Goal: Task Accomplishment & Management: Manage account settings

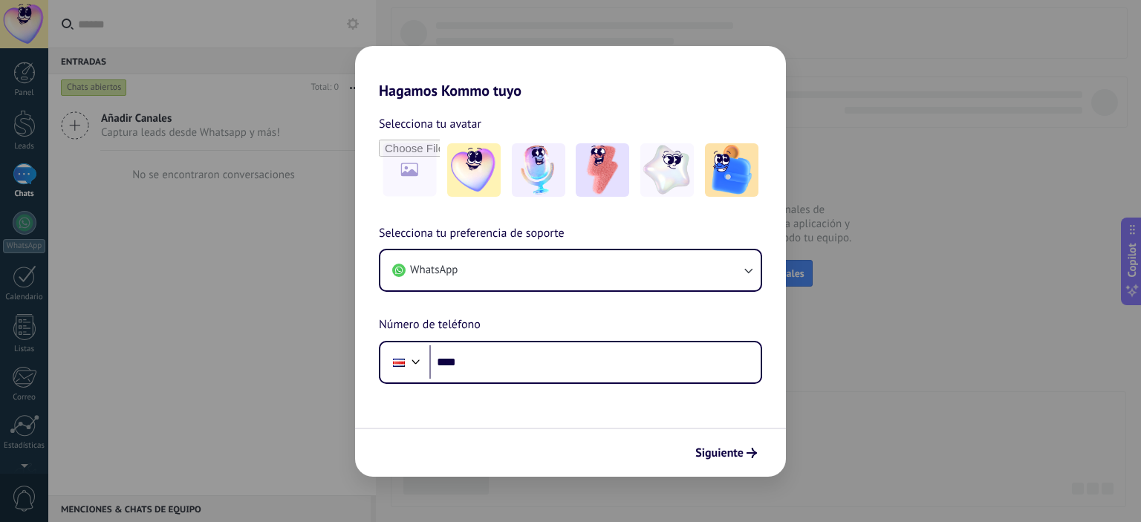
drag, startPoint x: 200, startPoint y: 380, endPoint x: 204, endPoint y: 372, distance: 8.7
click at [200, 380] on div "Hagamos Kommo tuyo Selecciona tu avatar Selecciona tu preferencia de soporte Wh…" at bounding box center [570, 261] width 1141 height 522
click at [717, 455] on span "Siguiente" at bounding box center [719, 453] width 48 height 10
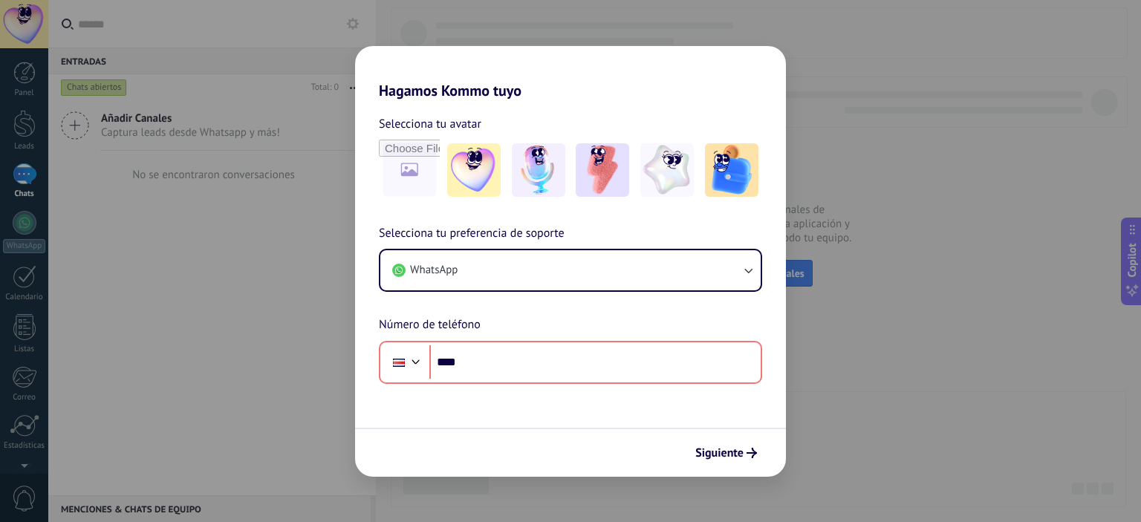
drag, startPoint x: 160, startPoint y: 380, endPoint x: 235, endPoint y: 348, distance: 81.1
click at [162, 380] on div "Hagamos Kommo tuyo Selecciona tu avatar Selecciona tu preferencia de soporte Wh…" at bounding box center [570, 261] width 1141 height 522
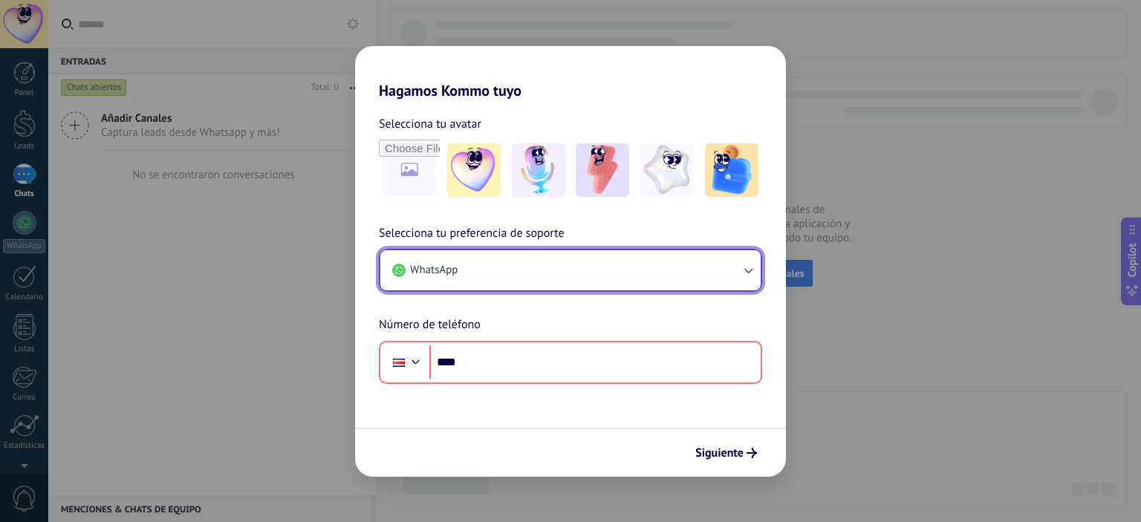
click at [532, 272] on button "WhatsApp" at bounding box center [570, 270] width 380 height 40
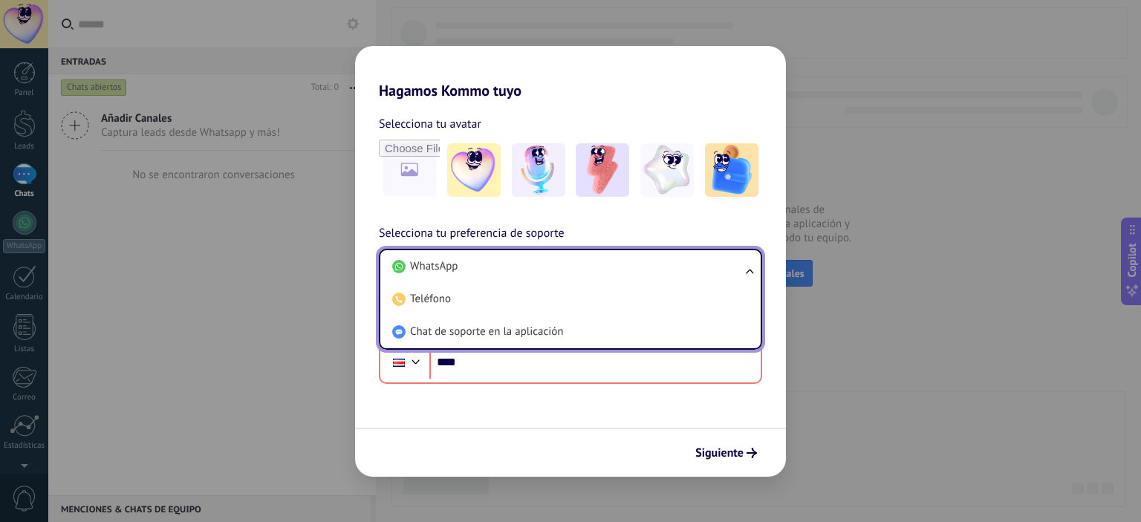
click at [541, 230] on span "Selecciona tu preferencia de soporte" at bounding box center [472, 233] width 186 height 19
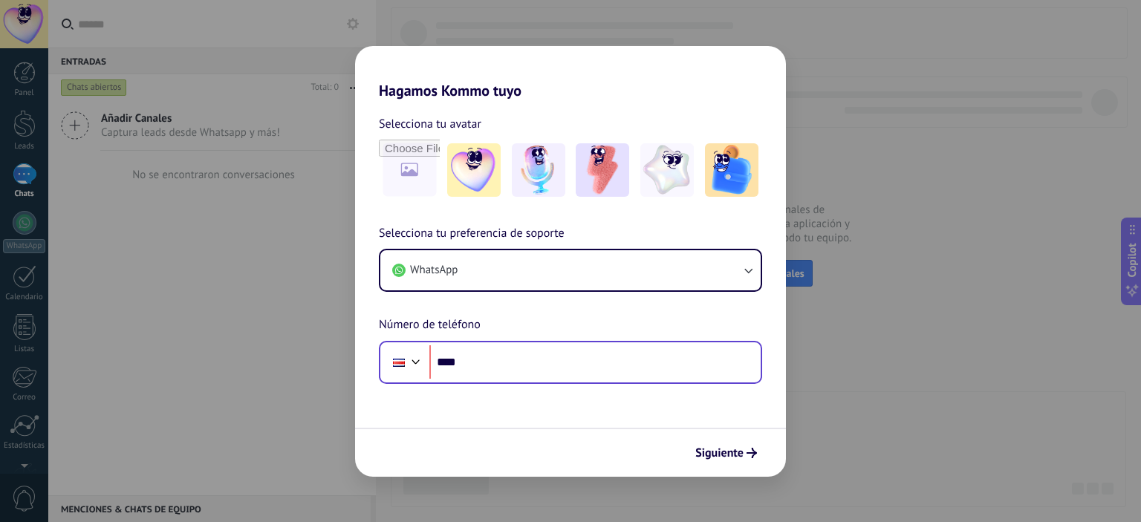
click at [538, 381] on div "Phone ****" at bounding box center [570, 362] width 383 height 43
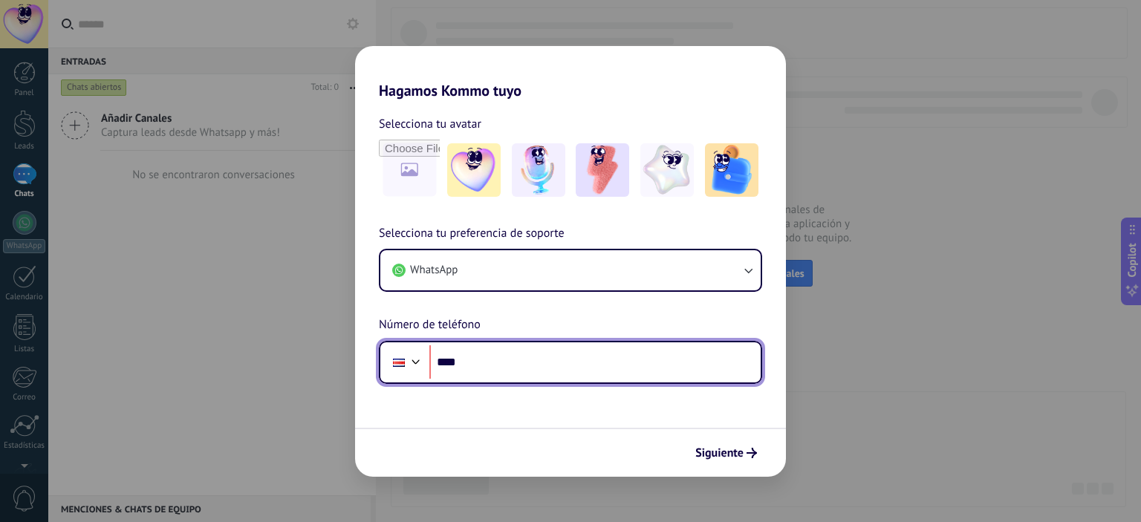
click at [540, 362] on input "****" at bounding box center [594, 362] width 331 height 34
type input "**********"
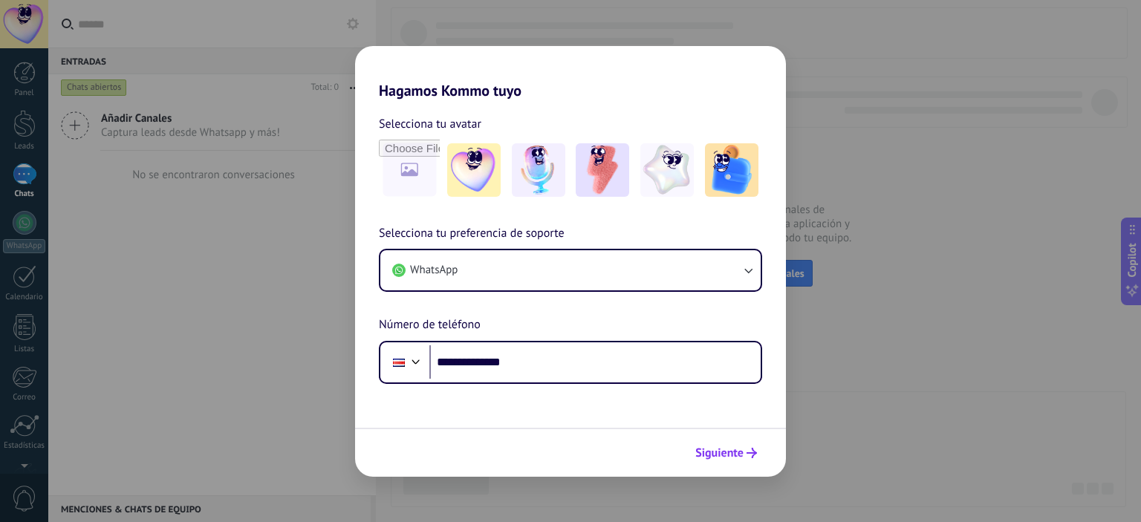
click at [738, 448] on span "Siguiente" at bounding box center [719, 453] width 48 height 10
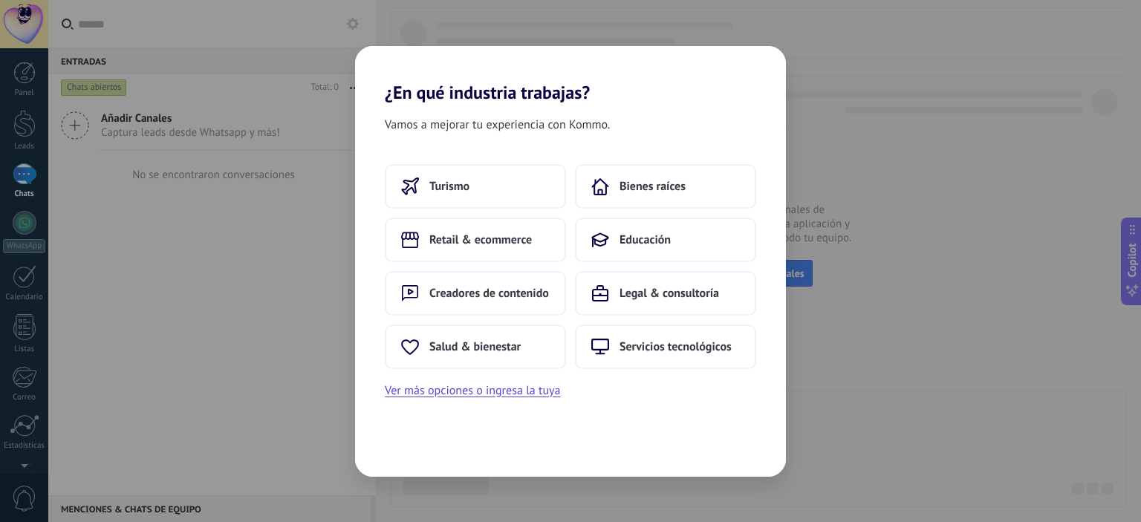
click at [271, 408] on div "¿En qué industria trabajas? Vamos a mejorar tu experiencia con Kommo. Turismo B…" at bounding box center [570, 261] width 1141 height 522
click at [511, 242] on span "Retail & ecommerce" at bounding box center [480, 239] width 102 height 15
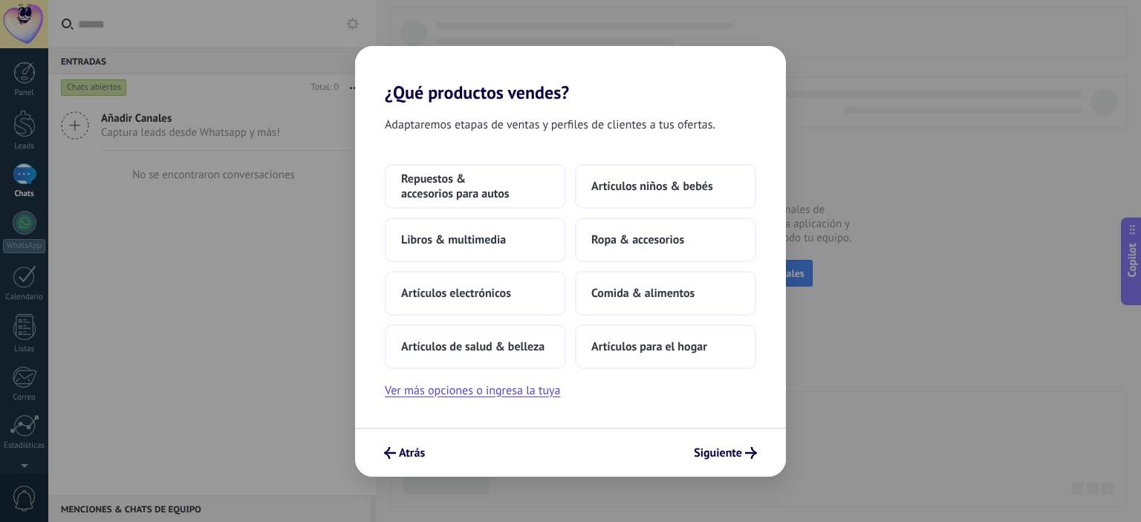
click at [639, 420] on div "Adaptaremos etapas de ventas y perfiles de clientes a tus ofertas. Repuestos & …" at bounding box center [570, 265] width 431 height 325
click at [471, 183] on span "Repuestos & accesorios para autos" at bounding box center [475, 187] width 149 height 30
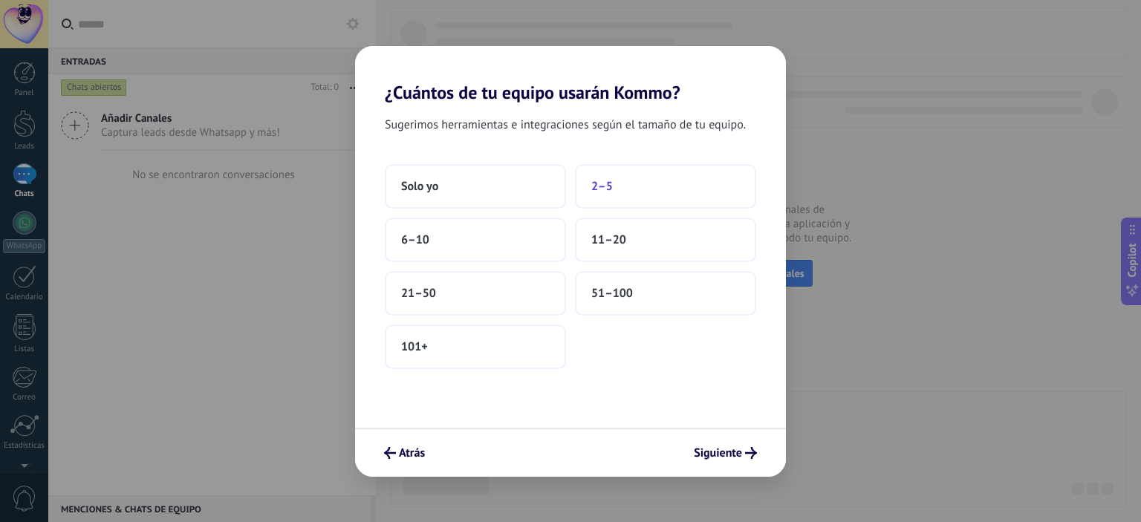
click at [645, 191] on button "2–5" at bounding box center [665, 186] width 181 height 45
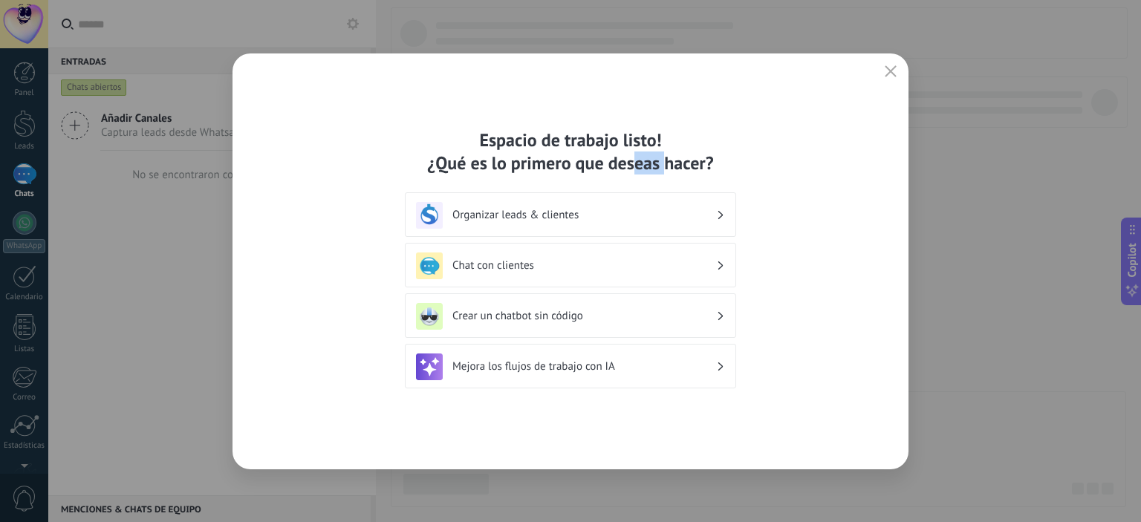
drag, startPoint x: 633, startPoint y: 166, endPoint x: 664, endPoint y: 172, distance: 31.6
click at [664, 172] on div "Espacio de trabajo listo! ¿Qué es lo primero que deseas hacer?" at bounding box center [570, 151] width 331 height 46
click at [535, 209] on h3 "Organizar leads & clientes" at bounding box center [584, 215] width 264 height 14
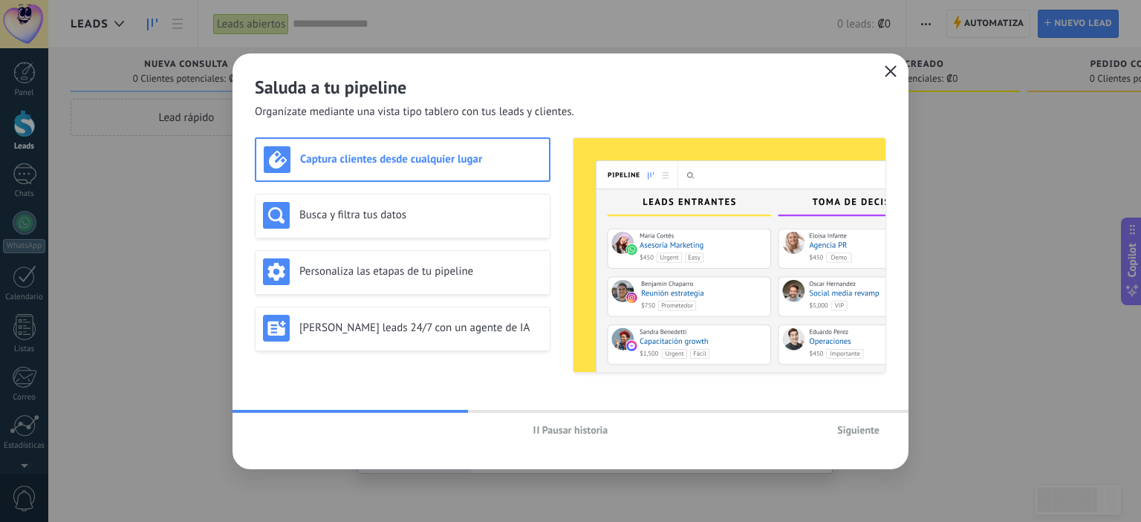
click at [887, 74] on icon "button" at bounding box center [891, 71] width 12 height 12
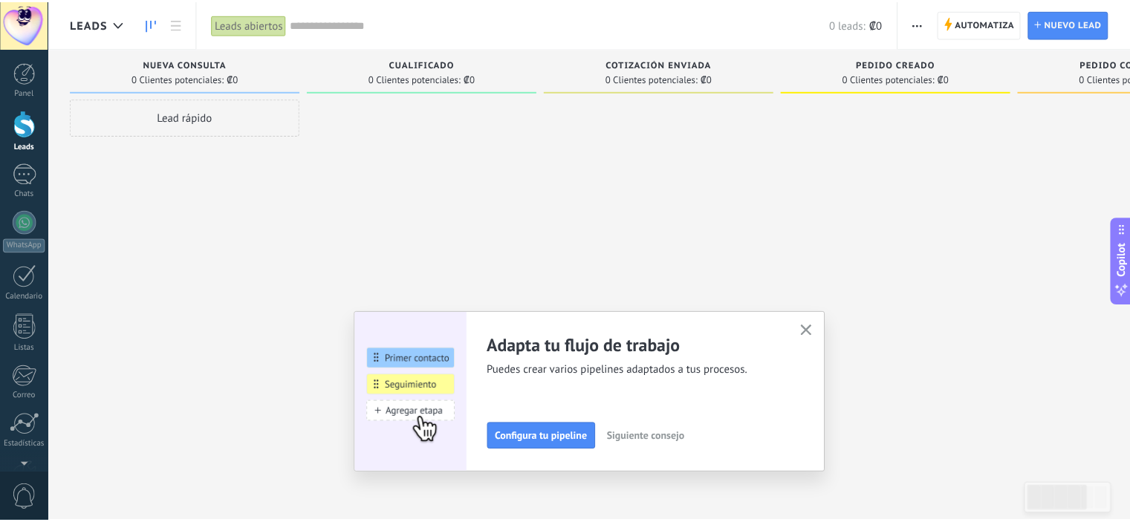
scroll to position [96, 0]
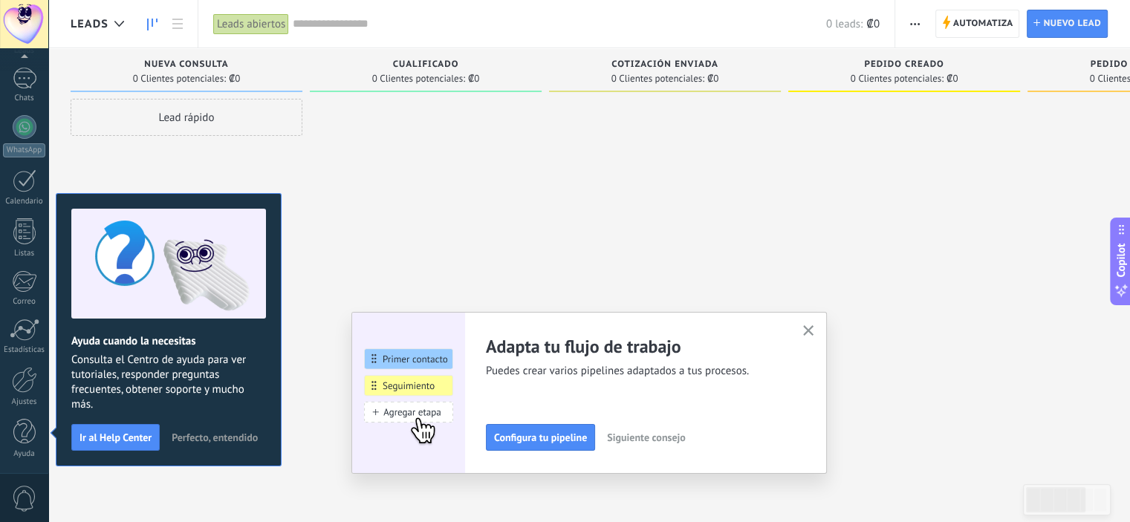
click at [812, 329] on use "button" at bounding box center [808, 330] width 11 height 11
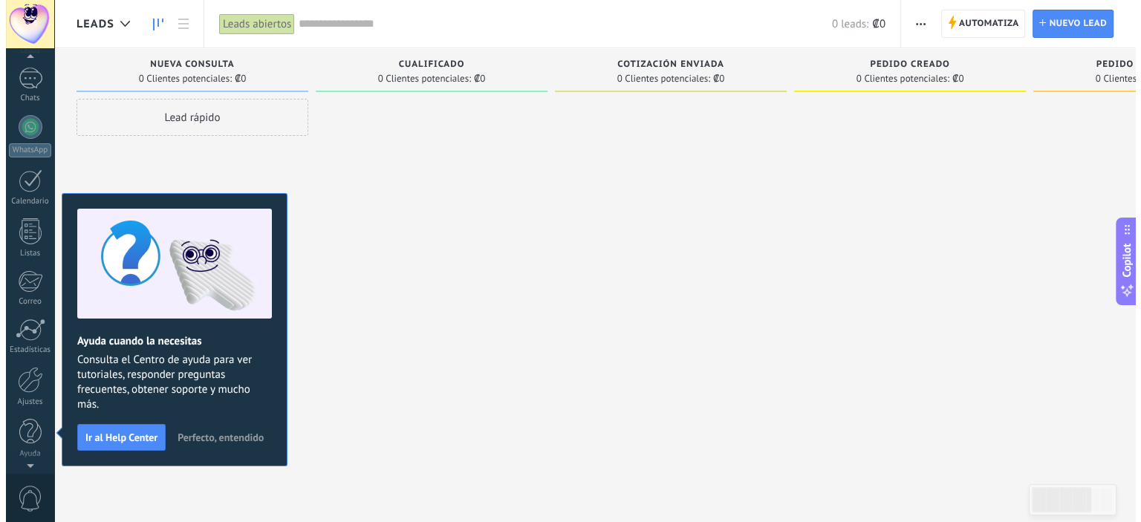
scroll to position [0, 0]
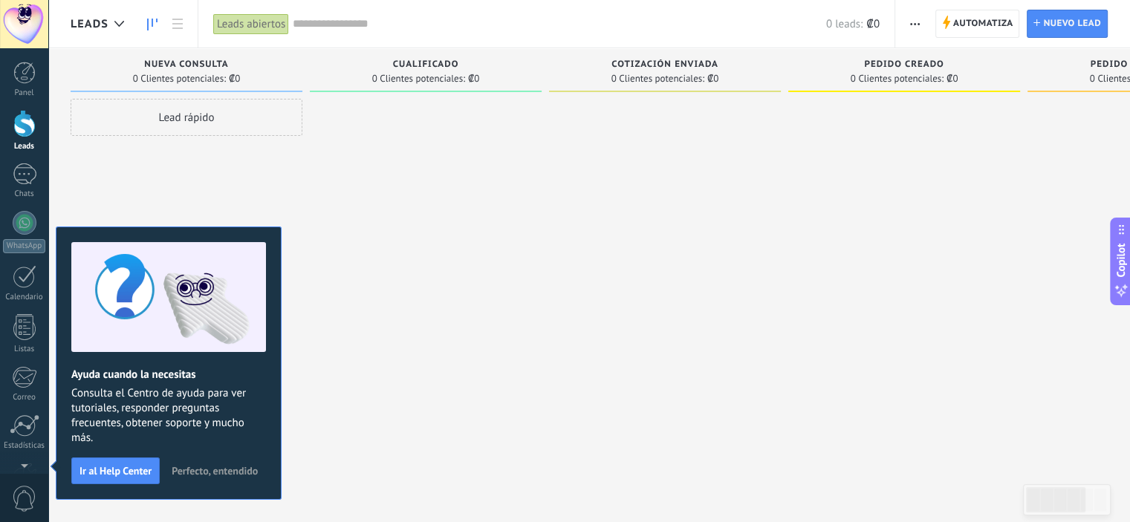
click at [223, 469] on span "Perfecto, entendido" at bounding box center [215, 471] width 86 height 10
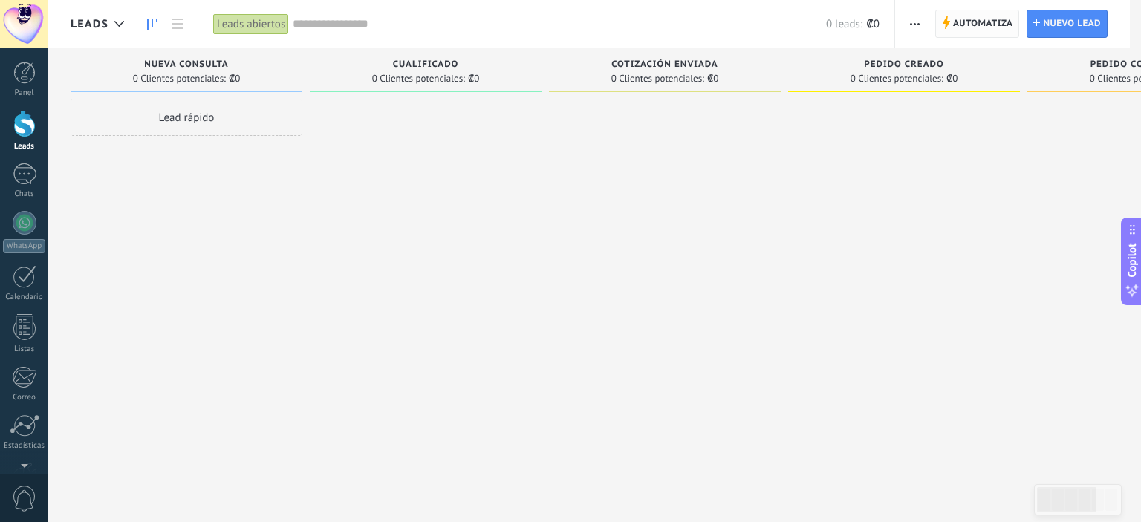
click at [994, 19] on span "Automatiza" at bounding box center [983, 23] width 60 height 27
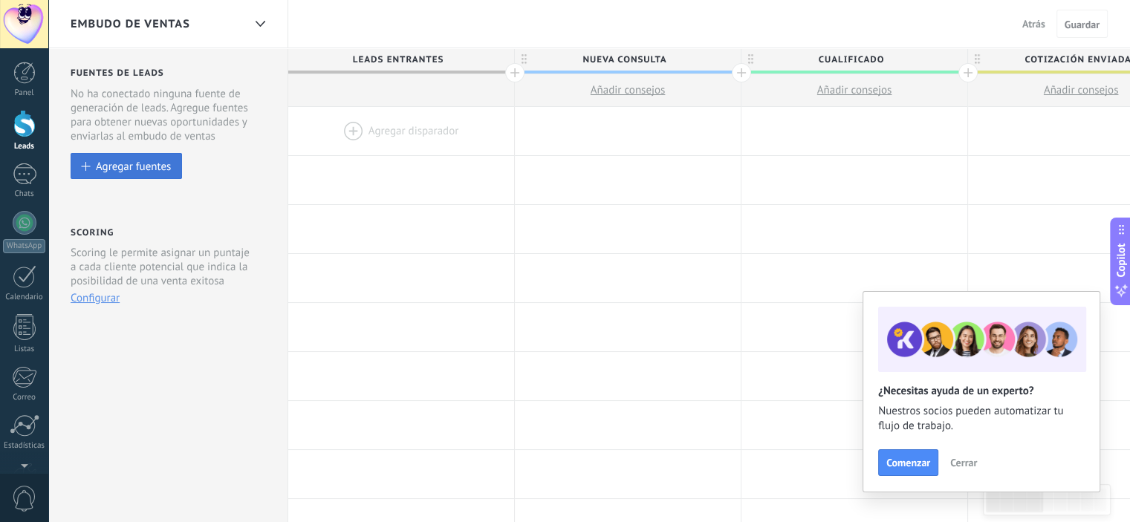
click at [140, 166] on div "Agregar fuentes" at bounding box center [133, 166] width 75 height 13
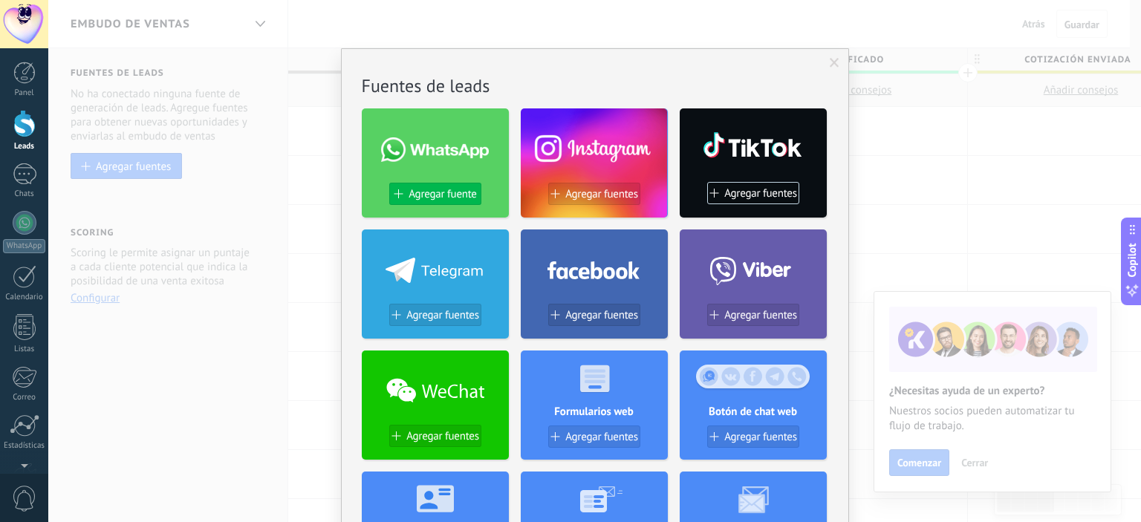
click at [427, 193] on span "Agregar fuente" at bounding box center [442, 194] width 68 height 13
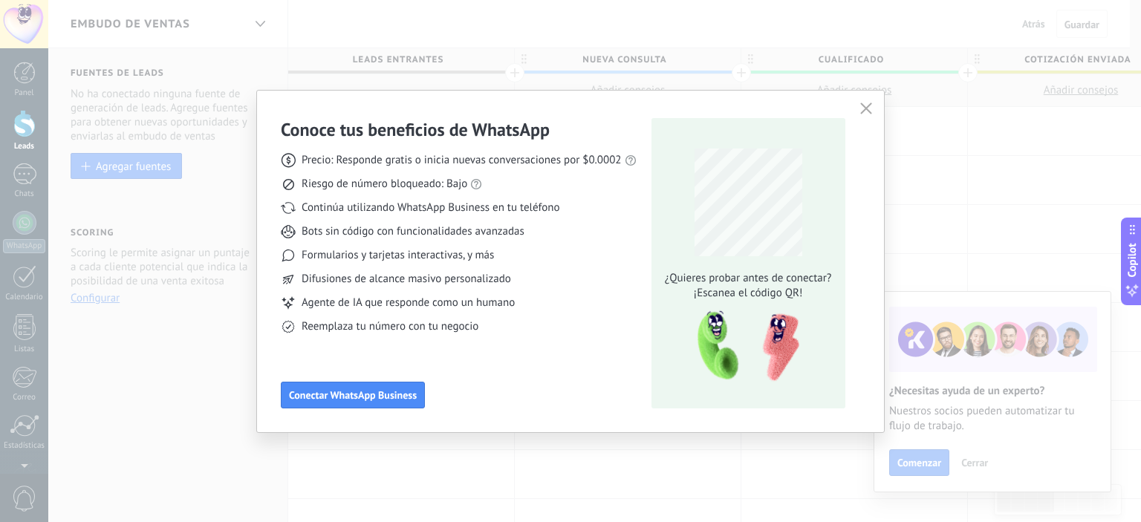
click at [630, 134] on div "Conoce tus beneficios de WhatsApp" at bounding box center [459, 129] width 356 height 23
click at [866, 111] on icon "button" at bounding box center [866, 108] width 12 height 12
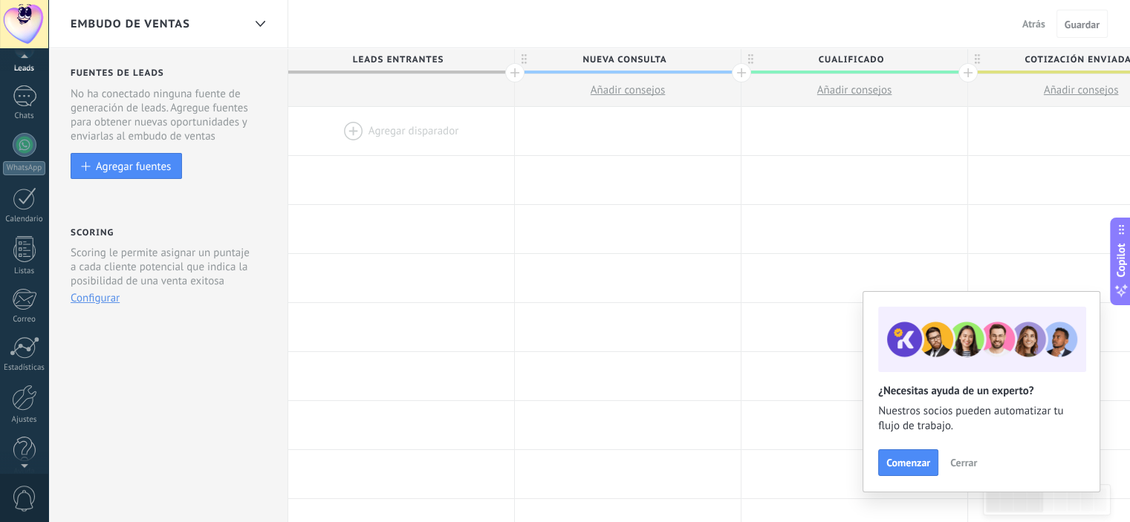
scroll to position [96, 0]
click at [17, 382] on div at bounding box center [24, 380] width 25 height 26
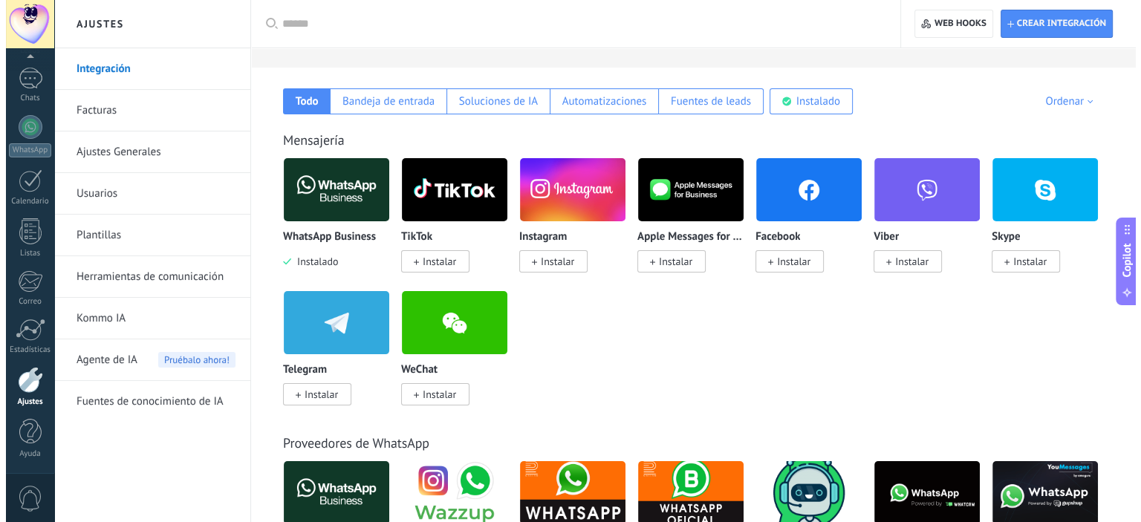
scroll to position [297, 0]
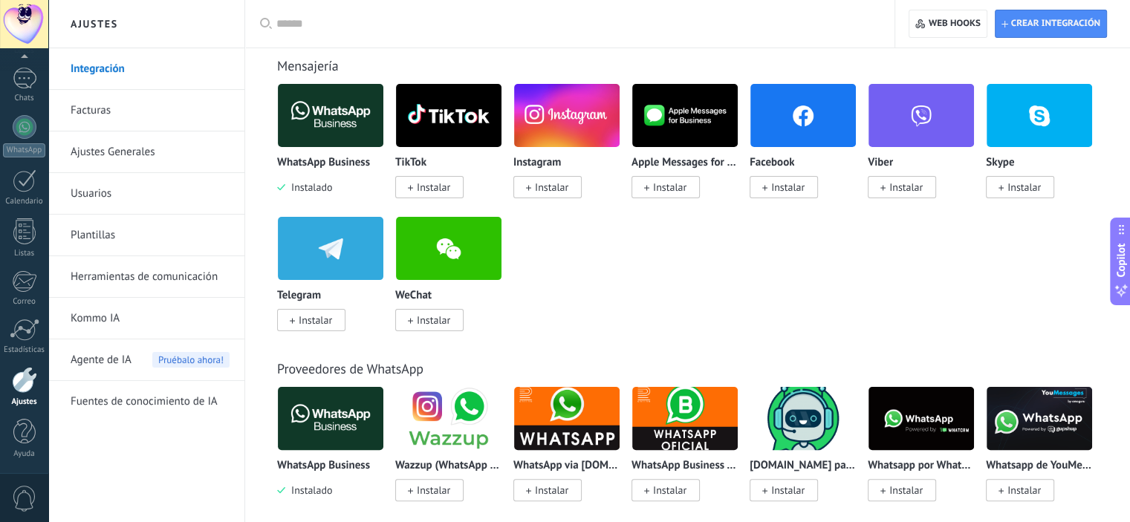
click at [328, 121] on img at bounding box center [330, 115] width 105 height 72
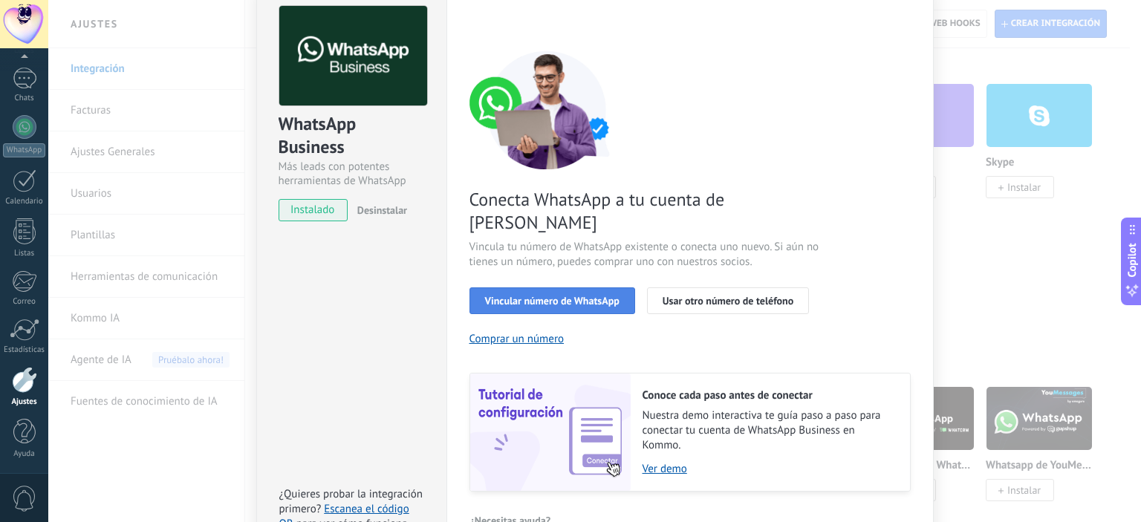
scroll to position [74, 0]
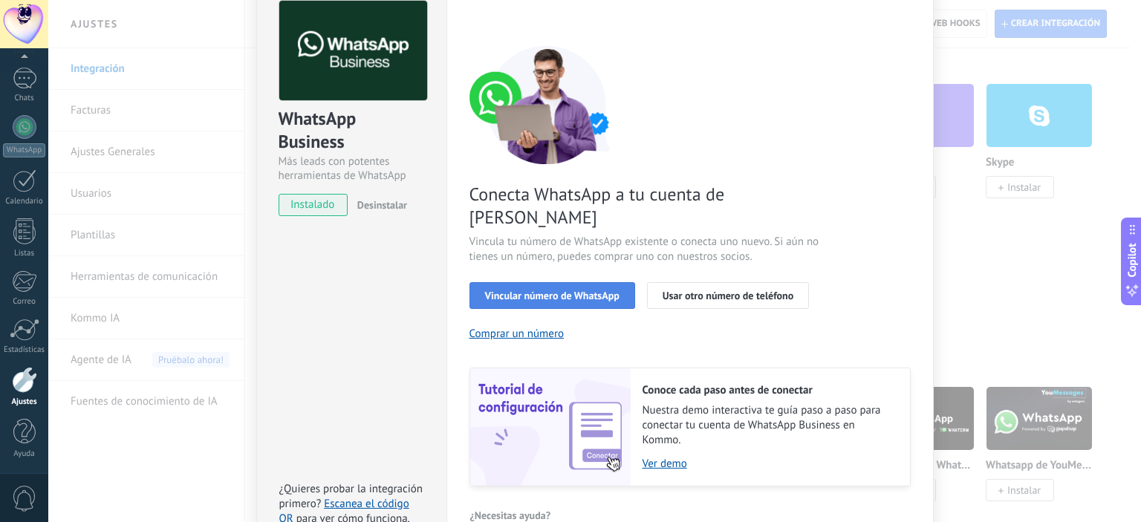
click at [567, 290] on span "Vincular número de WhatsApp" at bounding box center [552, 295] width 134 height 10
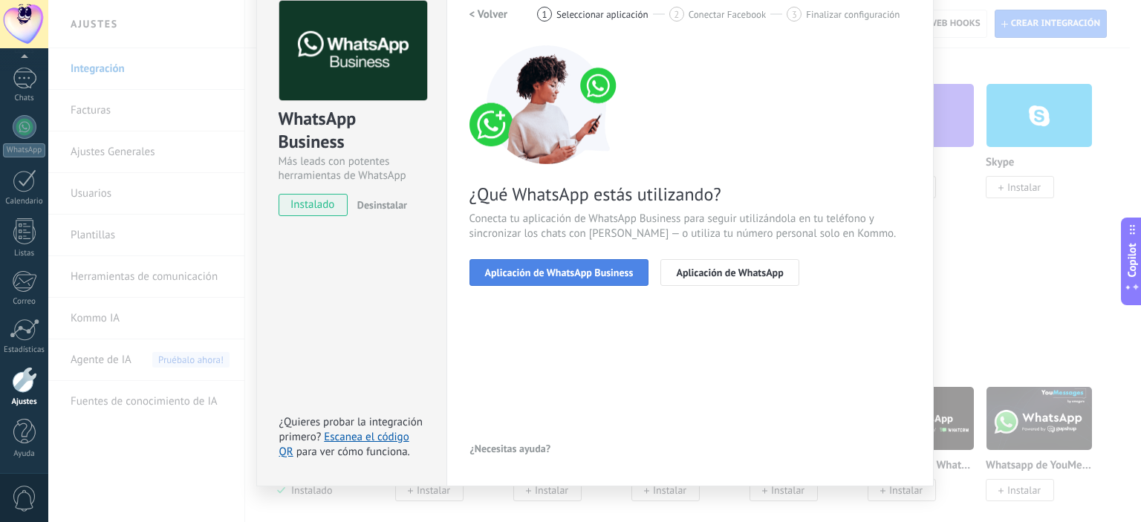
click at [594, 279] on button "Aplicación de WhatsApp Business" at bounding box center [559, 272] width 180 height 27
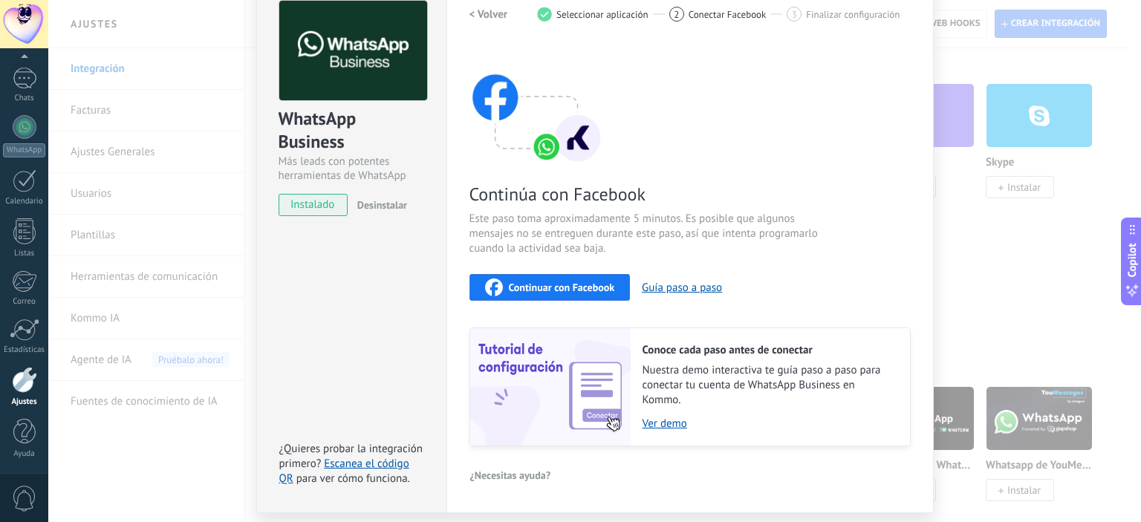
click at [561, 290] on span "Continuar con Facebook" at bounding box center [562, 287] width 106 height 10
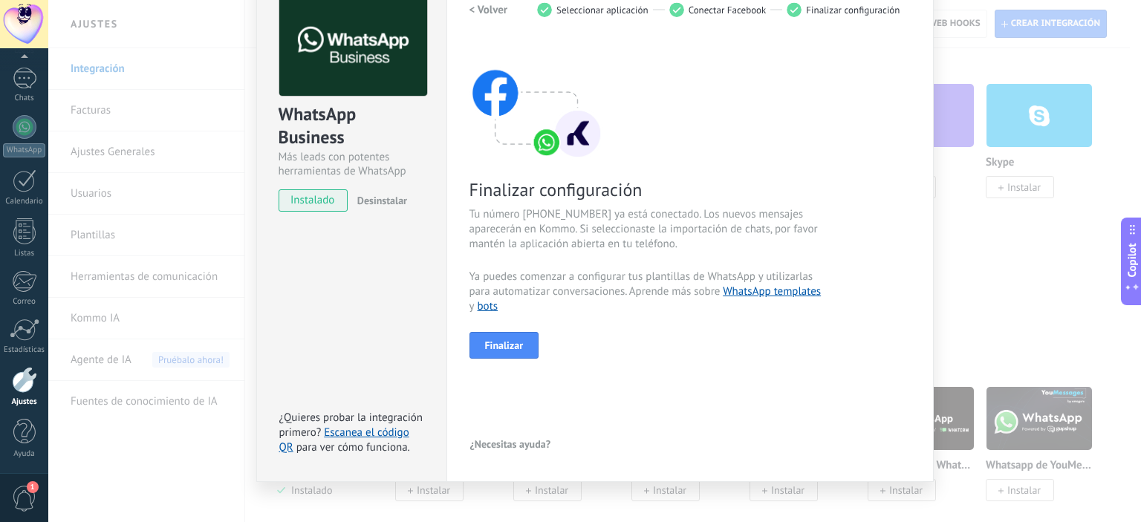
scroll to position [94, 0]
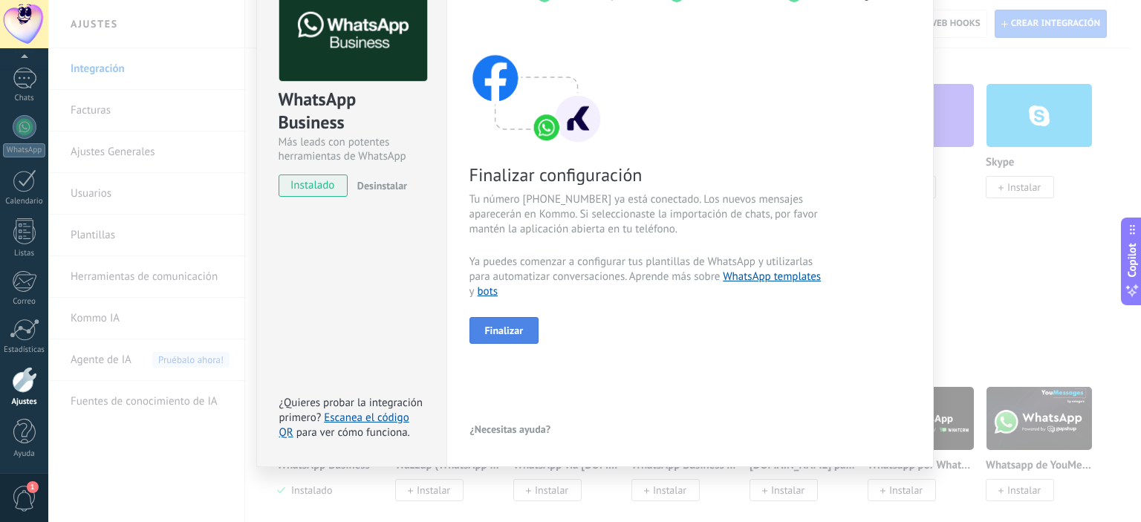
click at [498, 328] on span "Finalizar" at bounding box center [504, 330] width 39 height 10
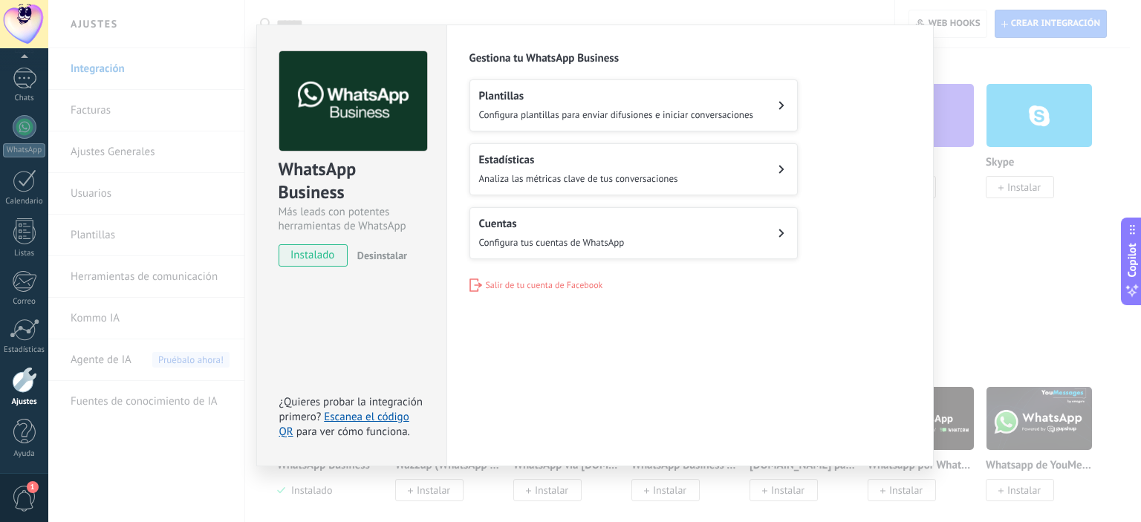
scroll to position [24, 0]
click at [558, 236] on span "Configura tus cuentas de WhatsApp" at bounding box center [552, 242] width 146 height 13
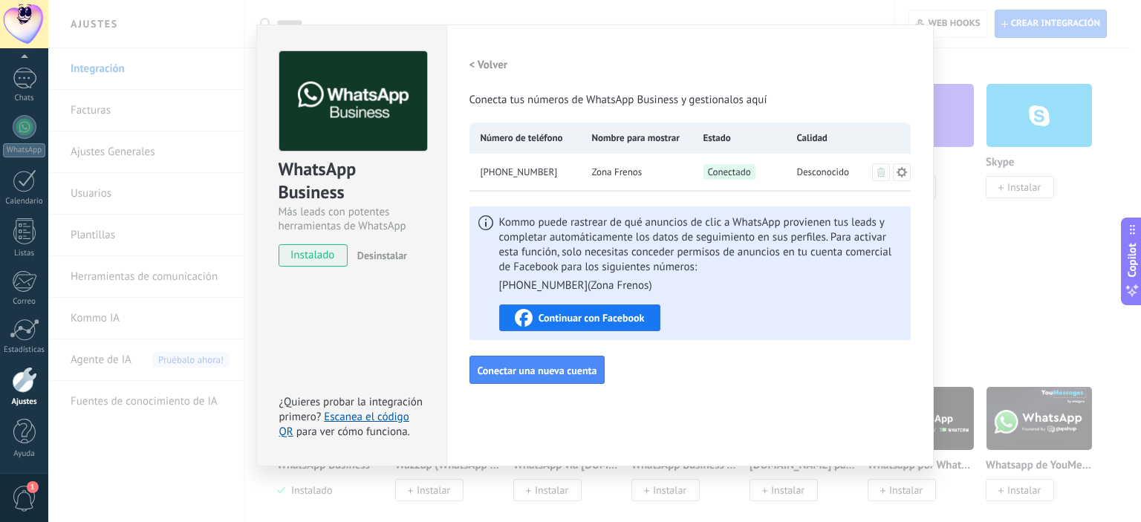
click at [201, 380] on div "WhatsApp Business Más leads con potentes herramientas de WhatsApp instalado Des…" at bounding box center [594, 261] width 1093 height 522
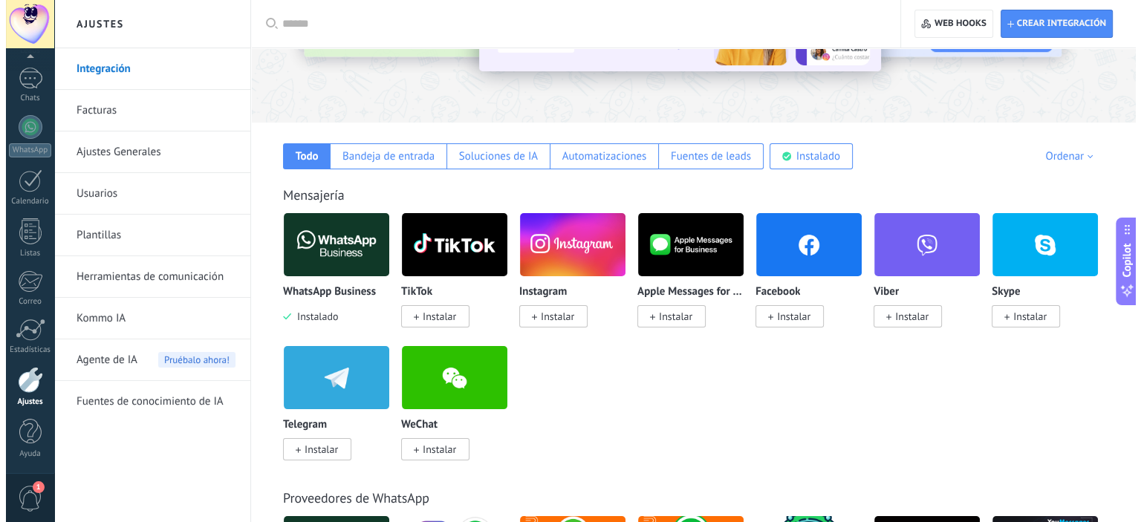
scroll to position [223, 0]
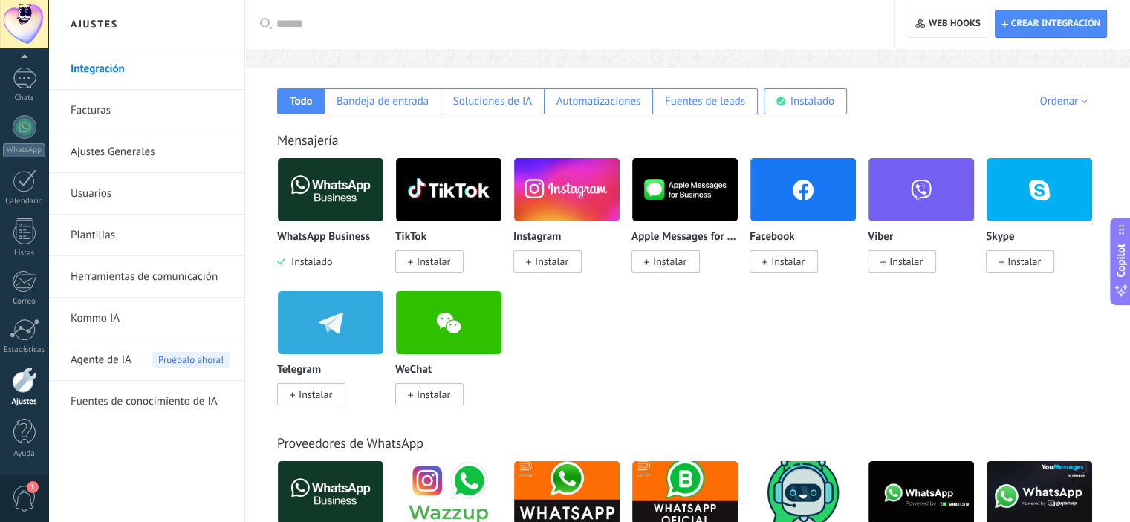
click at [551, 261] on span "Instalar" at bounding box center [551, 261] width 33 height 13
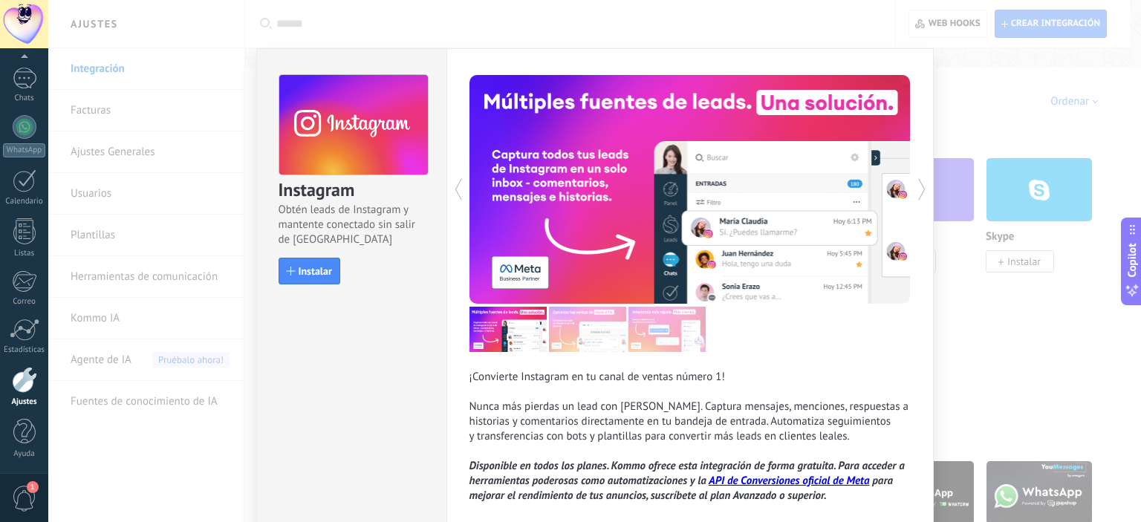
click at [198, 154] on div "Instagram Obtén leads de Instagram y mantente conectado sin salir de Kommo Inst…" at bounding box center [594, 261] width 1093 height 522
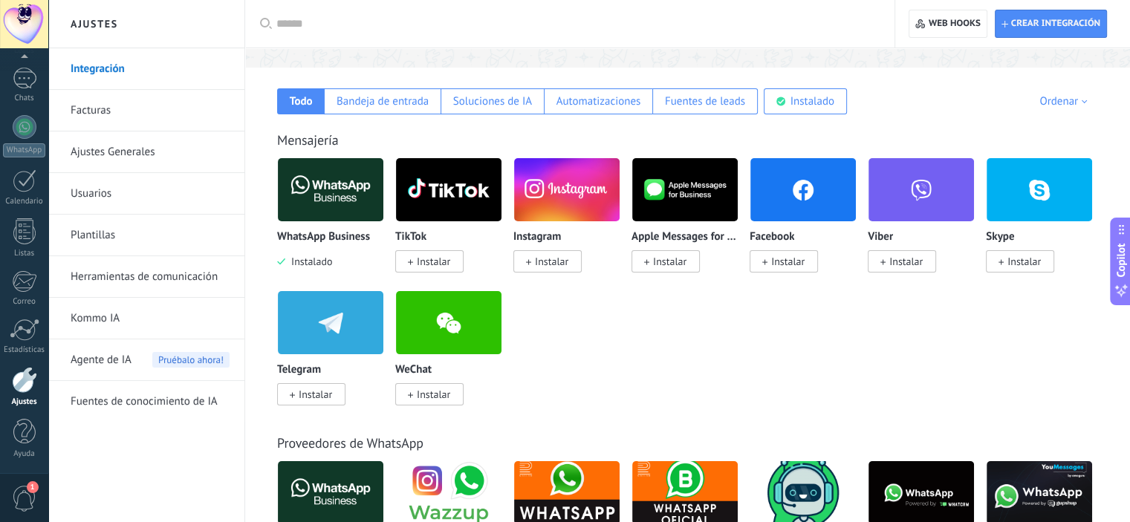
click at [801, 265] on span "Instalar" at bounding box center [787, 261] width 33 height 13
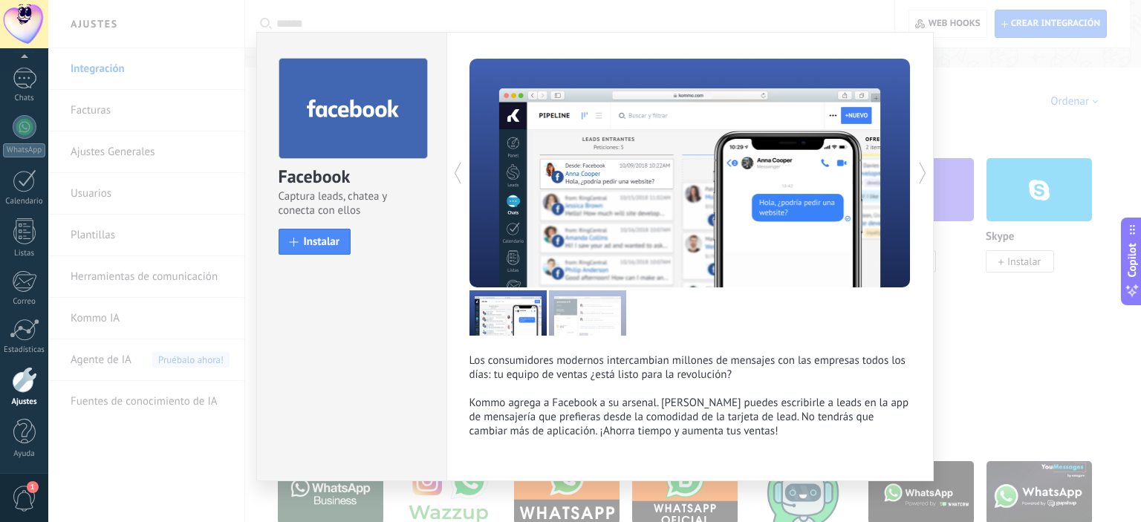
scroll to position [31, 0]
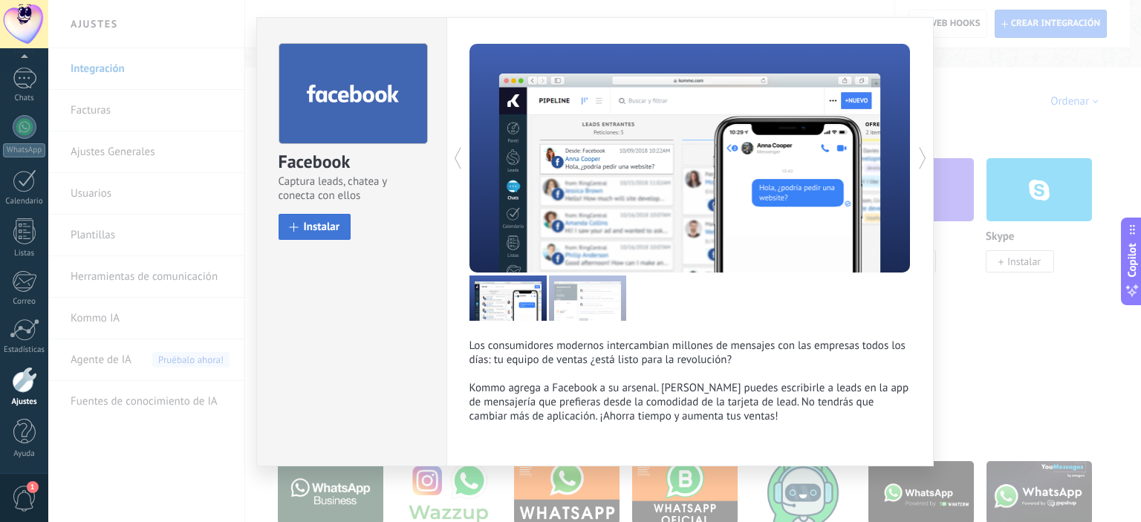
click at [331, 221] on span "Instalar" at bounding box center [322, 226] width 36 height 11
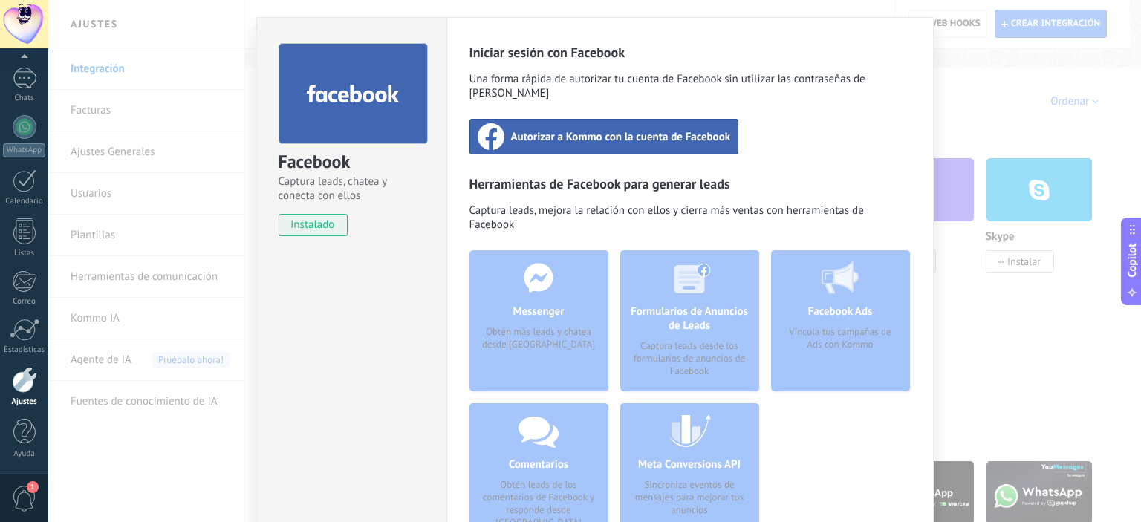
click at [643, 129] on span "Autorizar a Kommo con la cuenta de Facebook" at bounding box center [621, 136] width 220 height 15
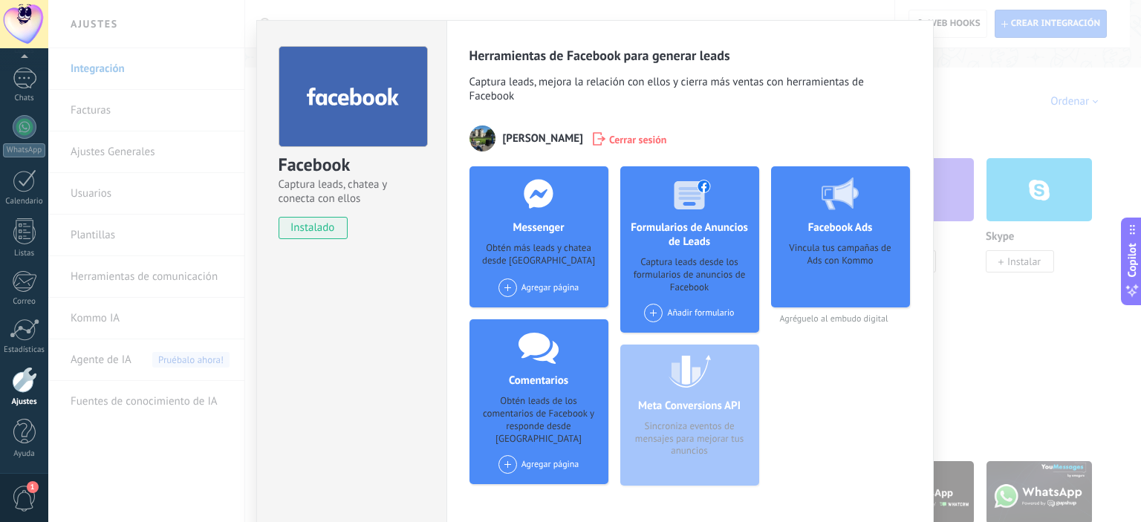
scroll to position [0, 0]
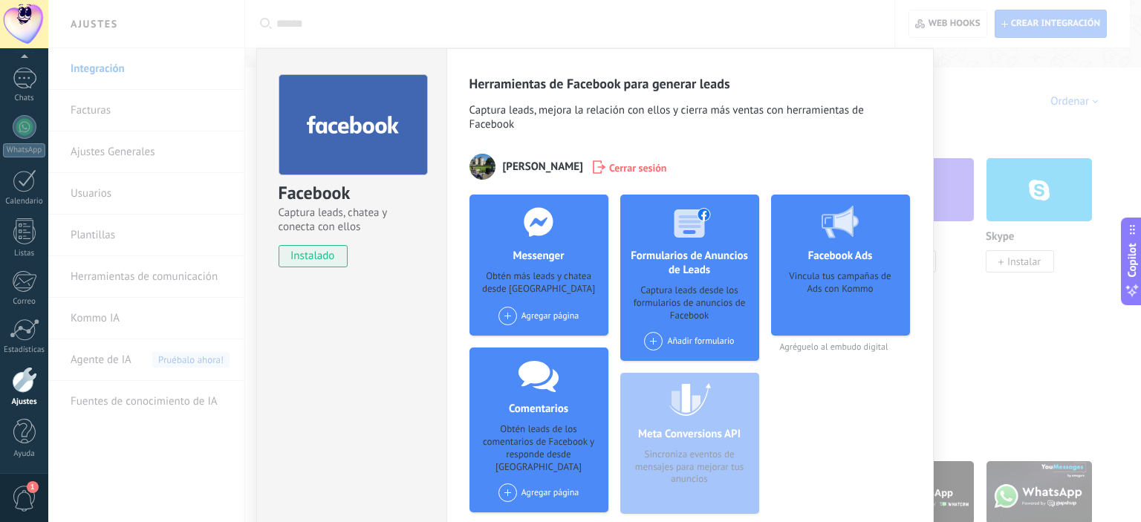
click at [553, 317] on div "Agregar página" at bounding box center [538, 316] width 81 height 19
click at [546, 348] on div "Zona Frenos" at bounding box center [547, 344] width 100 height 33
click at [1009, 163] on div "Facebook Captura leads, chatea y conecta con ellos instalado Desinstalar Herram…" at bounding box center [594, 261] width 1093 height 522
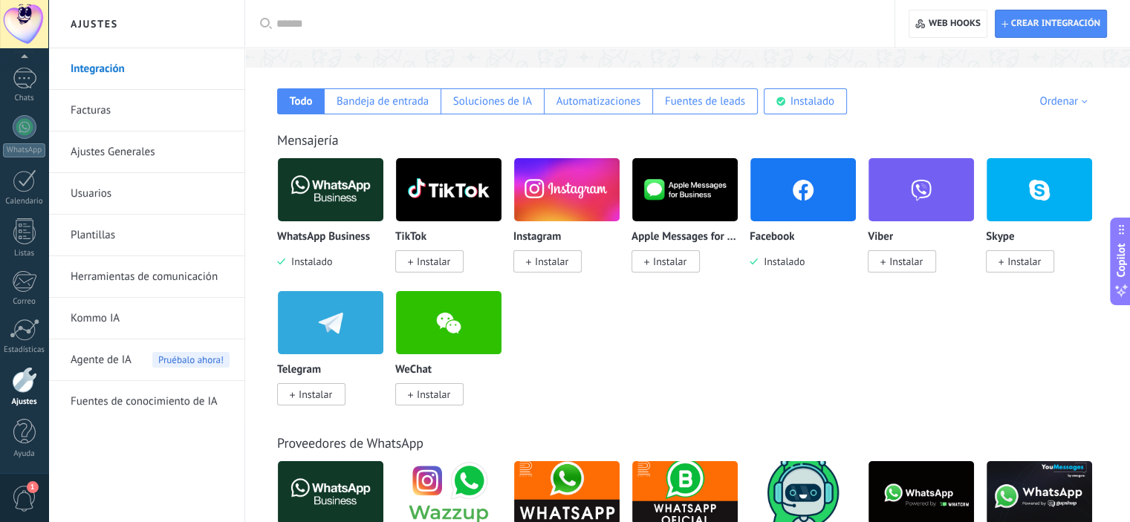
click at [556, 261] on span "Instalar" at bounding box center [551, 261] width 33 height 13
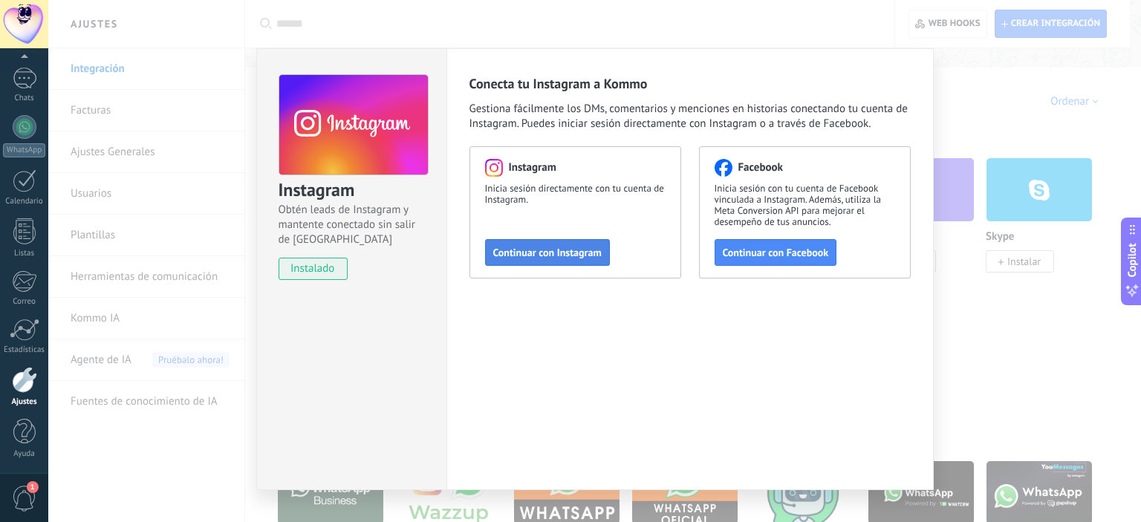
click at [563, 250] on span "Continuar con Instagram" at bounding box center [547, 252] width 108 height 10
click at [804, 247] on span "Continuar con Facebook" at bounding box center [776, 252] width 106 height 10
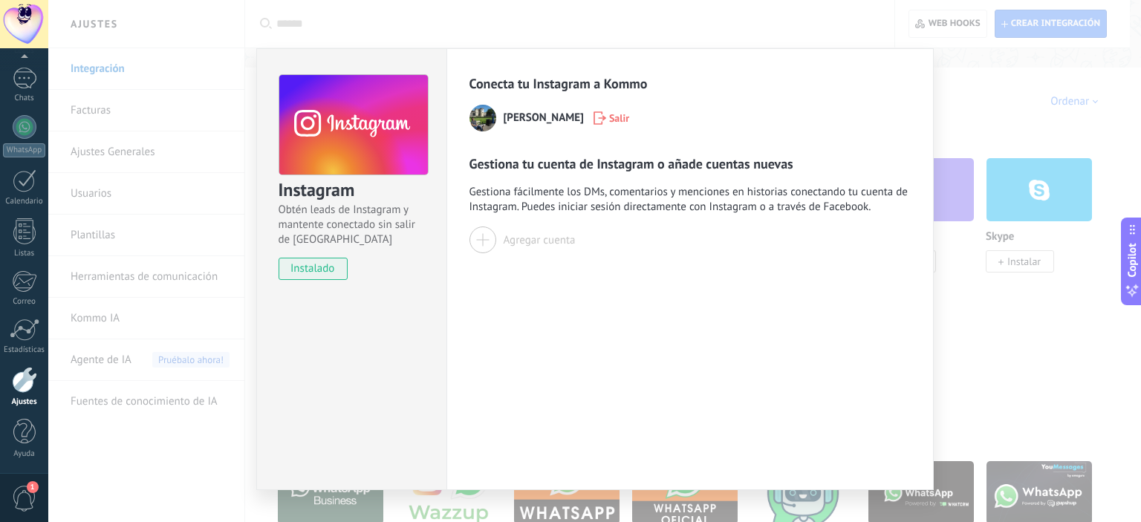
click at [510, 206] on span "Gestiona fácilmente los DMs, comentarios y menciones en historias conectando tu…" at bounding box center [689, 200] width 441 height 30
click at [504, 238] on div "Agregar cuenta" at bounding box center [540, 240] width 72 height 14
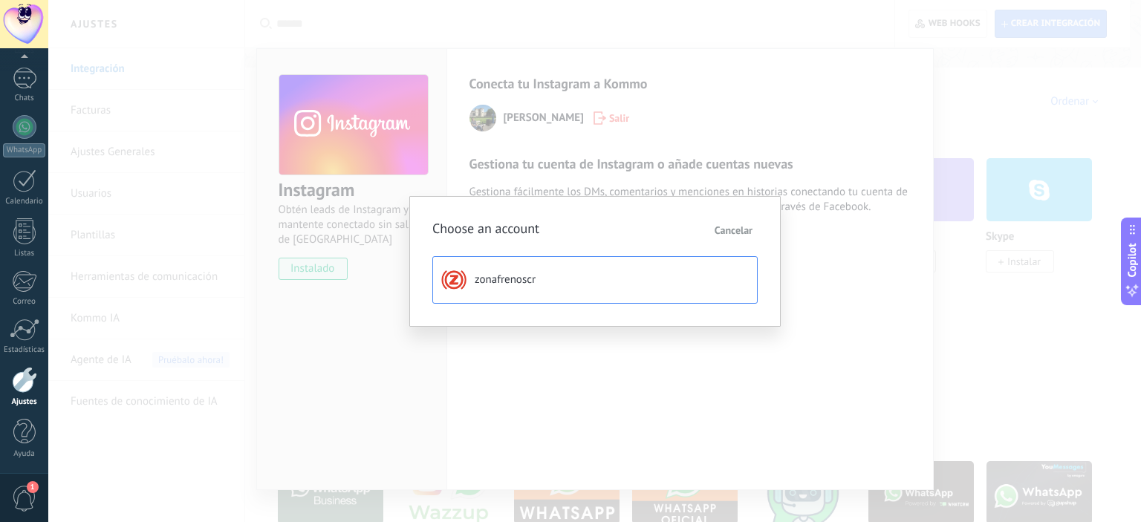
click at [528, 276] on span "zonafrenoscr" at bounding box center [505, 280] width 61 height 15
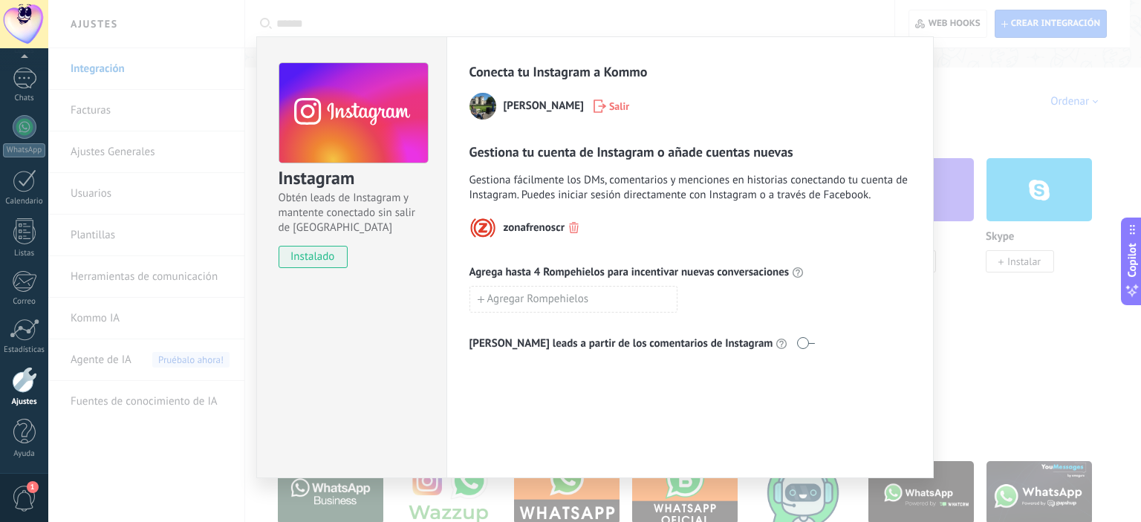
scroll to position [24, 0]
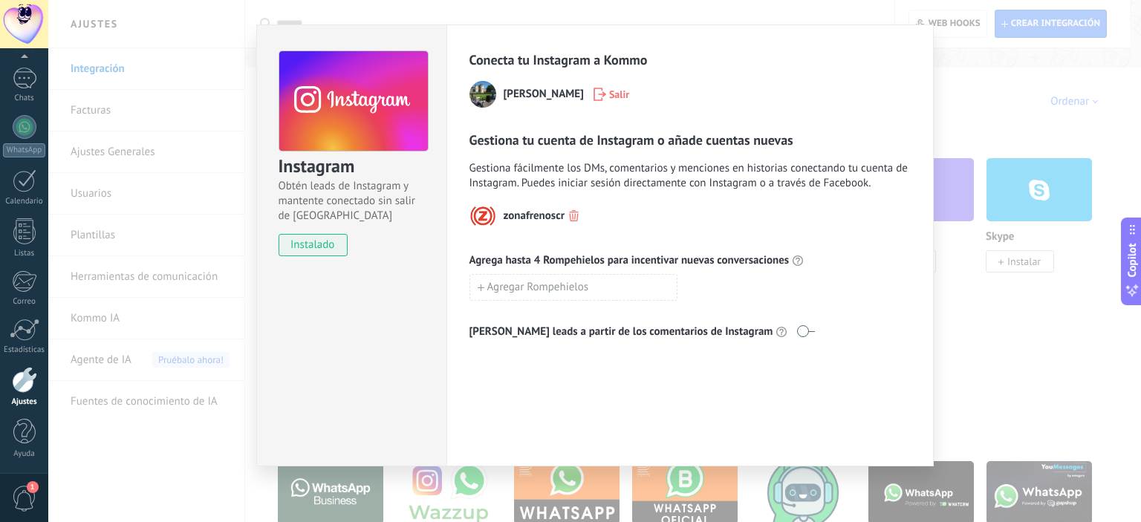
click at [184, 379] on div "Instagram Obtén leads de Instagram y mantente conectado sin salir de Kommo inst…" at bounding box center [594, 261] width 1093 height 522
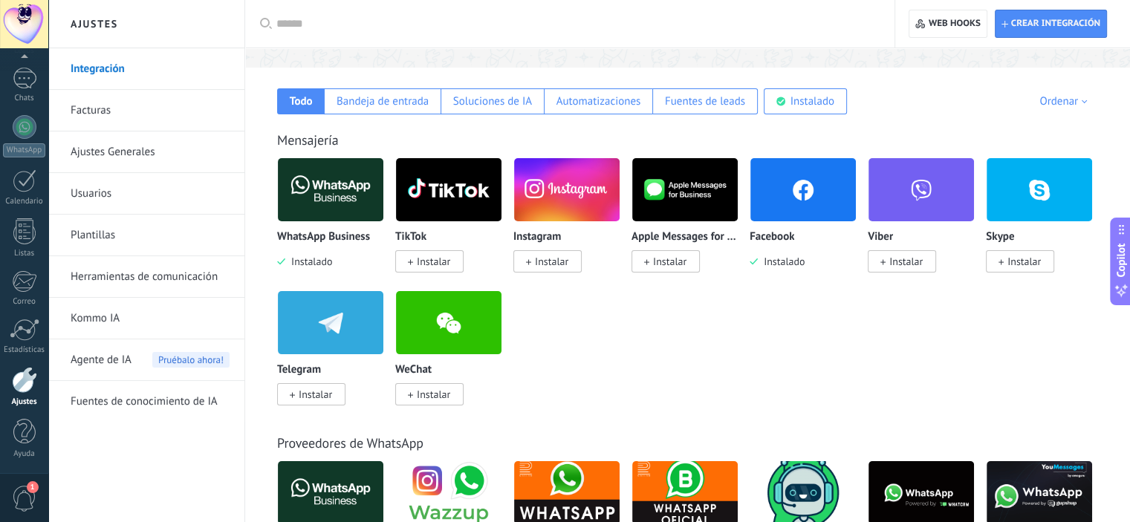
scroll to position [297, 0]
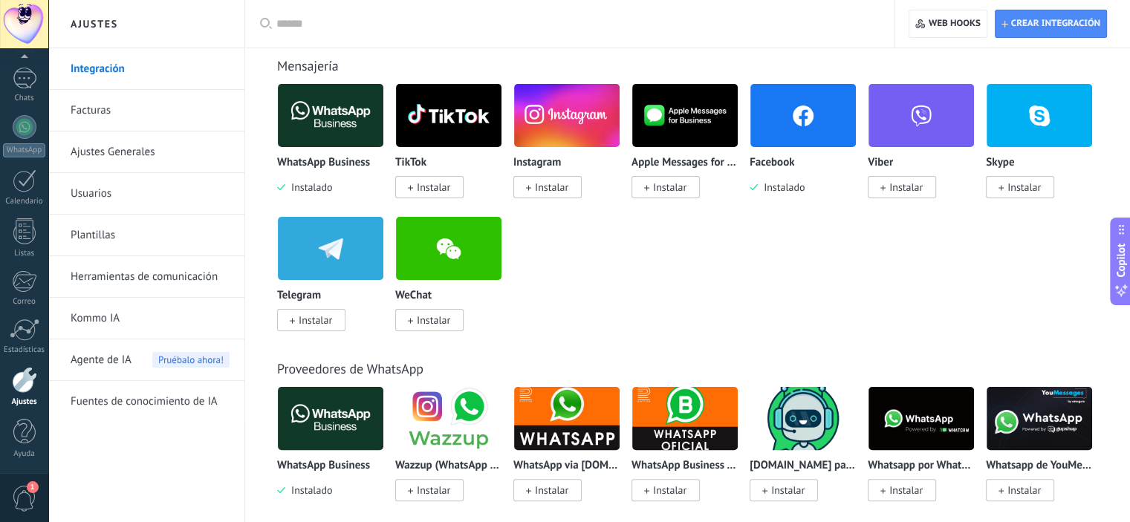
click at [563, 143] on img at bounding box center [566, 115] width 105 height 72
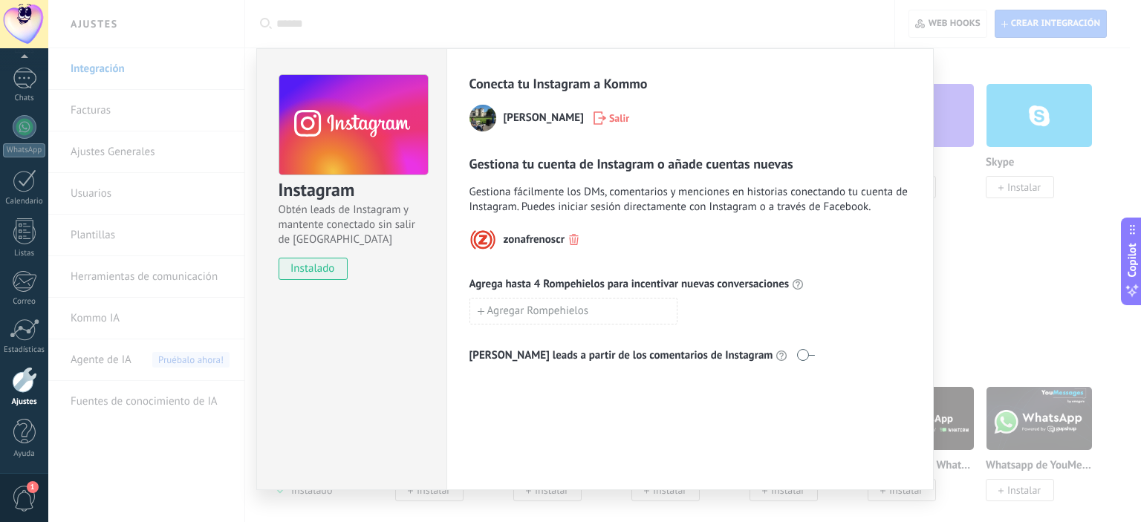
click at [187, 354] on div "Instagram Obtén leads de Instagram y mantente conectado sin salir de Kommo inst…" at bounding box center [594, 261] width 1093 height 522
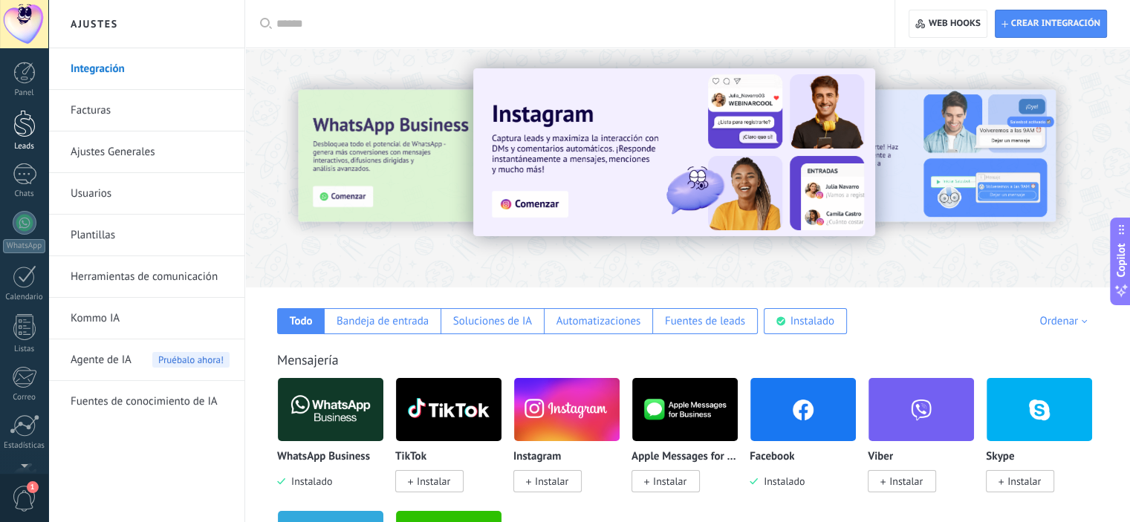
scroll to position [0, 0]
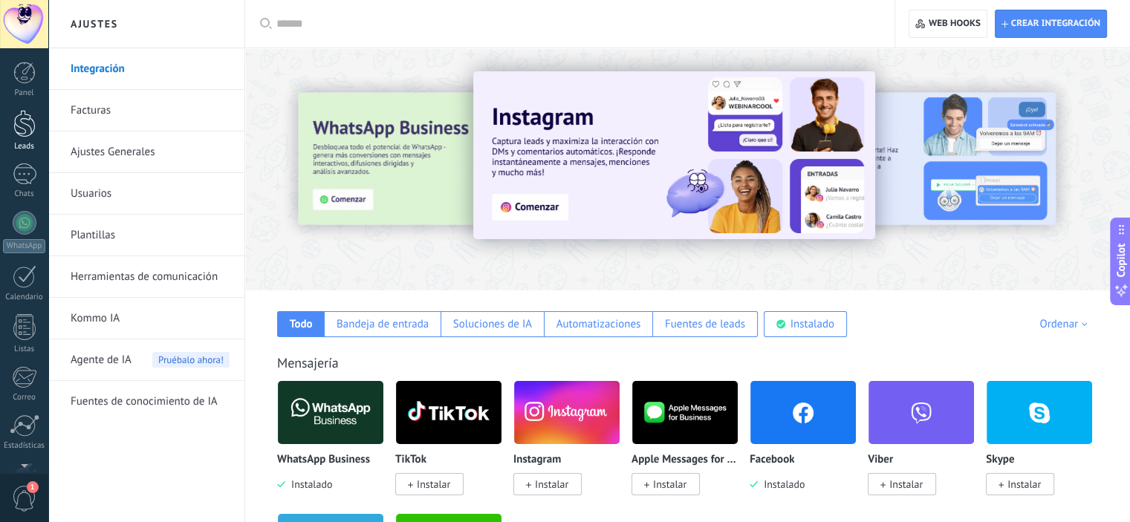
click at [28, 137] on link "Leads" at bounding box center [24, 131] width 48 height 42
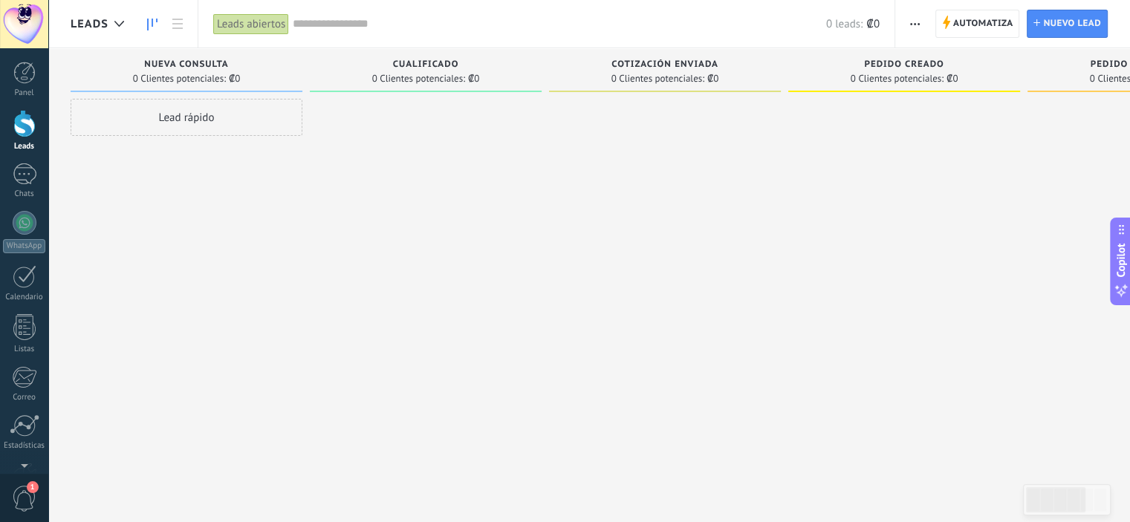
click at [157, 19] on use at bounding box center [152, 25] width 10 height 12
click at [182, 25] on icon at bounding box center [177, 24] width 10 height 10
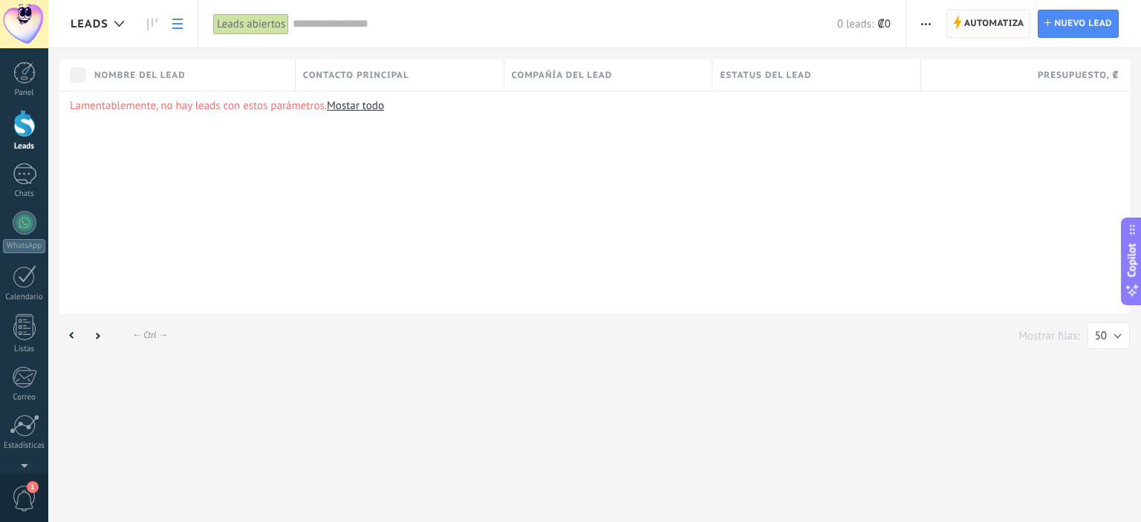
click at [989, 24] on span "Automatiza" at bounding box center [994, 23] width 60 height 27
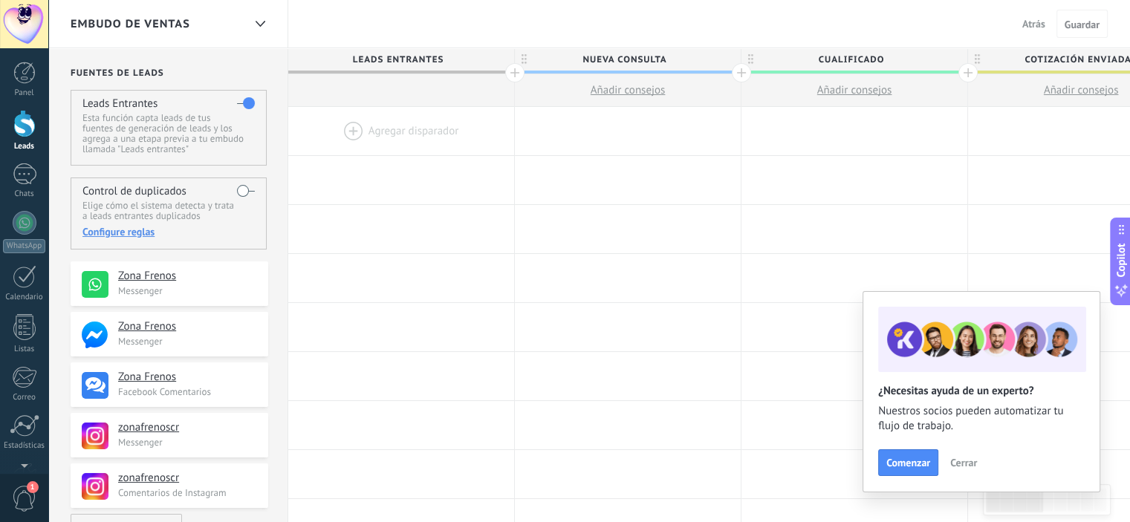
drag, startPoint x: 190, startPoint y: 279, endPoint x: 203, endPoint y: 245, distance: 35.7
click at [186, 130] on p "Esta función capta leads de tus fuentes de generación de leads y los agrega a u…" at bounding box center [168, 134] width 172 height 42
click at [1033, 20] on span "Atrás" at bounding box center [1033, 23] width 23 height 13
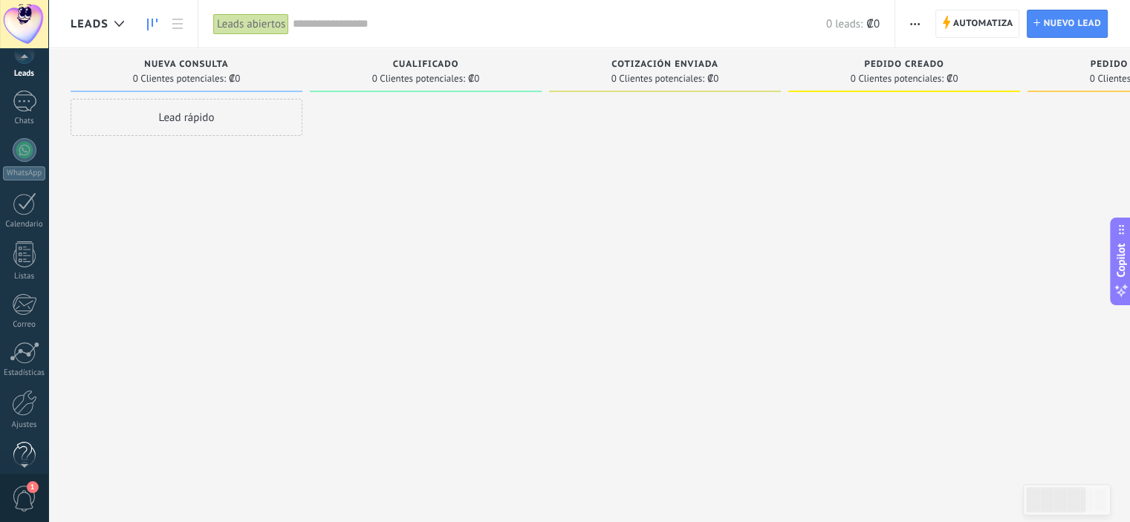
scroll to position [96, 0]
click at [25, 385] on div at bounding box center [24, 380] width 25 height 26
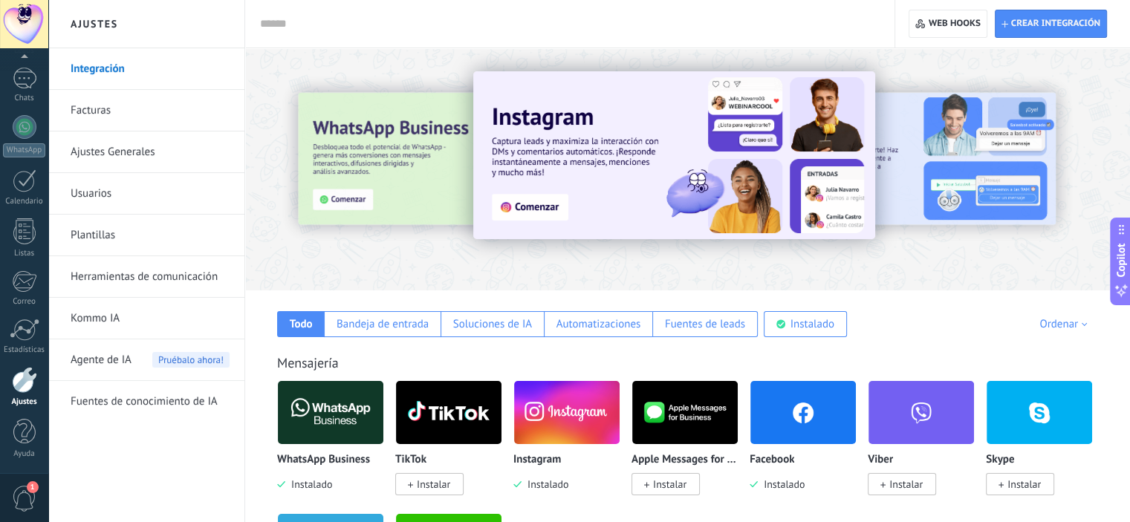
click at [128, 356] on span "Agente de IA" at bounding box center [101, 360] width 61 height 42
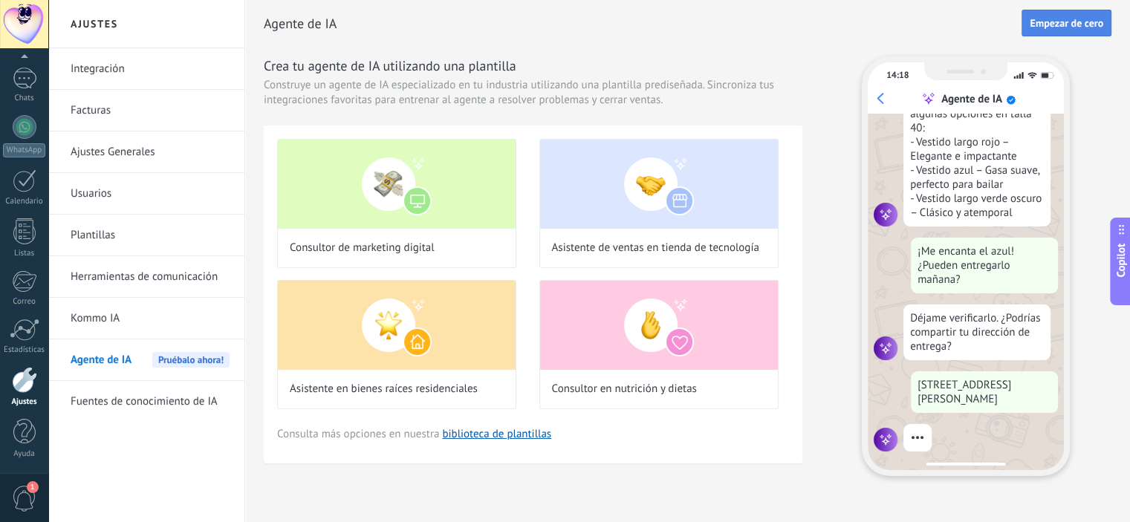
click at [1085, 25] on span "Empezar de cero" at bounding box center [1066, 23] width 74 height 10
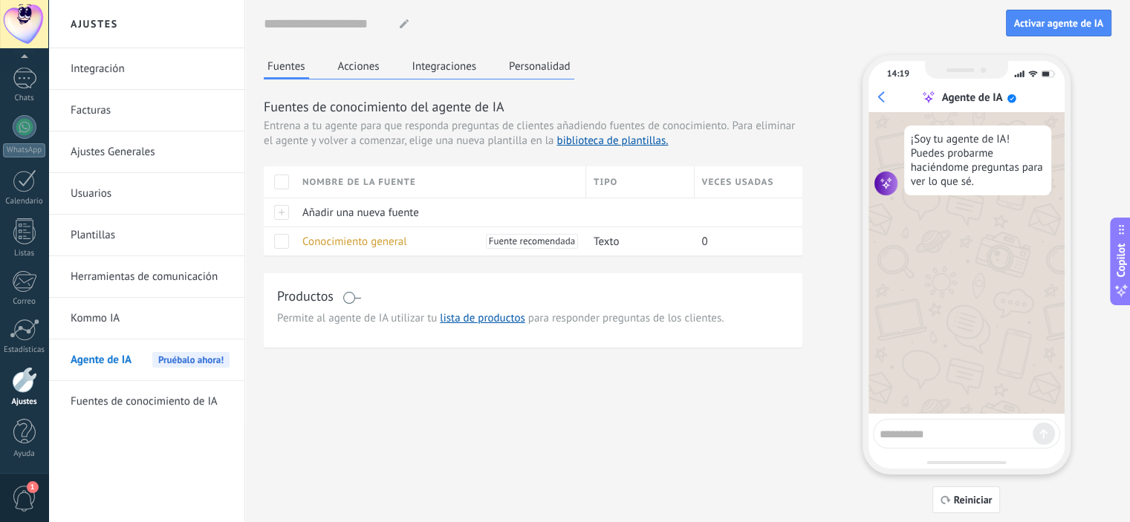
click at [357, 65] on button "Acciones" at bounding box center [358, 66] width 49 height 22
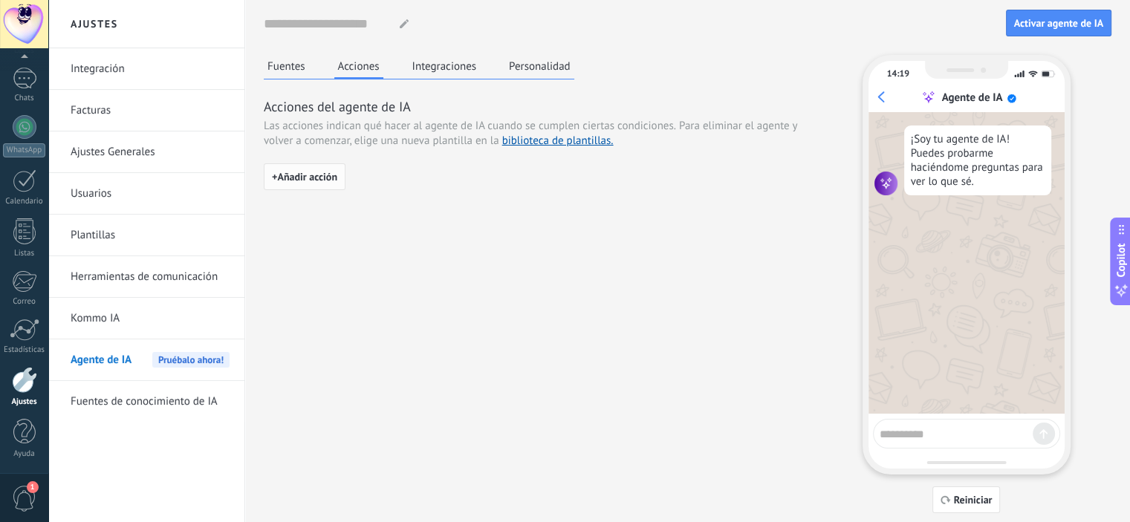
click at [318, 176] on span "+ Añadir acción" at bounding box center [304, 177] width 65 height 10
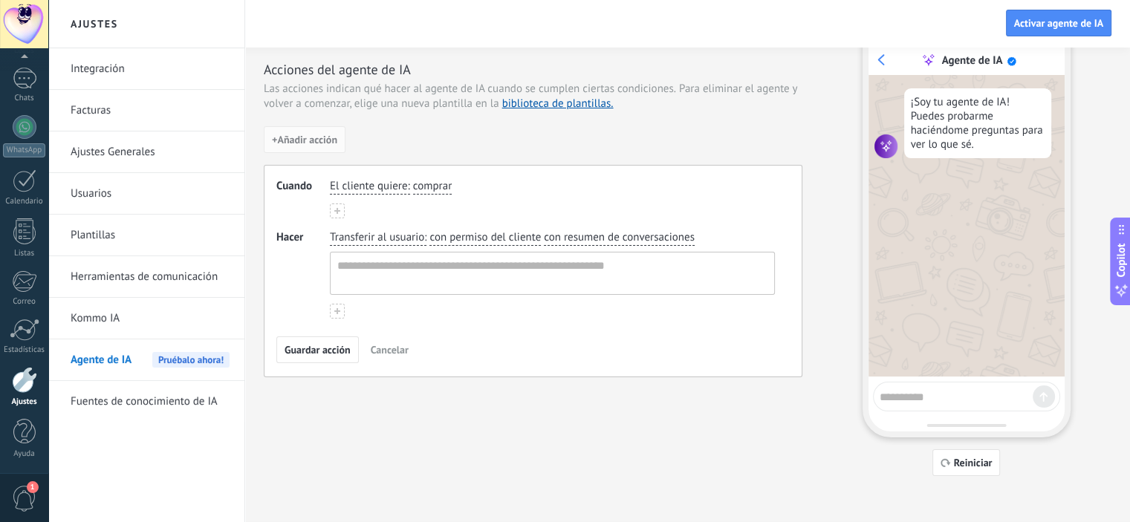
scroll to position [39, 0]
click at [382, 259] on textarea at bounding box center [551, 272] width 440 height 42
click at [335, 208] on use at bounding box center [337, 209] width 6 height 6
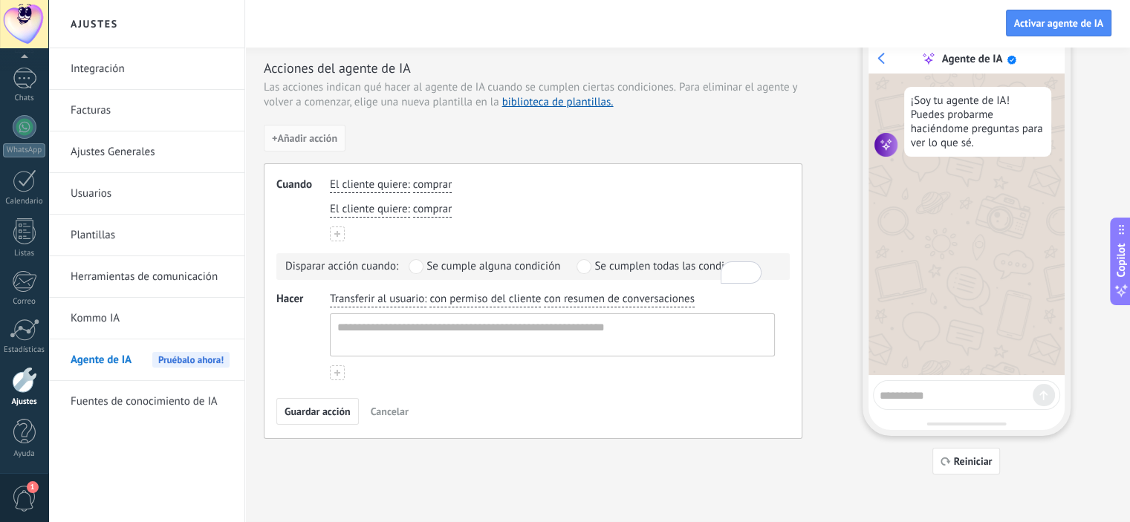
scroll to position [0, 0]
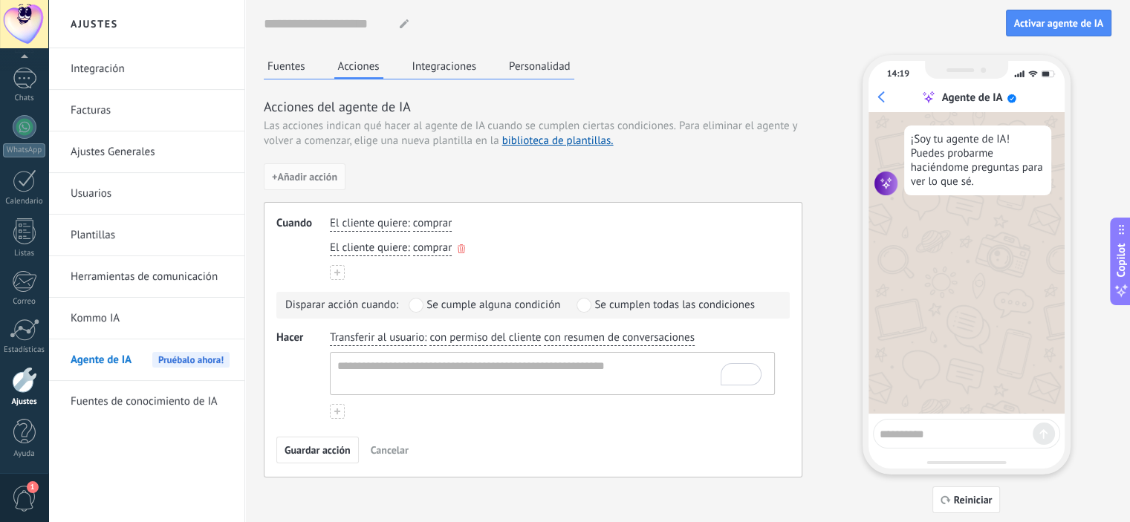
click at [461, 250] on icon "button" at bounding box center [461, 248] width 7 height 9
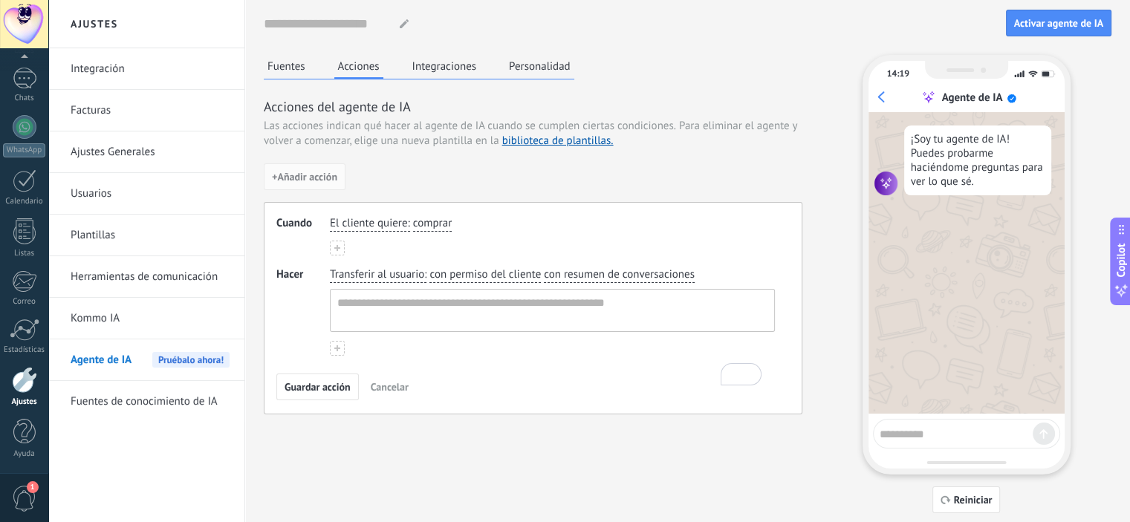
click at [414, 221] on span "comprar" at bounding box center [432, 223] width 39 height 15
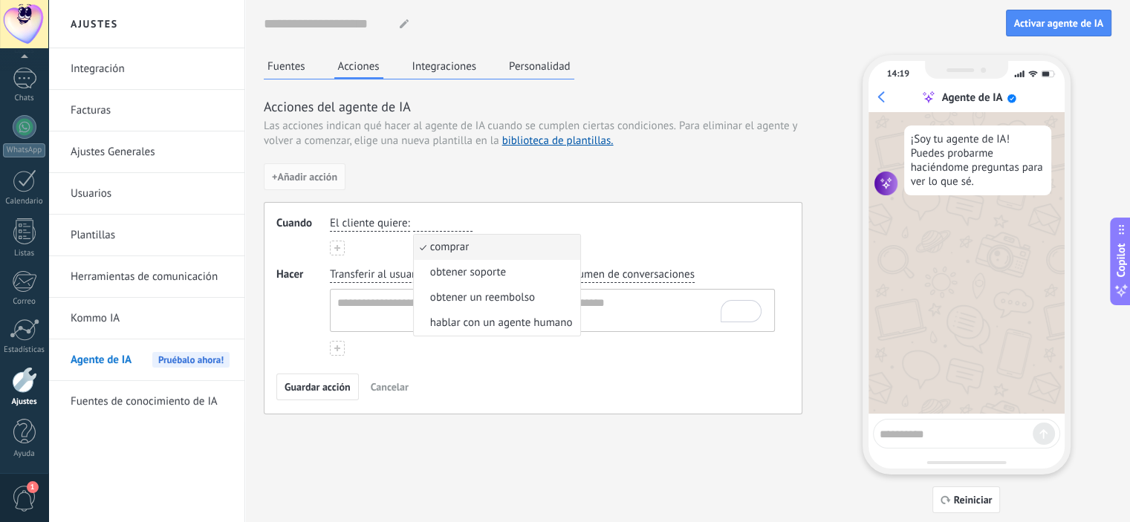
click at [359, 240] on div "El cliente quiere : comprar comprar obtener soporte obtener un reembolso hablar…" at bounding box center [552, 235] width 445 height 39
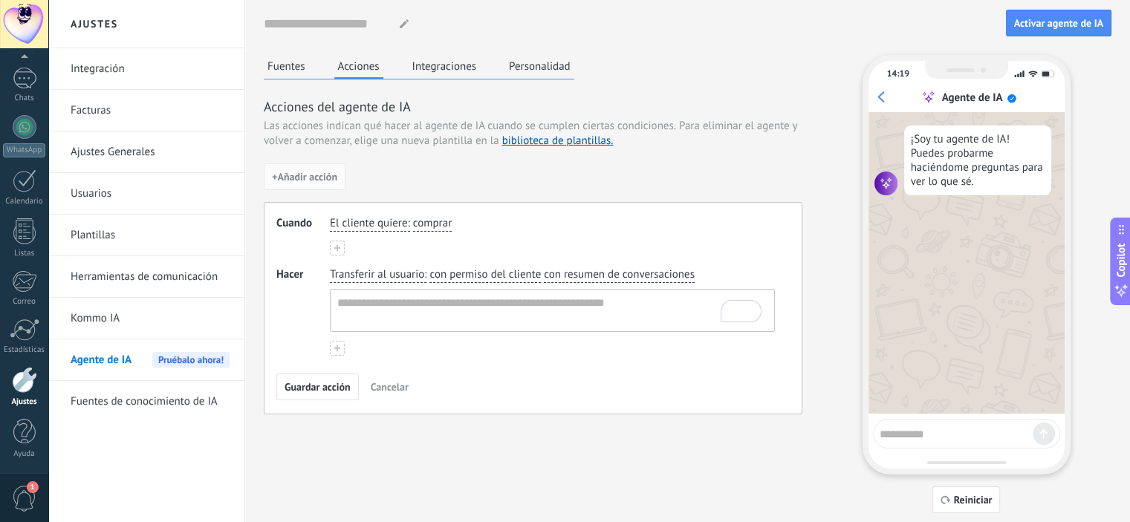
click at [349, 218] on span "El cliente quiere" at bounding box center [368, 223] width 77 height 15
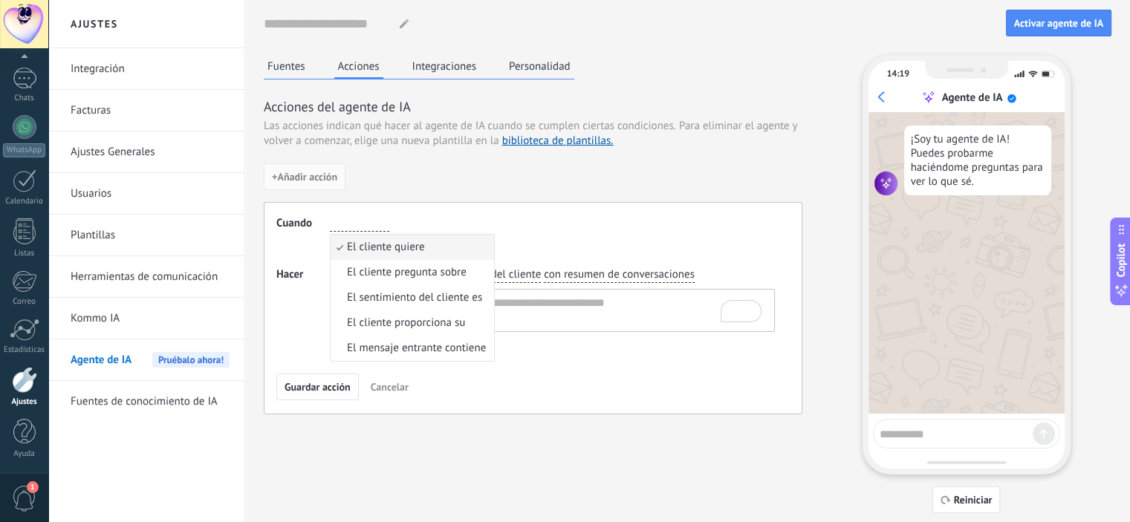
click at [552, 71] on button "Personalidad" at bounding box center [539, 66] width 69 height 22
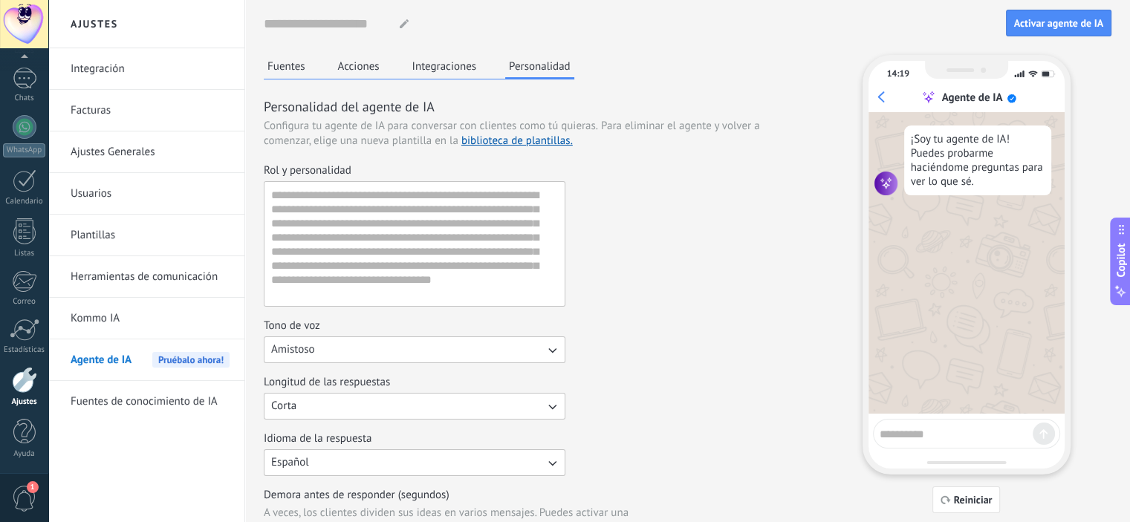
click at [454, 54] on div "Nombre del agente... Activar agente de IA Fuentes Acciones Integraciones Person…" at bounding box center [687, 325] width 847 height 651
click at [461, 56] on button "Integraciones" at bounding box center [444, 66] width 72 height 22
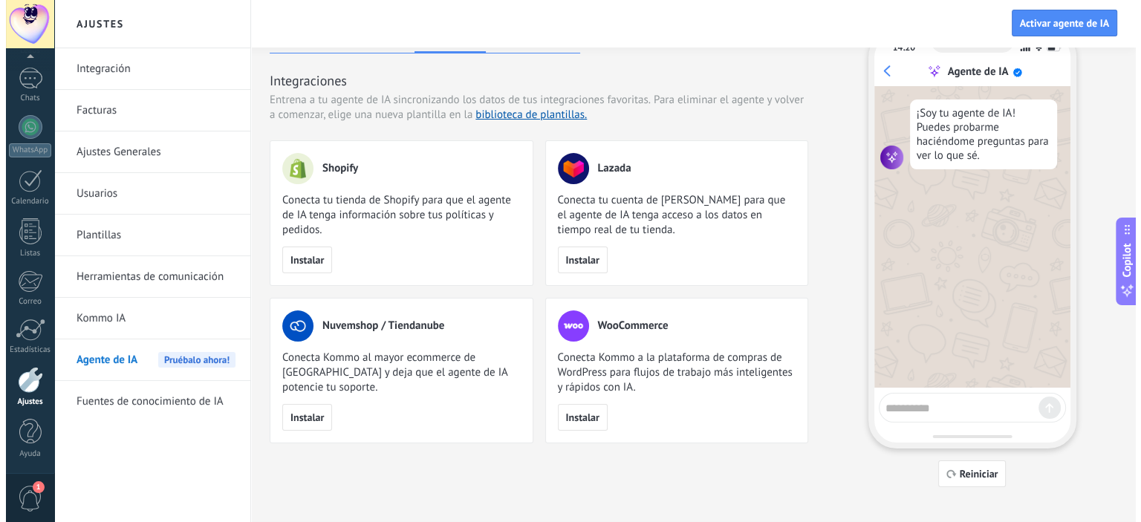
scroll to position [39, 0]
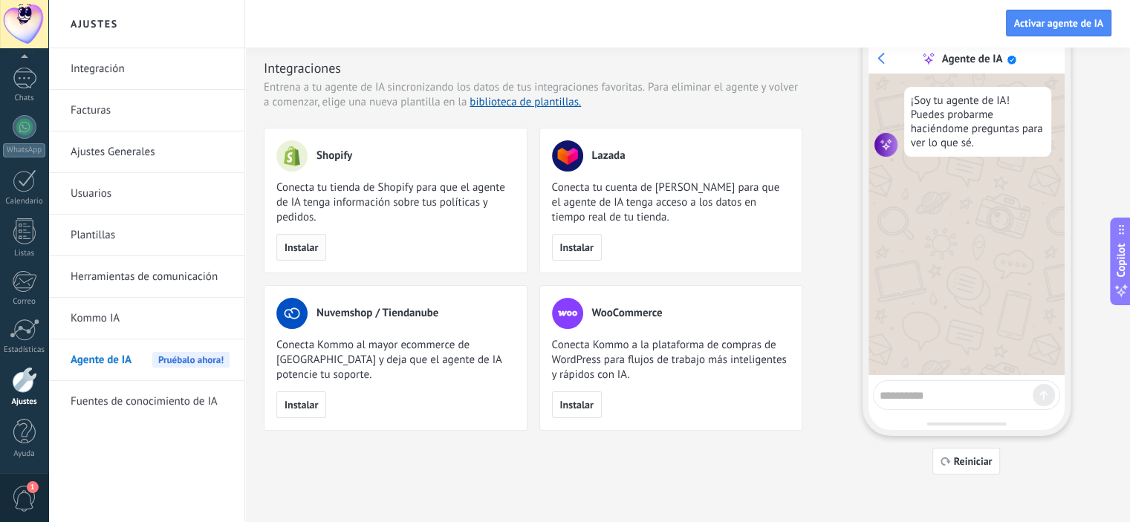
click at [303, 246] on span "Instalar" at bounding box center [300, 247] width 33 height 10
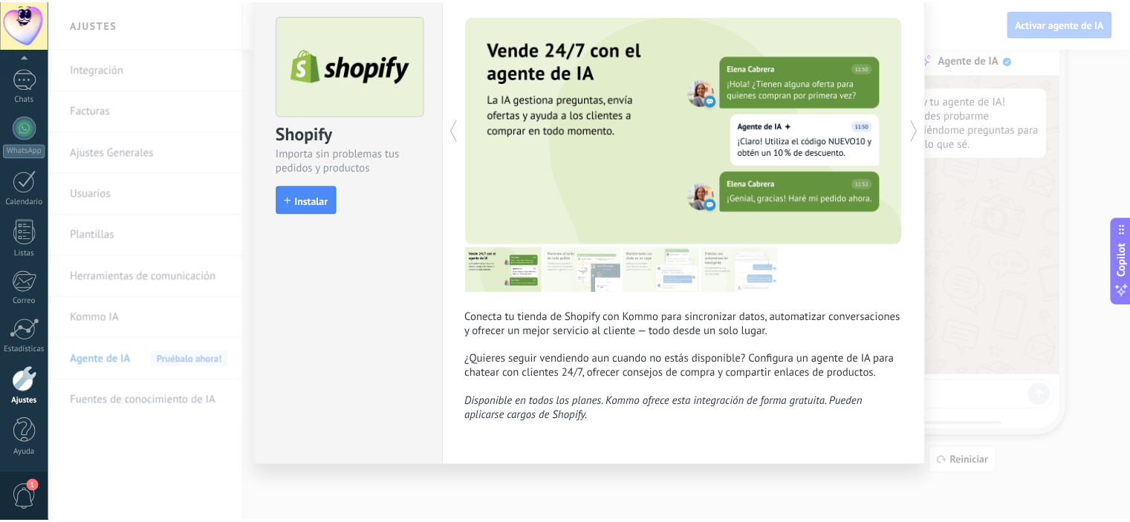
scroll to position [0, 0]
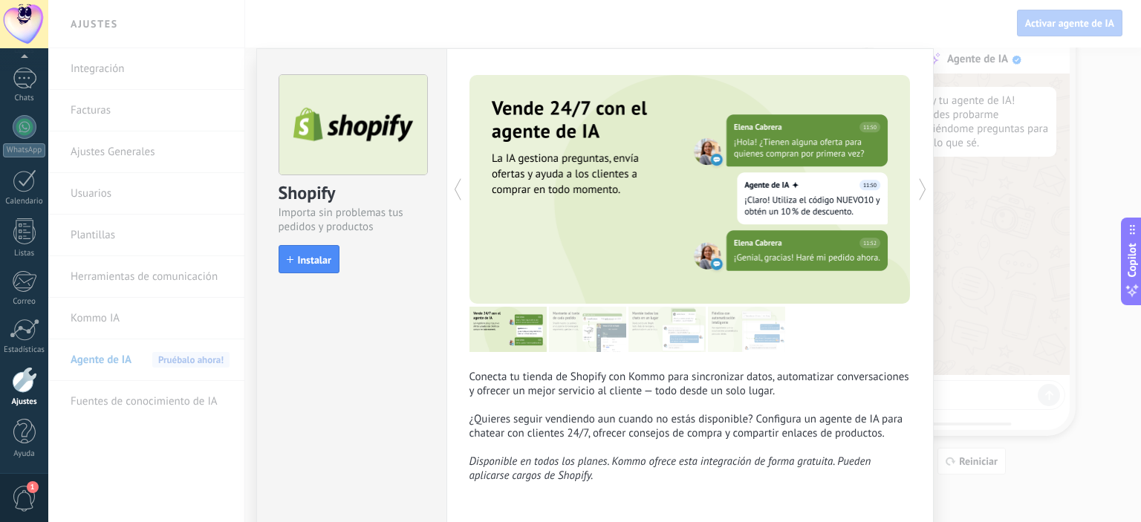
click at [186, 109] on div "Shopify Importa sin problemas tus pedidos y productos install Instalar Conecta …" at bounding box center [594, 261] width 1093 height 522
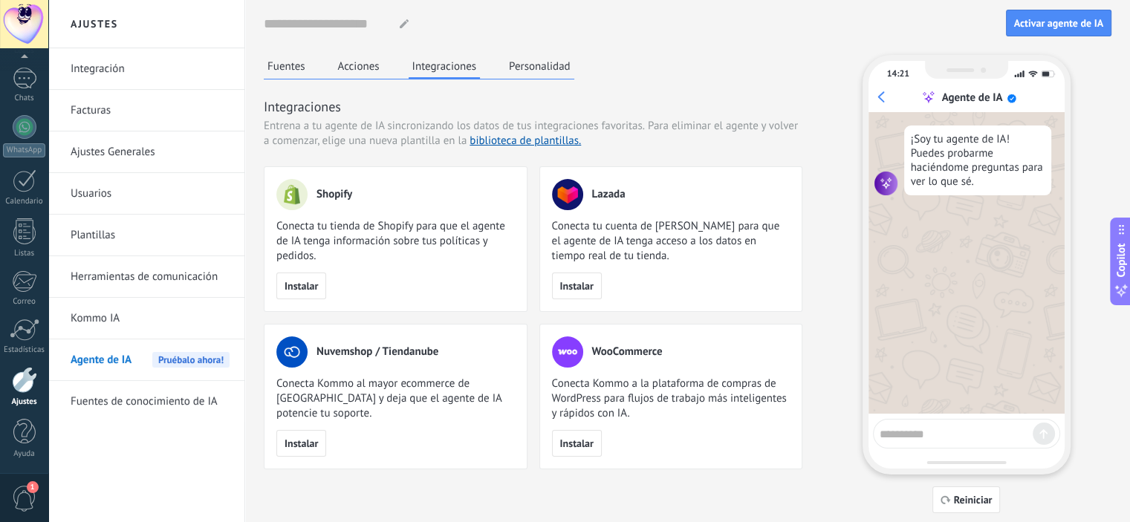
click at [291, 76] on button "Fuentes" at bounding box center [286, 66] width 45 height 22
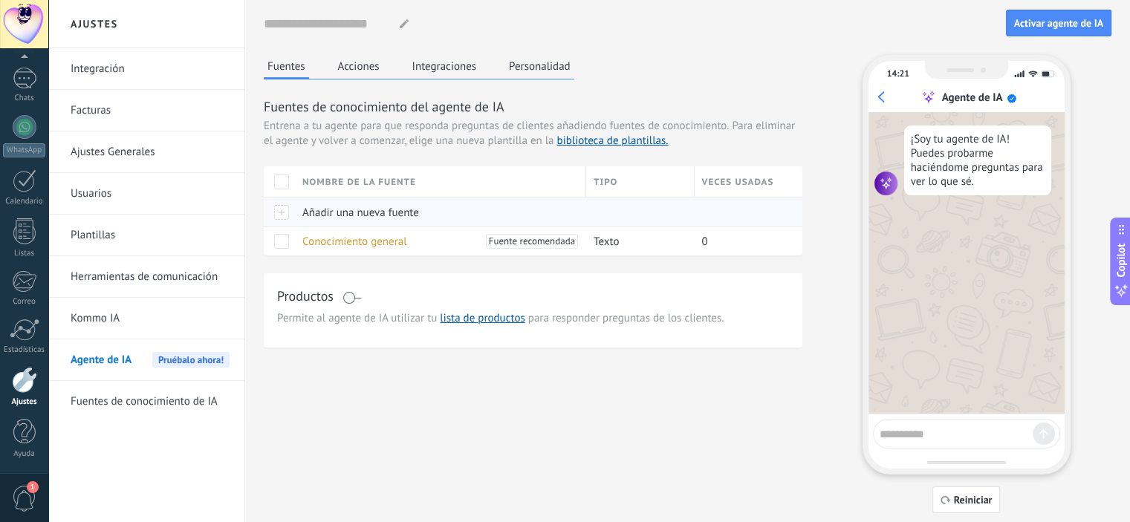
click at [354, 211] on span "Añadir una nueva fuente" at bounding box center [360, 213] width 117 height 14
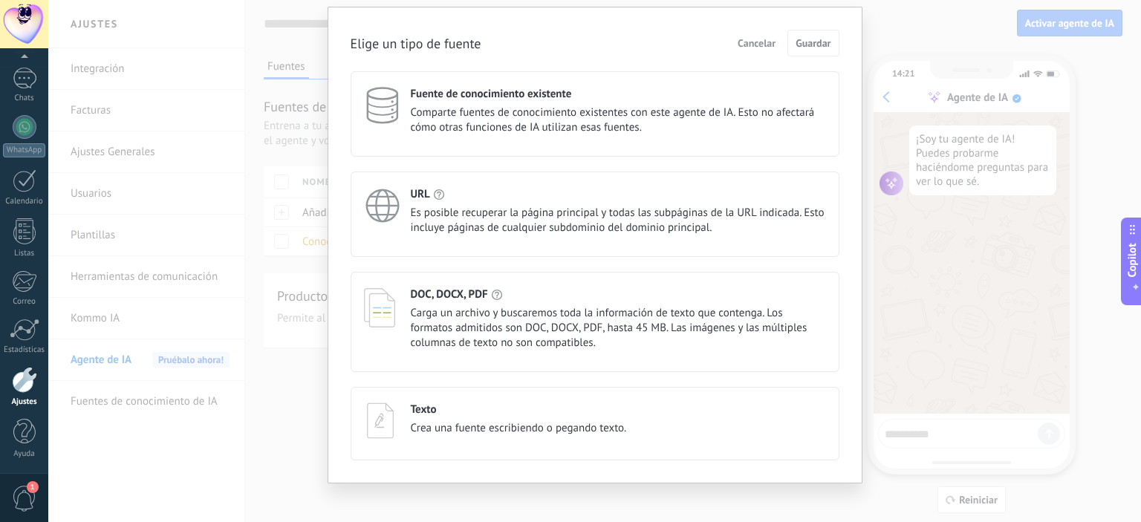
scroll to position [50, 0]
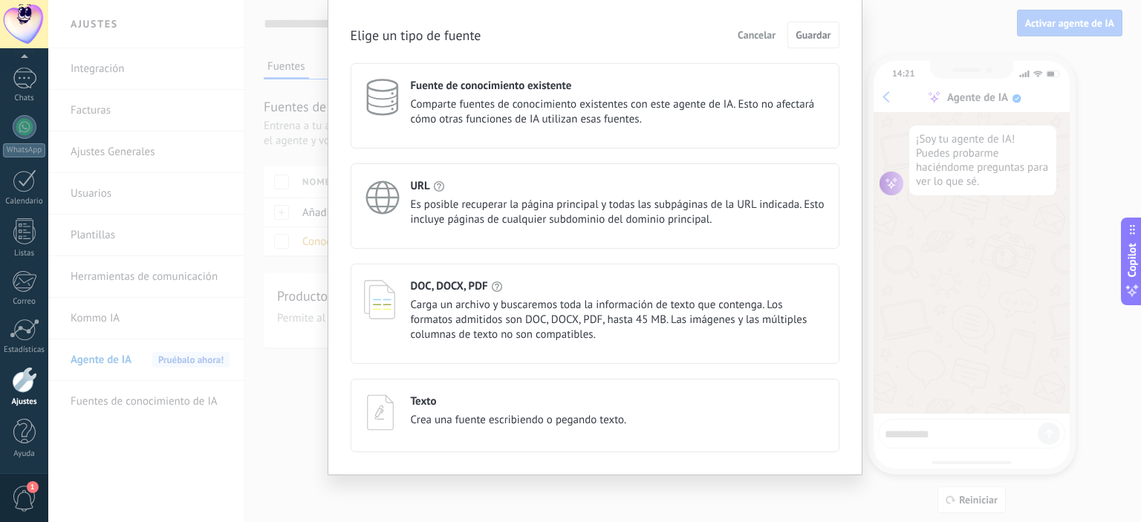
click at [251, 233] on div "Elige un tipo de fuente Cancelar Guardar Fuente de conocimiento existente Compa…" at bounding box center [594, 261] width 1093 height 522
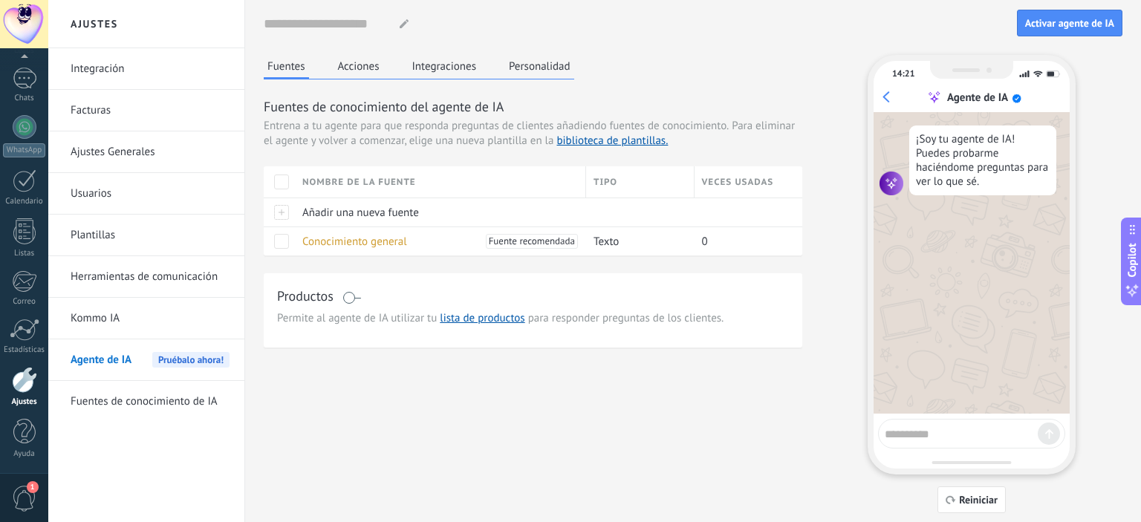
scroll to position [0, 0]
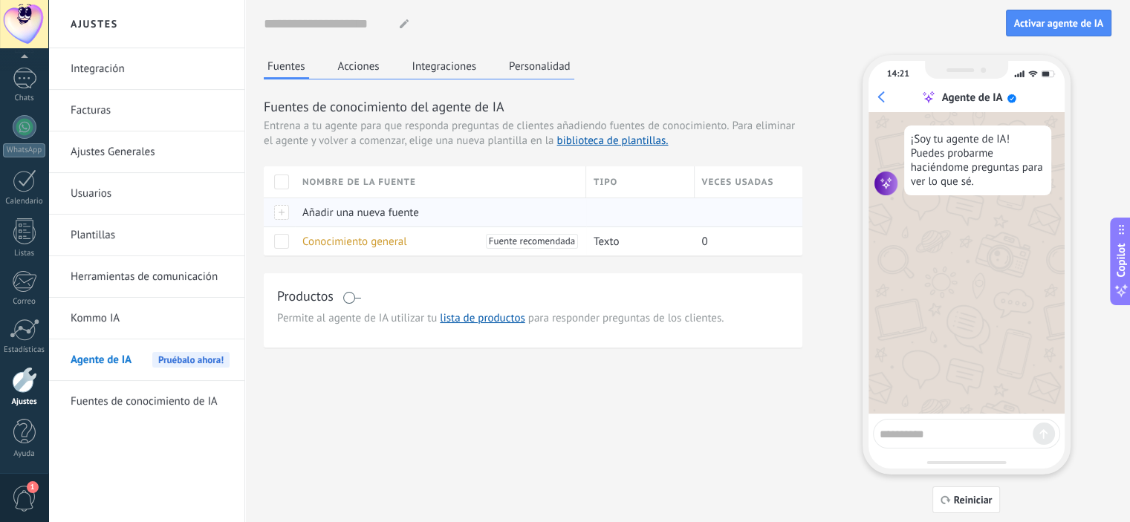
click at [357, 215] on span "Añadir una nueva fuente" at bounding box center [360, 213] width 117 height 14
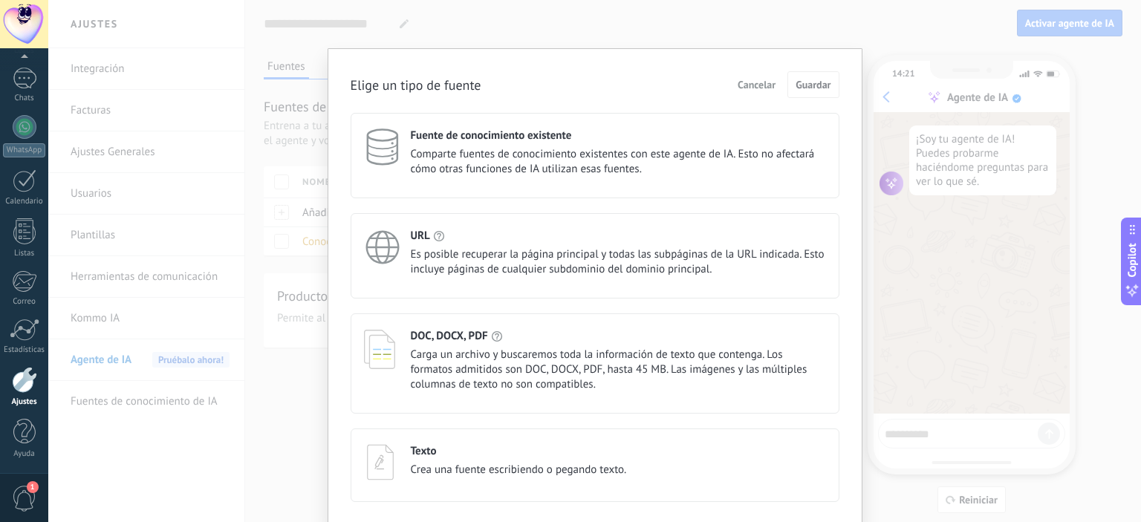
click at [302, 279] on div "Elige un tipo de fuente Cancelar Guardar Fuente de conocimiento existente Compa…" at bounding box center [594, 261] width 1093 height 522
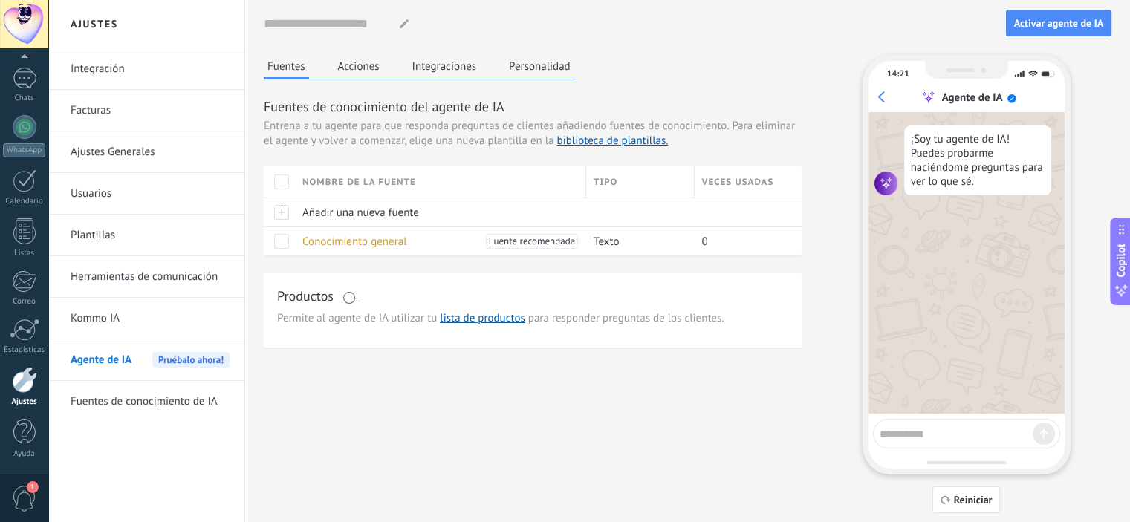
click at [549, 62] on button "Personalidad" at bounding box center [539, 66] width 69 height 22
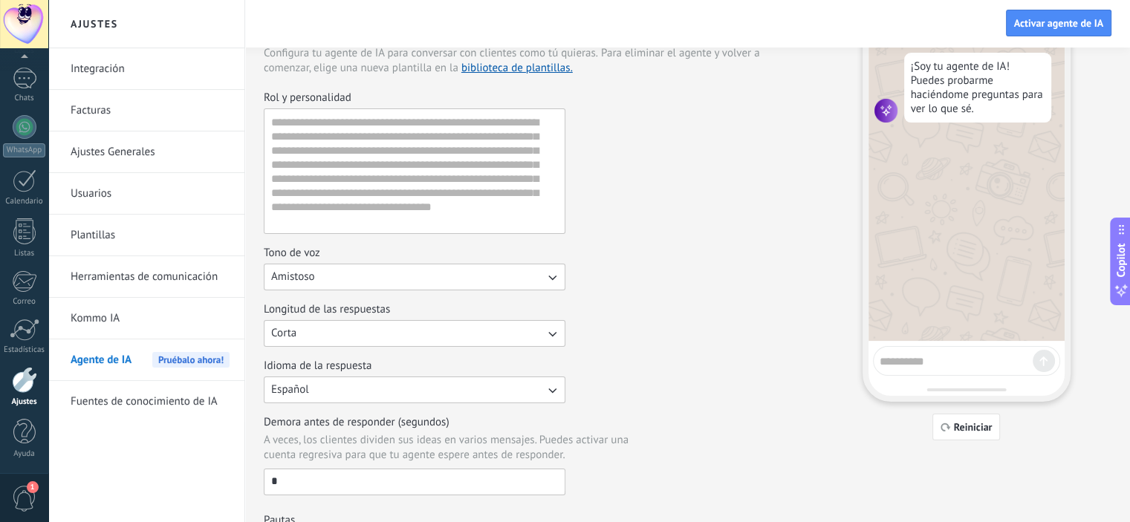
scroll to position [74, 0]
click at [388, 279] on button "Amistoso" at bounding box center [415, 275] width 302 height 27
click at [673, 261] on div "Tono de voz Amistoso Casual Formal Amistoso" at bounding box center [533, 266] width 538 height 45
click at [369, 338] on button "Corta" at bounding box center [415, 332] width 302 height 27
click at [645, 305] on div "Longitud de las respuestas Corta Corta Media Larga" at bounding box center [533, 323] width 538 height 45
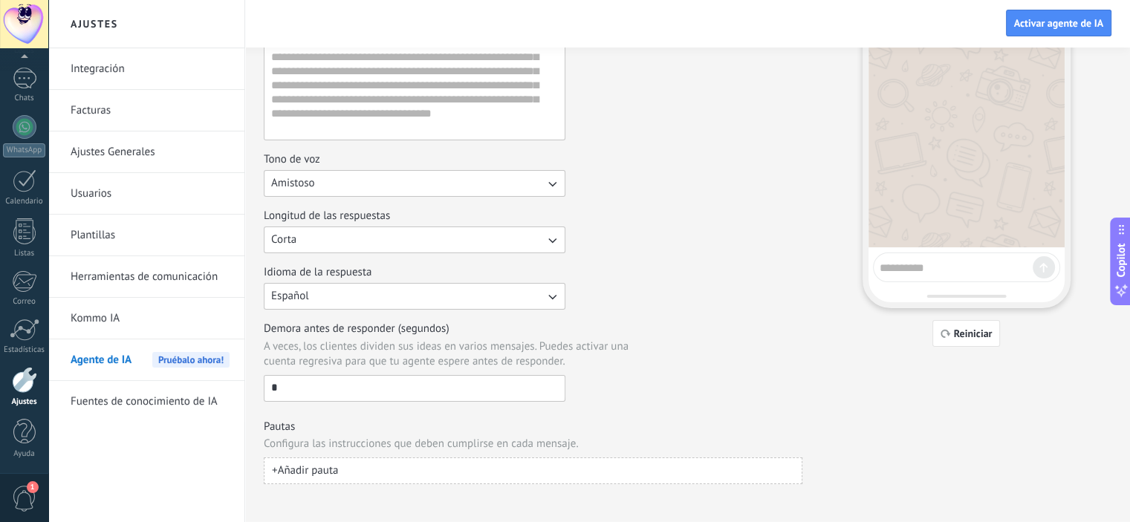
scroll to position [175, 0]
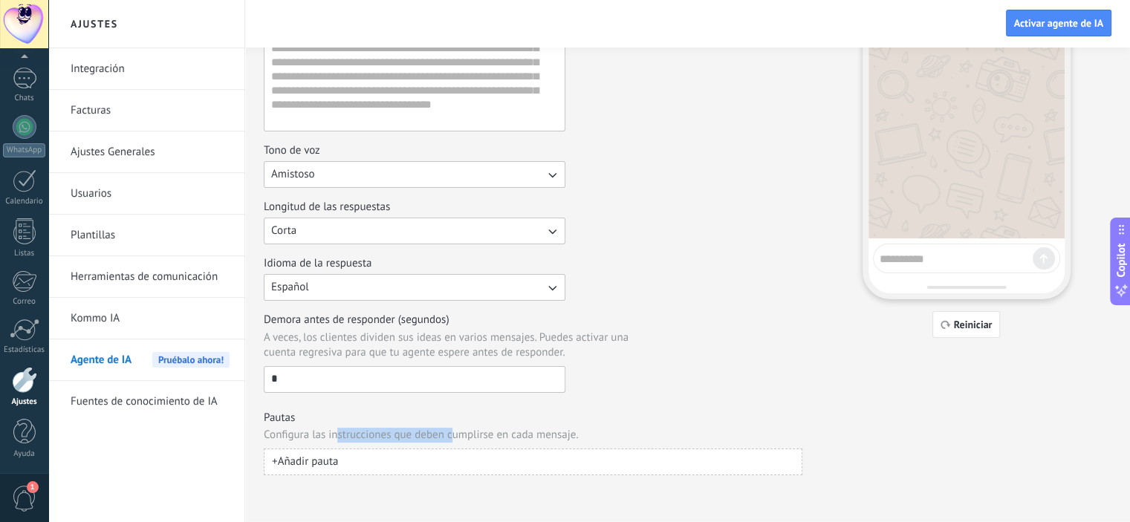
drag, startPoint x: 336, startPoint y: 434, endPoint x: 450, endPoint y: 440, distance: 114.5
click at [450, 440] on span "Configura las instrucciones que deben cumplirse en cada mensaje." at bounding box center [421, 435] width 315 height 15
click at [333, 460] on span "+ Añadir pauta" at bounding box center [305, 462] width 66 height 15
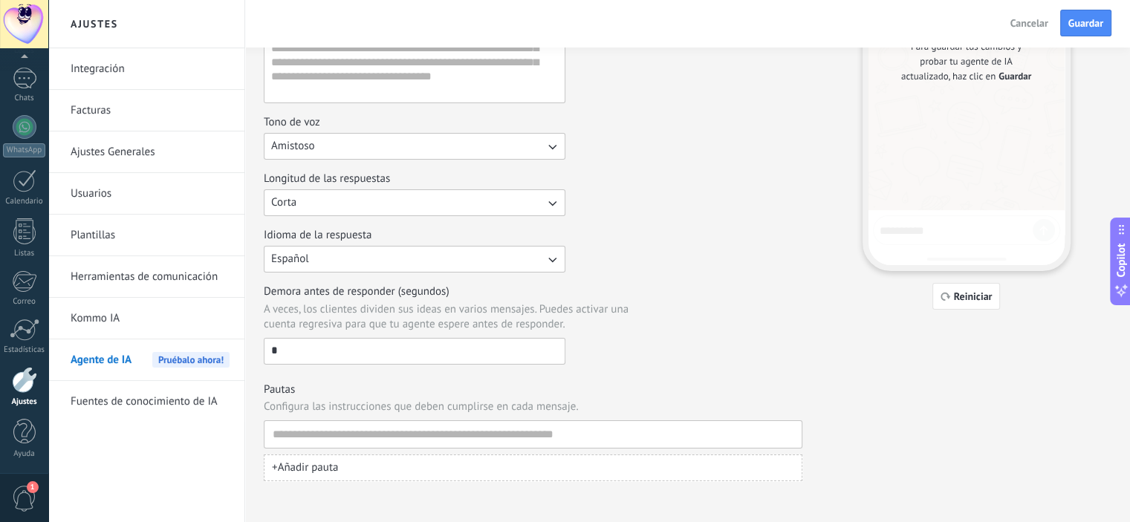
scroll to position [209, 0]
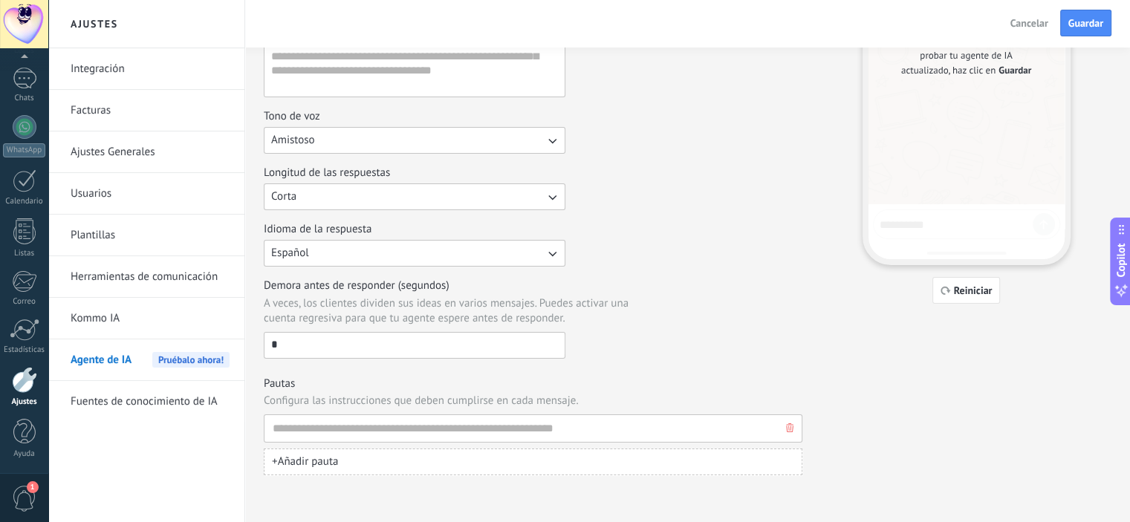
click at [322, 427] on input at bounding box center [527, 428] width 510 height 27
click at [314, 460] on span "+ Añadir pauta" at bounding box center [305, 462] width 66 height 15
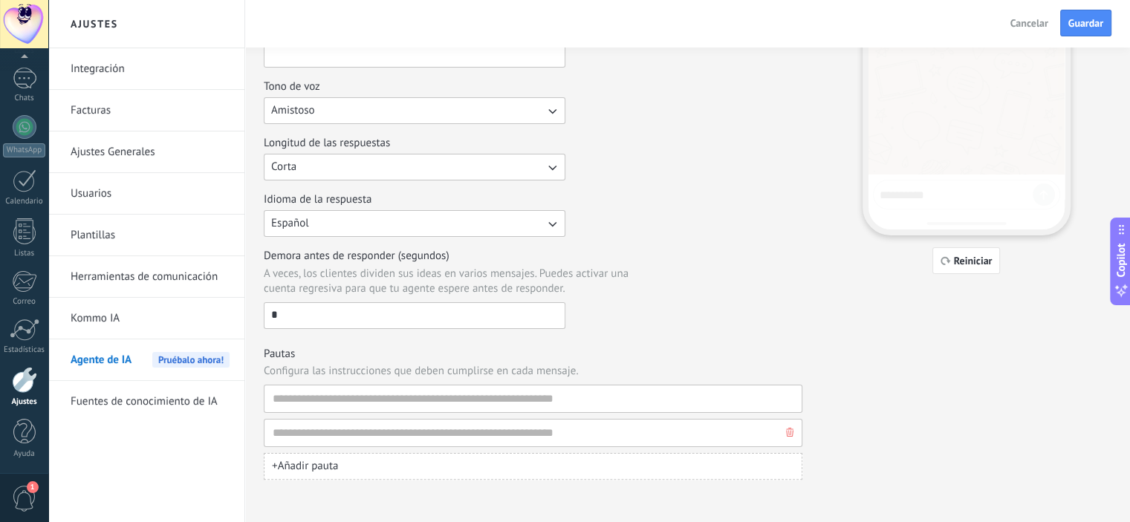
scroll to position [244, 0]
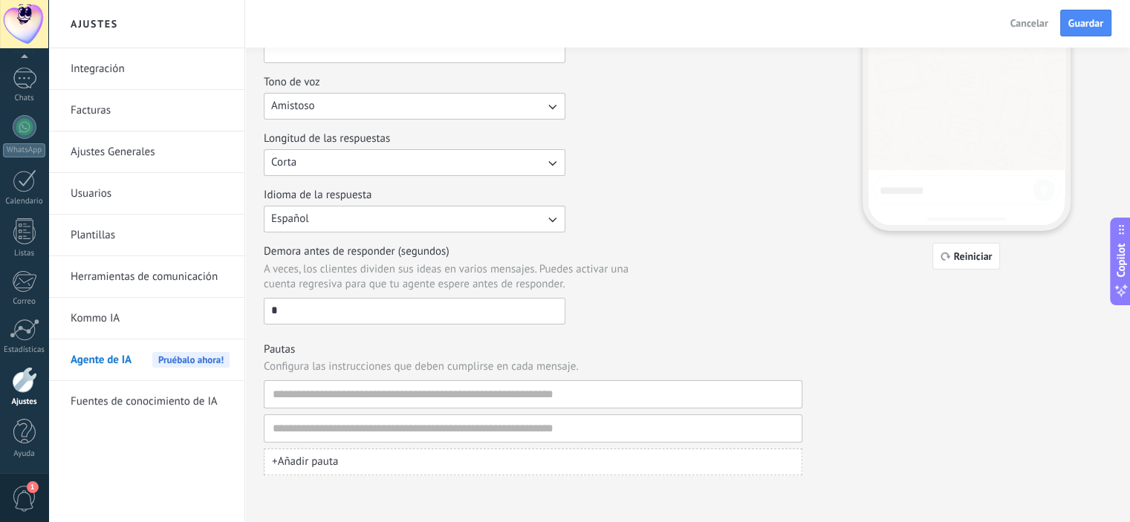
click at [729, 345] on h3 "Pautas" at bounding box center [533, 349] width 538 height 14
click at [411, 428] on input at bounding box center [527, 428] width 510 height 27
click at [790, 429] on icon "button" at bounding box center [789, 427] width 7 height 9
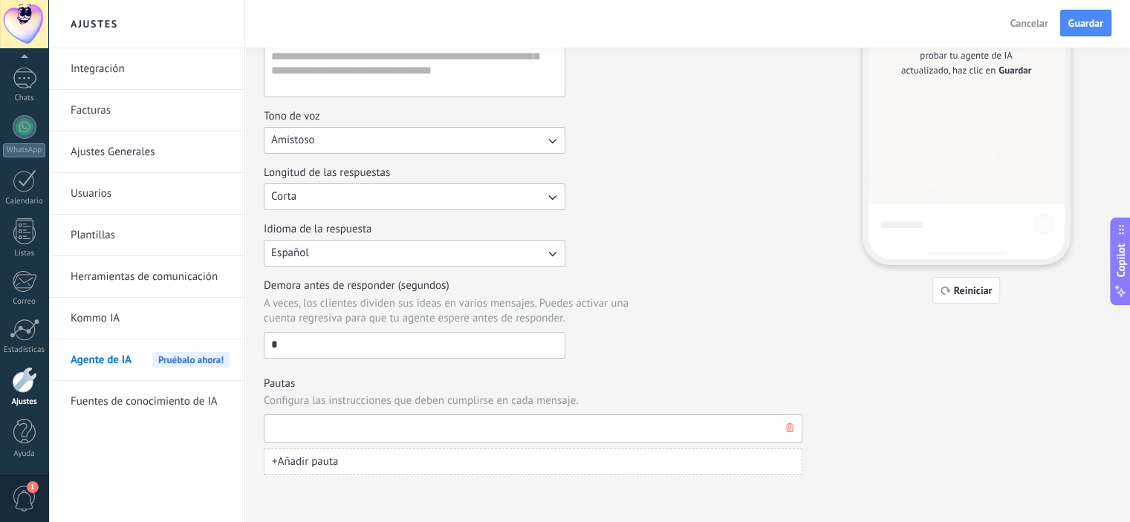
click at [371, 434] on input at bounding box center [527, 428] width 510 height 27
click at [707, 388] on h3 "Pautas" at bounding box center [533, 384] width 538 height 14
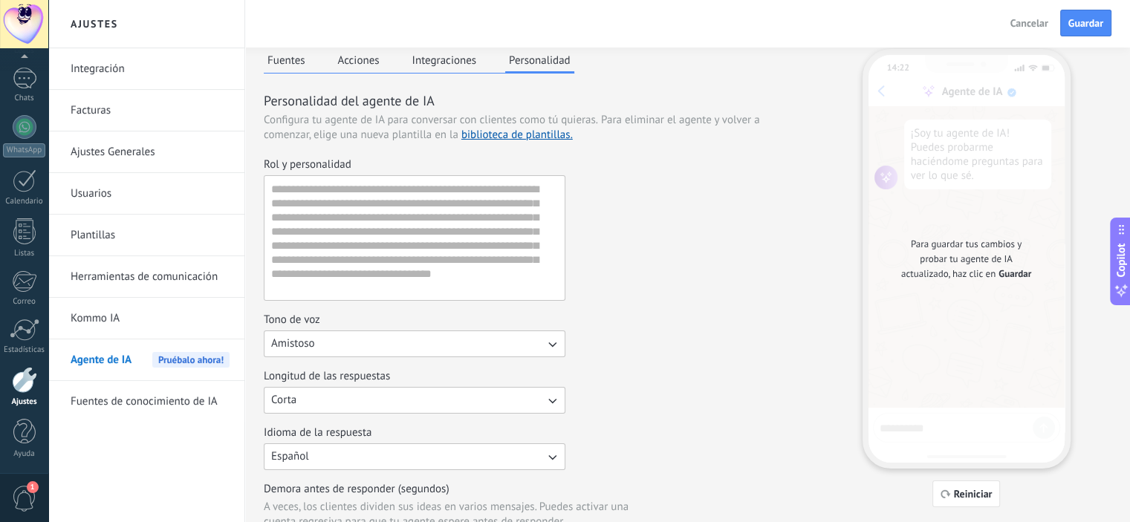
scroll to position [0, 0]
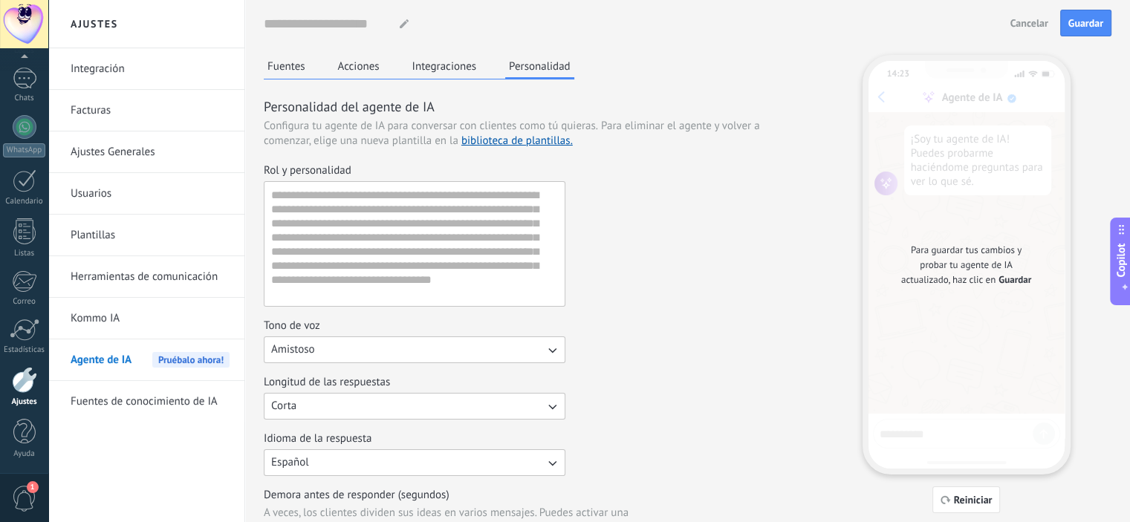
click at [765, 307] on div "Rol y personalidad Tono de voz Amistoso Longitud de las respuestas Corta Idioma…" at bounding box center [533, 365] width 538 height 405
click at [1020, 21] on span "Cancelar" at bounding box center [1029, 23] width 38 height 10
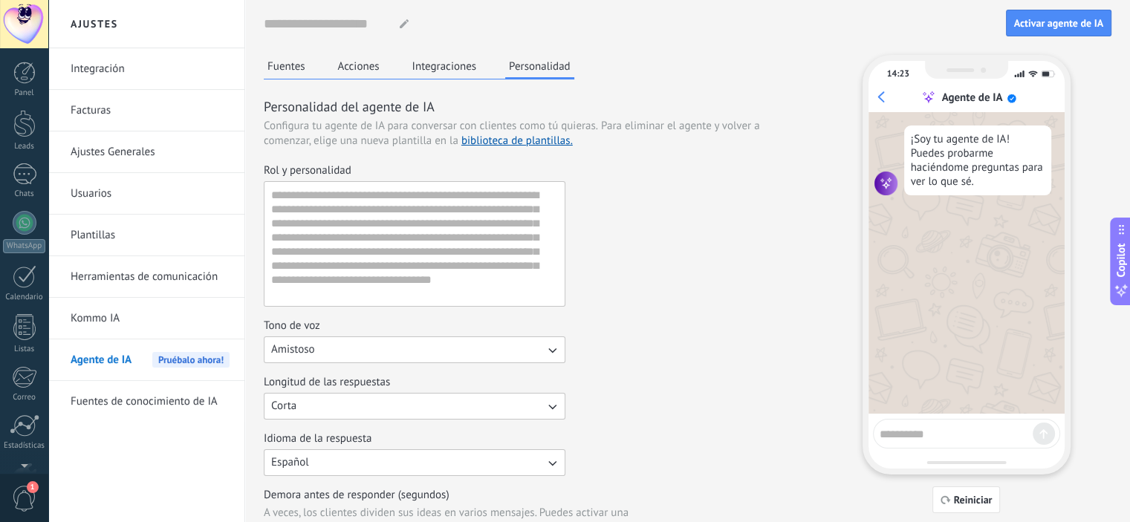
scroll to position [96, 0]
click at [368, 22] on input at bounding box center [326, 23] width 124 height 27
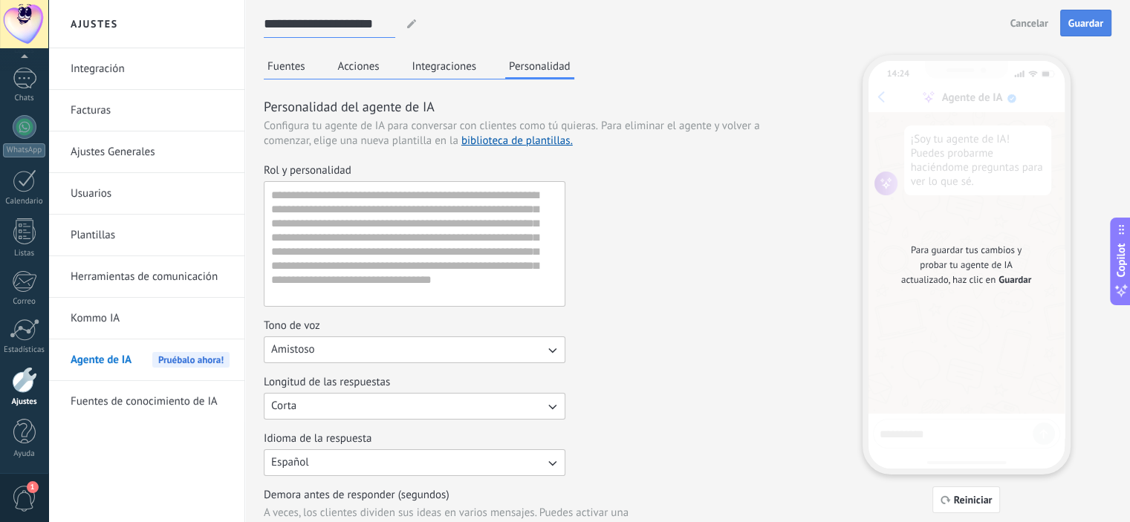
type input "**********"
click at [1089, 19] on span "Guardar" at bounding box center [1085, 23] width 35 height 10
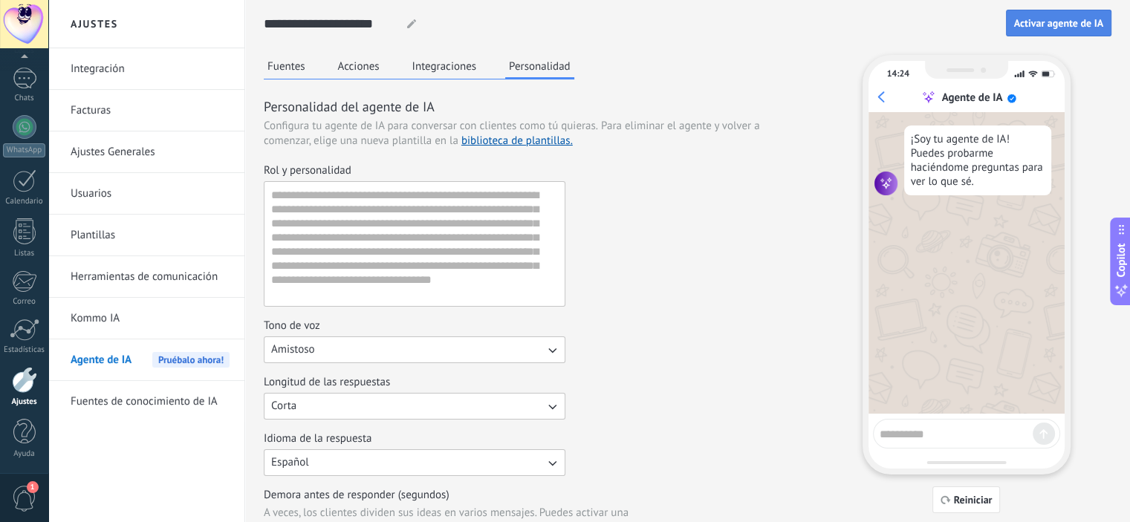
click at [1078, 25] on span "Activar agente de IA" at bounding box center [1058, 23] width 89 height 10
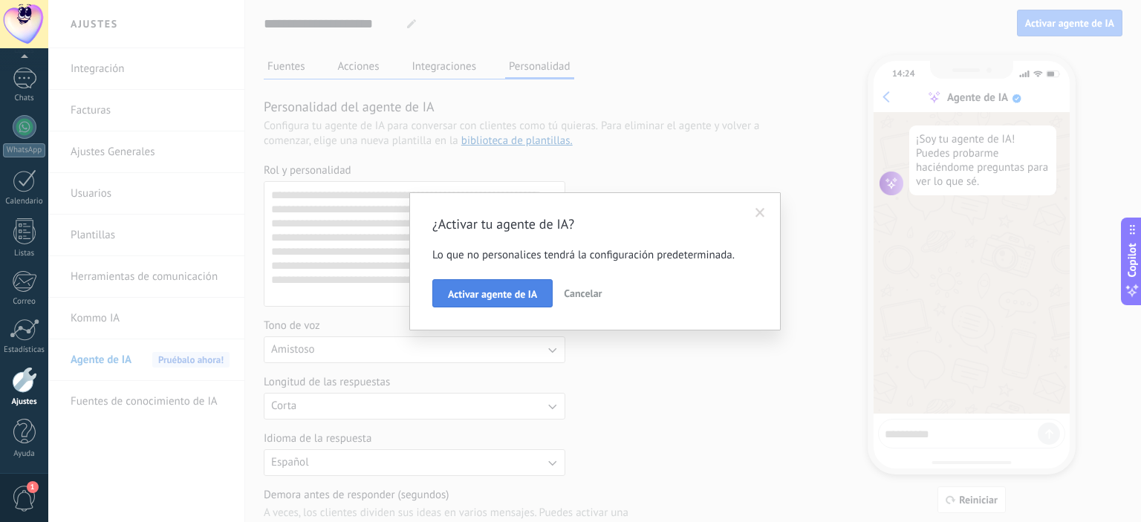
click at [499, 295] on span "Activar agente de IA" at bounding box center [492, 294] width 89 height 10
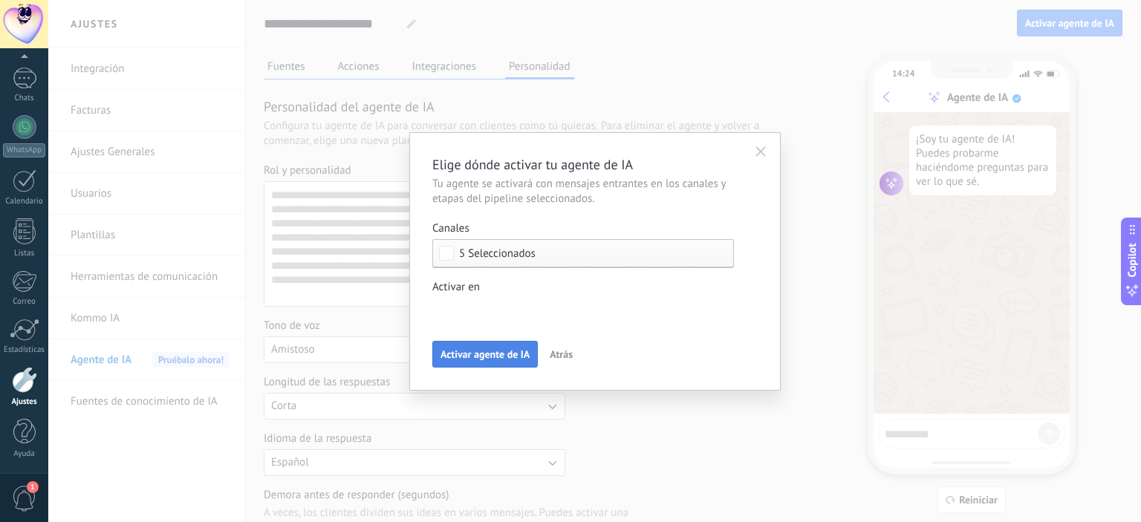
click at [507, 359] on span "Activar agente de IA" at bounding box center [484, 354] width 89 height 10
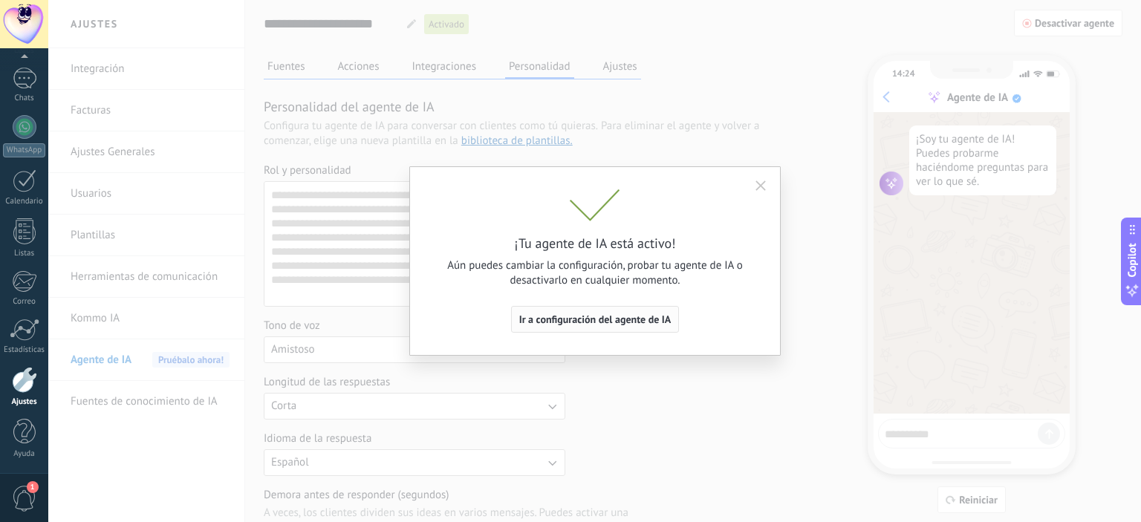
click at [594, 325] on span "Ir a configuración del agente de IA" at bounding box center [595, 319] width 152 height 10
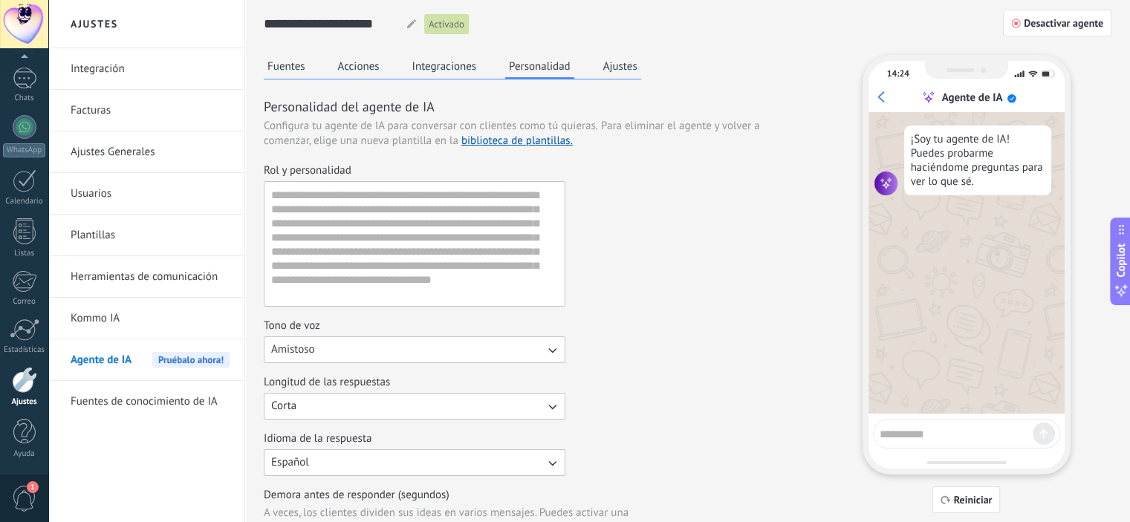
click at [115, 245] on link "Plantillas" at bounding box center [150, 236] width 159 height 42
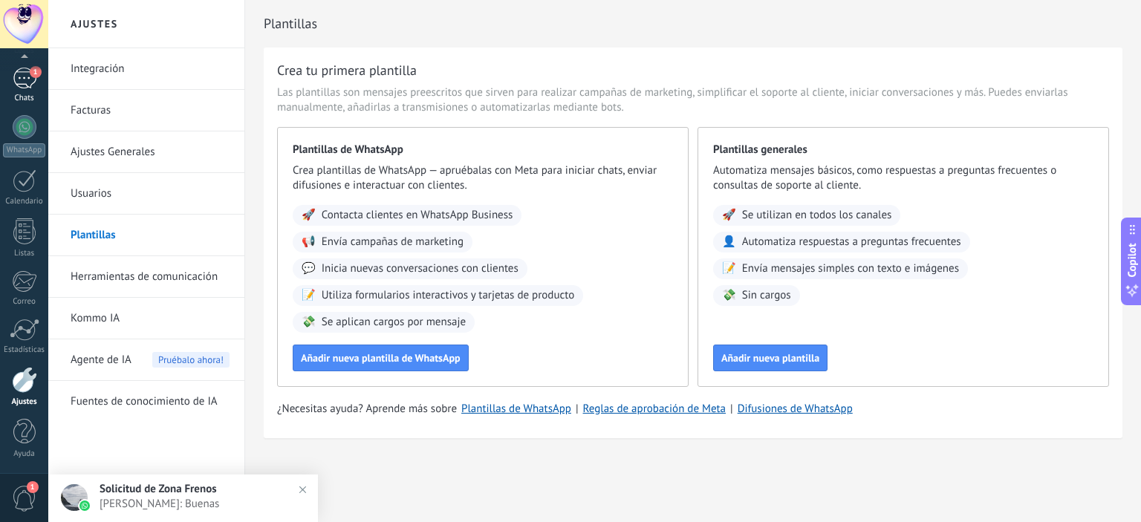
click at [17, 79] on div "1" at bounding box center [25, 79] width 24 height 22
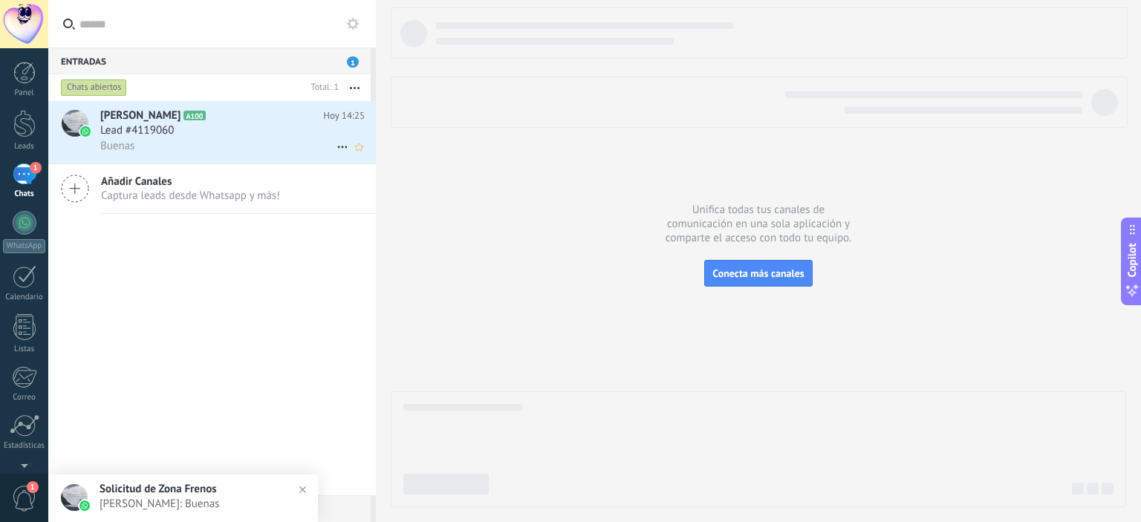
click at [202, 136] on div "Lead #4119060" at bounding box center [232, 130] width 264 height 15
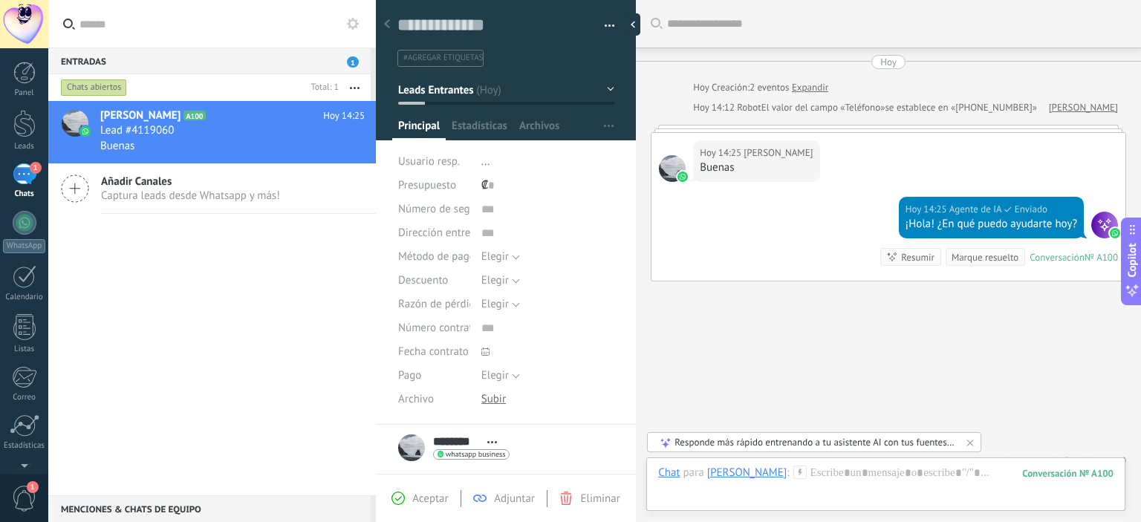
scroll to position [18, 0]
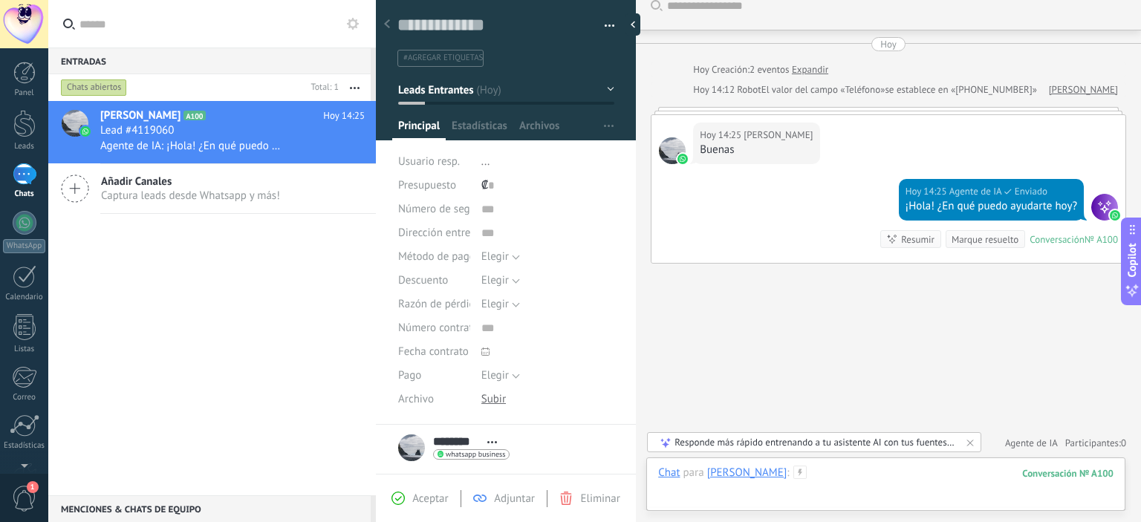
click at [834, 493] on div at bounding box center [885, 488] width 455 height 45
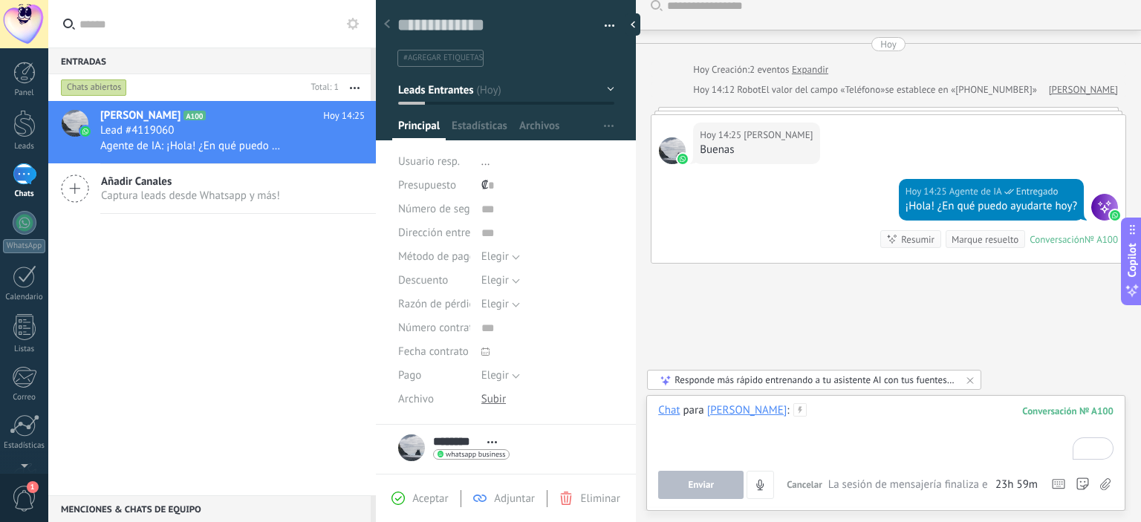
click at [741, 449] on div "To enrich screen reader interactions, please activate Accessibility in Grammarl…" at bounding box center [885, 431] width 455 height 56
click at [686, 493] on button "Enviar" at bounding box center [700, 485] width 85 height 28
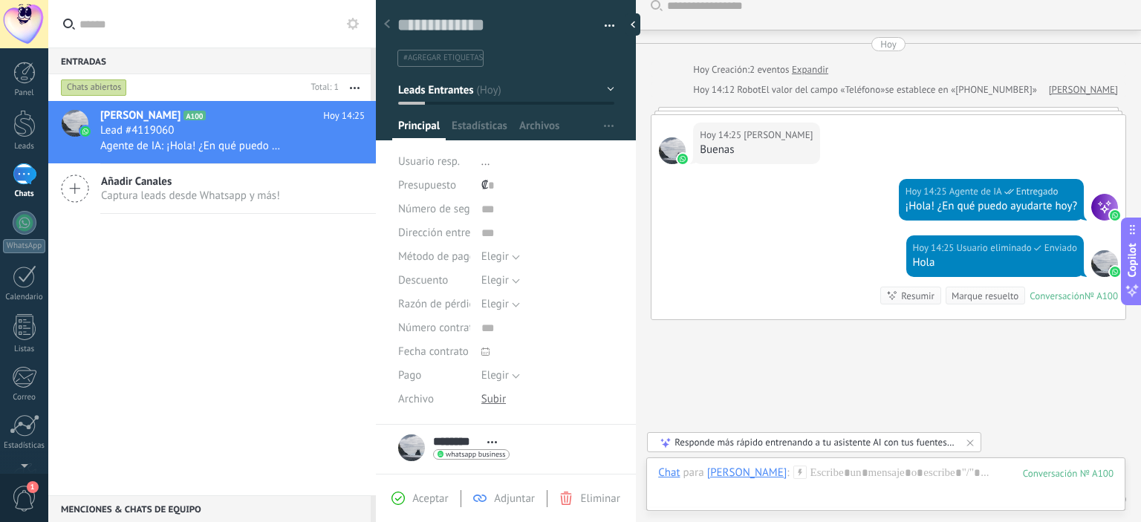
scroll to position [74, 0]
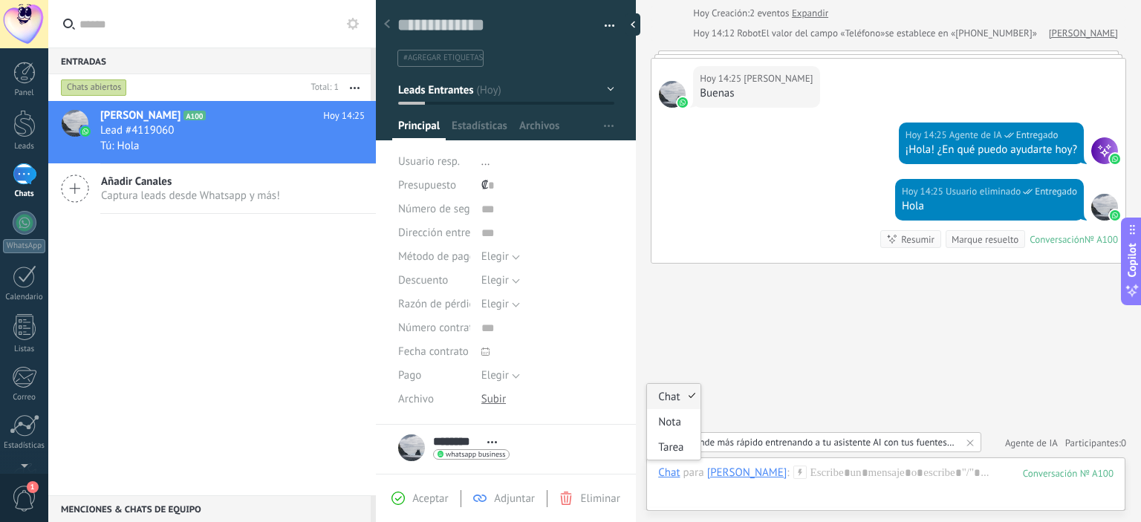
click at [668, 479] on div "Chat" at bounding box center [669, 472] width 22 height 13
click at [792, 375] on div "Buscar Carga más Hoy Hoy Creación: 2 eventos Expandir Hoy 14:12 Robot El valor …" at bounding box center [888, 224] width 505 height 597
click at [835, 494] on div at bounding box center [885, 488] width 455 height 45
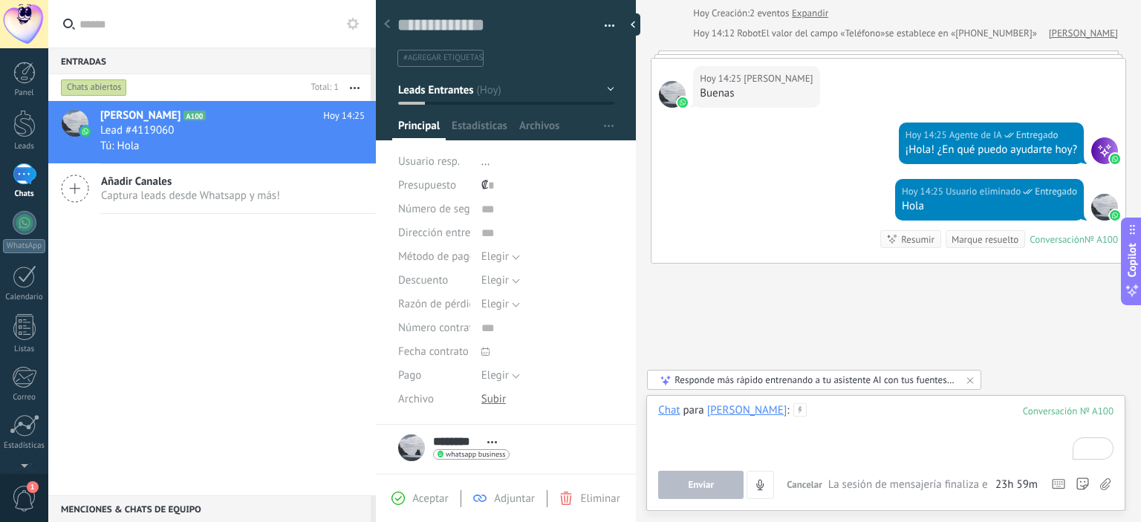
click at [884, 420] on div "To enrich screen reader interactions, please activate Accessibility in Grammarl…" at bounding box center [885, 431] width 455 height 56
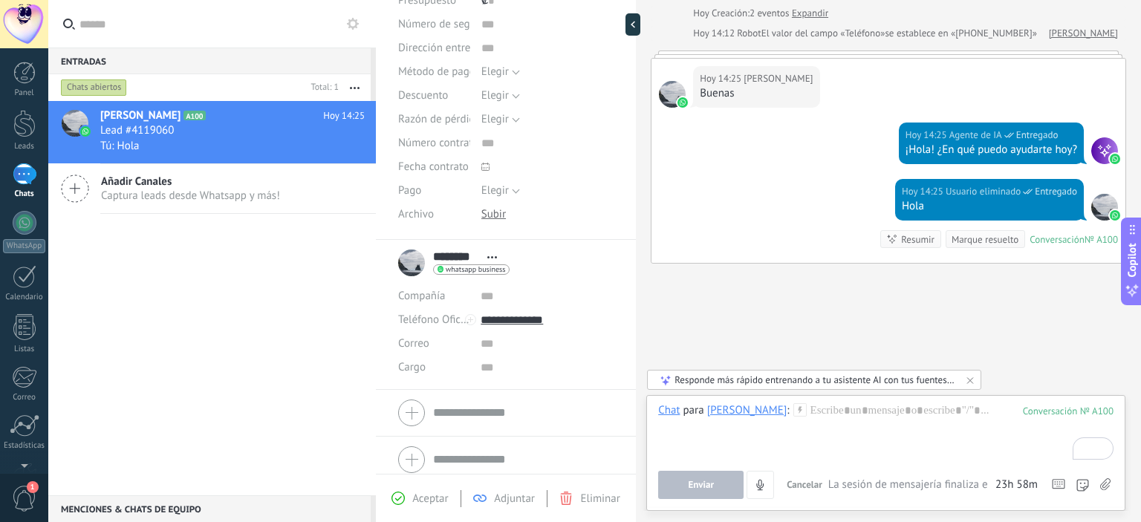
scroll to position [193, 0]
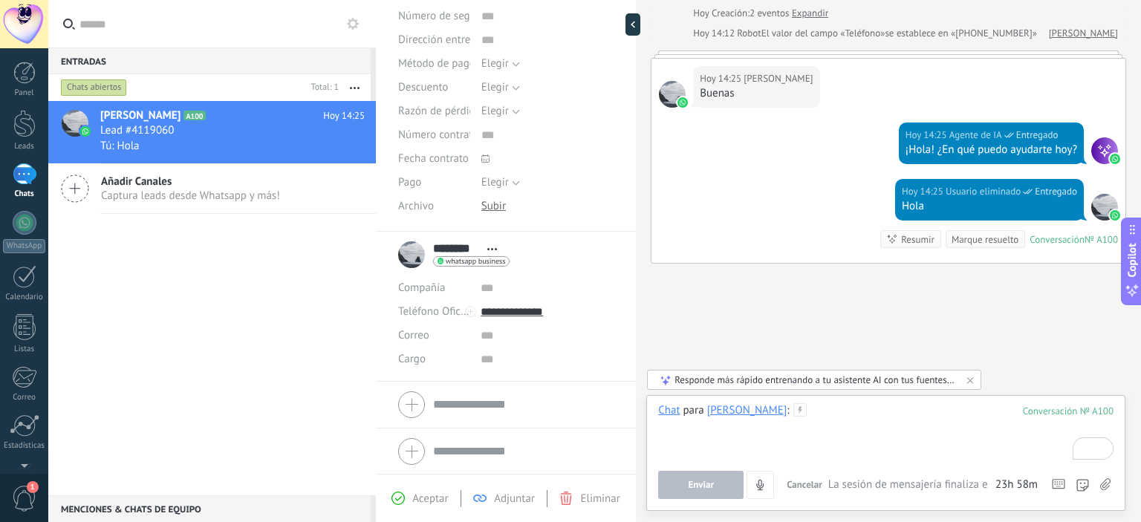
click at [971, 412] on div "To enrich screen reader interactions, please activate Accessibility in Grammarl…" at bounding box center [885, 431] width 455 height 56
click at [1065, 414] on div "100" at bounding box center [1068, 411] width 91 height 13
click at [1072, 411] on div "100" at bounding box center [1068, 411] width 91 height 13
click at [793, 411] on use at bounding box center [799, 409] width 13 height 13
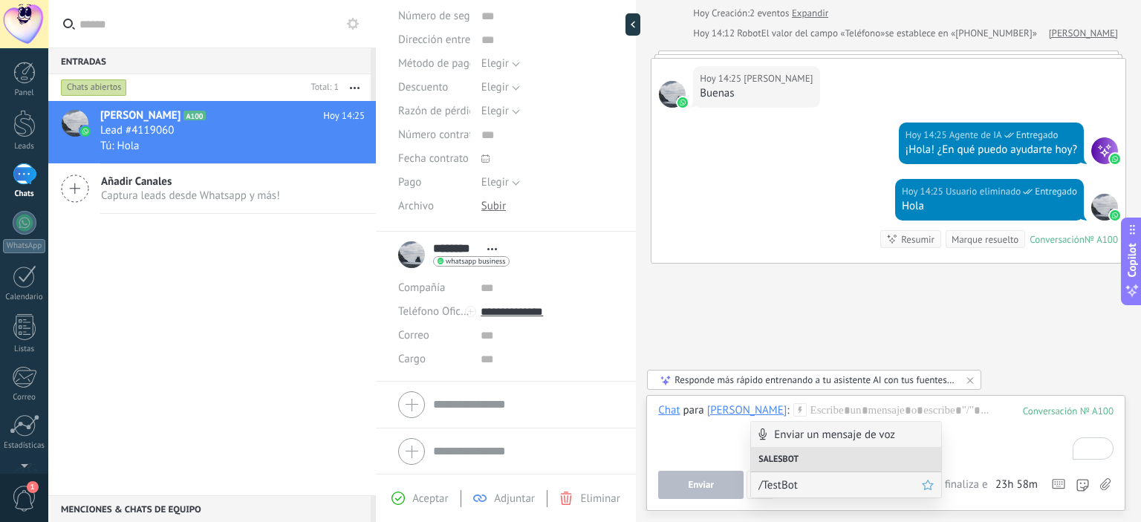
click at [798, 484] on span "/TestBot" at bounding box center [839, 485] width 163 height 14
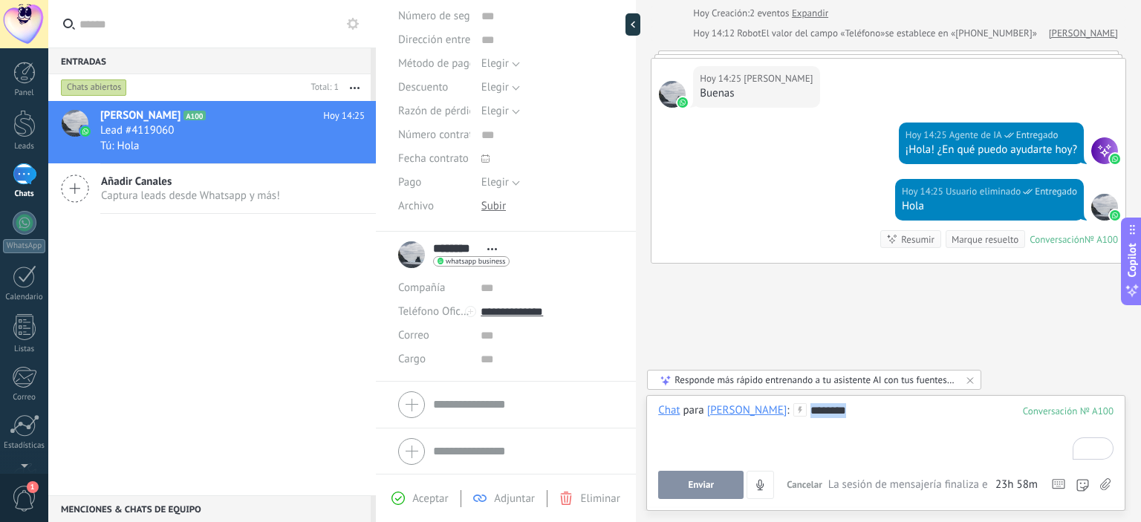
drag, startPoint x: 844, startPoint y: 416, endPoint x: 677, endPoint y: 424, distance: 167.3
click at [677, 424] on div "********" at bounding box center [885, 431] width 455 height 56
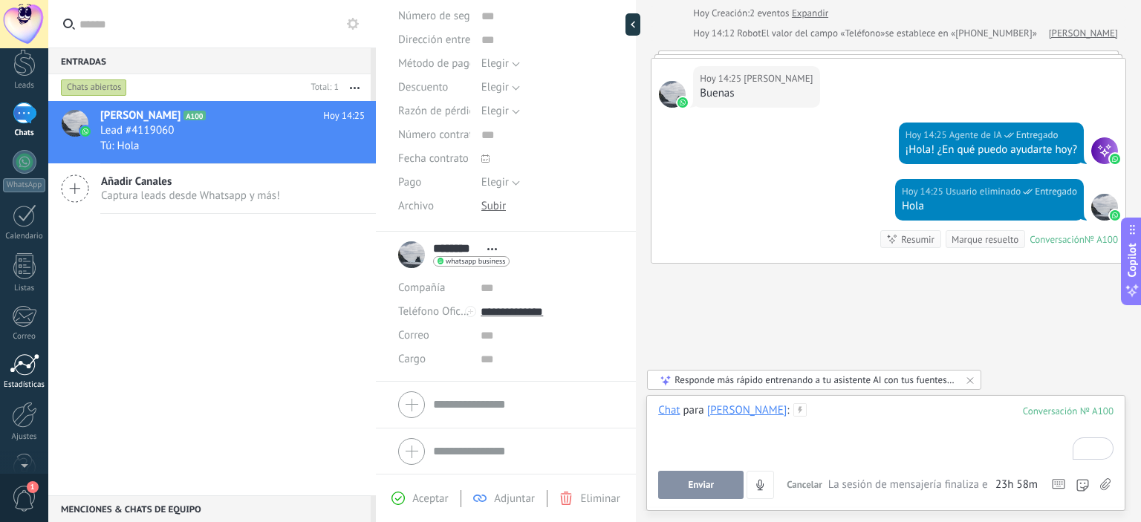
scroll to position [96, 0]
click at [27, 382] on div at bounding box center [24, 380] width 25 height 26
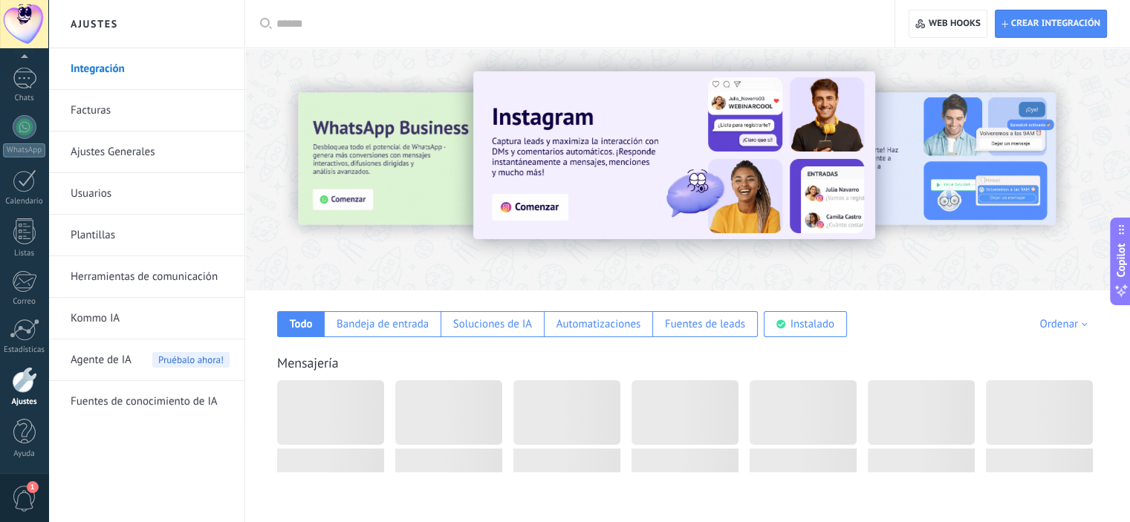
click at [100, 234] on link "Plantillas" at bounding box center [150, 236] width 159 height 42
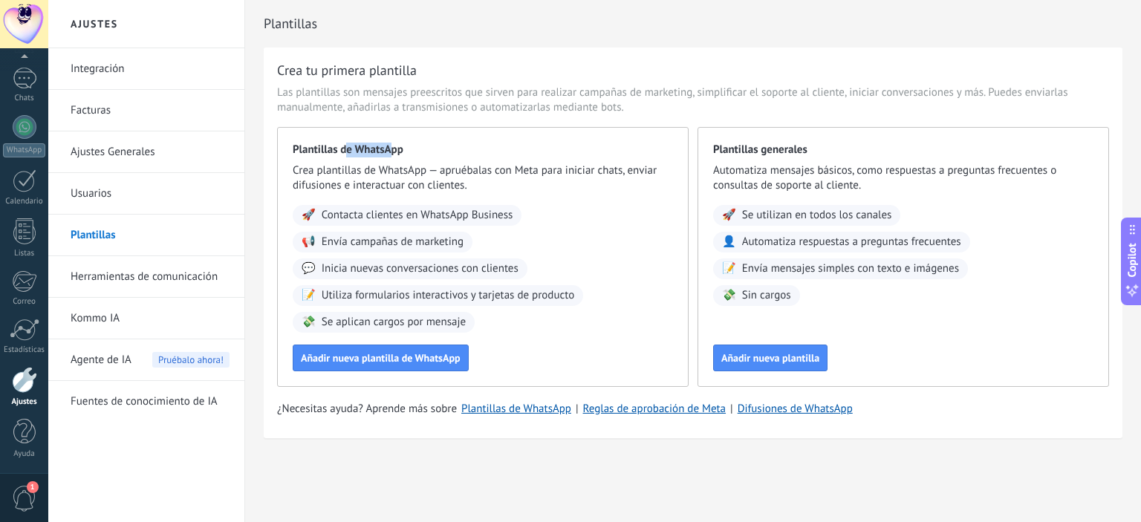
drag, startPoint x: 347, startPoint y: 146, endPoint x: 394, endPoint y: 146, distance: 46.8
click at [394, 146] on span "Plantillas de WhatsApp" at bounding box center [483, 150] width 380 height 15
drag, startPoint x: 774, startPoint y: 153, endPoint x: 795, endPoint y: 161, distance: 23.0
click at [798, 157] on div "Plantillas generales Automatiza mensajes básicos, como respuestas a preguntas f…" at bounding box center [902, 257] width 411 height 260
click at [781, 358] on span "Añadir nueva plantilla" at bounding box center [770, 358] width 98 height 10
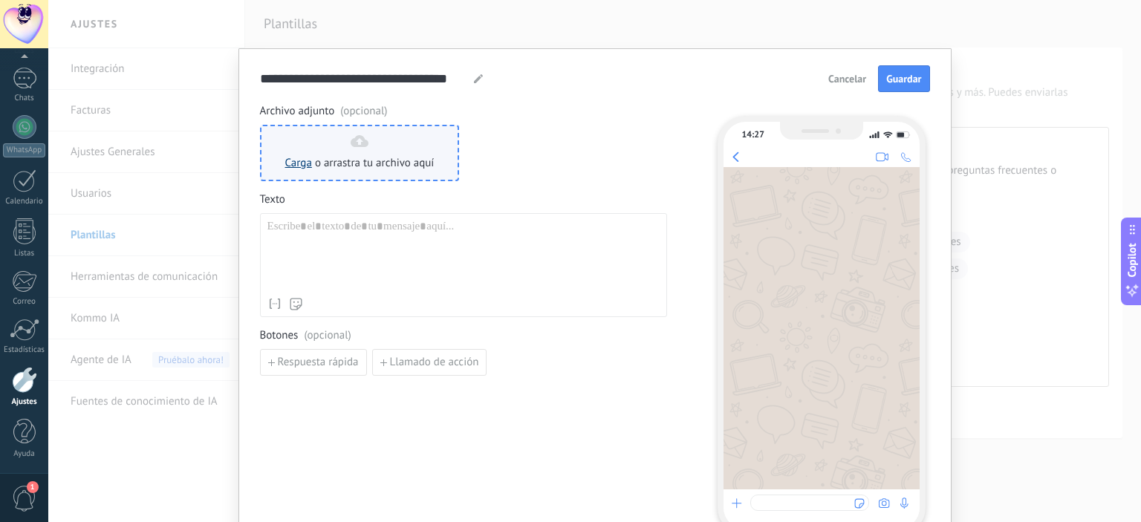
click at [334, 237] on div at bounding box center [463, 255] width 392 height 71
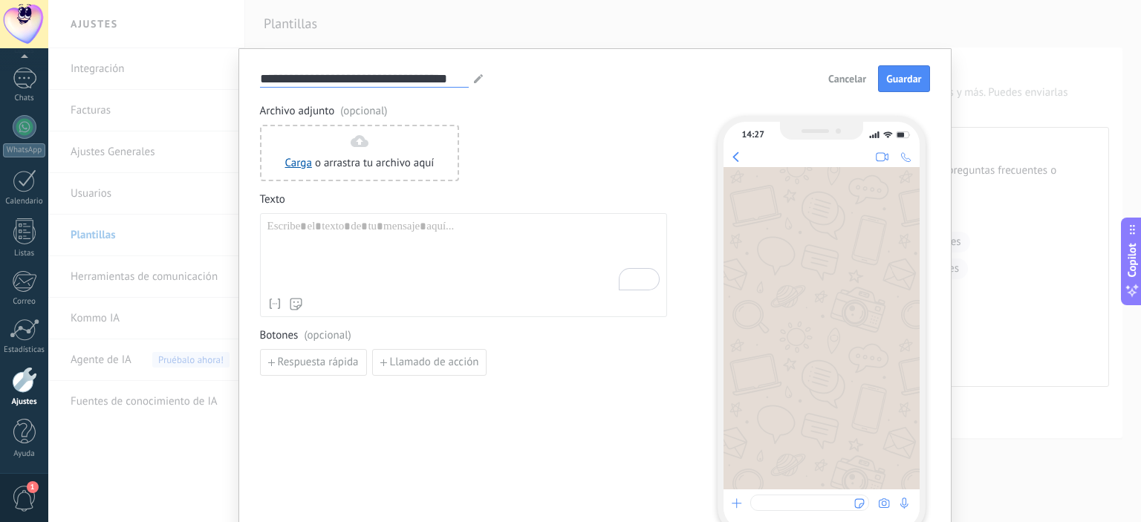
click at [405, 78] on input "**********" at bounding box center [364, 78] width 209 height 17
drag, startPoint x: 464, startPoint y: 79, endPoint x: 472, endPoint y: 79, distance: 8.2
click at [465, 79] on input "**********" at bounding box center [364, 78] width 209 height 17
click at [475, 77] on use at bounding box center [478, 78] width 9 height 9
drag, startPoint x: 453, startPoint y: 75, endPoint x: 219, endPoint y: 77, distance: 234.0
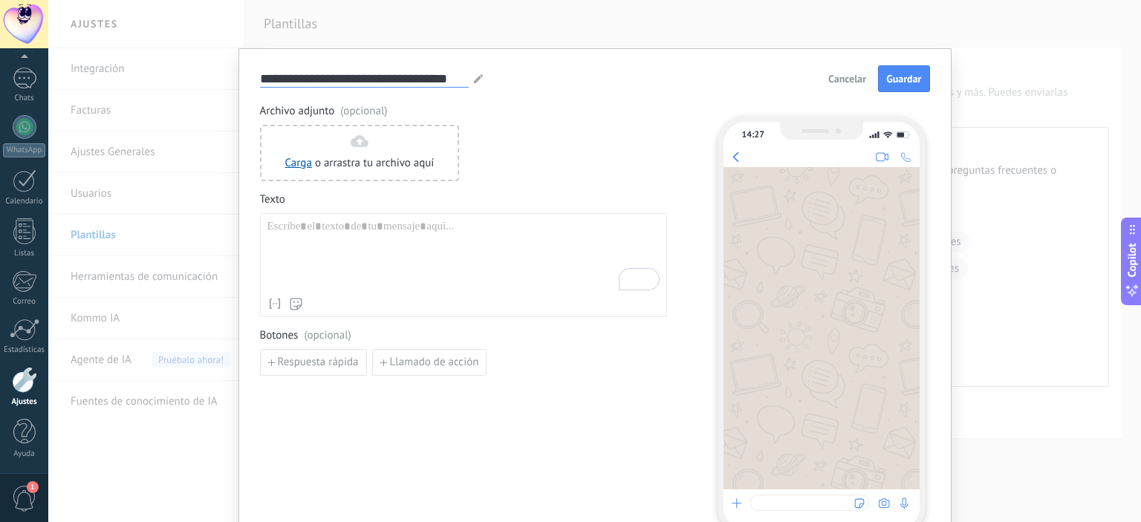
click at [219, 77] on div "**********" at bounding box center [594, 261] width 1093 height 522
type input "*"
type input "*********"
click at [452, 241] on div "To enrich screen reader interactions, please activate Accessibility in Grammarl…" at bounding box center [463, 255] width 392 height 71
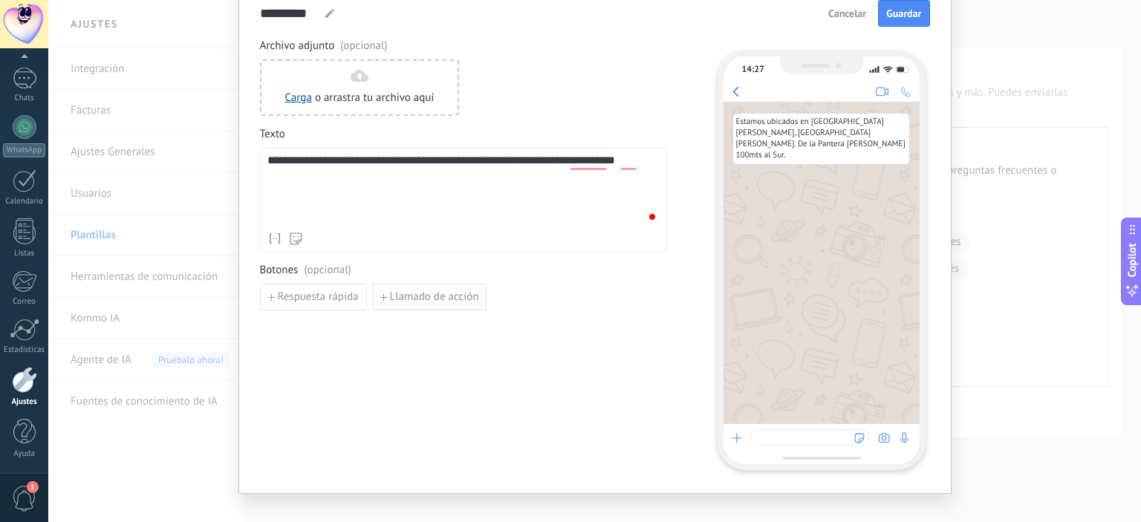
scroll to position [85, 0]
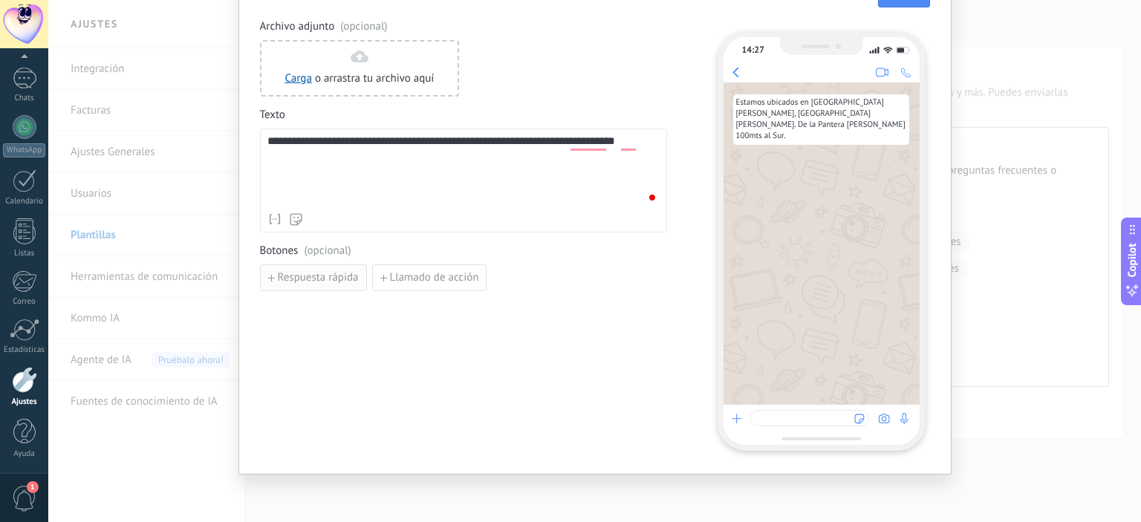
click at [310, 274] on span "Respuesta rápida" at bounding box center [318, 278] width 81 height 10
click at [345, 278] on input at bounding box center [340, 277] width 158 height 24
type input "***"
drag, startPoint x: 357, startPoint y: 281, endPoint x: 232, endPoint y: 261, distance: 127.2
click at [232, 261] on div "**********" at bounding box center [594, 261] width 1093 height 522
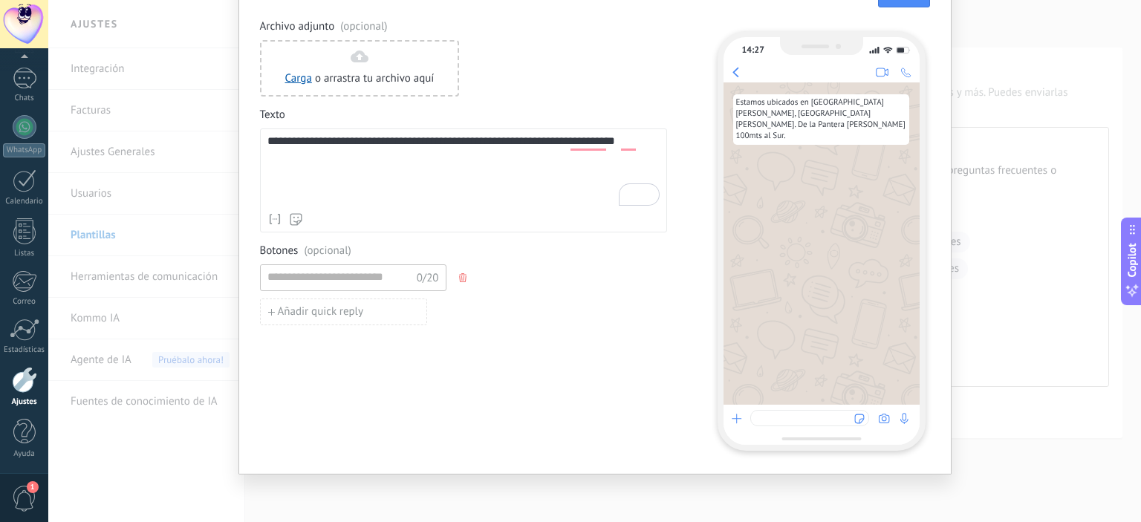
click at [462, 277] on icon "button" at bounding box center [462, 277] width 7 height 9
drag, startPoint x: 599, startPoint y: 299, endPoint x: 465, endPoint y: 319, distance: 135.9
click at [599, 299] on div "**********" at bounding box center [463, 234] width 407 height 431
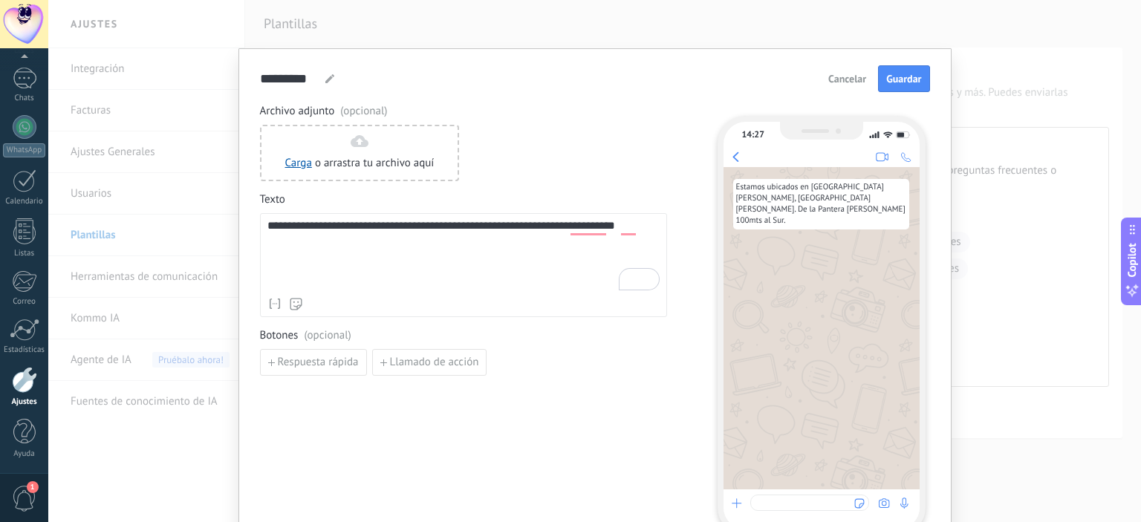
scroll to position [0, 0]
drag, startPoint x: 906, startPoint y: 79, endPoint x: 475, endPoint y: 429, distance: 554.5
click at [475, 428] on form "**********" at bounding box center [595, 299] width 670 height 469
click at [484, 420] on div "**********" at bounding box center [463, 319] width 407 height 431
click at [917, 75] on span "Guardar" at bounding box center [903, 79] width 35 height 10
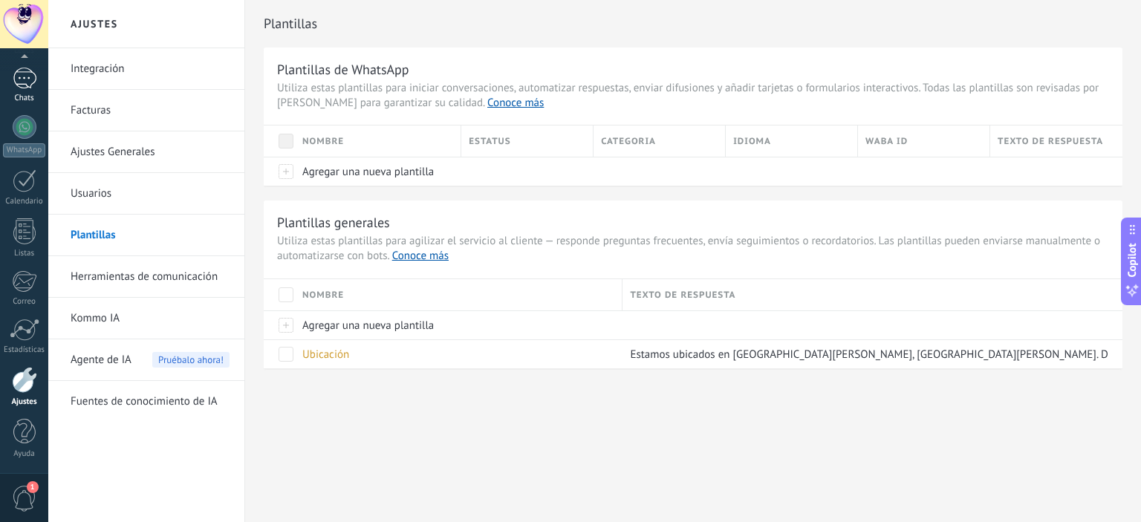
click at [27, 94] on div "Chats" at bounding box center [24, 99] width 43 height 10
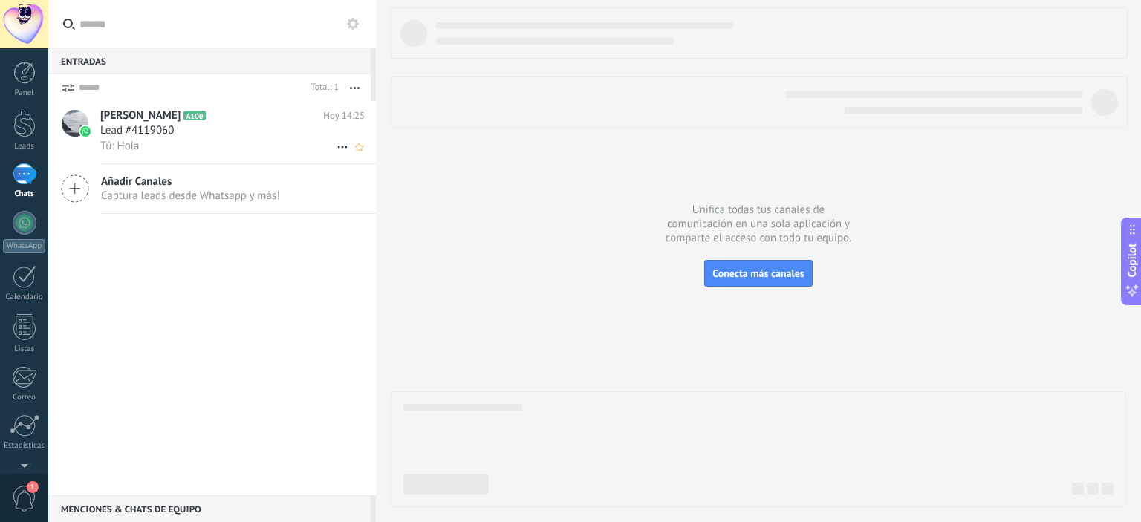
click at [148, 134] on span "Lead #4119060" at bounding box center [137, 130] width 74 height 15
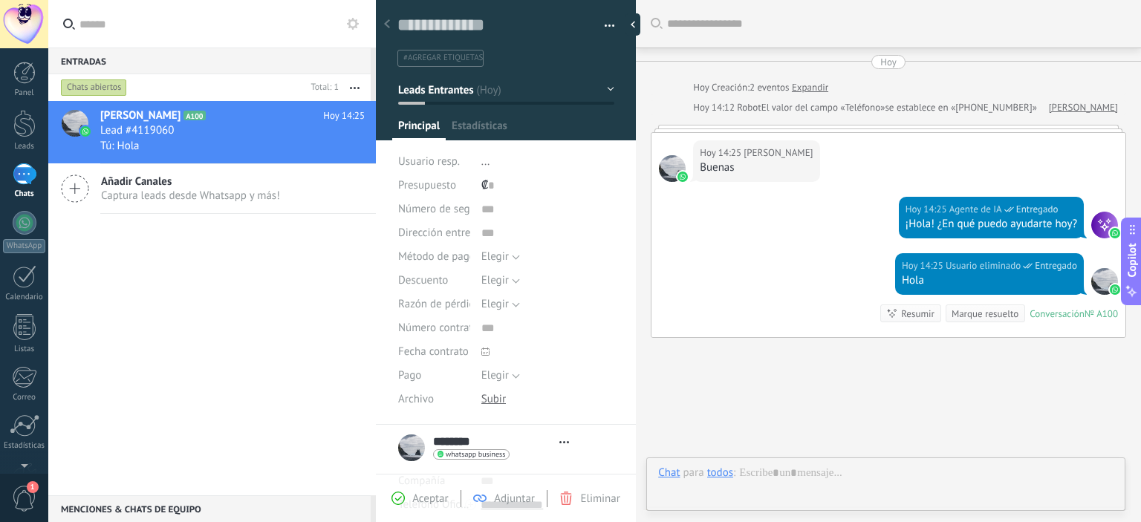
scroll to position [74, 0]
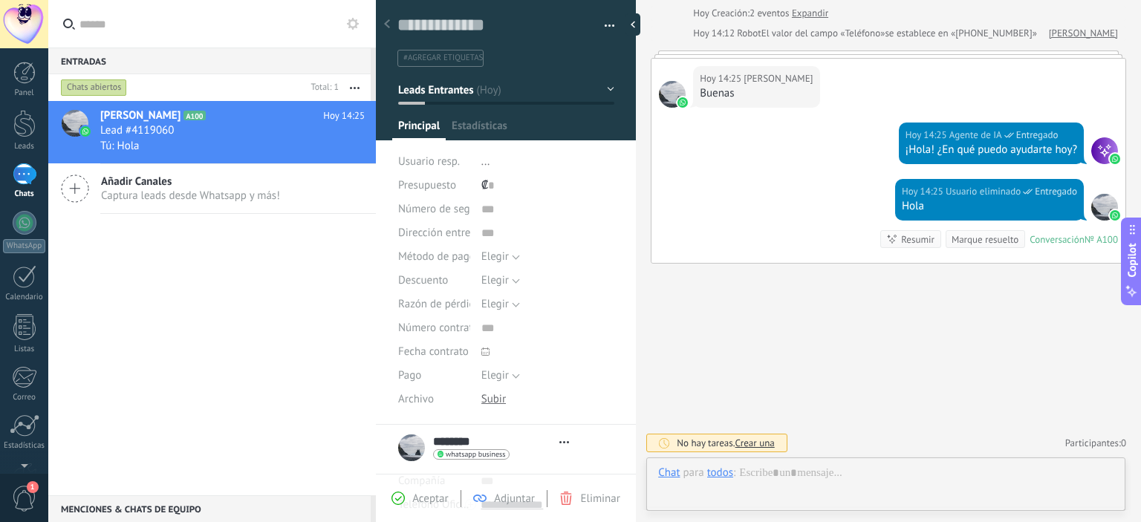
type textarea "**********"
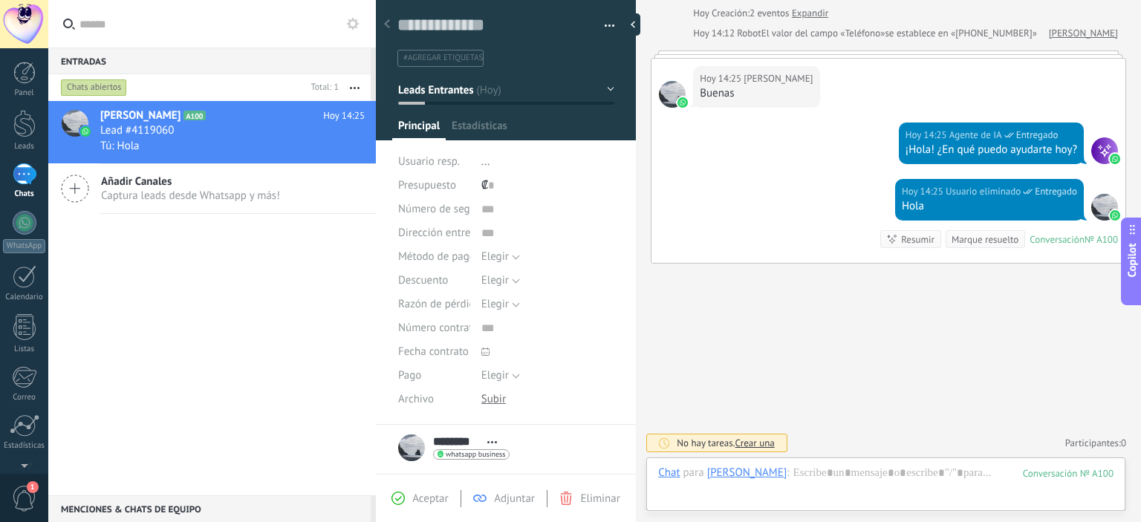
scroll to position [22, 0]
click at [793, 475] on icon at bounding box center [799, 472] width 13 height 13
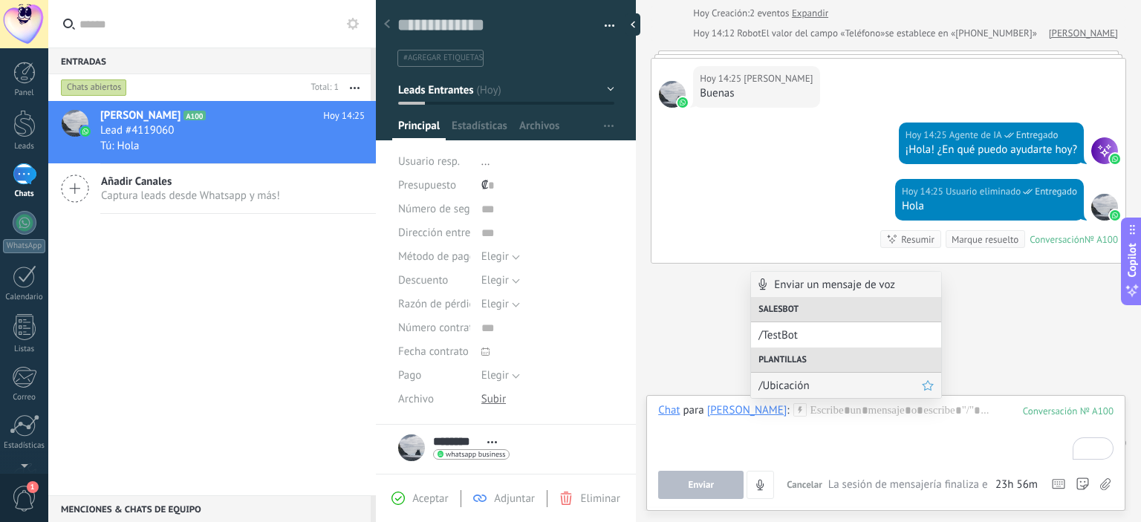
click at [809, 384] on span "/Ubicación" at bounding box center [839, 386] width 163 height 14
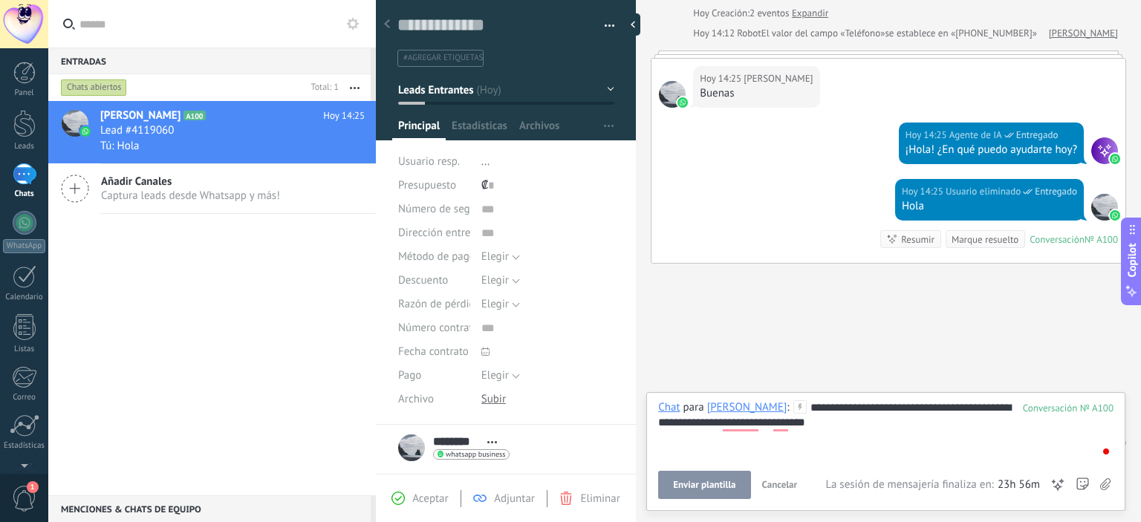
click at [716, 479] on button "Enviar plantilla" at bounding box center [704, 485] width 92 height 28
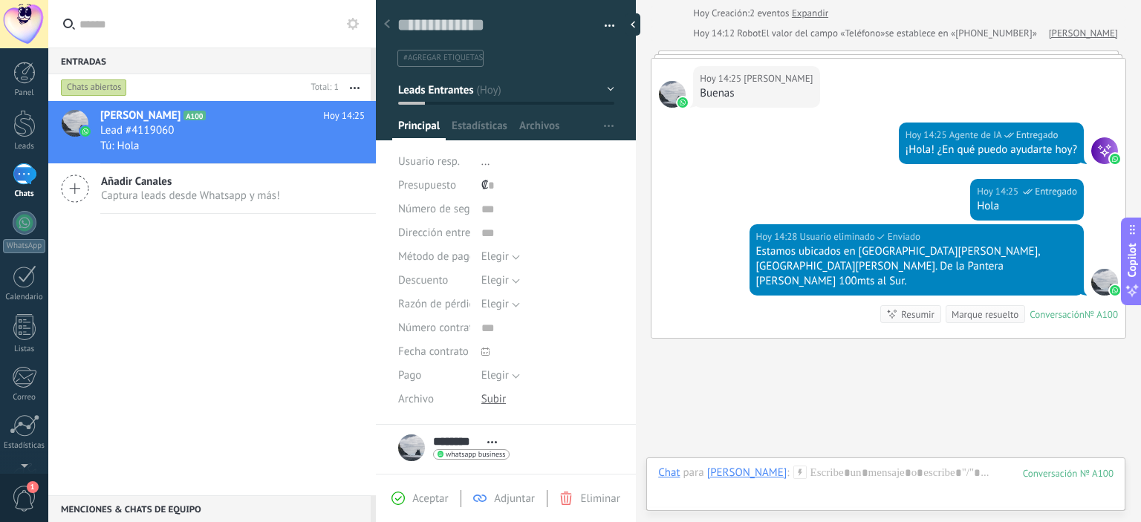
scroll to position [134, 0]
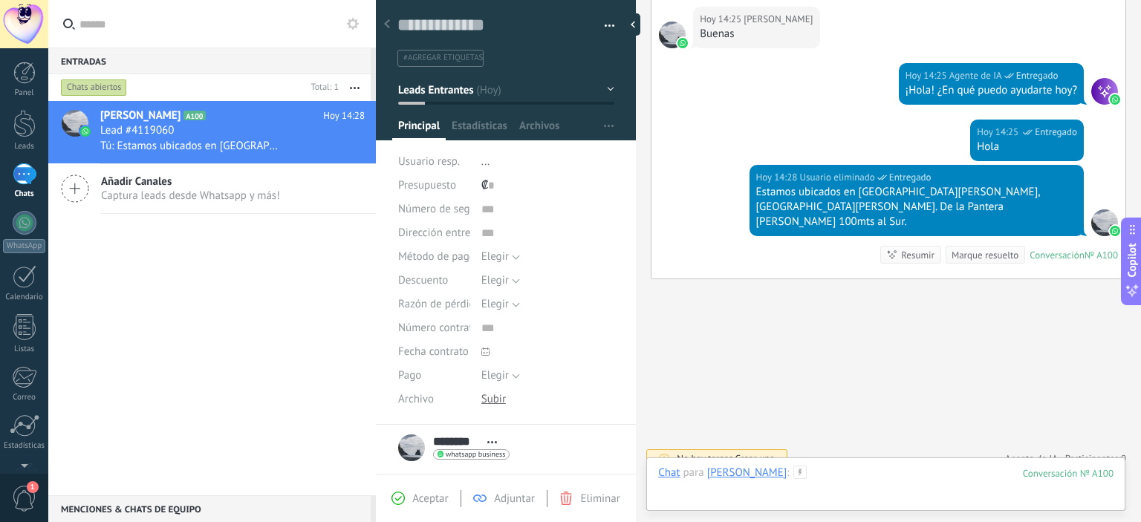
click at [869, 478] on div at bounding box center [885, 488] width 455 height 45
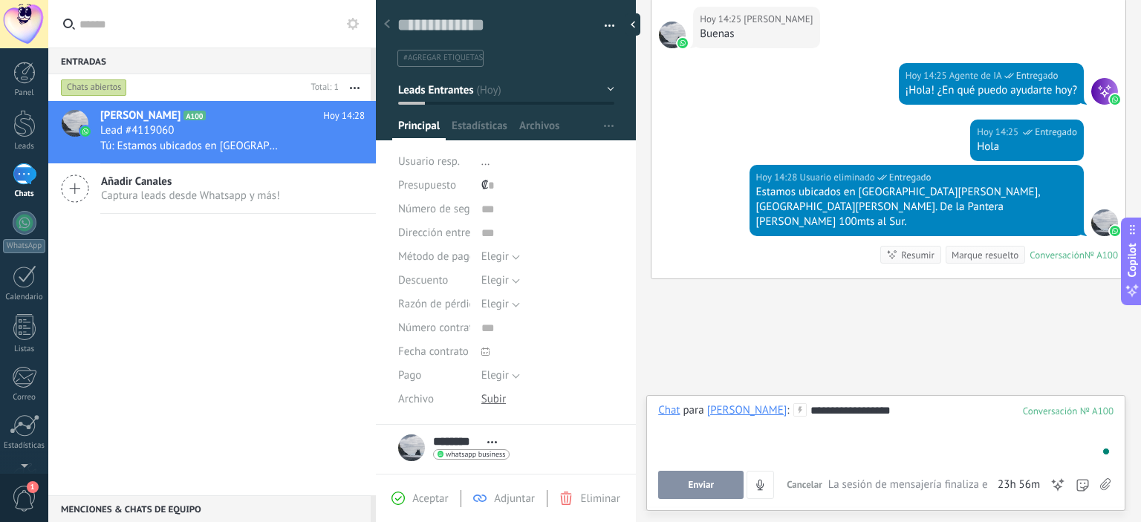
click at [954, 417] on div "**********" at bounding box center [885, 431] width 455 height 56
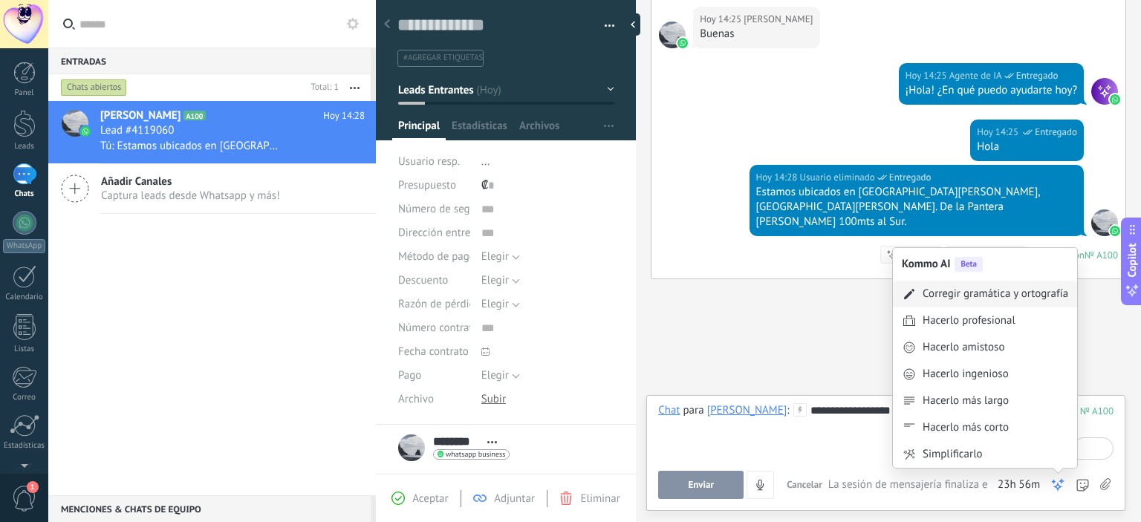
click at [945, 303] on div "Corregir gramática y ortografía" at bounding box center [985, 294] width 184 height 27
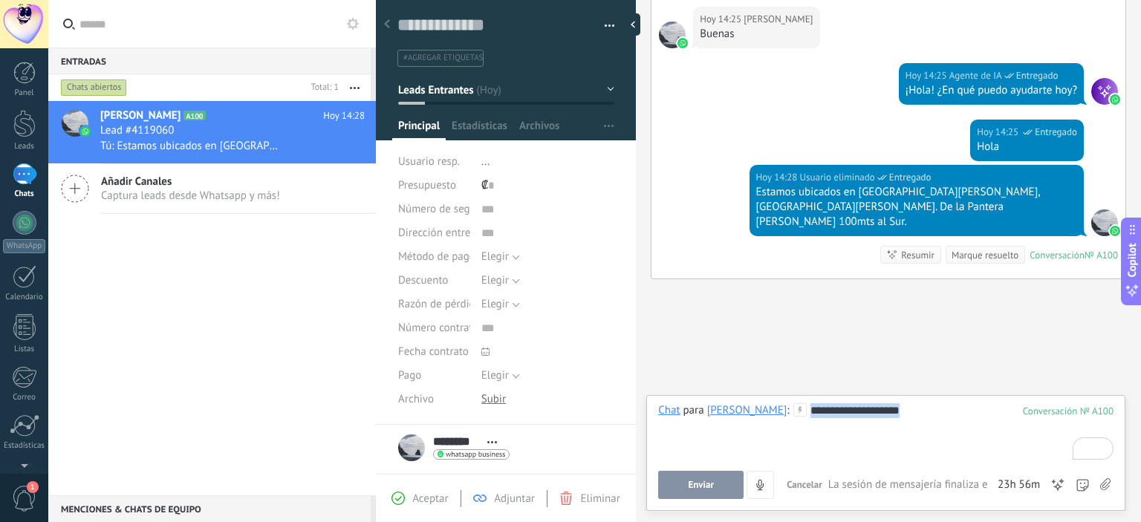
drag, startPoint x: 892, startPoint y: 417, endPoint x: 674, endPoint y: 430, distance: 218.0
click at [674, 430] on div "**********" at bounding box center [885, 431] width 455 height 56
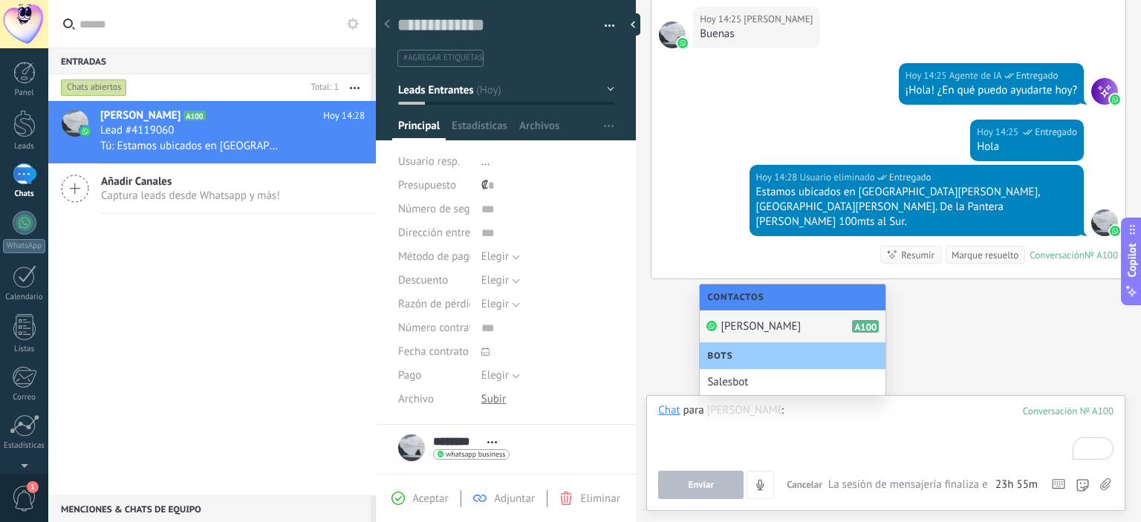
click at [737, 410] on input "text" at bounding box center [744, 410] width 74 height 14
click at [783, 332] on div "Steve Wu A100" at bounding box center [793, 326] width 186 height 33
click at [810, 420] on div "To enrich screen reader interactions, please activate Accessibility in Grammarl…" at bounding box center [885, 431] width 455 height 56
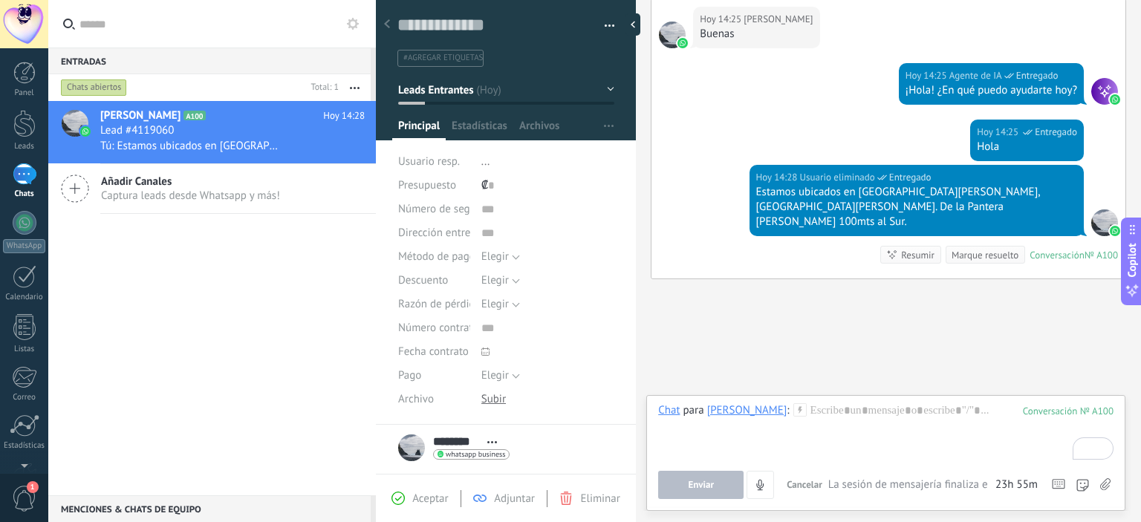
click at [857, 320] on div "Buscar Carga más Hoy Hoy Creación: 2 eventos Expandir Hoy 14:12 Robot El valor …" at bounding box center [888, 202] width 505 height 672
click at [777, 434] on div "To enrich screen reader interactions, please activate Accessibility in Grammarl…" at bounding box center [885, 431] width 455 height 56
click at [793, 413] on icon at bounding box center [799, 409] width 13 height 13
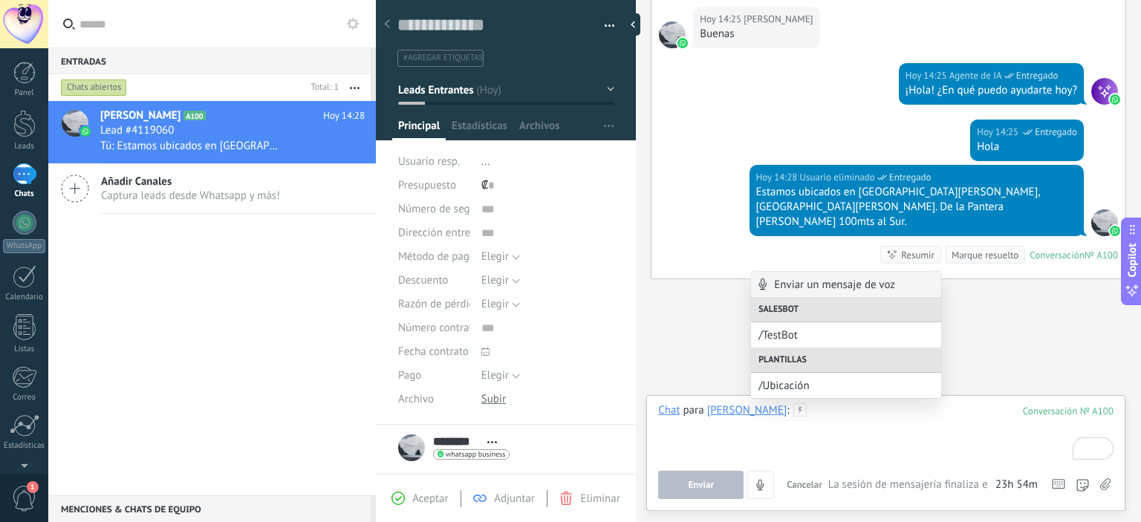
click at [790, 445] on div "To enrich screen reader interactions, please activate Accessibility in Grammarl…" at bounding box center [885, 431] width 455 height 56
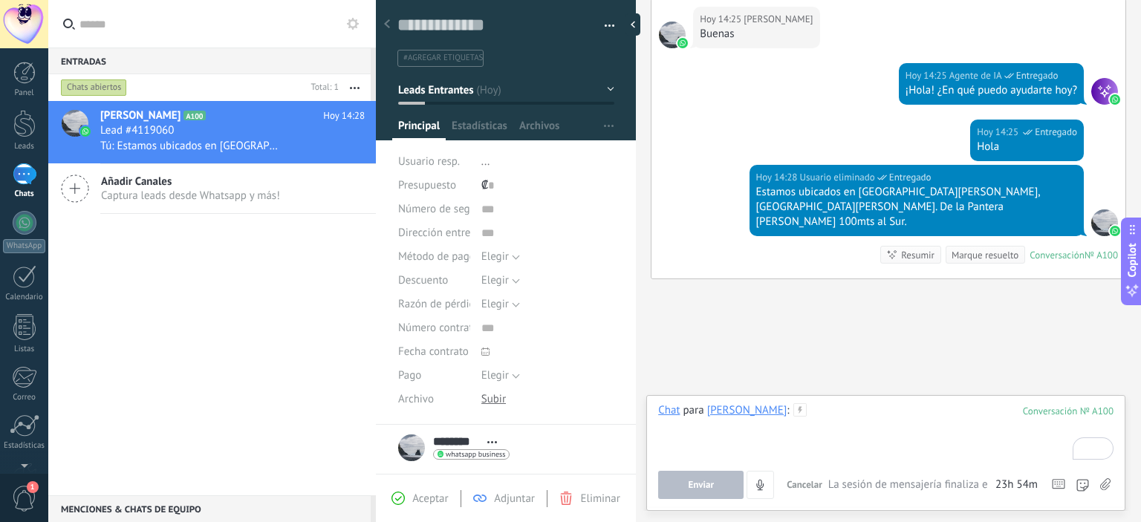
click at [789, 411] on div "To enrich screen reader interactions, please activate Accessibility in Grammarl…" at bounding box center [885, 431] width 455 height 56
click at [663, 407] on div "Chat" at bounding box center [669, 409] width 22 height 13
click at [670, 354] on div "Nota" at bounding box center [673, 359] width 53 height 25
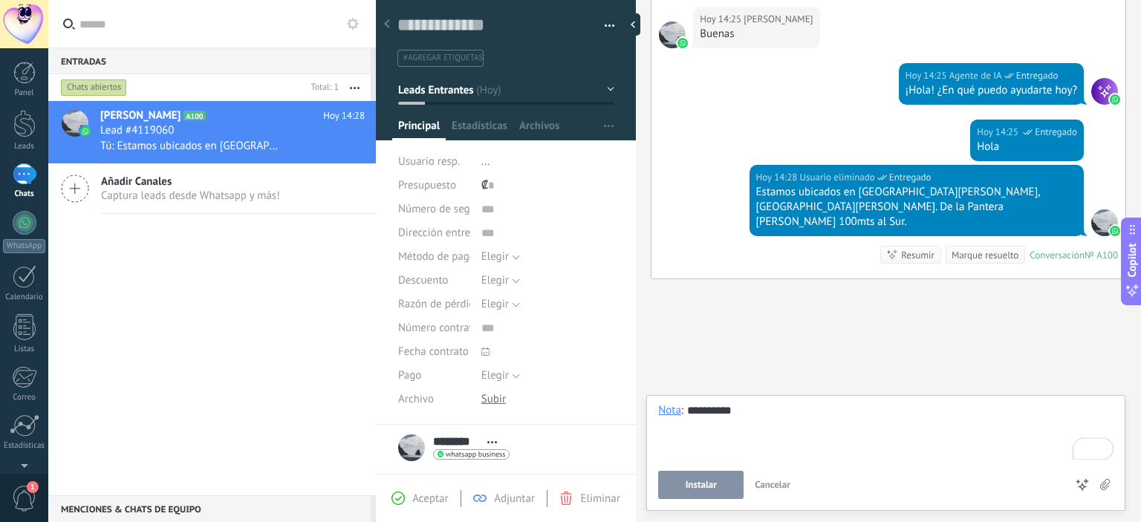
click at [697, 483] on span "Instalar" at bounding box center [701, 485] width 31 height 10
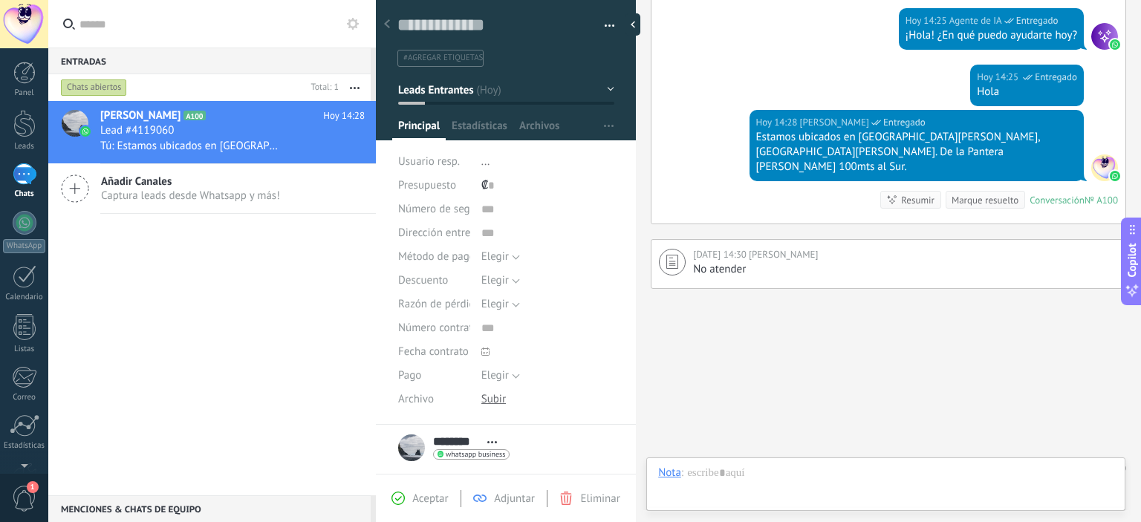
scroll to position [198, 0]
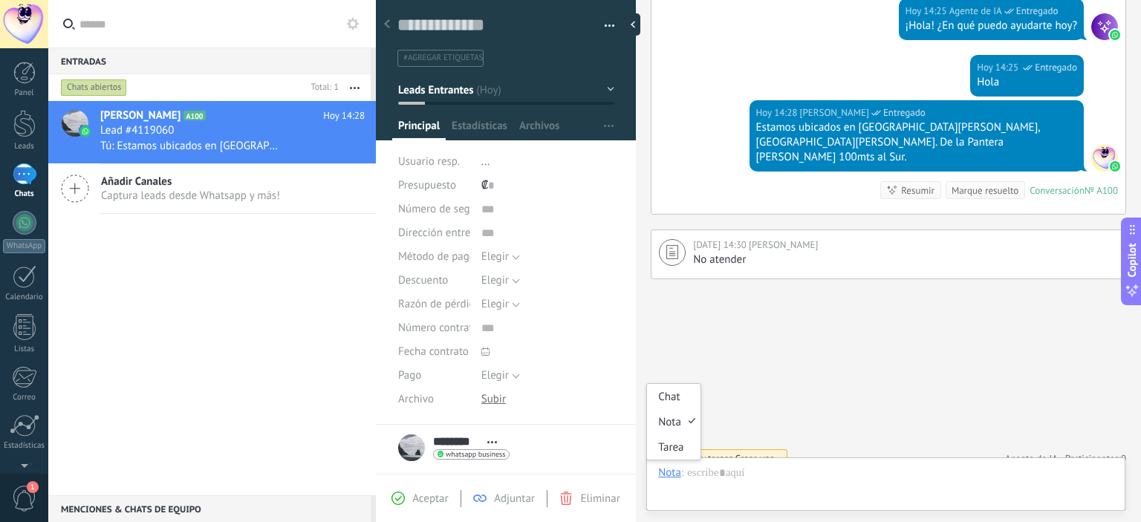
click at [671, 476] on div "Nota" at bounding box center [669, 472] width 23 height 13
click at [680, 401] on div "Chat" at bounding box center [673, 396] width 53 height 25
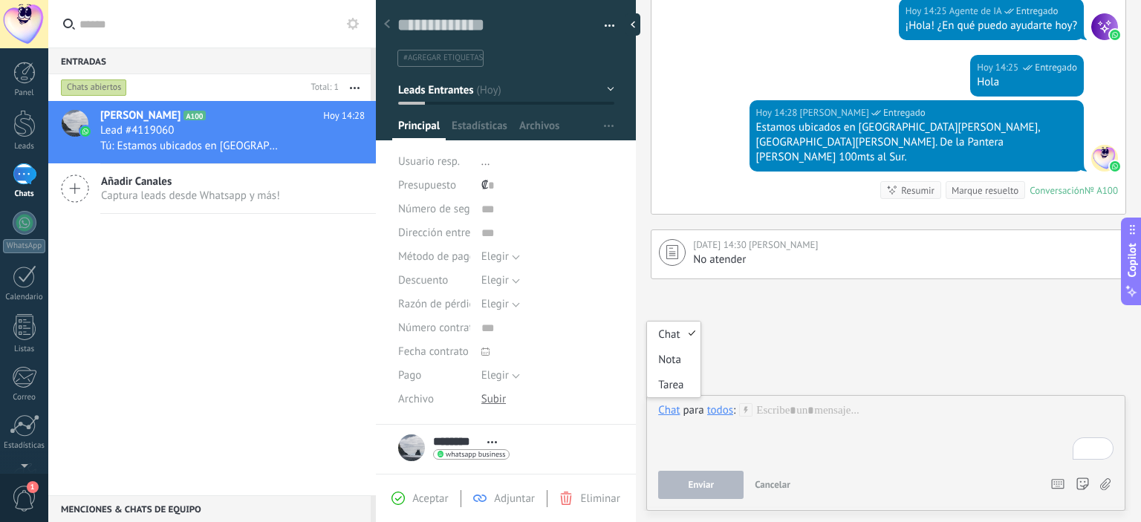
click at [674, 412] on div "Chat" at bounding box center [669, 409] width 22 height 13
click at [819, 307] on div "Buscar Carga más Hoy Hoy Creación: 2 eventos Expandir Hoy 14:12 Robot El valor …" at bounding box center [888, 170] width 505 height 737
click at [22, 286] on div at bounding box center [25, 276] width 24 height 23
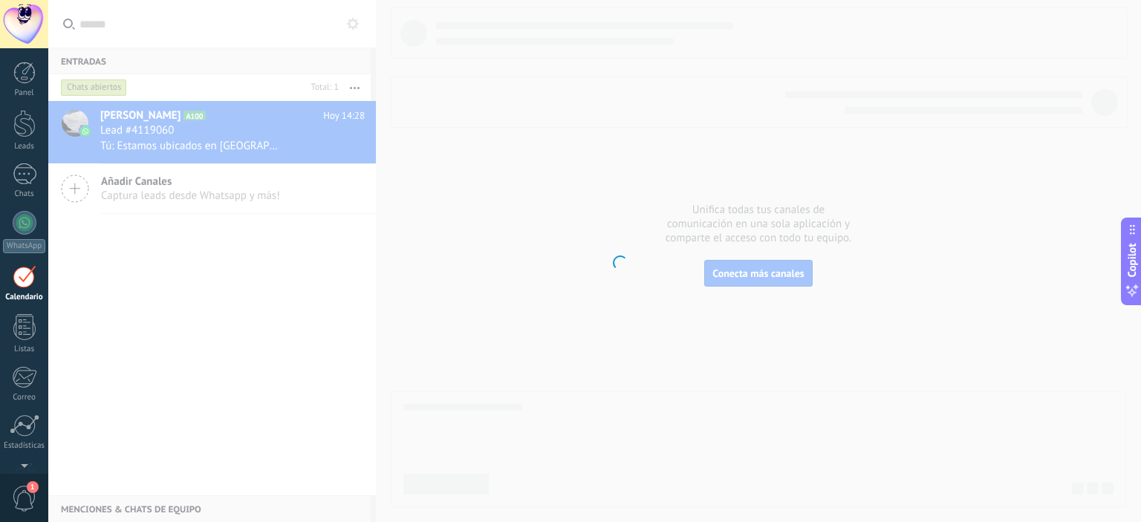
scroll to position [44, 0]
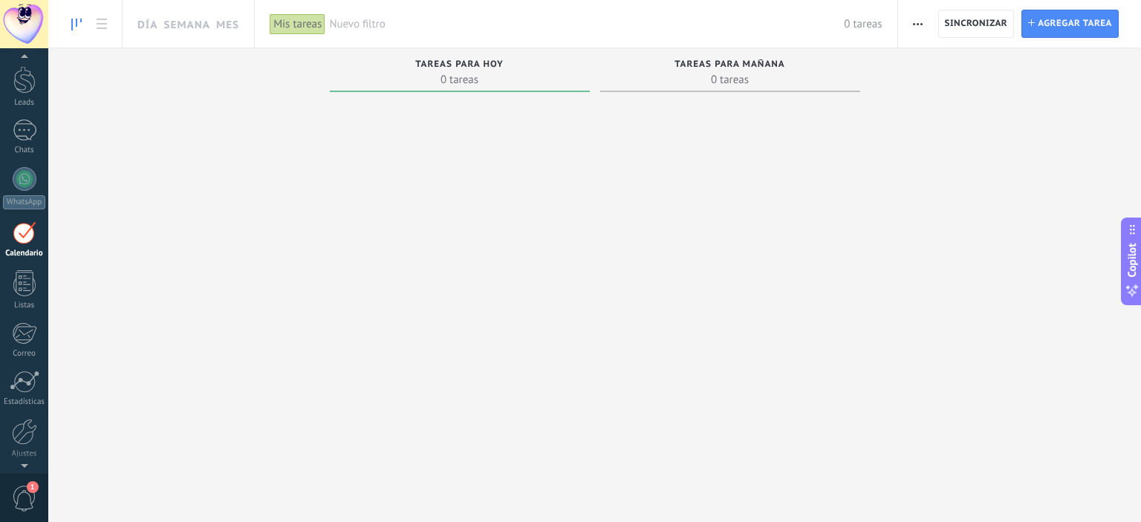
click at [604, 217] on div at bounding box center [730, 291] width 260 height 387
click at [309, 235] on div "Tareas completas 0 tareas Tareas caducadas 0 tareas Tareas para hoy 0 tareas Ta…" at bounding box center [594, 266] width 1093 height 437
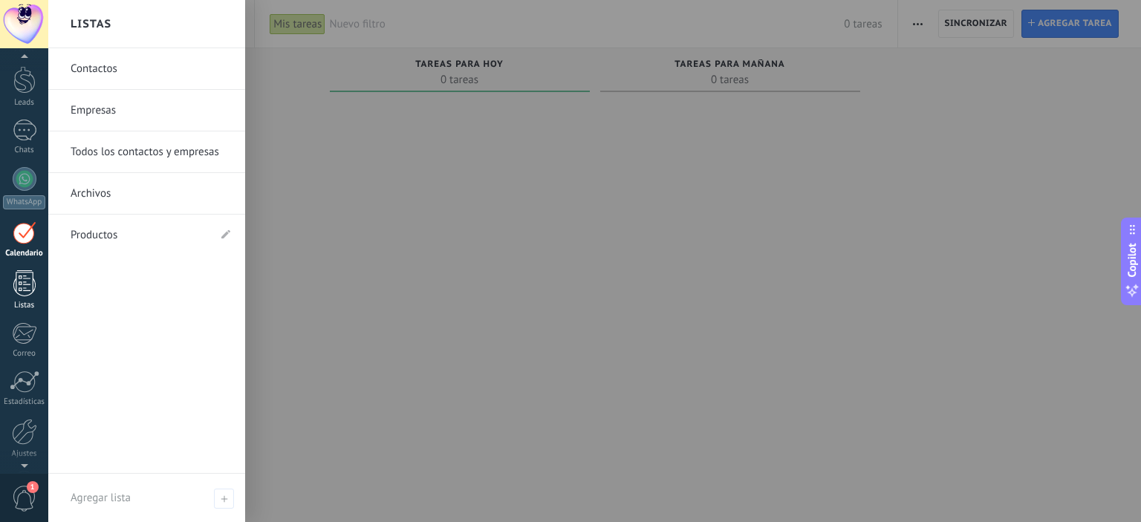
click at [26, 287] on div at bounding box center [24, 283] width 22 height 26
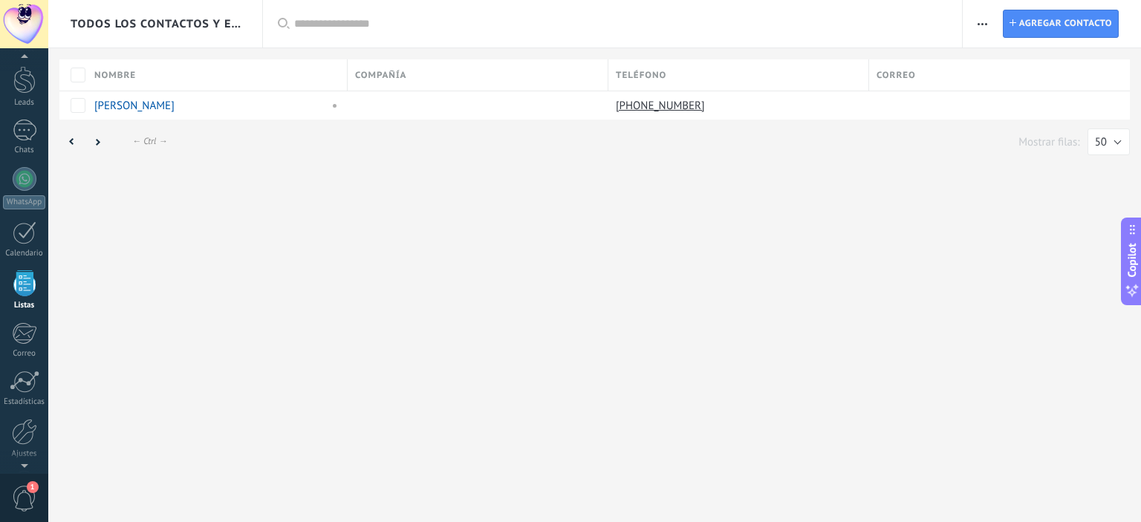
scroll to position [93, 0]
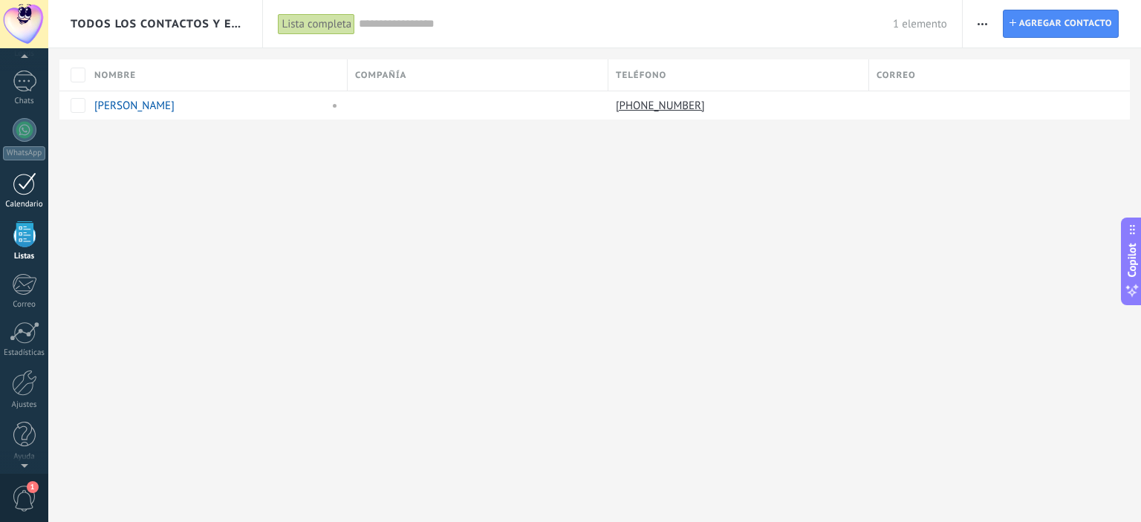
click at [13, 192] on div at bounding box center [25, 183] width 24 height 23
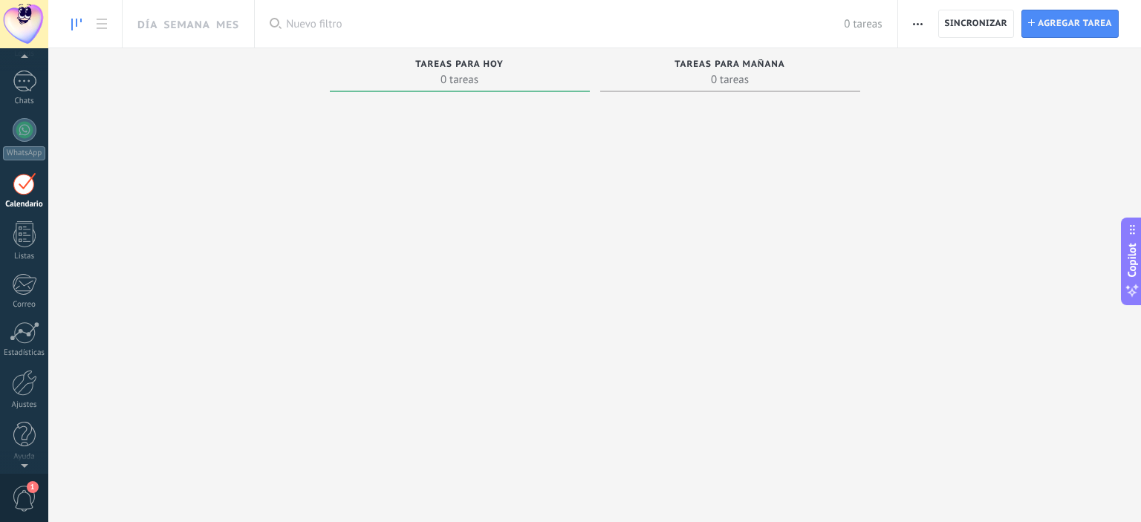
scroll to position [44, 0]
click at [911, 25] on button "button" at bounding box center [918, 24] width 22 height 28
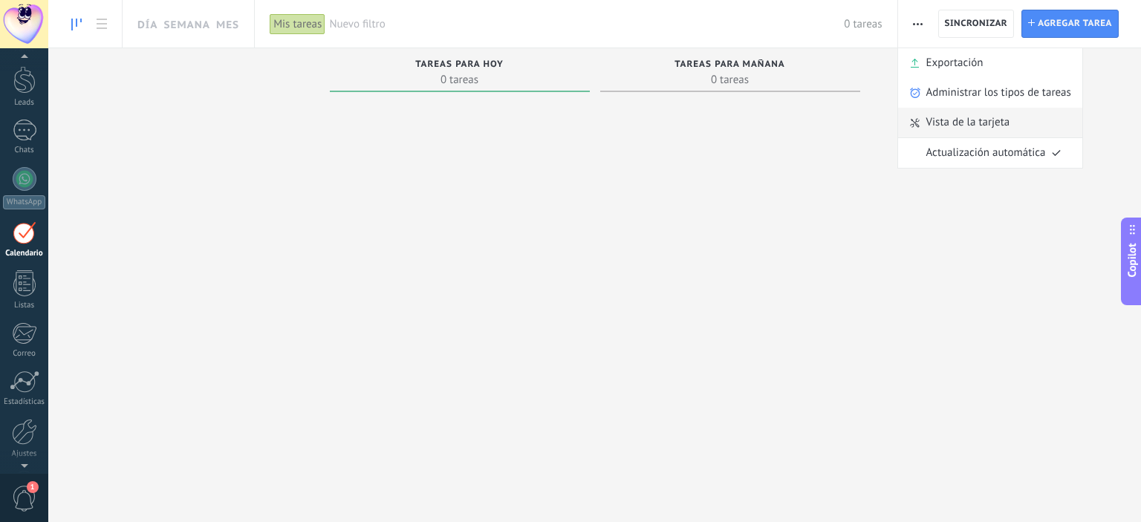
click at [1001, 121] on span "Vista de la tarjeta" at bounding box center [968, 123] width 84 height 30
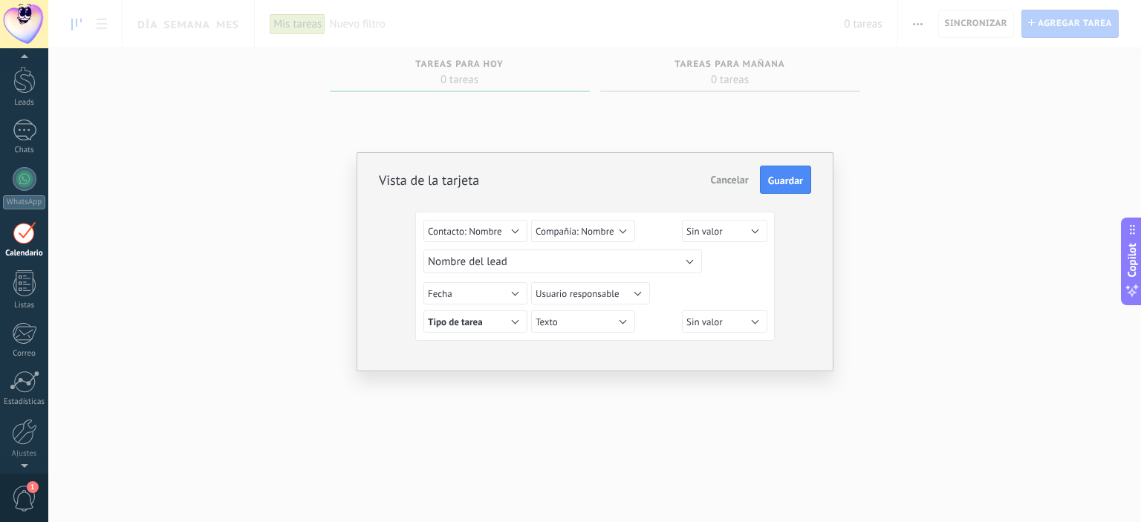
click at [960, 135] on div "Vista de la tarjeta Cancelar Guardar Sin valor Tarea Tipo de tarea Usuario resp…" at bounding box center [594, 261] width 1093 height 522
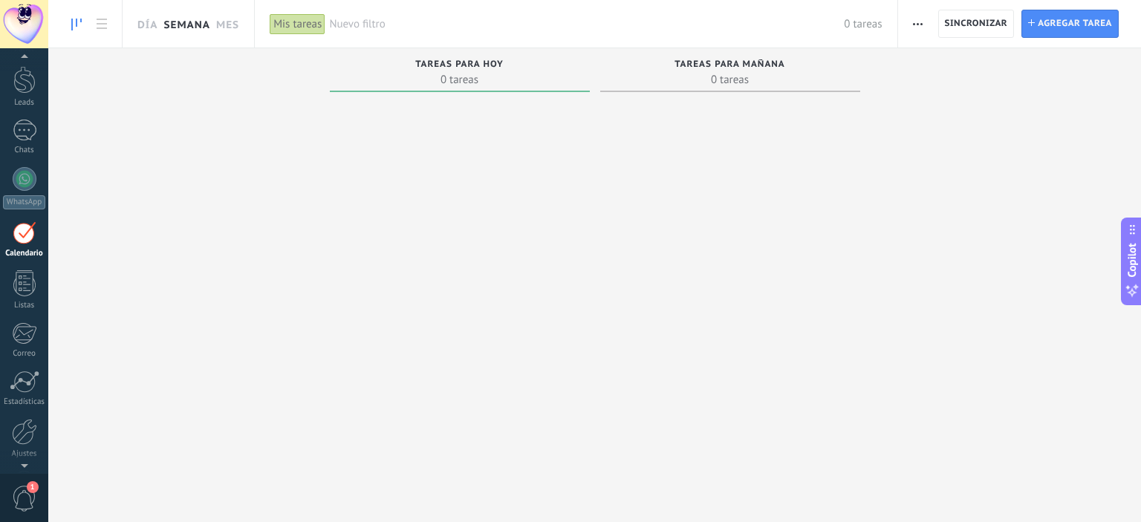
click at [201, 22] on link "Semana" at bounding box center [186, 24] width 47 height 48
click at [231, 27] on body ".abccls-1,.abccls-2{fill-rule:evenodd}.abccls-2{fill:#fff} .abfcls-1{fill:none}…" at bounding box center [570, 261] width 1141 height 522
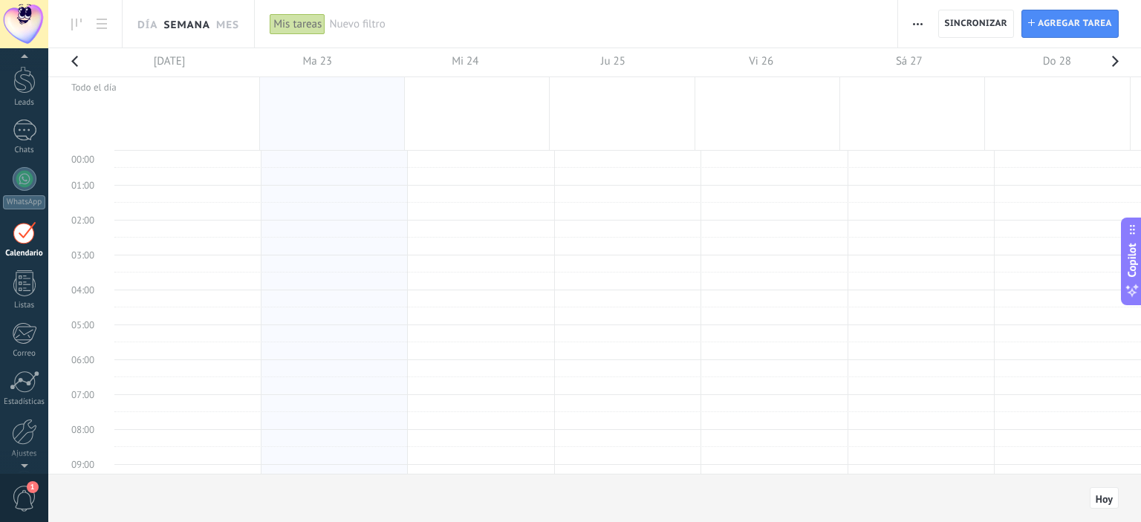
scroll to position [278, 0]
click at [223, 30] on link "Mes" at bounding box center [227, 24] width 23 height 48
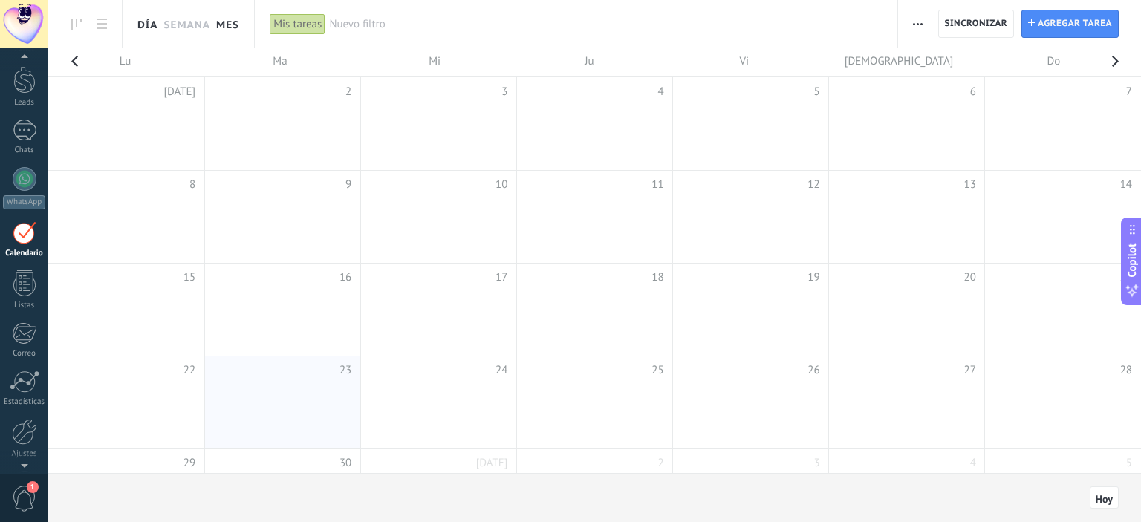
click at [149, 28] on link "Día" at bounding box center [147, 24] width 20 height 48
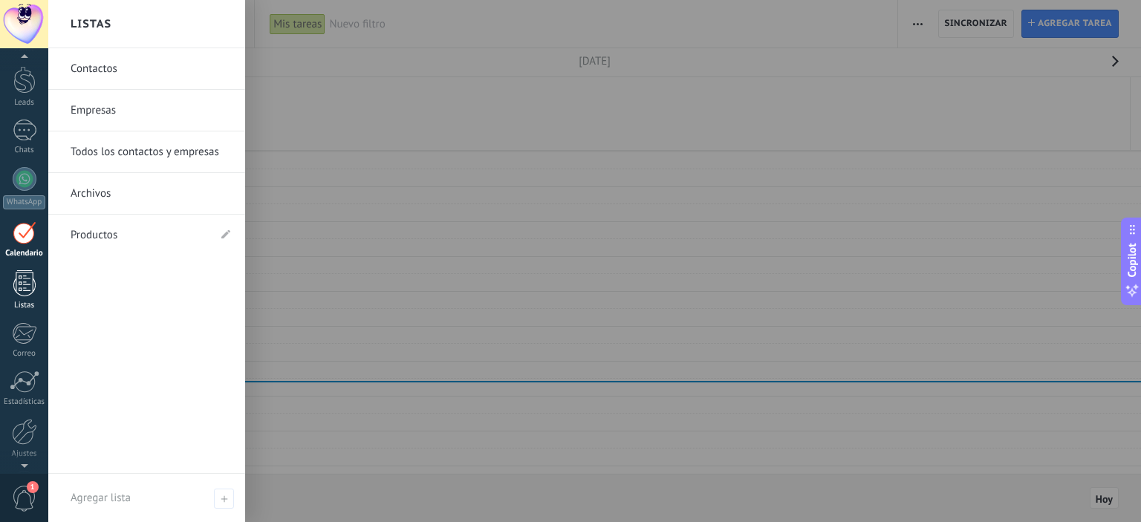
click at [18, 285] on div at bounding box center [24, 283] width 22 height 26
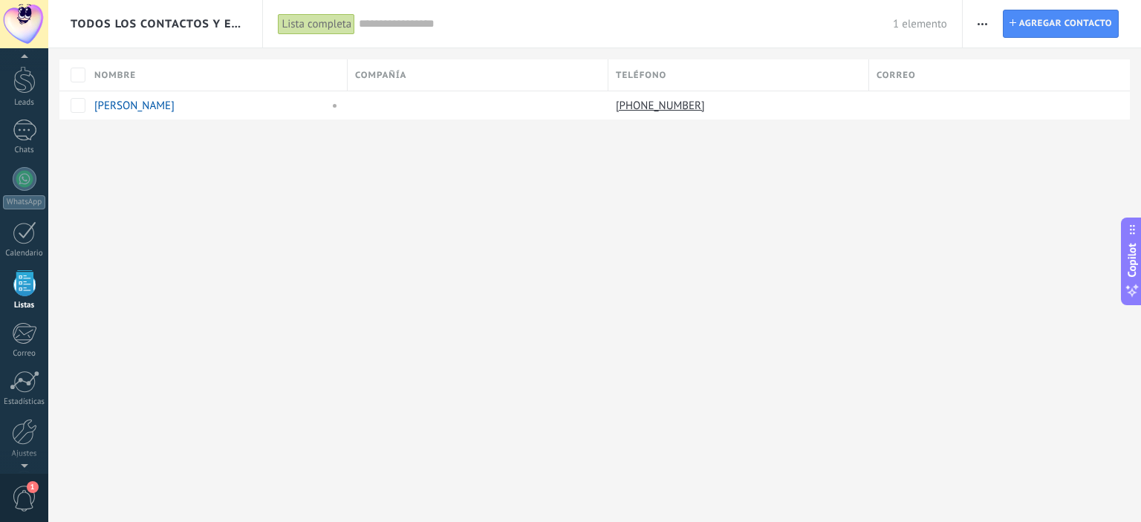
scroll to position [93, 0]
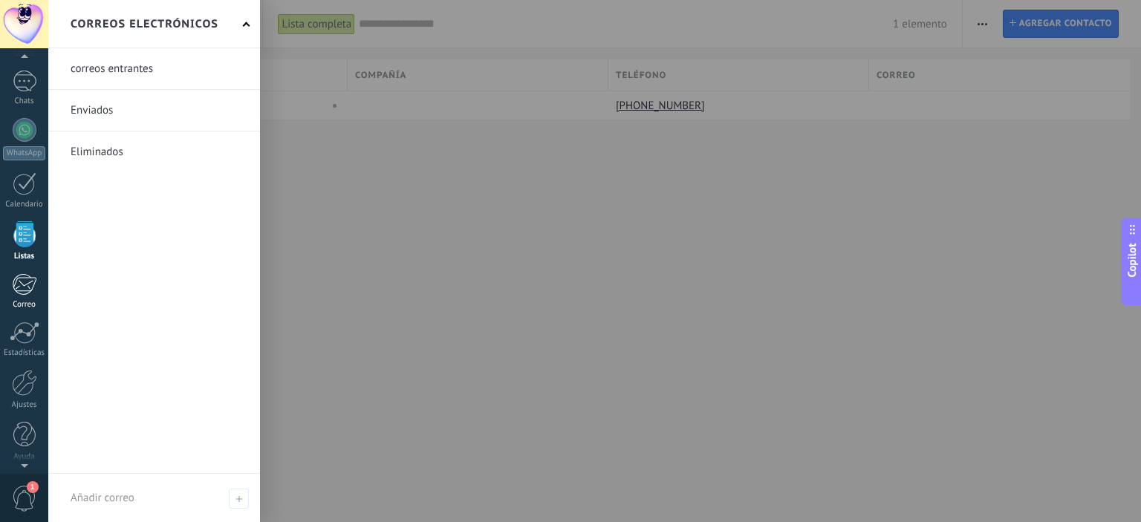
click at [19, 297] on link "Correo" at bounding box center [24, 291] width 48 height 36
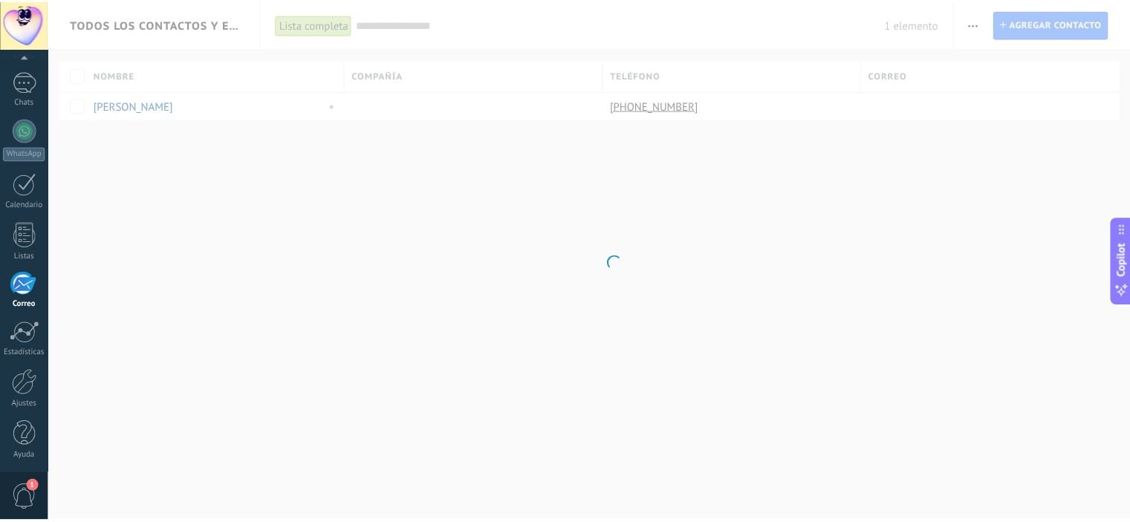
scroll to position [96, 0]
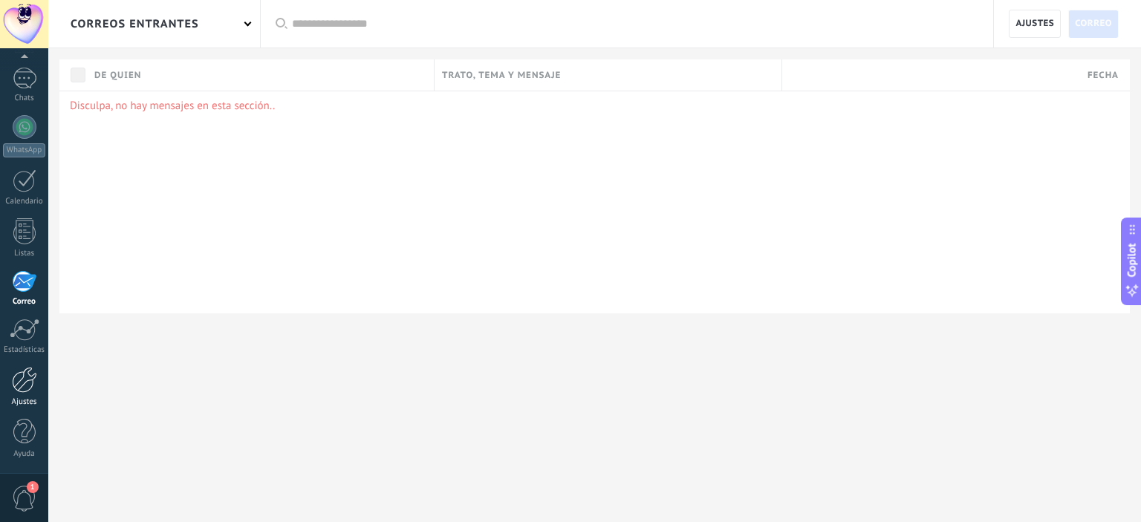
click at [23, 383] on div at bounding box center [24, 380] width 25 height 26
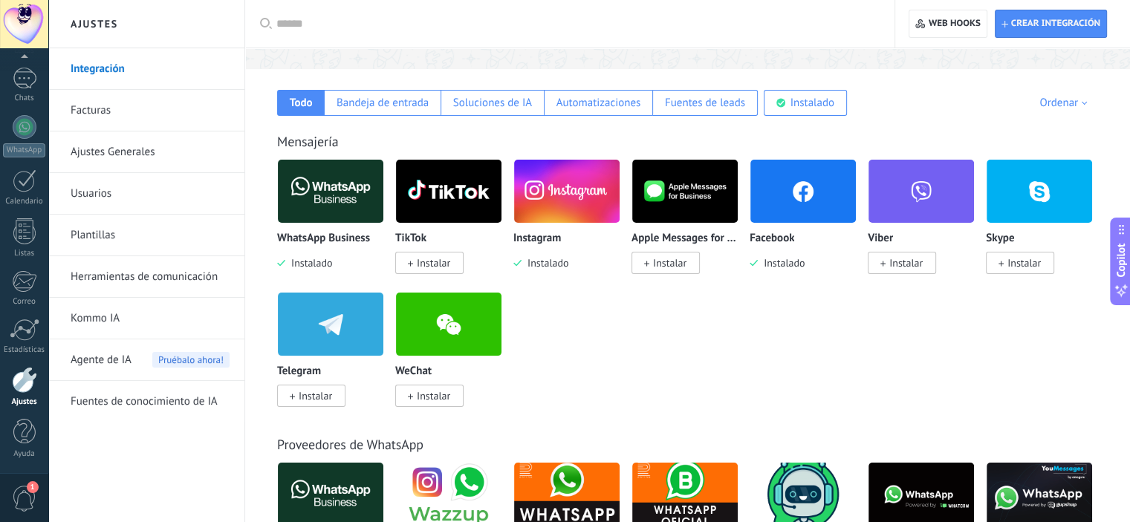
scroll to position [223, 0]
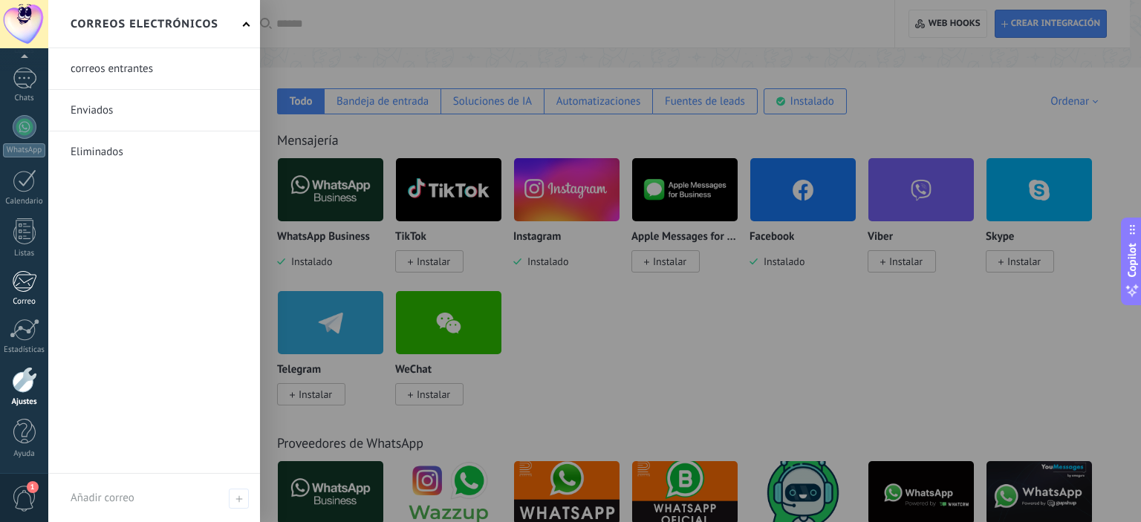
click at [27, 286] on div at bounding box center [24, 281] width 25 height 22
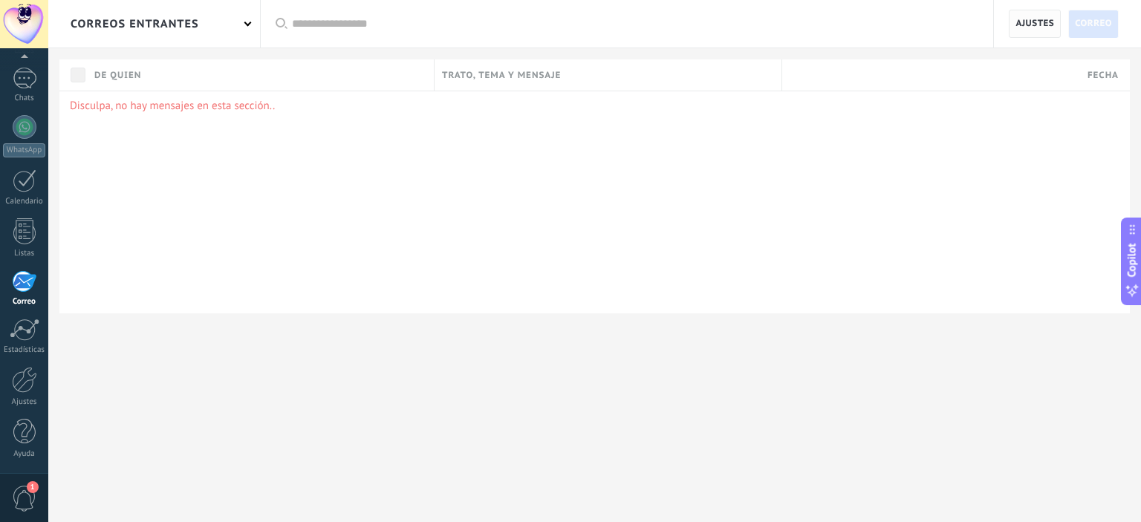
click at [1044, 24] on span "Ajustes" at bounding box center [1034, 23] width 39 height 27
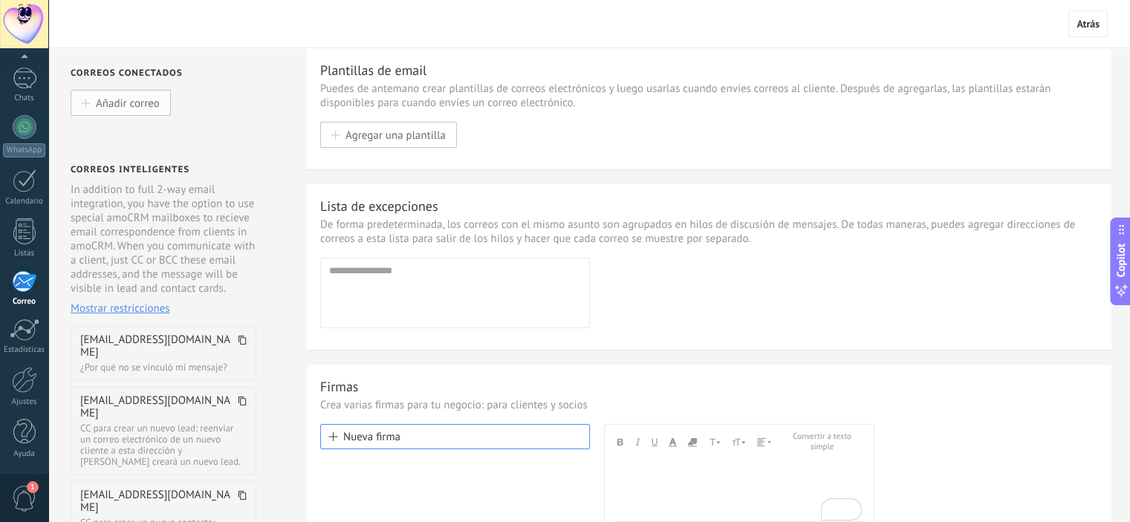
click at [105, 103] on span "Añadir correo" at bounding box center [128, 103] width 64 height 13
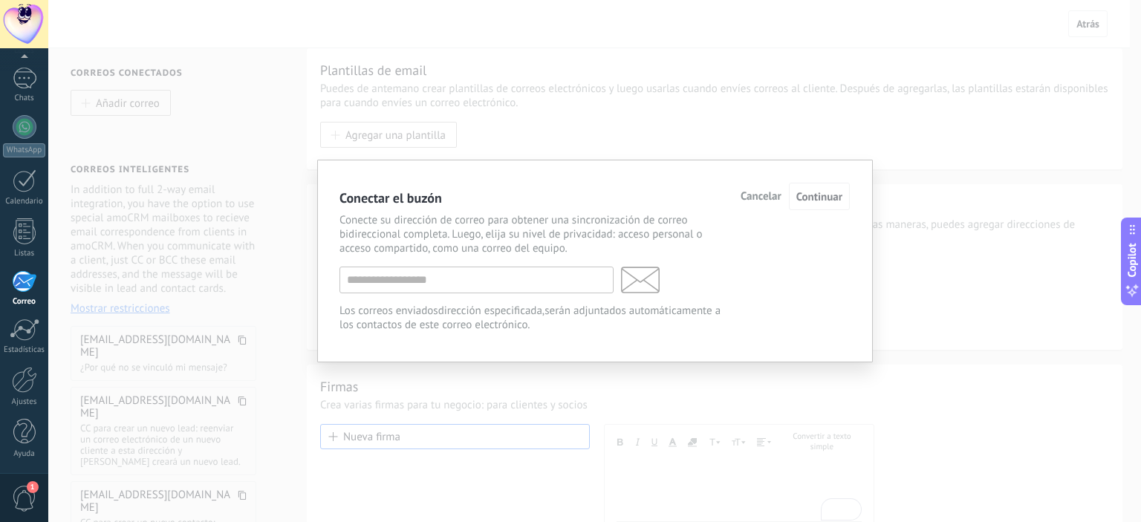
click at [750, 195] on span "Cancelar" at bounding box center [760, 197] width 41 height 10
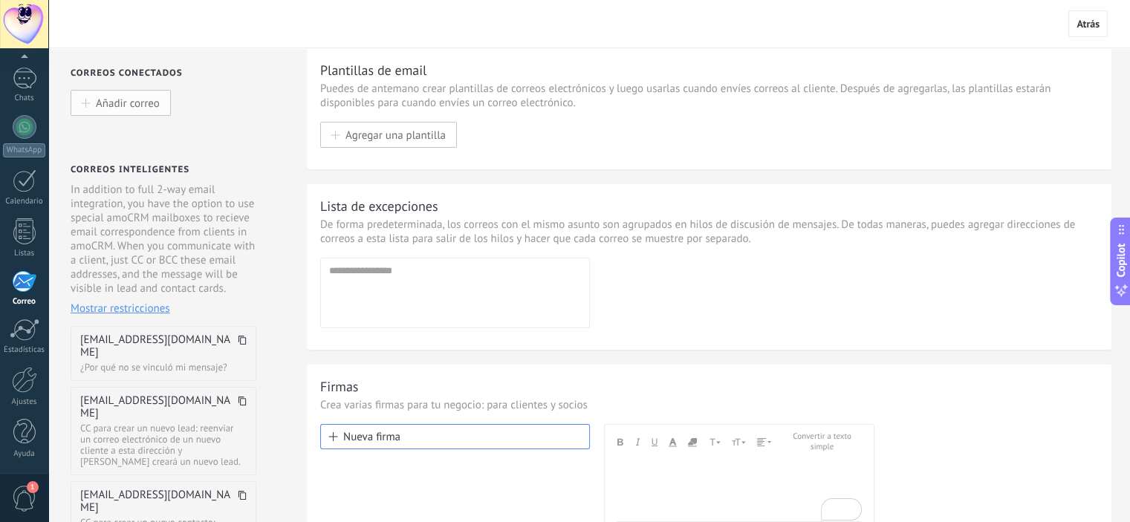
click at [114, 104] on span "Añadir correo" at bounding box center [128, 103] width 64 height 13
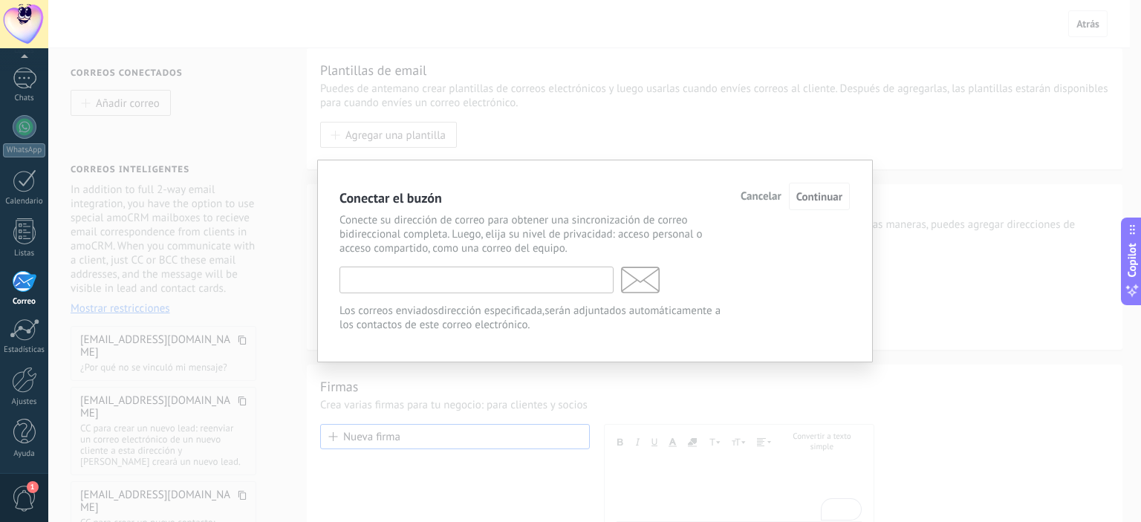
click at [428, 283] on input "text" at bounding box center [476, 280] width 274 height 27
click at [875, 255] on div "Conectar el buzón Cancelar Continuar Conecte su dirección de correo para obtene…" at bounding box center [594, 261] width 1093 height 522
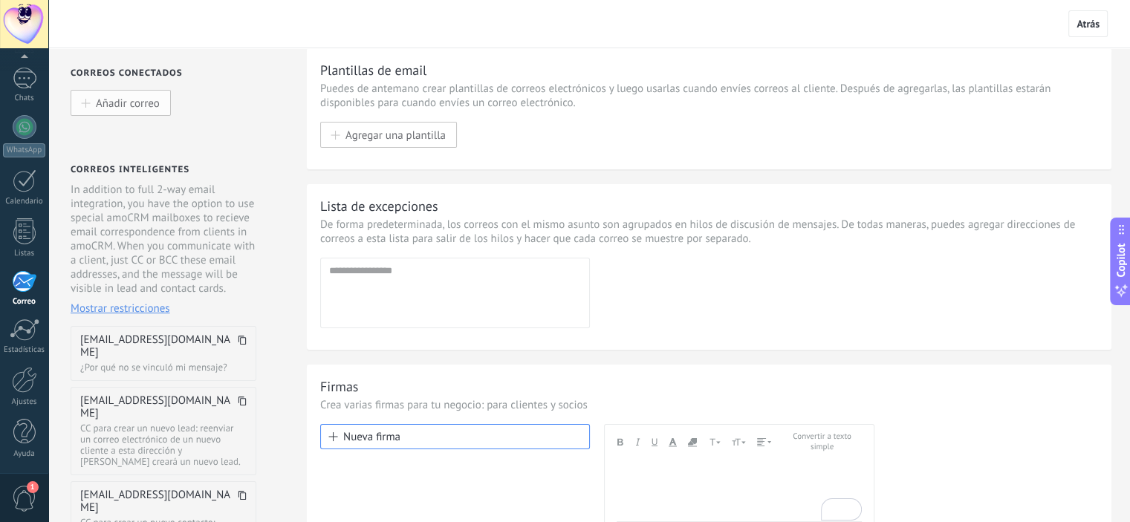
click at [158, 114] on button "Añadir correo" at bounding box center [121, 103] width 100 height 26
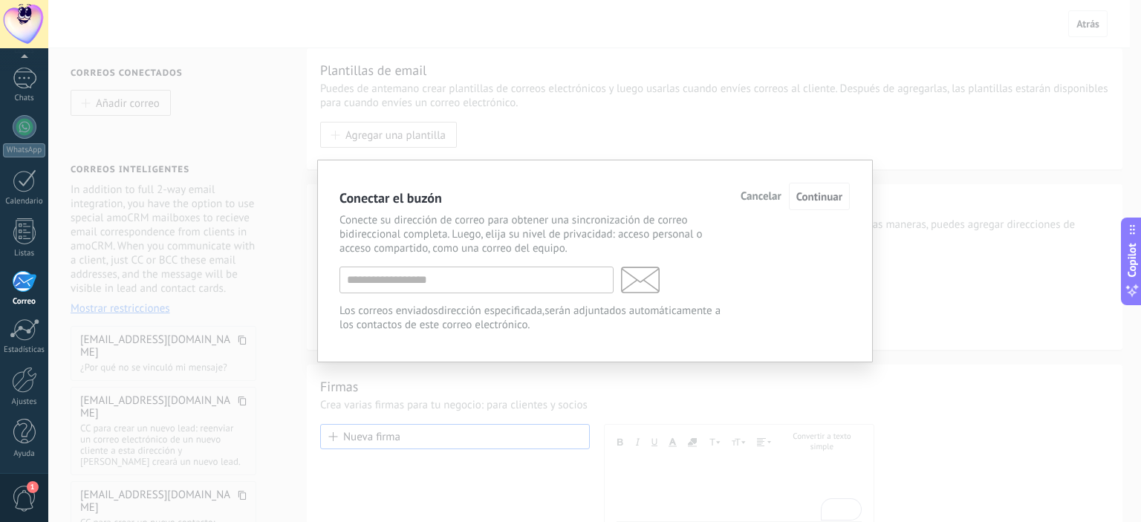
click at [728, 441] on div "Conectar el buzón Cancelar Continuar Conecte su dirección de correo para obtene…" at bounding box center [594, 261] width 1093 height 522
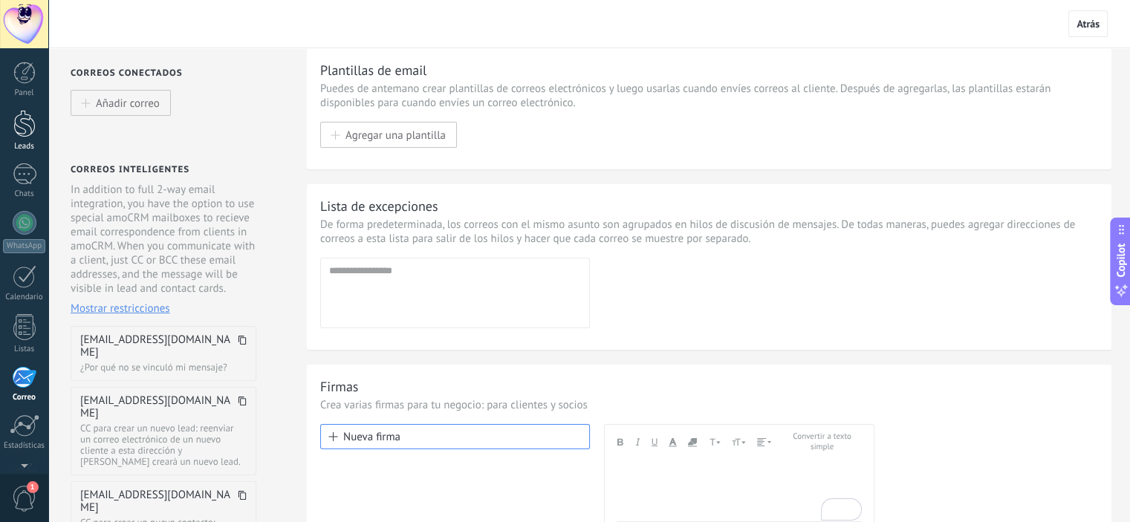
click at [19, 128] on div at bounding box center [24, 123] width 22 height 27
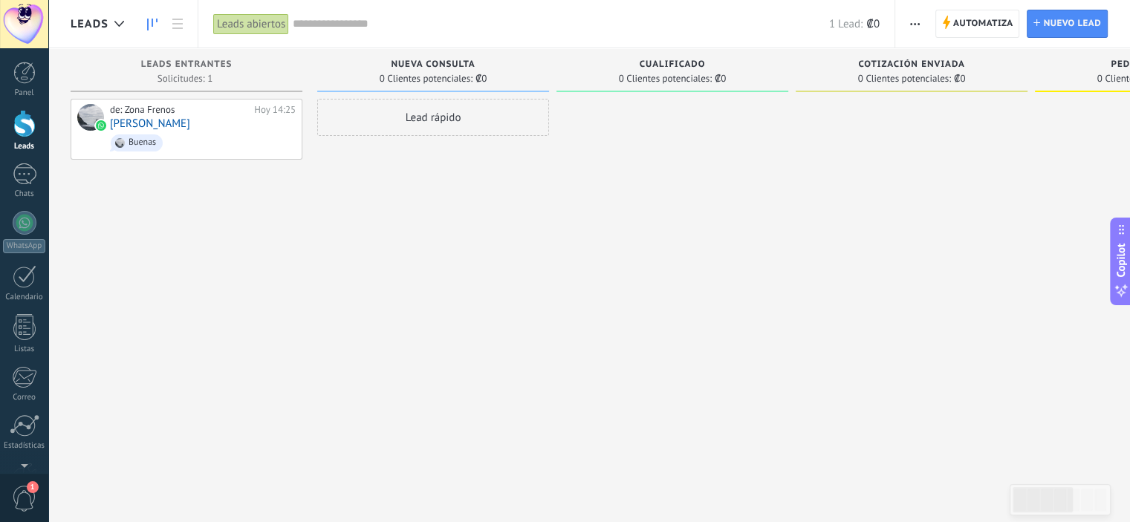
click at [986, 22] on span "Automatiza" at bounding box center [983, 23] width 60 height 27
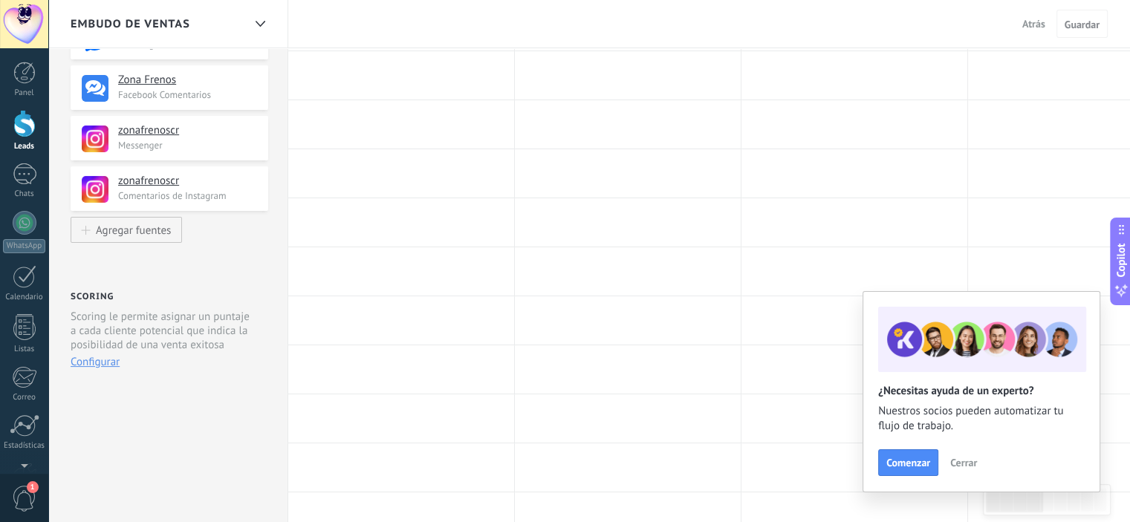
scroll to position [74, 0]
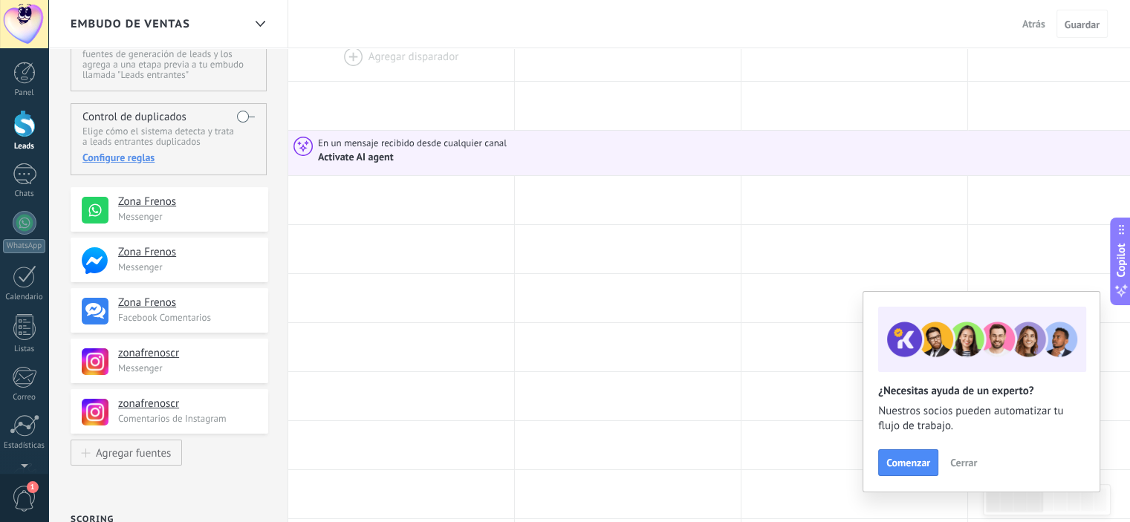
click at [1041, 22] on span "Atrás" at bounding box center [1033, 23] width 23 height 13
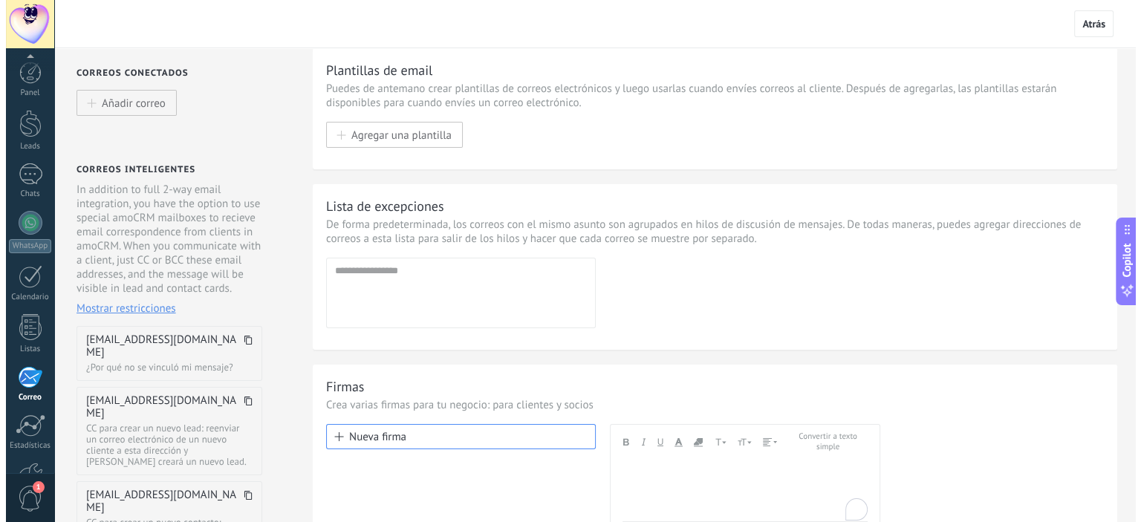
scroll to position [96, 0]
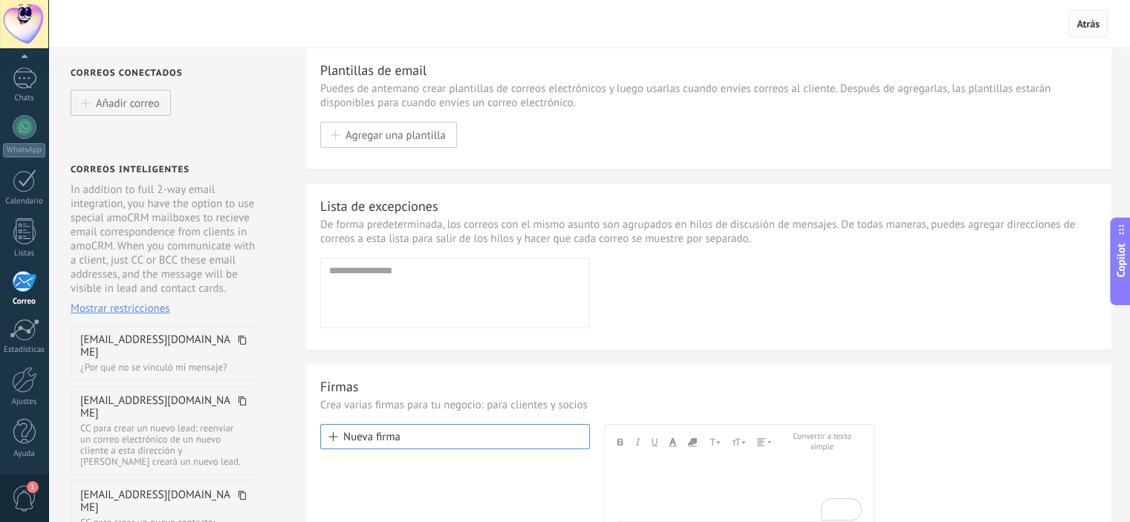
click at [1078, 25] on span "Atrás" at bounding box center [1087, 23] width 23 height 13
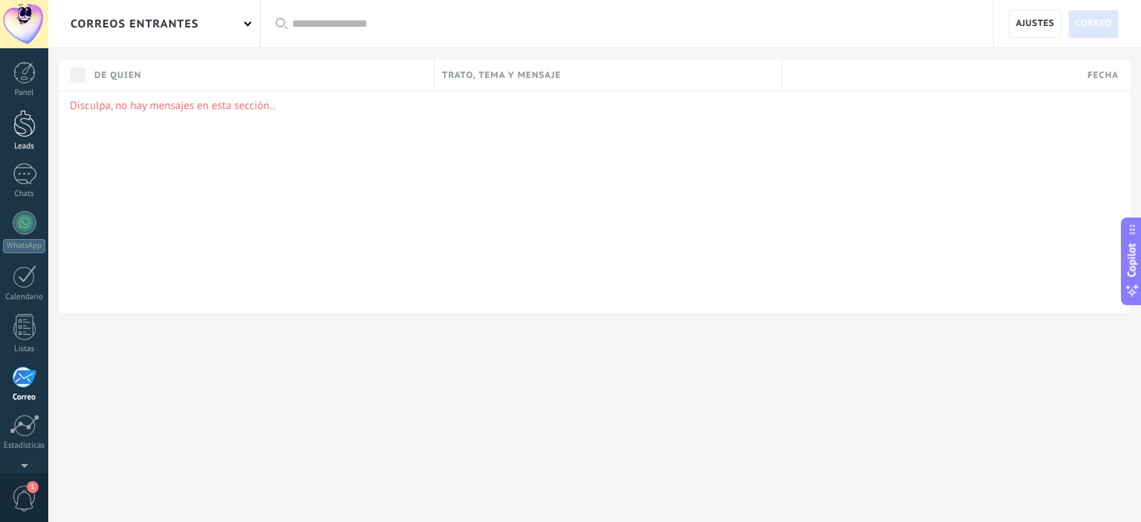
click at [26, 136] on div at bounding box center [24, 123] width 22 height 27
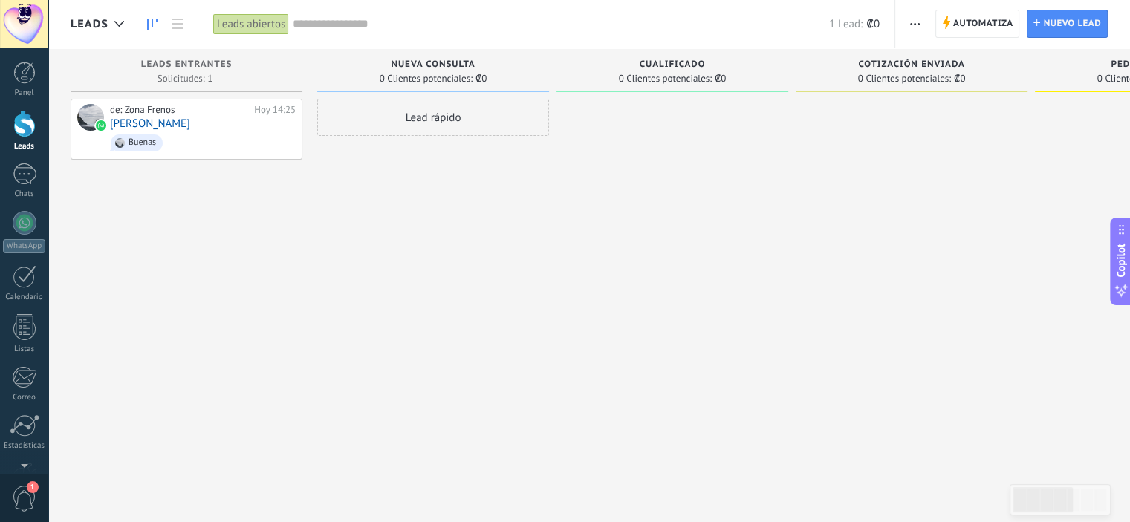
click at [157, 200] on div "de: Zona Frenos Hoy 14:25 Steve Wu Buenas" at bounding box center [187, 263] width 232 height 328
click at [1050, 22] on span "Nuevo lead" at bounding box center [1072, 23] width 58 height 27
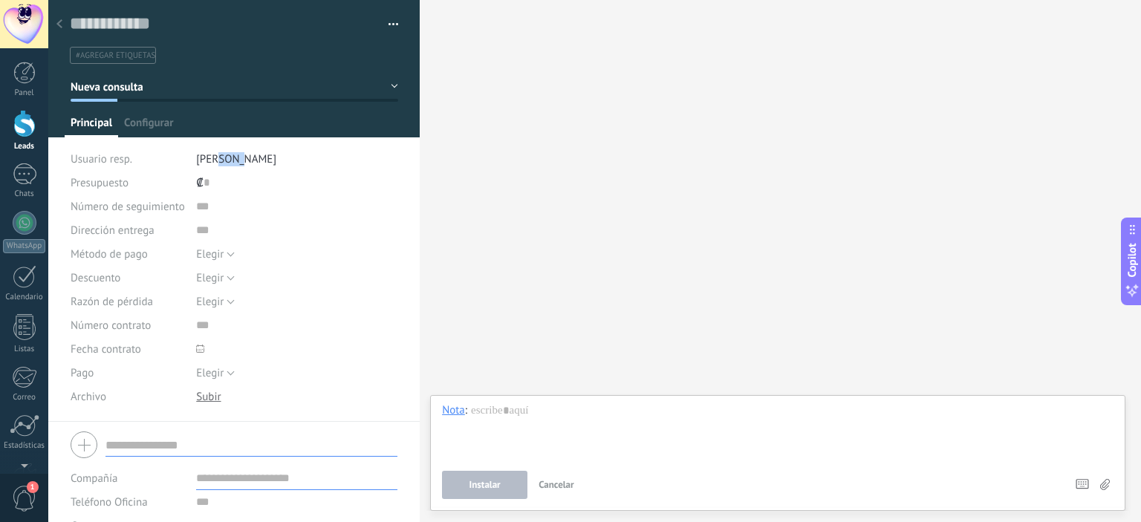
drag, startPoint x: 212, startPoint y: 157, endPoint x: 275, endPoint y: 163, distance: 62.7
click at [275, 163] on li "[PERSON_NAME]" at bounding box center [297, 159] width 202 height 24
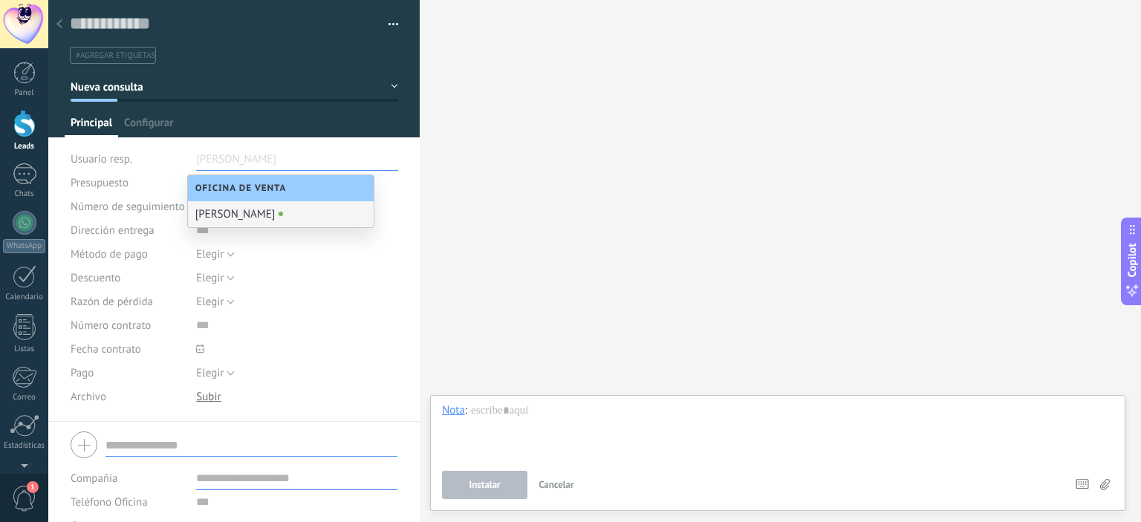
click at [282, 155] on li "[PERSON_NAME]" at bounding box center [297, 159] width 202 height 24
click at [257, 163] on input "text" at bounding box center [233, 159] width 74 height 24
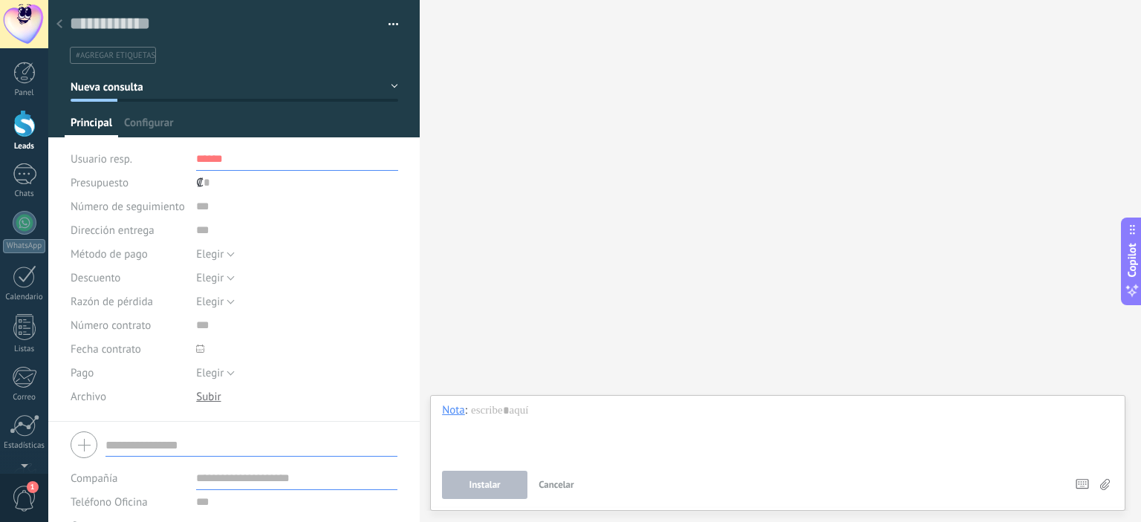
type input "*******"
drag, startPoint x: 253, startPoint y: 166, endPoint x: 170, endPoint y: 166, distance: 82.4
click at [170, 166] on div "Usuario resp. Steve Wu ******* asasdsd" at bounding box center [235, 159] width 328 height 24
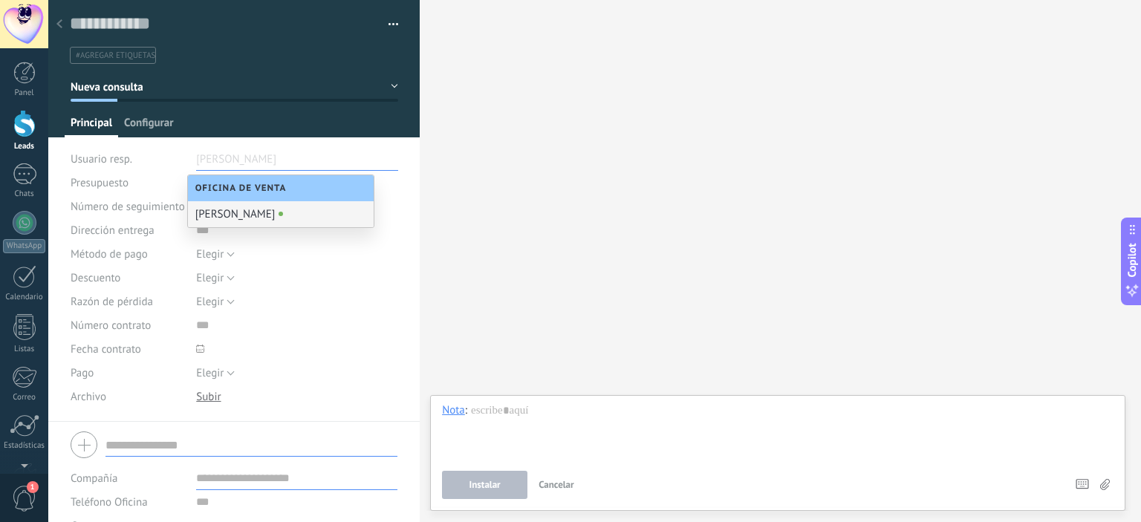
click at [150, 118] on span "Configurar" at bounding box center [148, 127] width 49 height 22
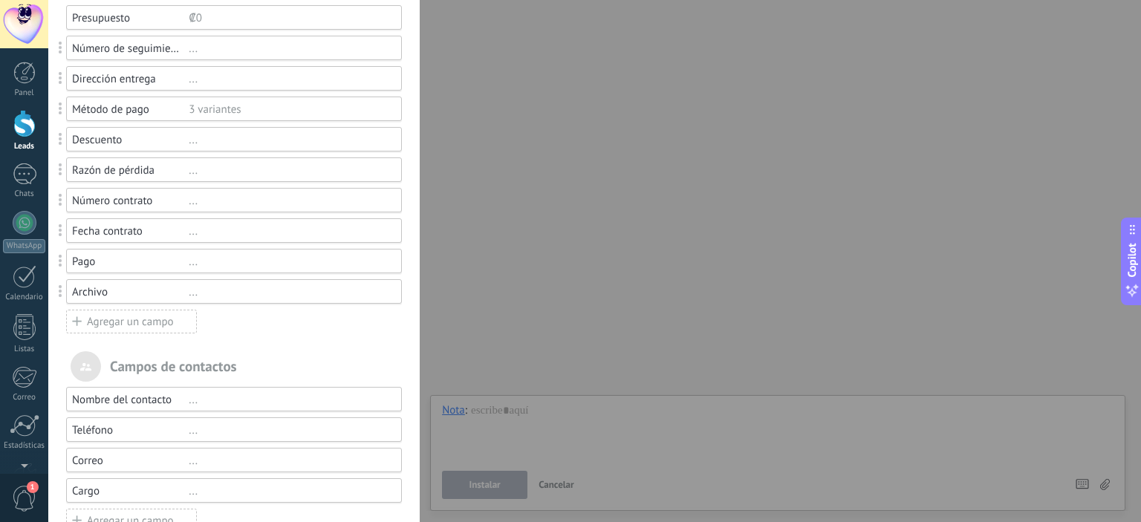
scroll to position [74, 0]
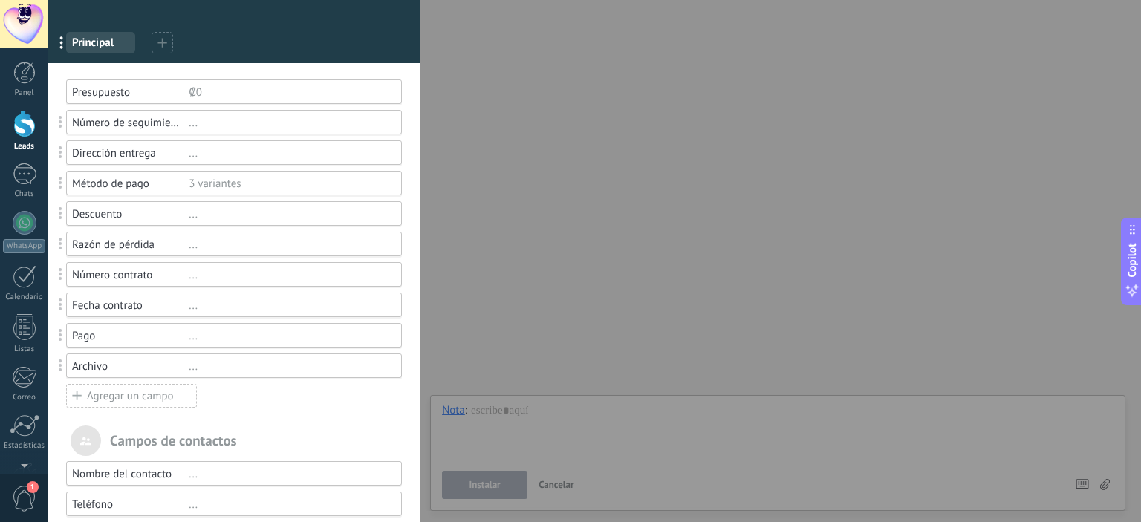
click at [86, 40] on span "Principal" at bounding box center [100, 43] width 57 height 14
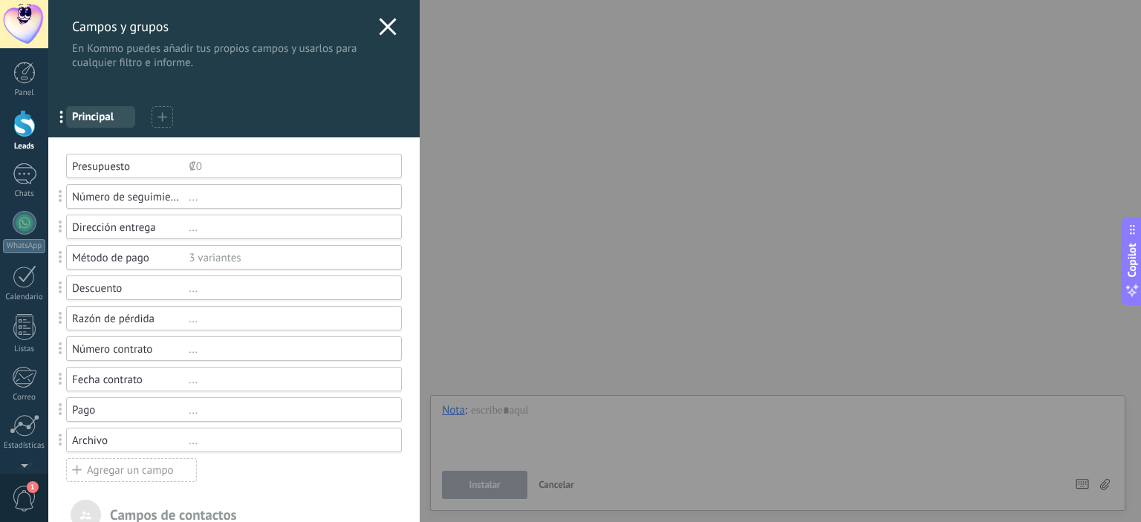
click at [372, 35] on div "Campos y grupos En Kommo puedes añadir tus propios campos y usarlos para cualqu…" at bounding box center [233, 35] width 371 height 70
click at [382, 27] on use at bounding box center [388, 26] width 17 height 17
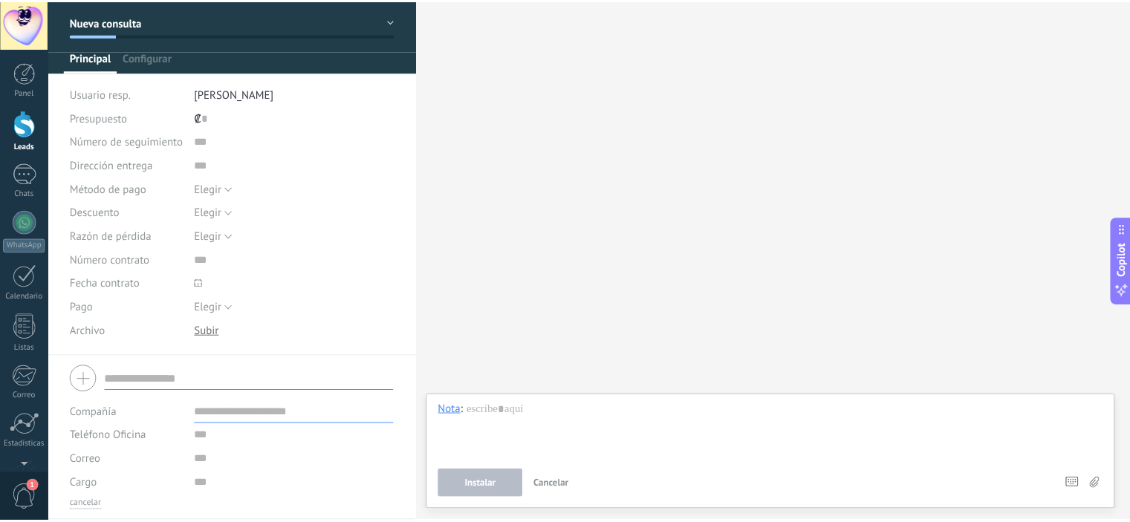
scroll to position [111, 0]
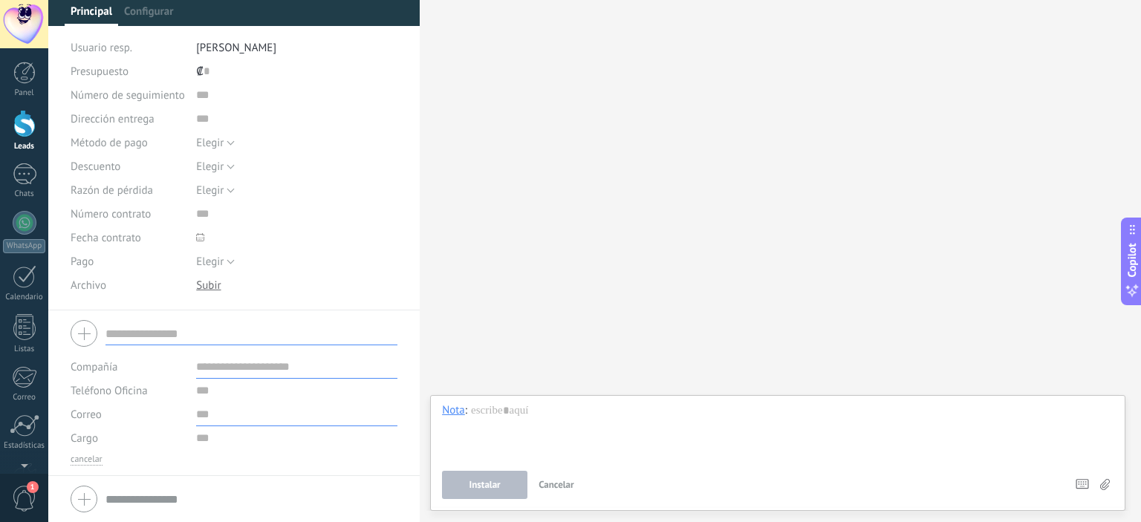
click at [196, 414] on input "text" at bounding box center [296, 415] width 201 height 24
type input "**********"
click at [163, 504] on span "Cancelar" at bounding box center [152, 499] width 38 height 10
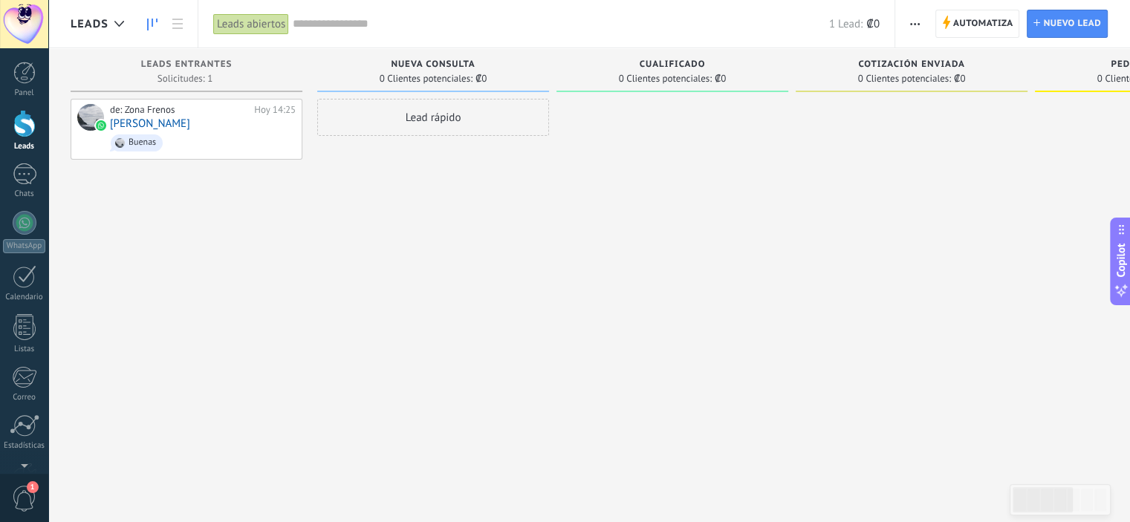
click at [23, 25] on div at bounding box center [24, 24] width 48 height 48
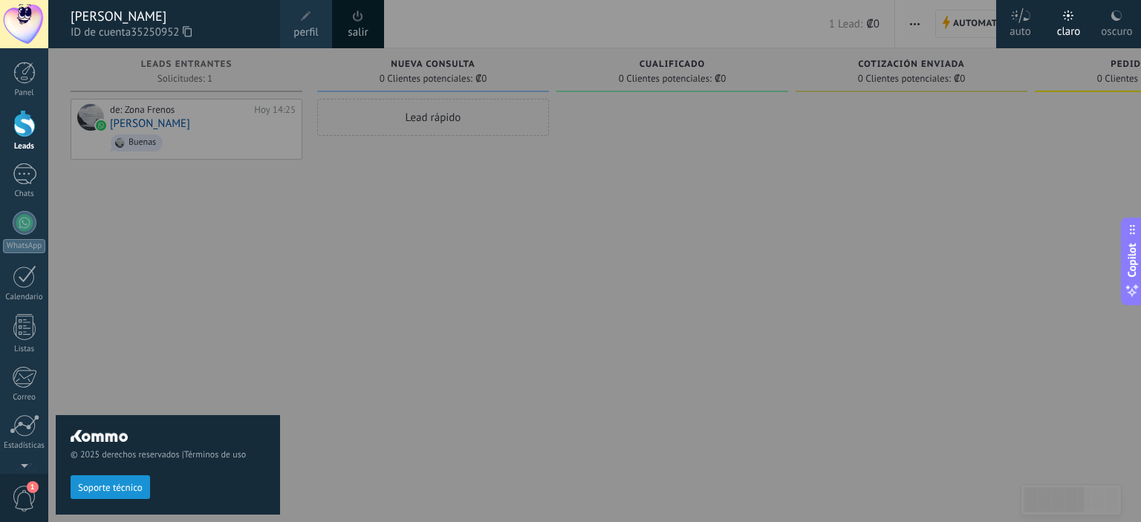
click at [306, 25] on span "perfil" at bounding box center [305, 33] width 25 height 16
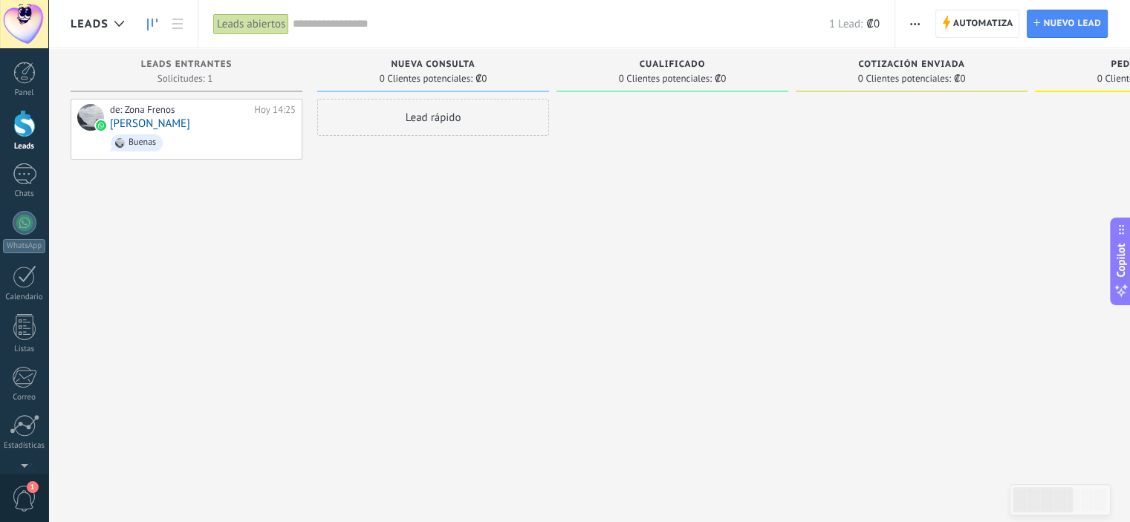
click at [94, 26] on span "Leads" at bounding box center [90, 24] width 38 height 14
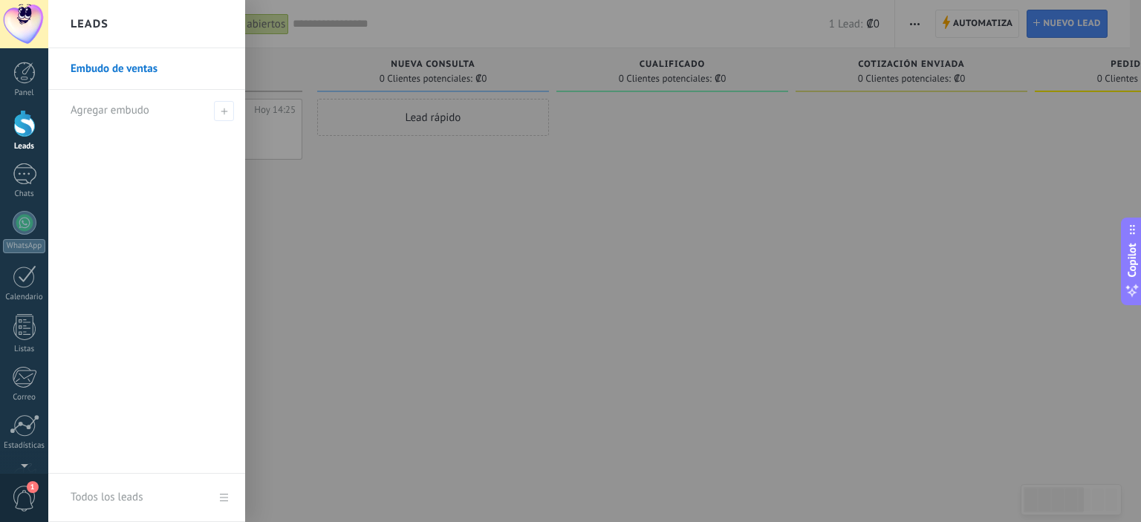
click at [99, 19] on h2 "Leads" at bounding box center [90, 24] width 38 height 47
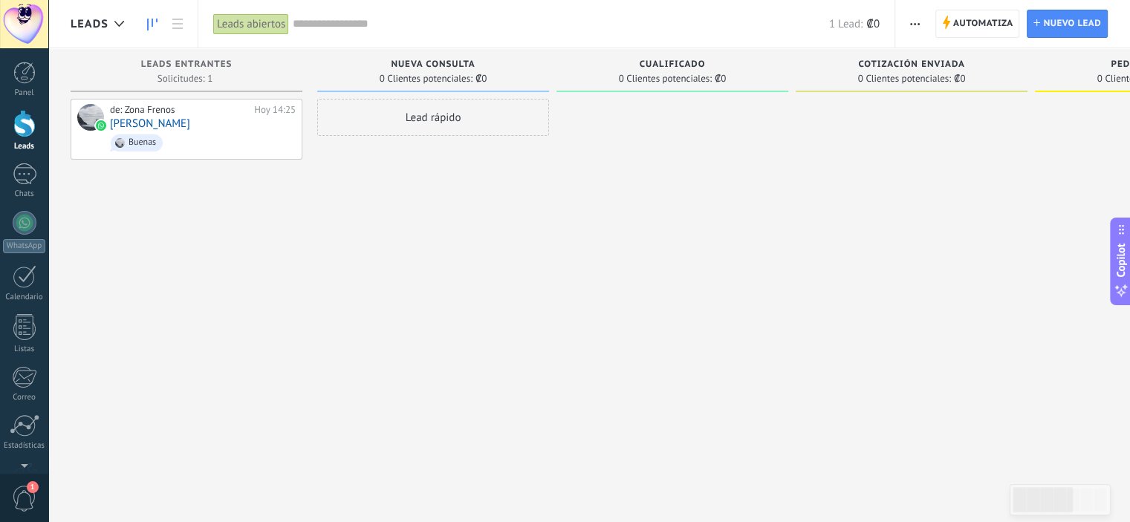
click at [19, 19] on div at bounding box center [24, 24] width 48 height 48
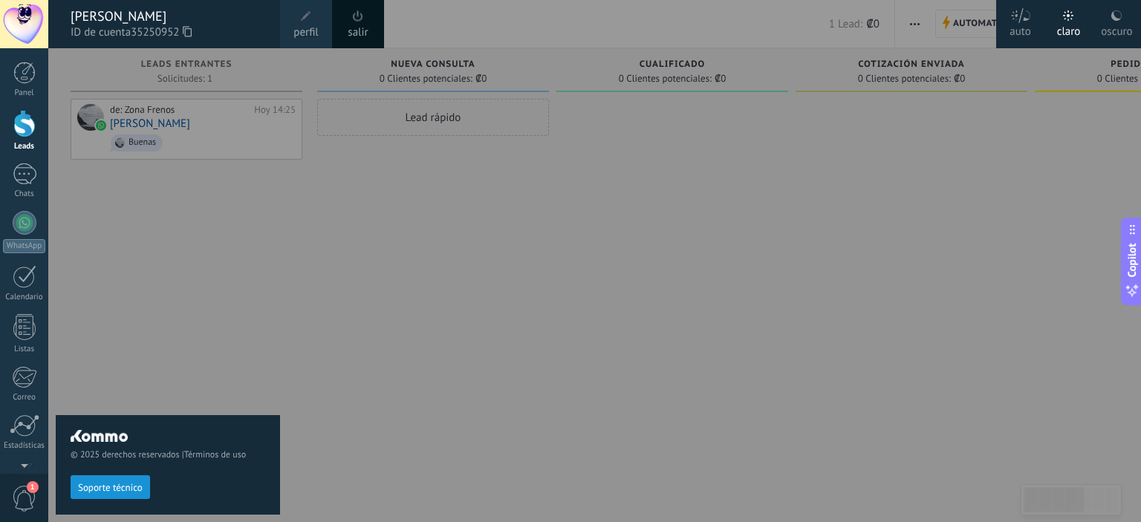
click at [473, 192] on div at bounding box center [618, 261] width 1141 height 522
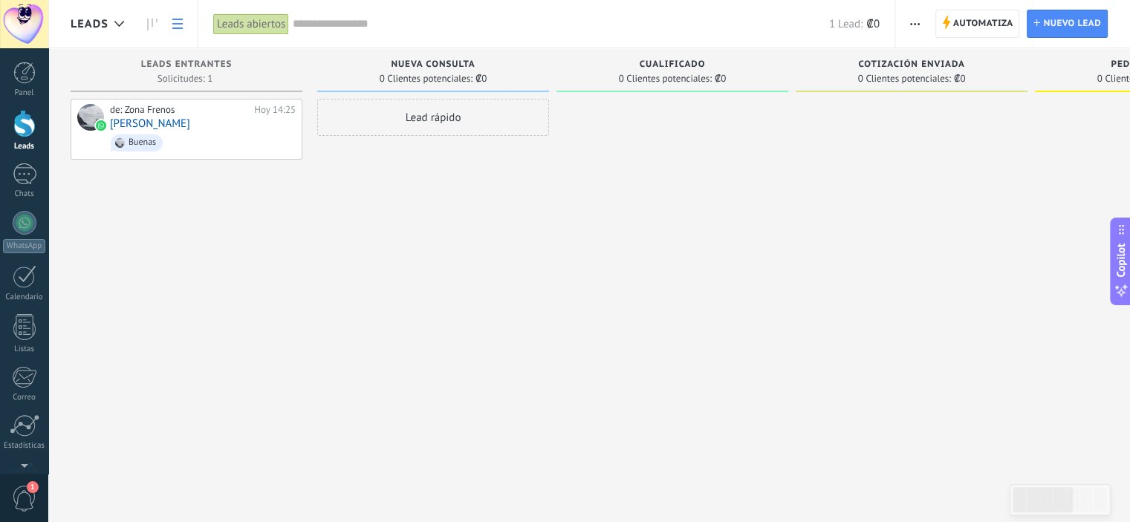
click at [169, 27] on link at bounding box center [177, 24] width 25 height 29
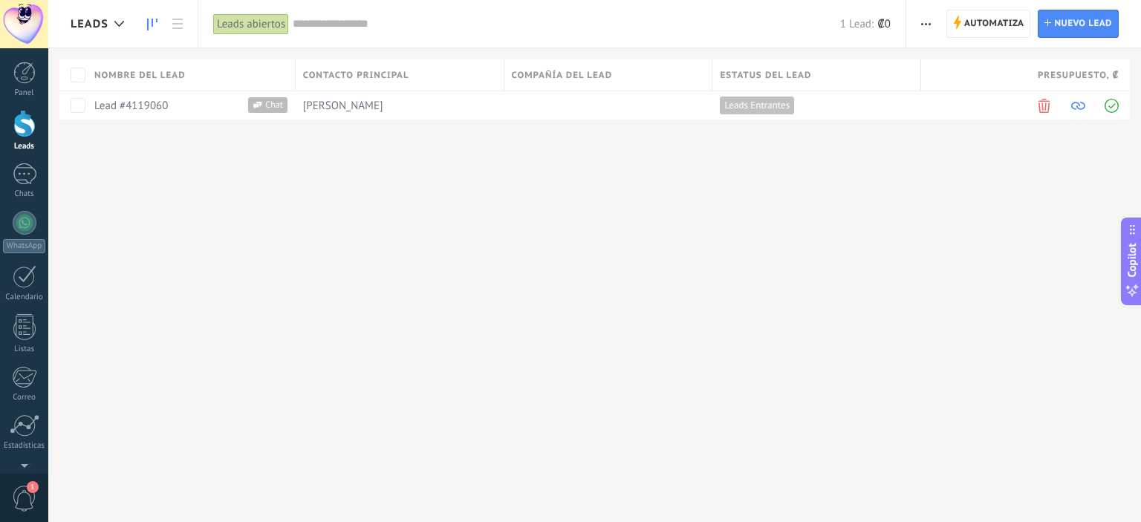
click at [152, 22] on use at bounding box center [152, 25] width 10 height 12
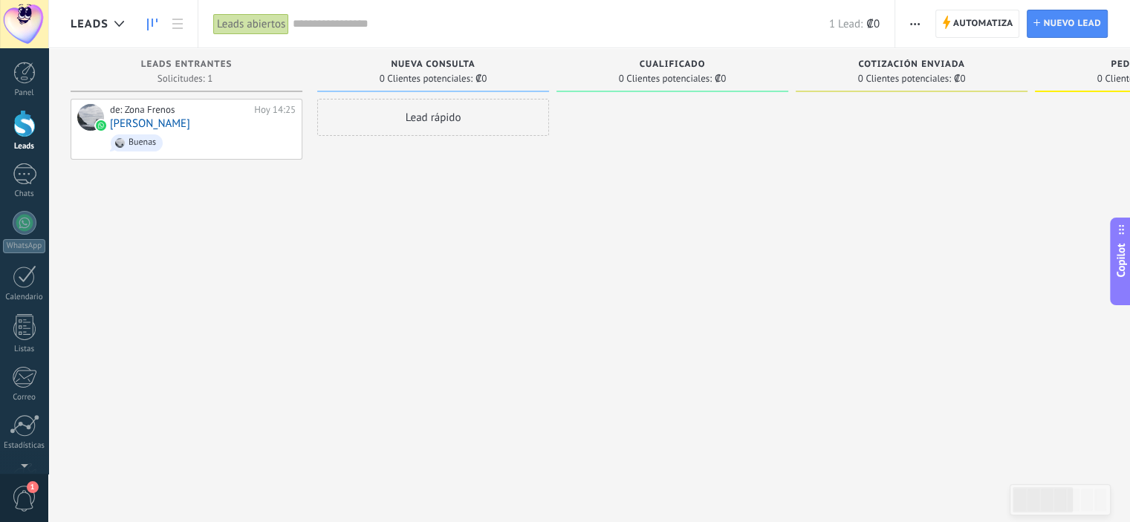
click at [100, 26] on span "Leads" at bounding box center [90, 24] width 38 height 14
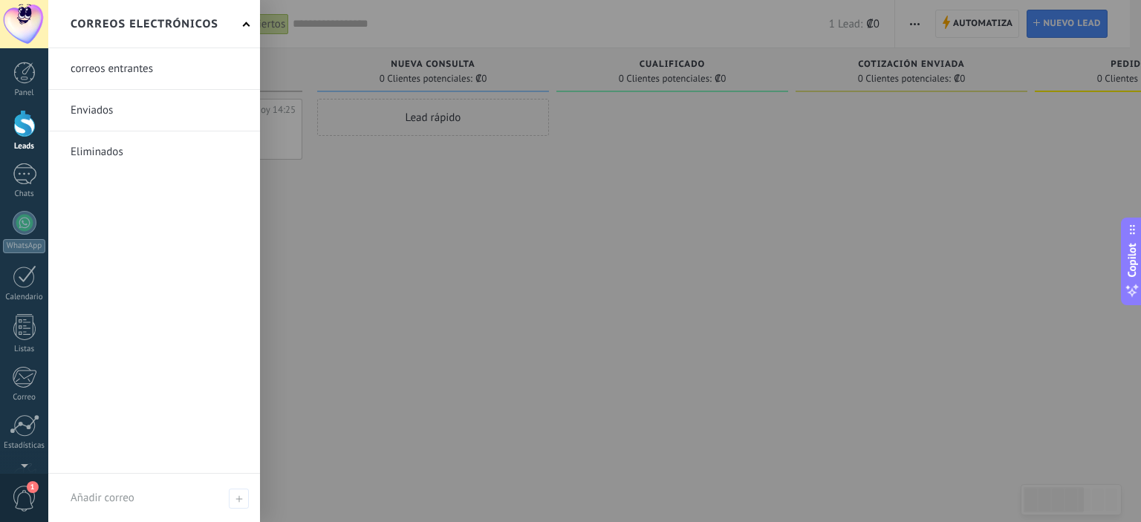
click at [249, 11] on div "Correos electrónicos" at bounding box center [154, 24] width 212 height 48
click at [240, 21] on div "Correos electrónicos" at bounding box center [154, 24] width 212 height 48
click at [248, 22] on div "Correos electrónicos" at bounding box center [154, 24] width 212 height 48
click at [242, 22] on div "Correos electrónicos" at bounding box center [154, 24] width 212 height 48
click at [191, 32] on h2 "Correos electrónicos" at bounding box center [145, 24] width 148 height 47
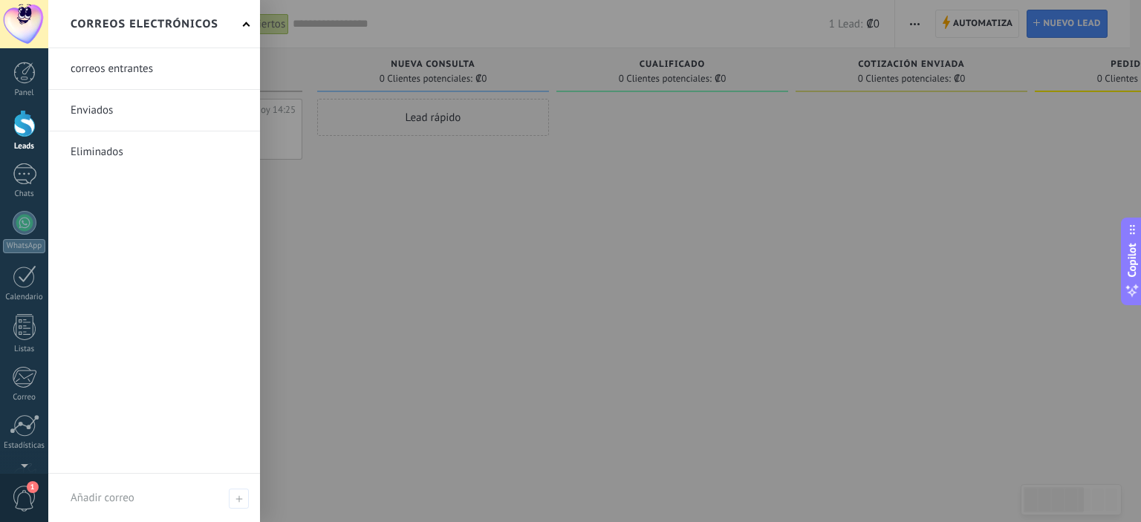
click at [440, 198] on div at bounding box center [618, 261] width 1141 height 522
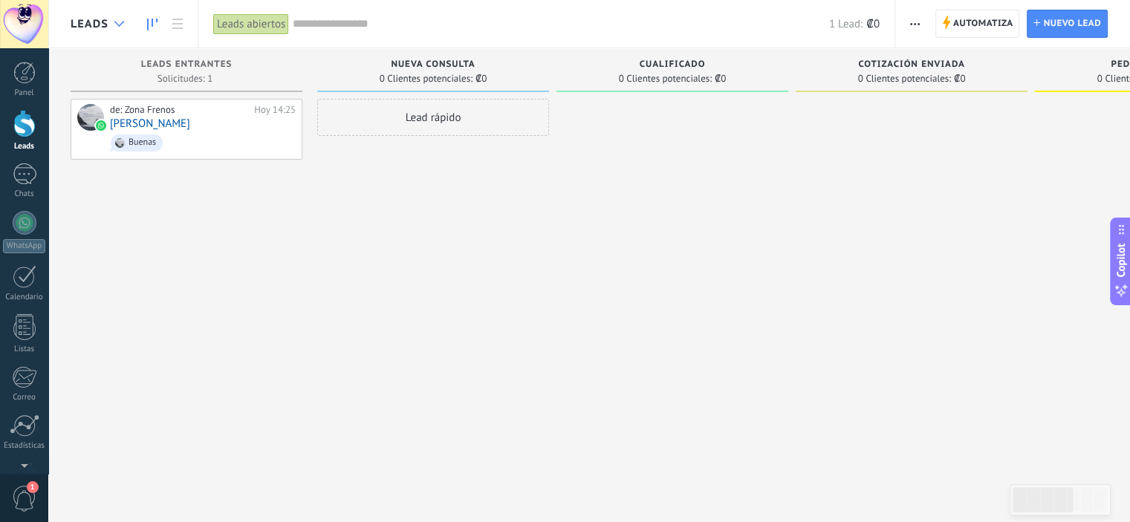
click at [108, 19] on div at bounding box center [119, 24] width 25 height 29
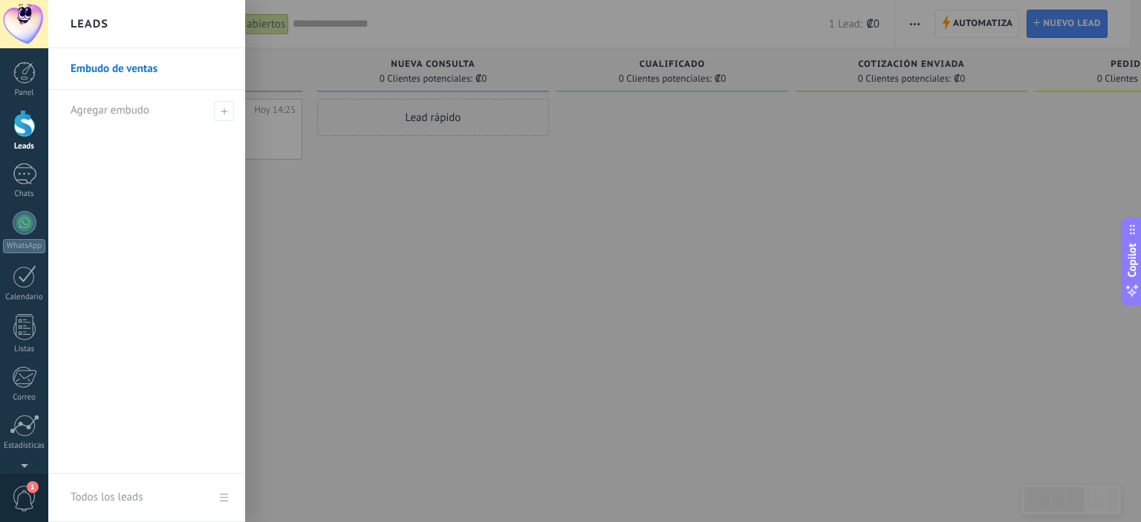
click at [407, 253] on div at bounding box center [618, 261] width 1141 height 522
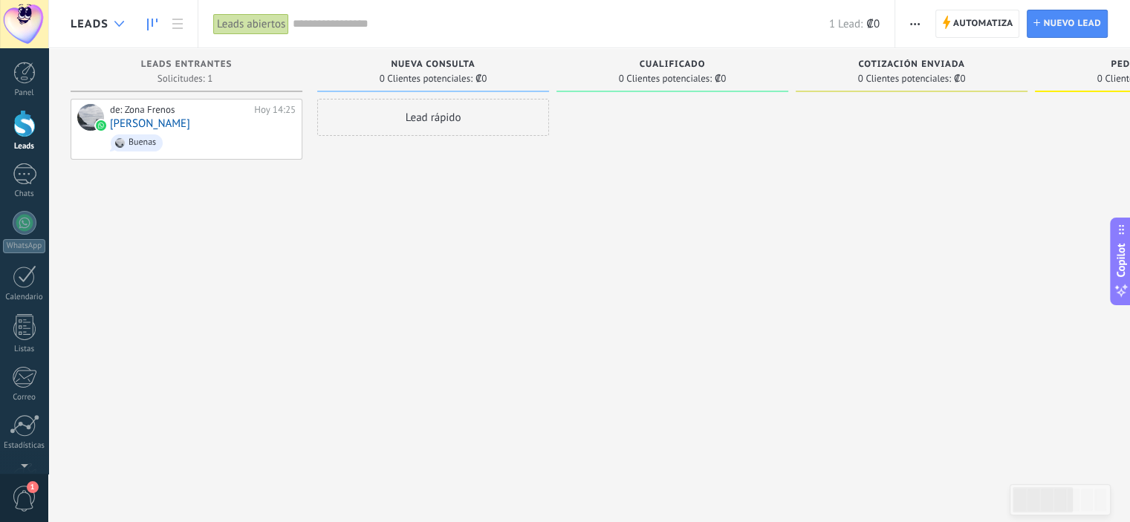
click at [117, 25] on icon at bounding box center [119, 24] width 10 height 6
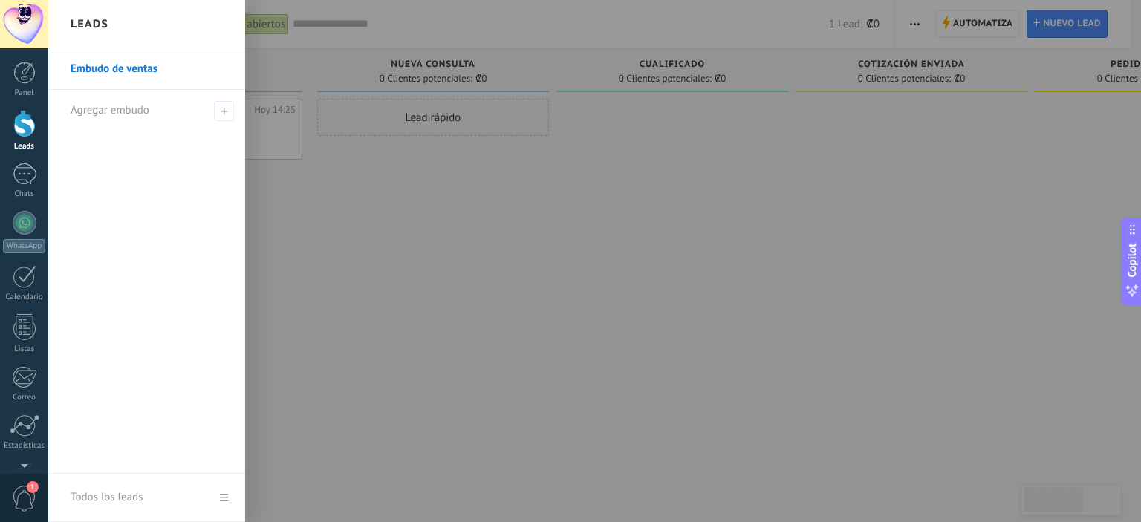
click at [605, 273] on div at bounding box center [618, 261] width 1141 height 522
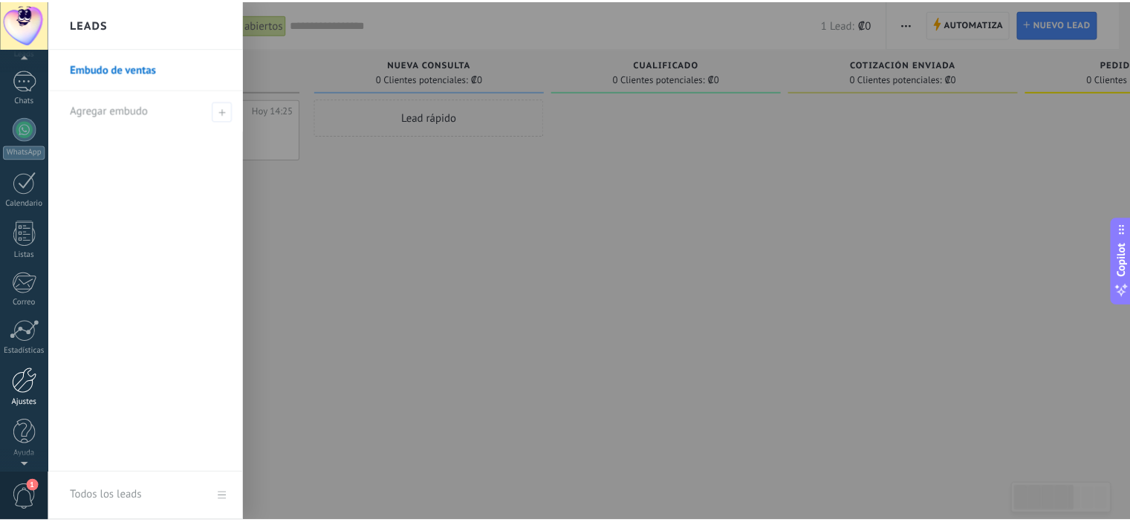
scroll to position [96, 0]
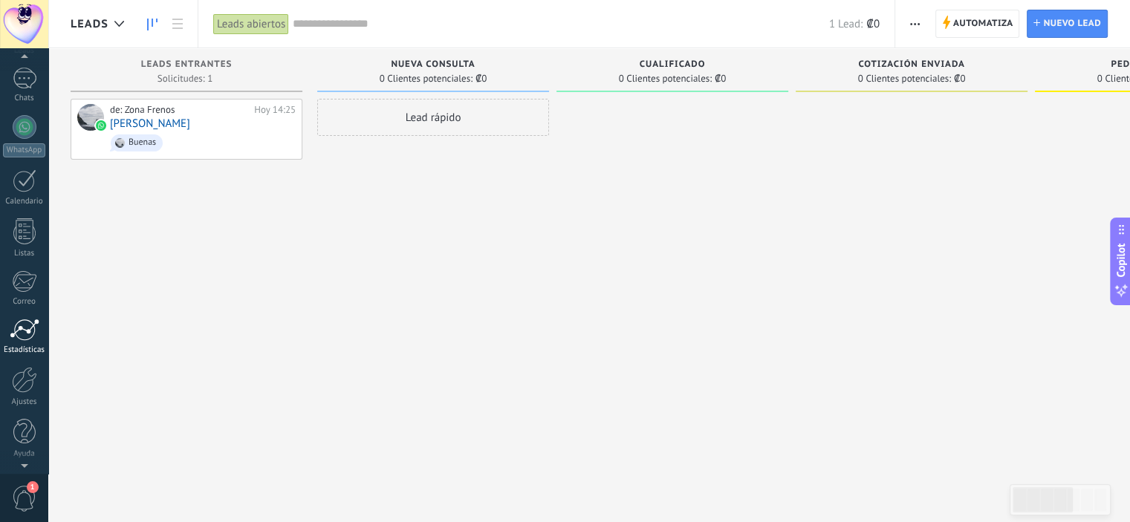
click at [27, 330] on div at bounding box center [25, 330] width 30 height 22
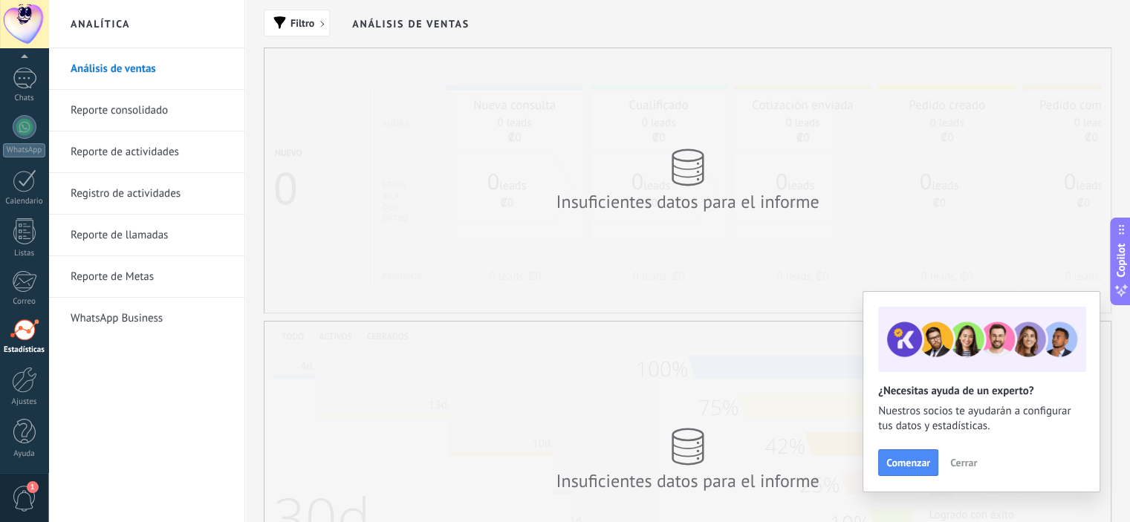
click at [964, 460] on span "Cerrar" at bounding box center [963, 463] width 27 height 10
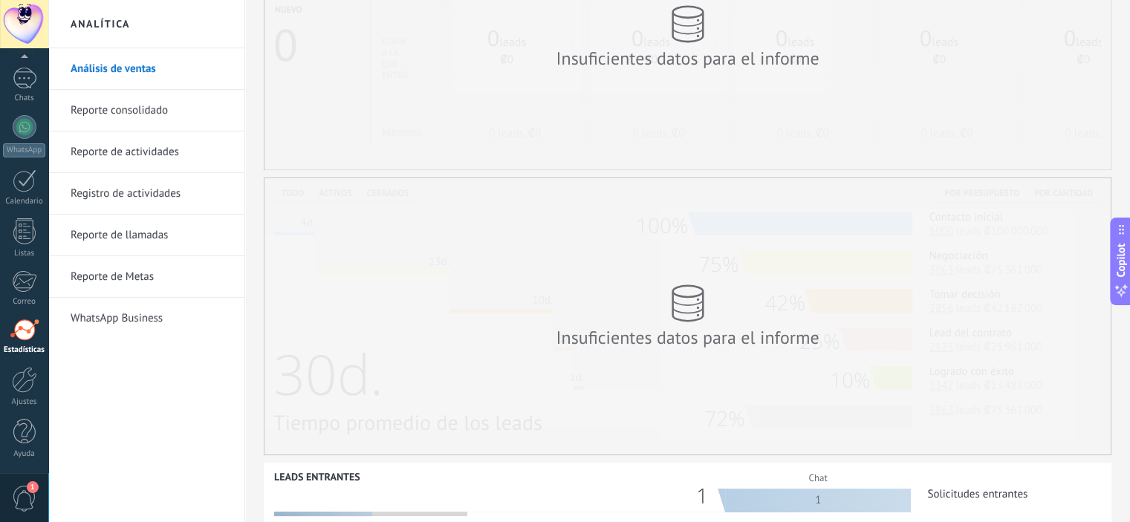
scroll to position [149, 0]
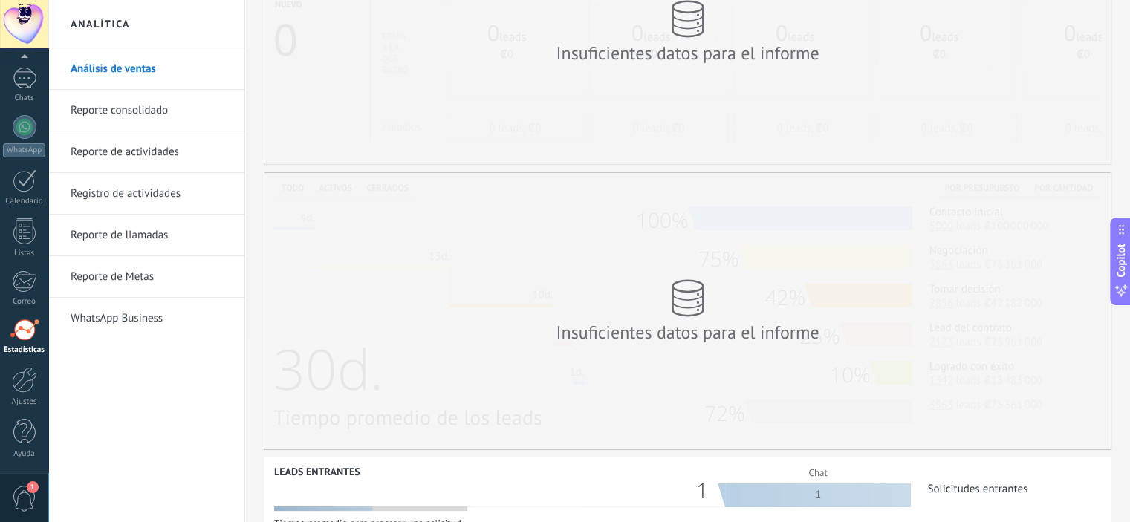
click at [22, 16] on div at bounding box center [24, 24] width 48 height 48
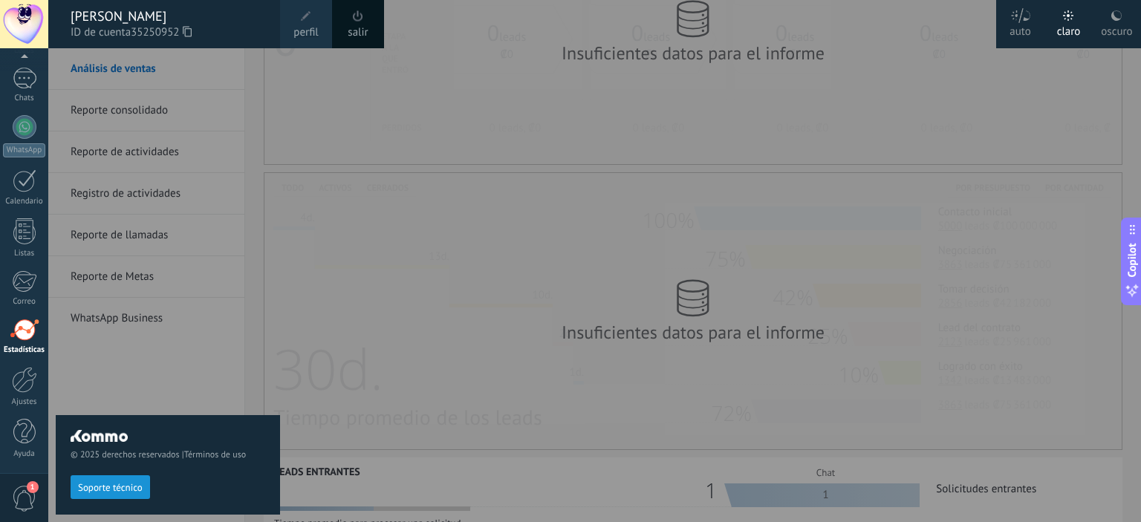
click at [1117, 16] on icon at bounding box center [1116, 16] width 12 height 12
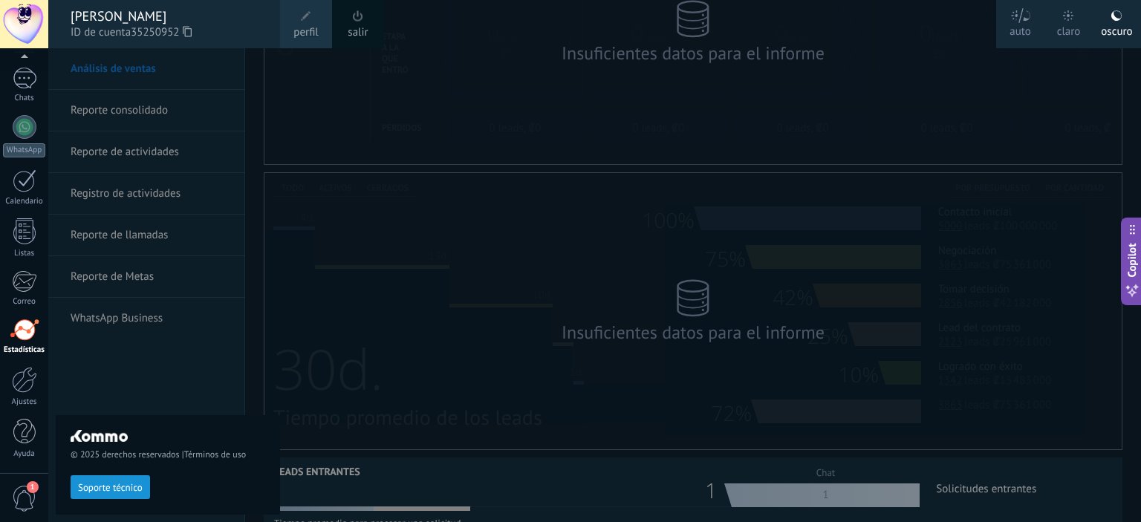
click at [129, 348] on div "© 2025 derechos reservados | Términos de uso Soporte técnico" at bounding box center [168, 285] width 224 height 474
click at [113, 111] on div "© 2025 derechos reservados | Términos de uso Soporte técnico" at bounding box center [168, 285] width 224 height 474
click at [122, 103] on div "© 2025 derechos reservados | Términos de uso Soporte técnico" at bounding box center [168, 285] width 224 height 474
click at [367, 85] on div at bounding box center [618, 261] width 1141 height 522
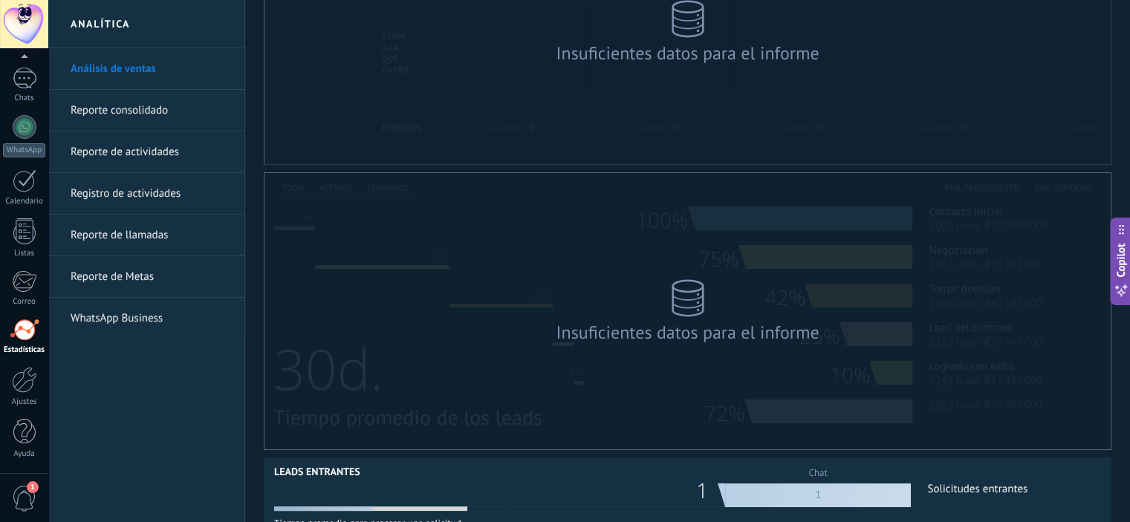
click at [143, 117] on link "Reporte consolidado" at bounding box center [150, 111] width 159 height 42
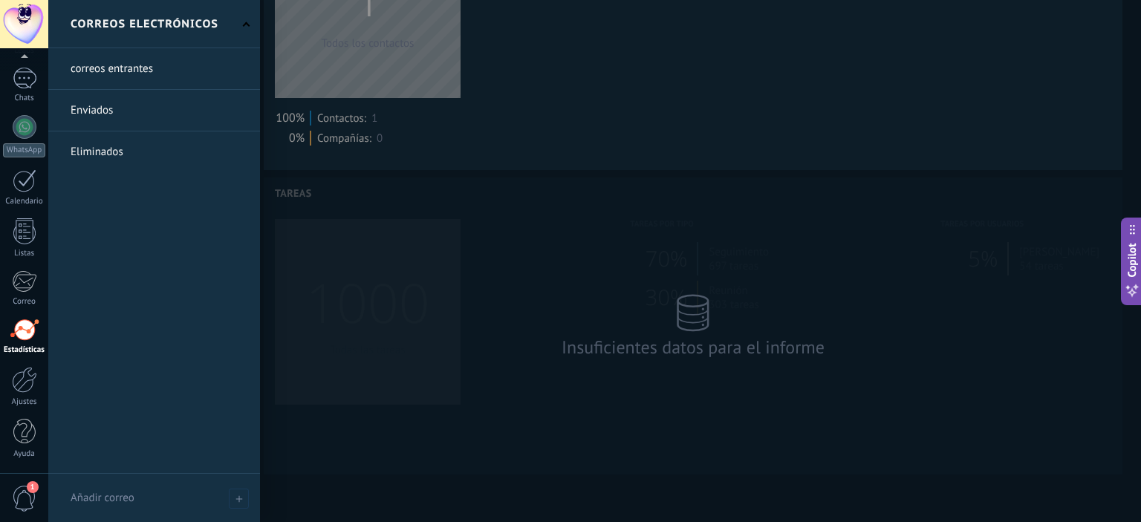
scroll to position [742414, 741870]
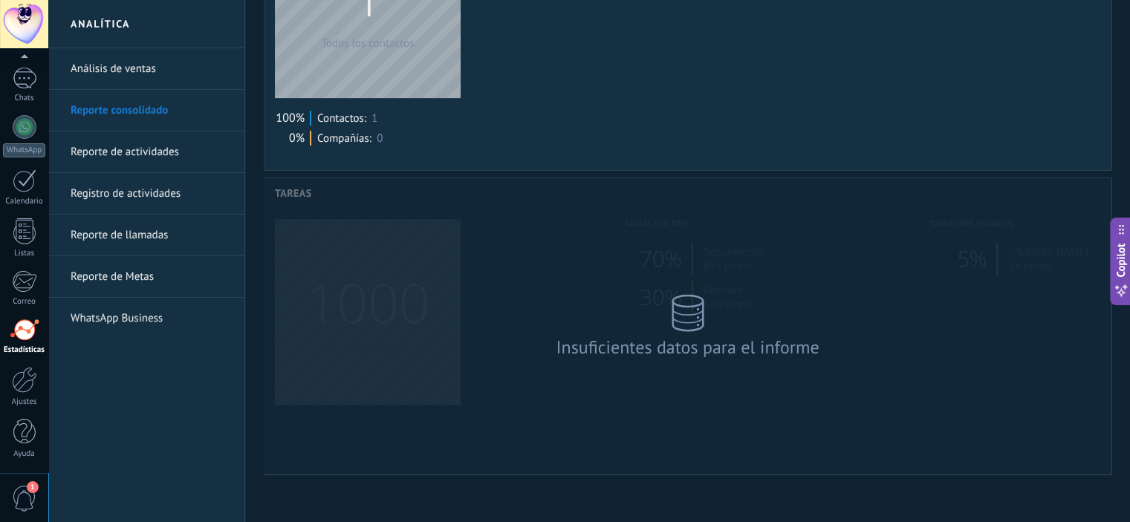
click at [20, 492] on span "1" at bounding box center [24, 499] width 25 height 26
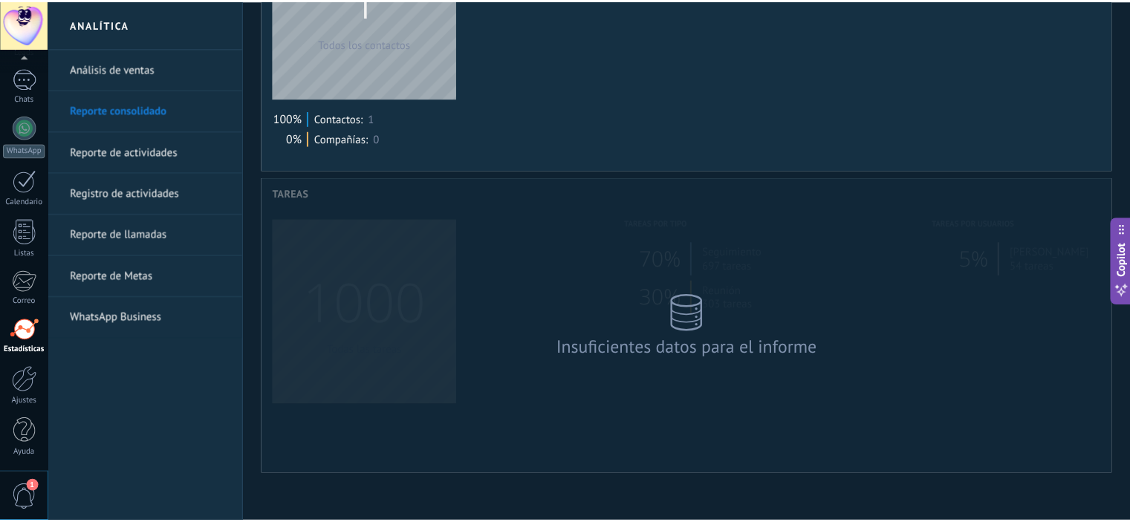
scroll to position [302, 846]
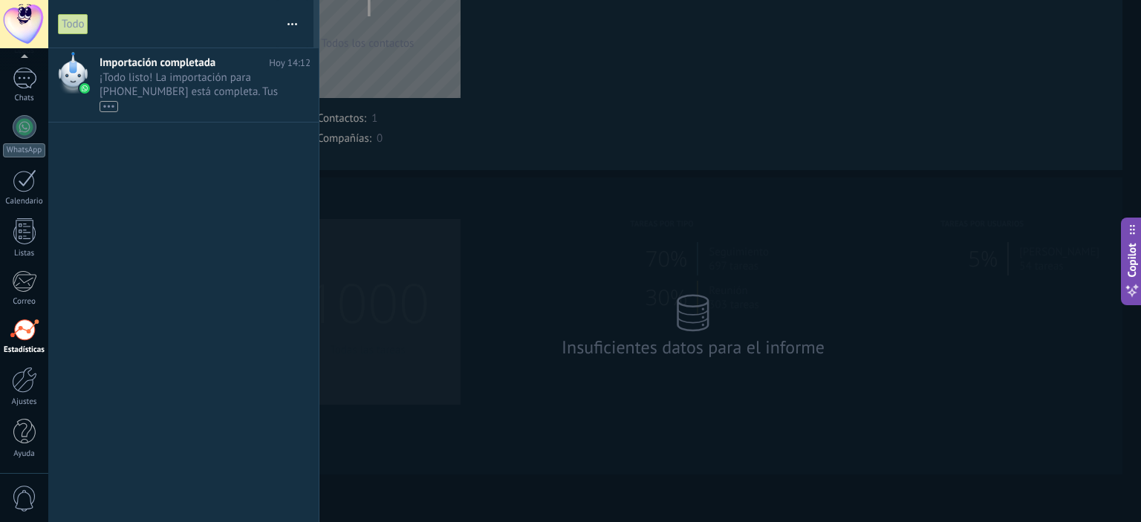
click at [516, 206] on div at bounding box center [570, 261] width 1141 height 522
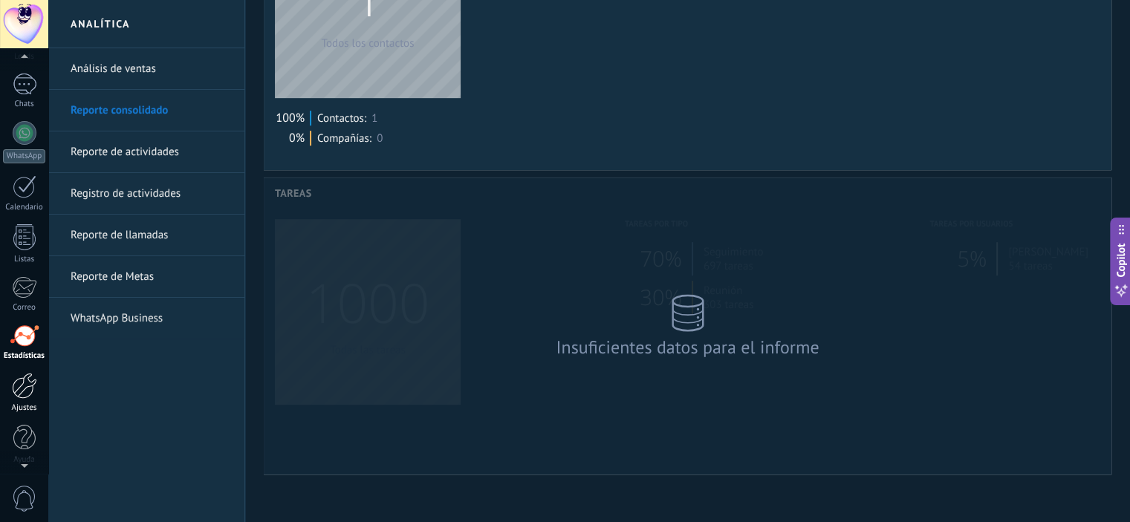
scroll to position [96, 0]
click at [23, 384] on div at bounding box center [24, 380] width 25 height 26
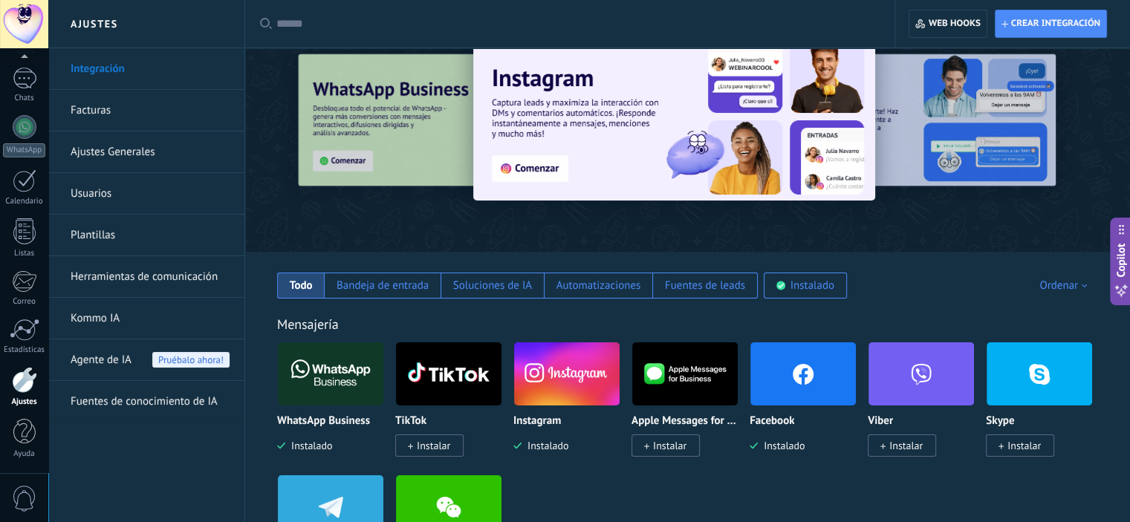
scroll to position [74, 0]
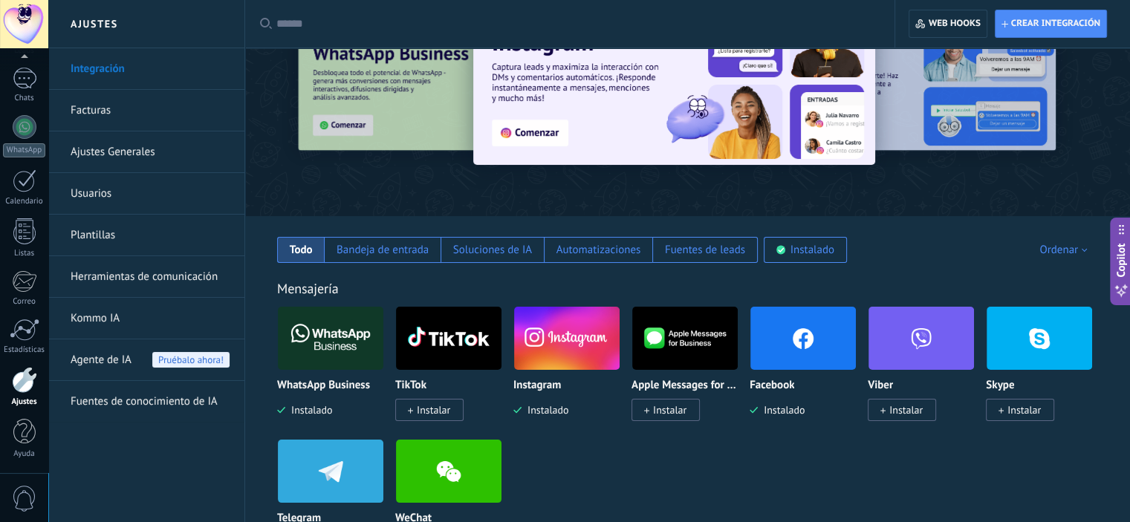
click at [960, 268] on div "Mensajería WhatsApp Business Instalado TikTok Instalar Instagram Instalado Appl…" at bounding box center [687, 401] width 855 height 303
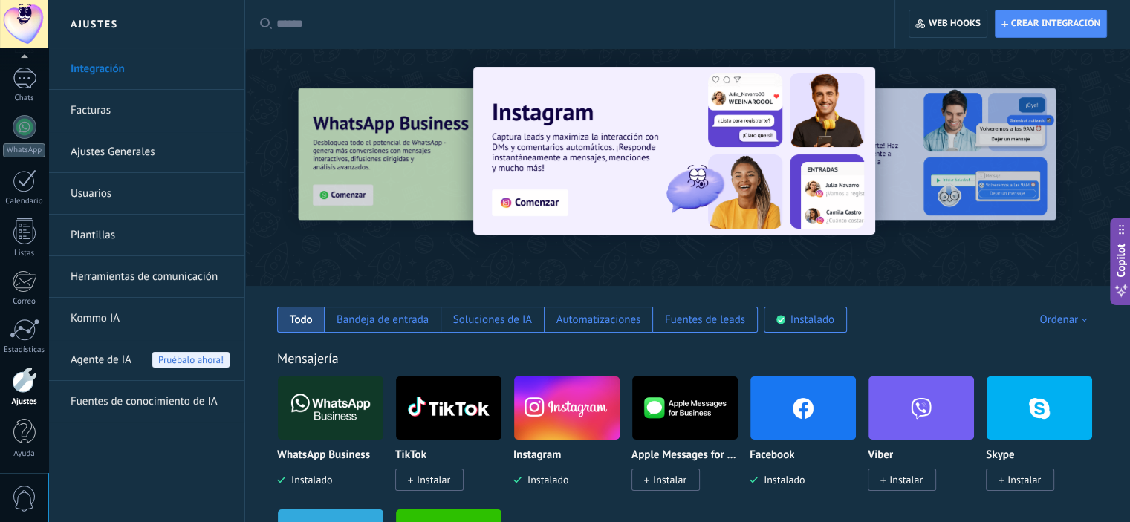
scroll to position [0, 0]
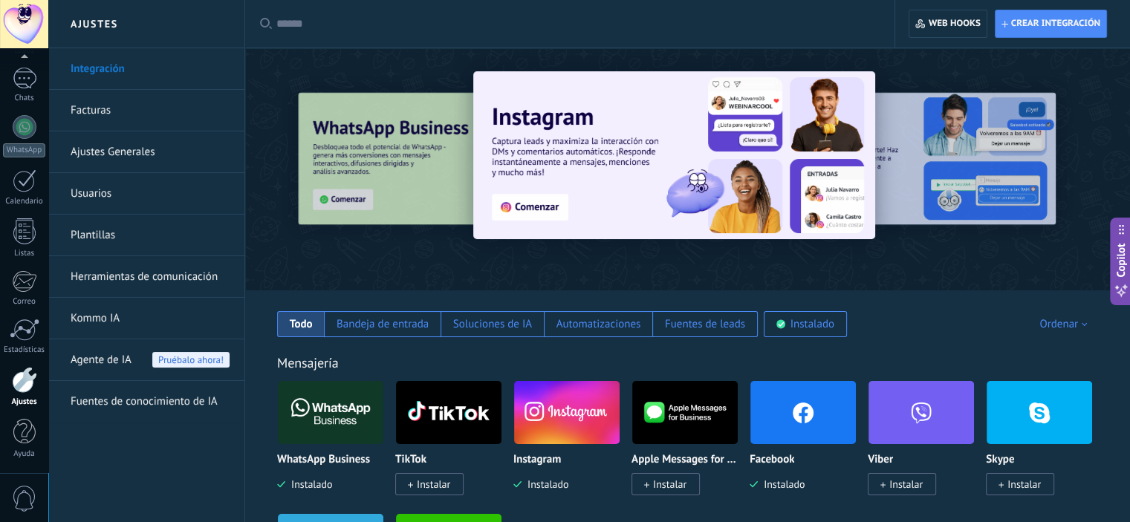
click at [813, 36] on div at bounding box center [574, 24] width 597 height 48
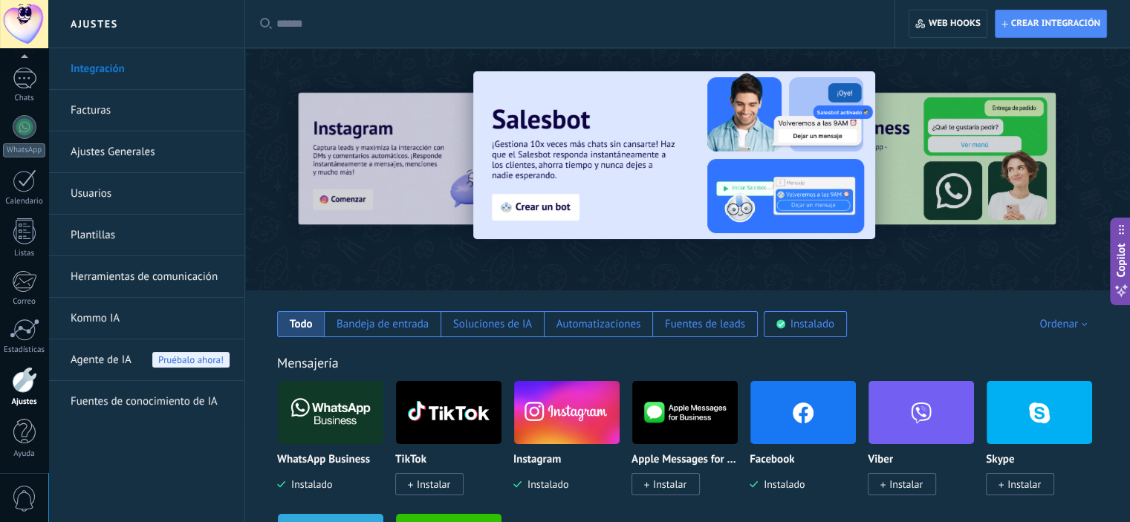
click at [950, 330] on div "Todo Bandeja de entrada Soluciones de IA Automatizaciones Fuentes de leads Inst…" at bounding box center [687, 313] width 855 height 47
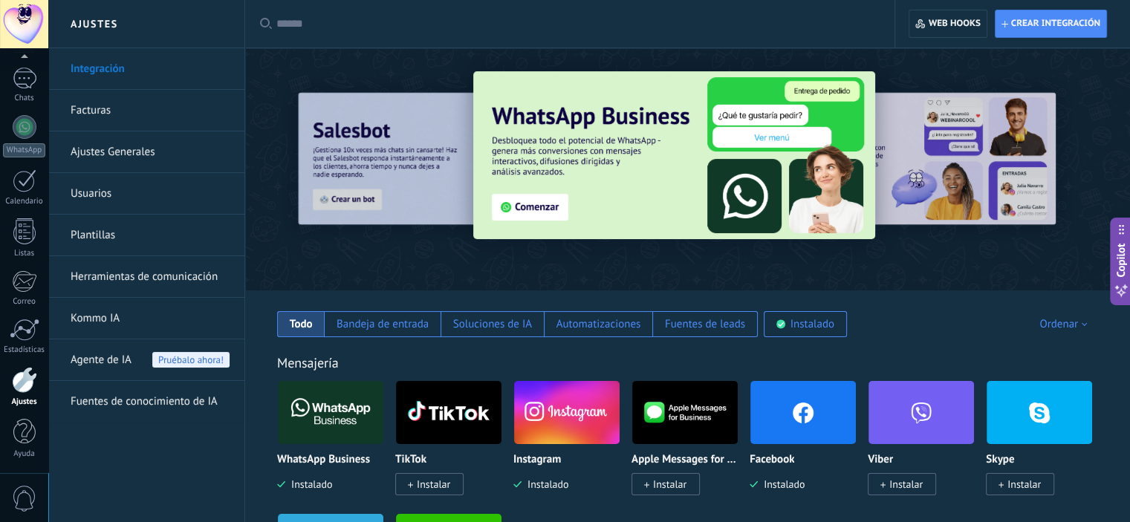
click at [945, 327] on div "Todo Bandeja de entrada Soluciones de IA Automatizaciones Fuentes de leads Inst…" at bounding box center [687, 313] width 855 height 47
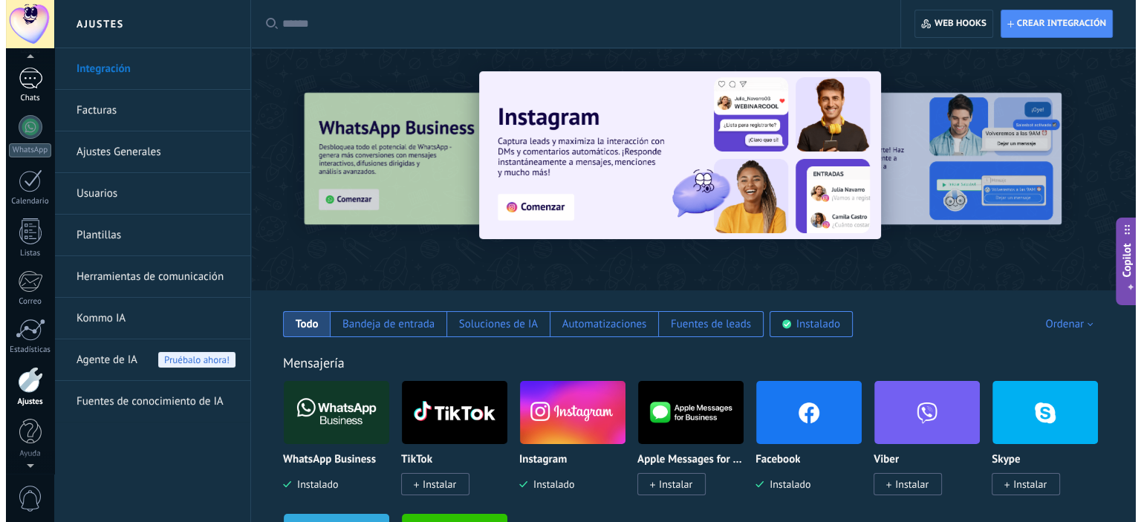
scroll to position [92, 0]
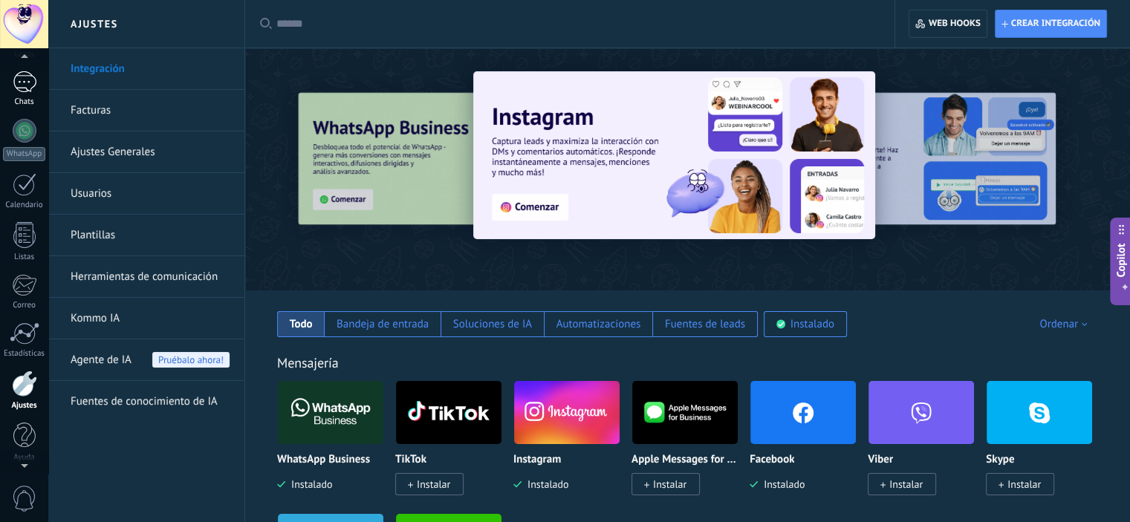
click at [13, 76] on div "1" at bounding box center [25, 82] width 24 height 22
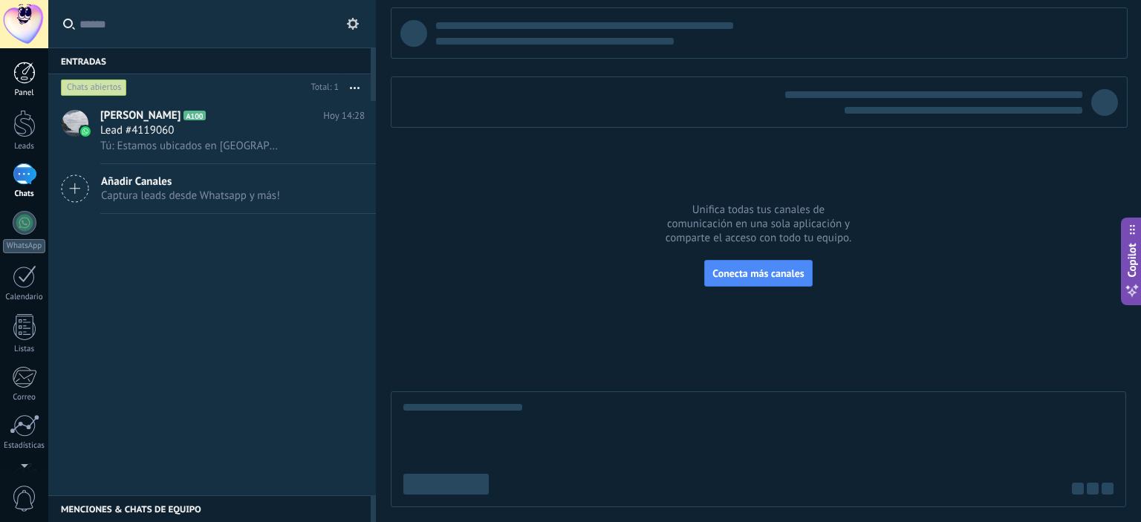
click at [16, 80] on div at bounding box center [24, 73] width 22 height 22
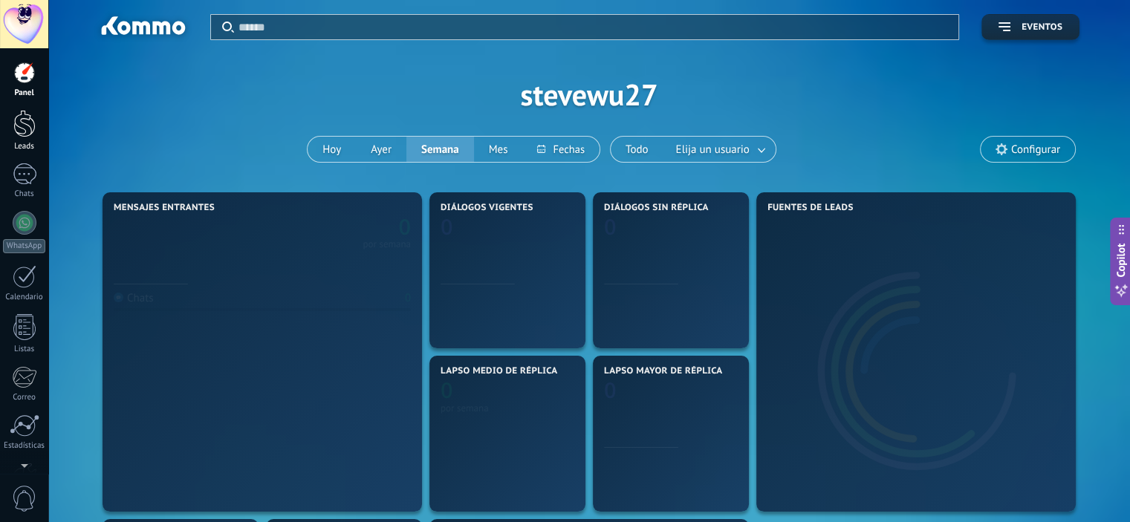
click at [30, 125] on div at bounding box center [24, 123] width 22 height 27
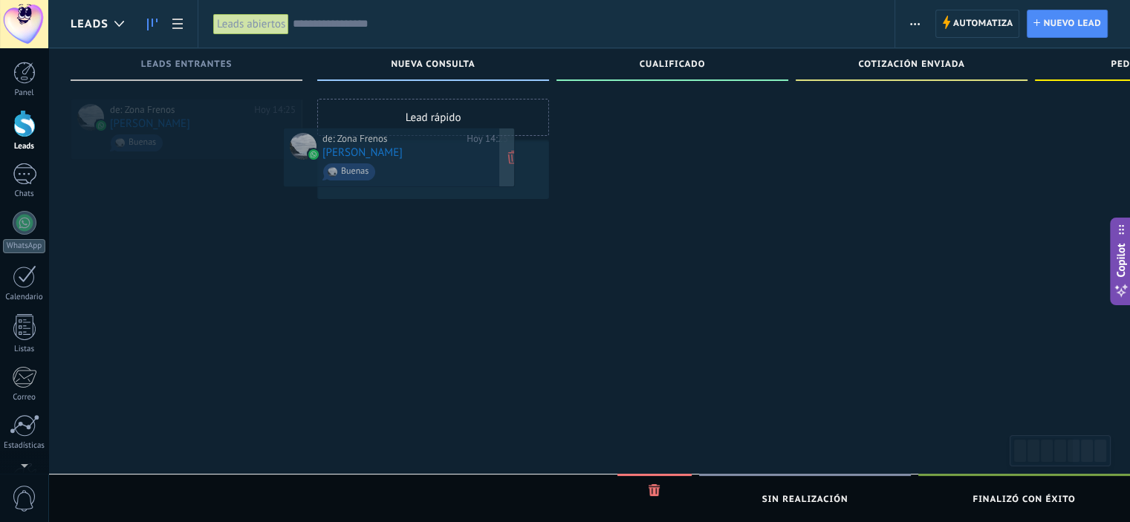
drag, startPoint x: 0, startPoint y: 0, endPoint x: 408, endPoint y: 146, distance: 433.0
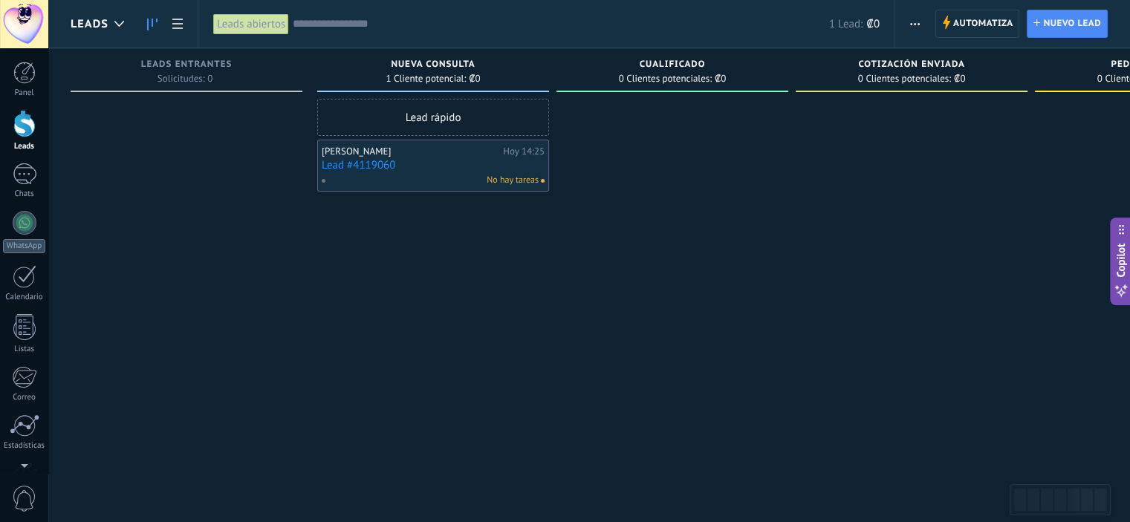
click at [366, 167] on link "Lead #4119060" at bounding box center [433, 165] width 223 height 13
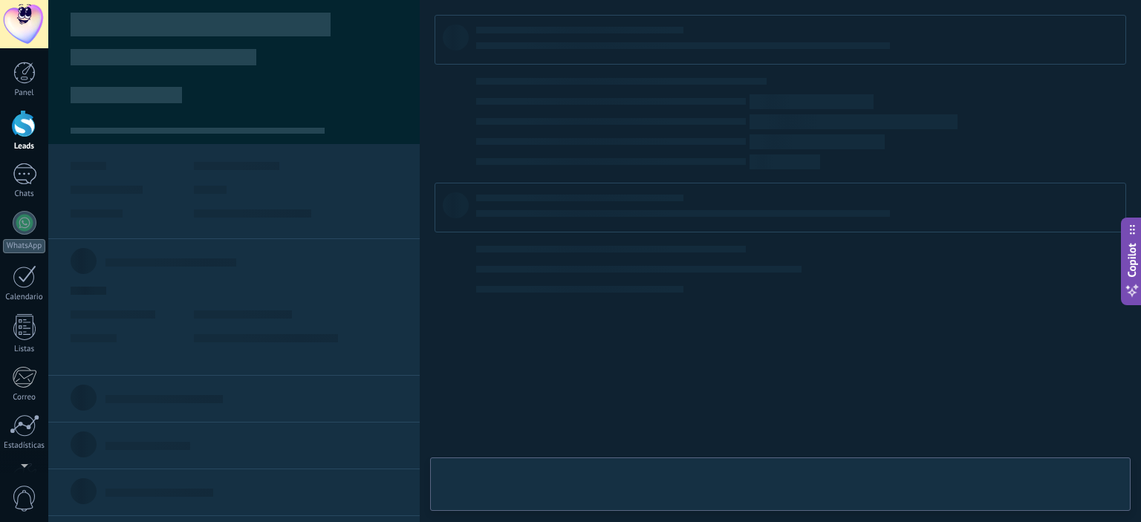
type textarea "**********"
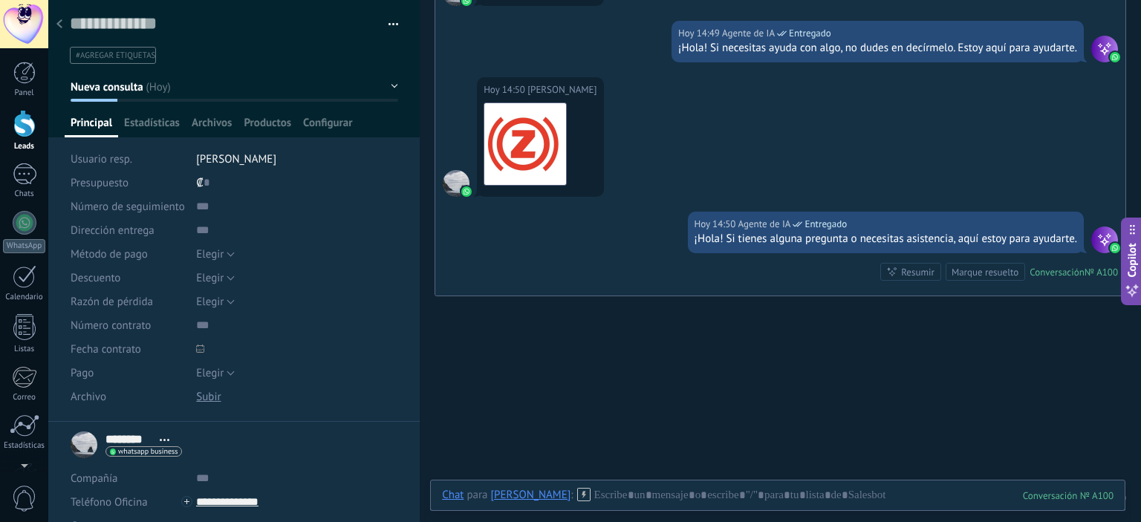
scroll to position [870, 0]
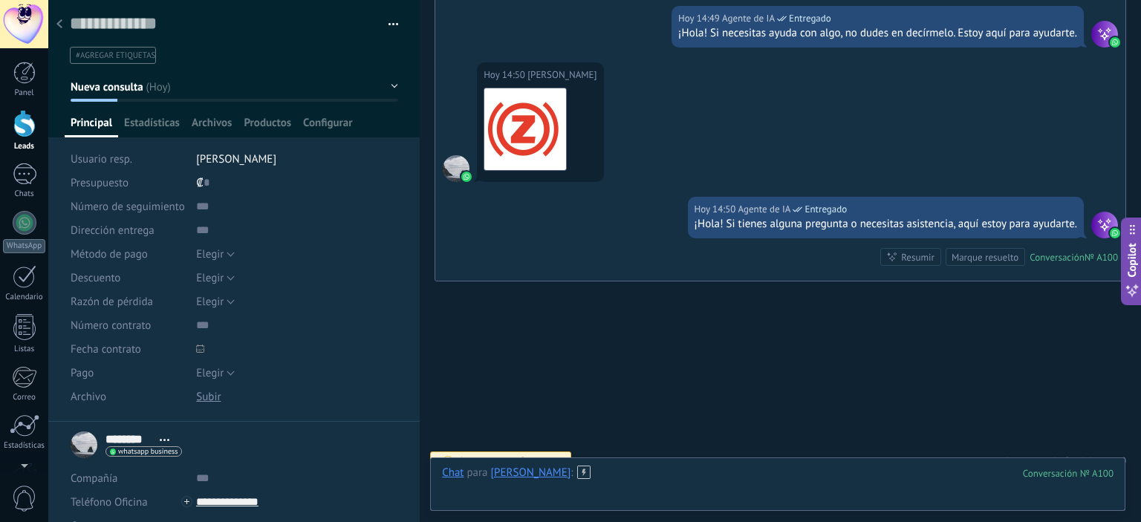
click at [717, 480] on div at bounding box center [777, 488] width 671 height 45
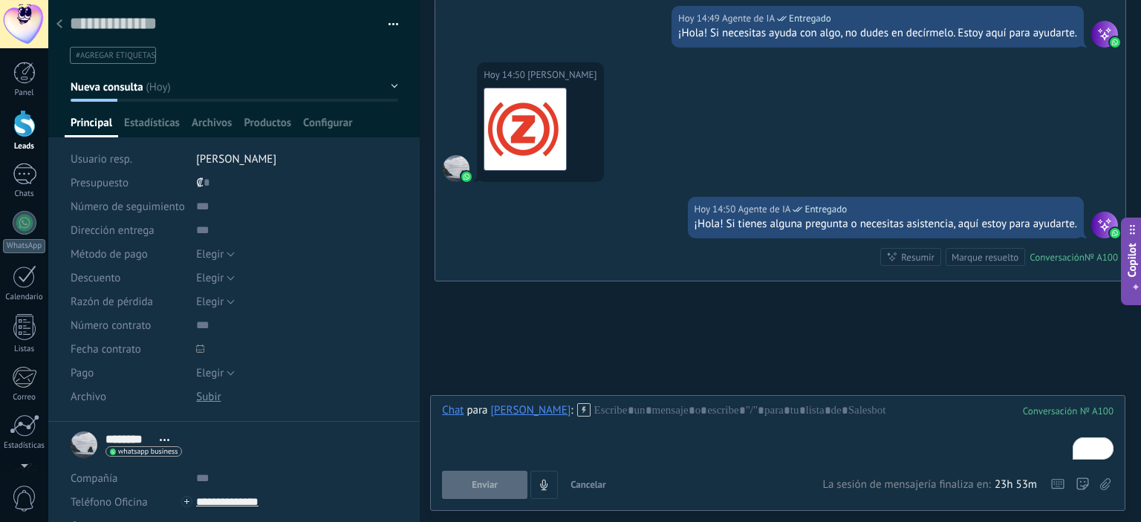
click at [577, 409] on use at bounding box center [583, 409] width 13 height 13
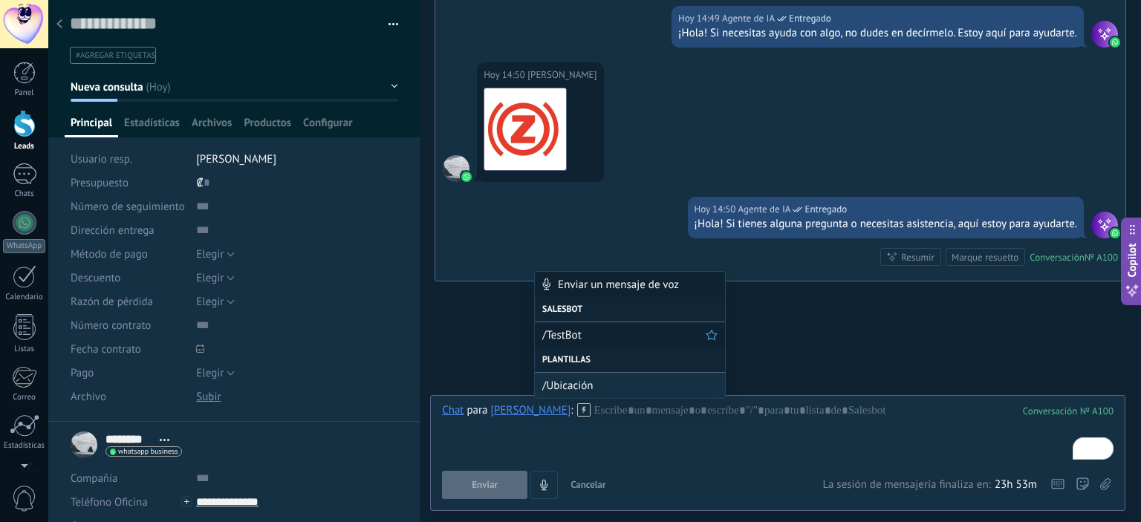
click at [595, 327] on div "/TestBot" at bounding box center [630, 334] width 190 height 25
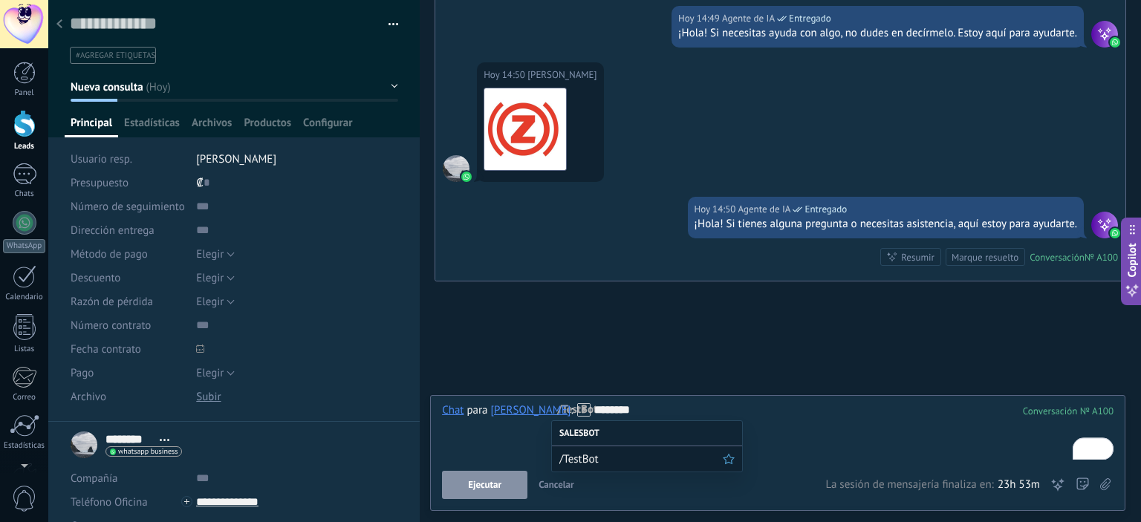
click at [588, 461] on span "/TestBot" at bounding box center [640, 459] width 163 height 14
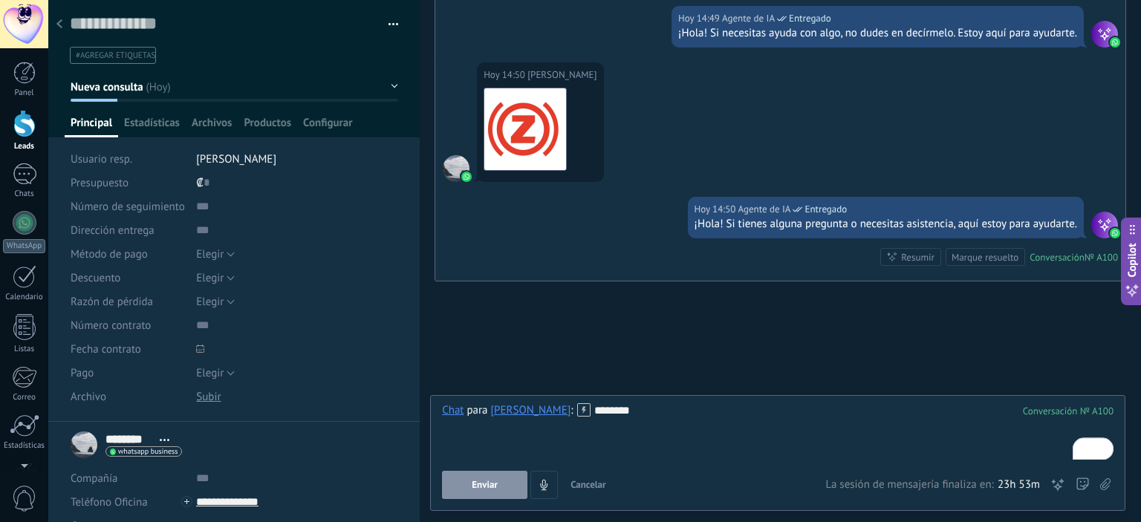
click at [481, 481] on span "Enviar" at bounding box center [485, 485] width 26 height 10
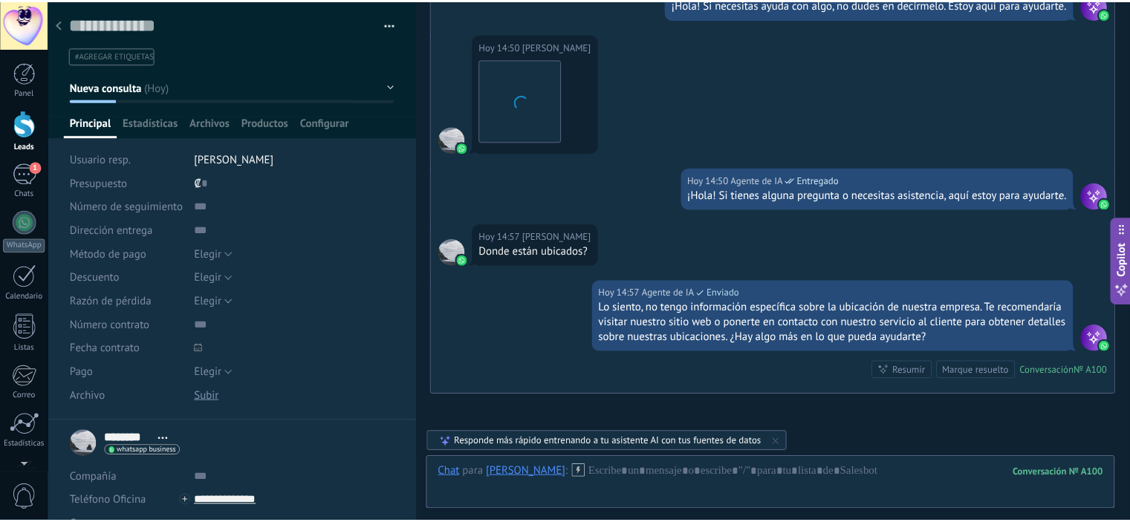
scroll to position [1012, 0]
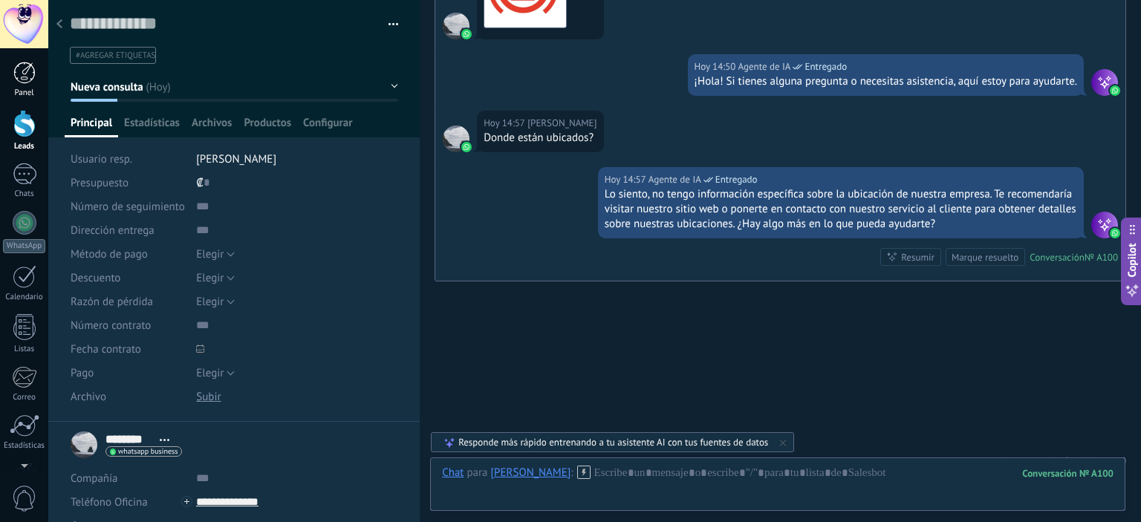
click at [19, 79] on div at bounding box center [24, 73] width 22 height 22
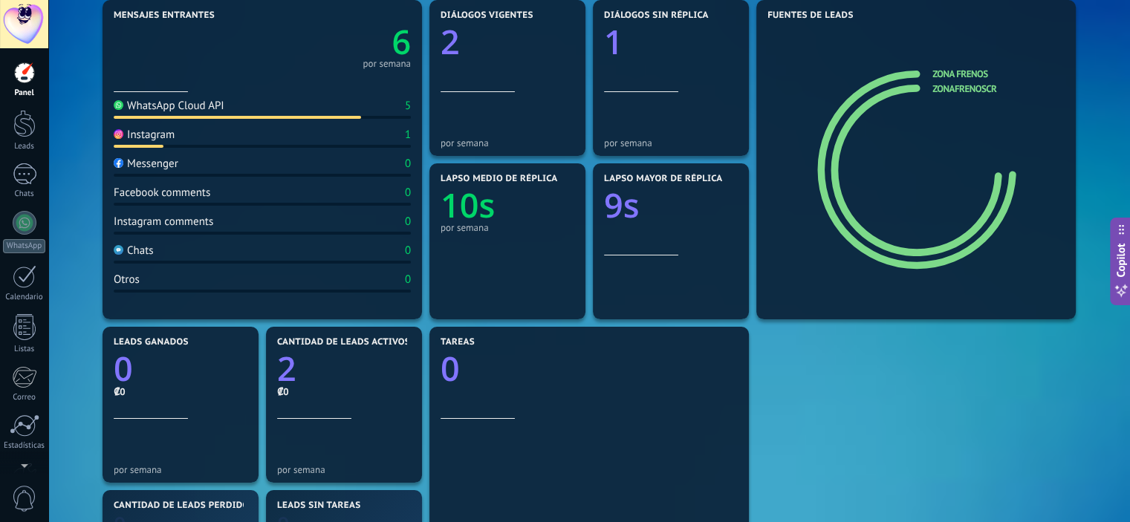
scroll to position [297, 0]
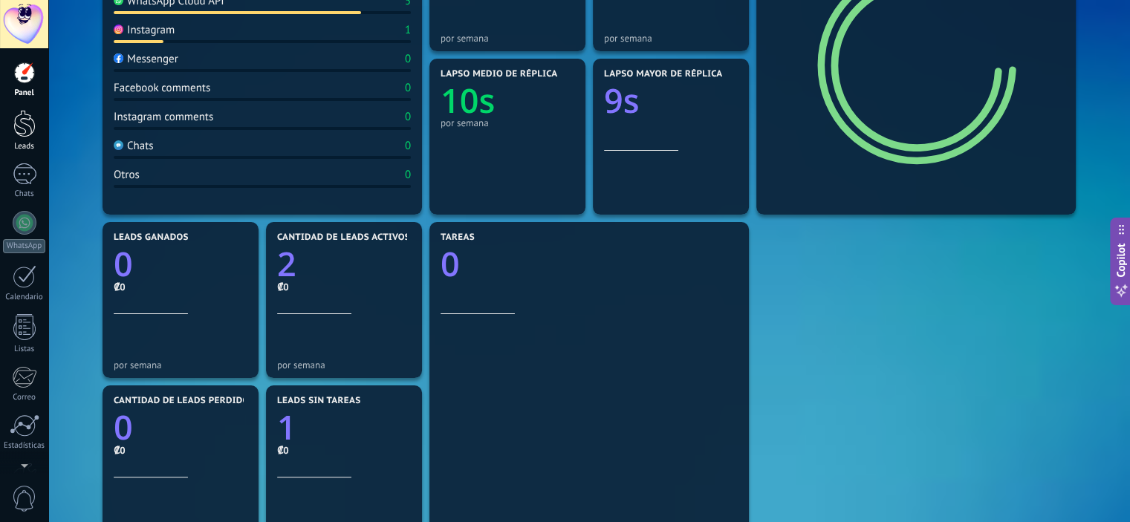
click at [19, 136] on div at bounding box center [24, 123] width 22 height 27
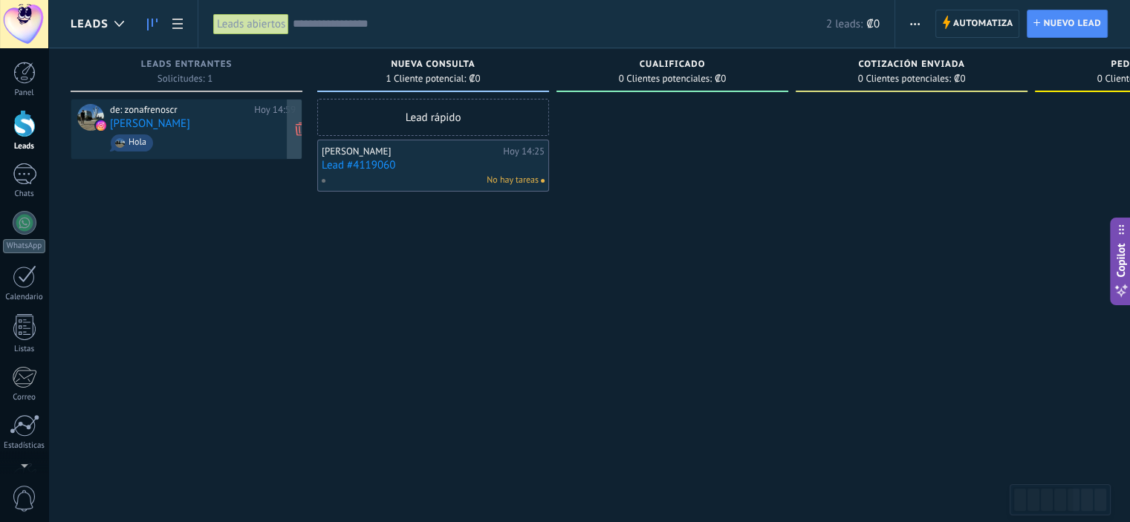
click at [154, 112] on div "de: zonafrenoscr" at bounding box center [179, 110] width 139 height 12
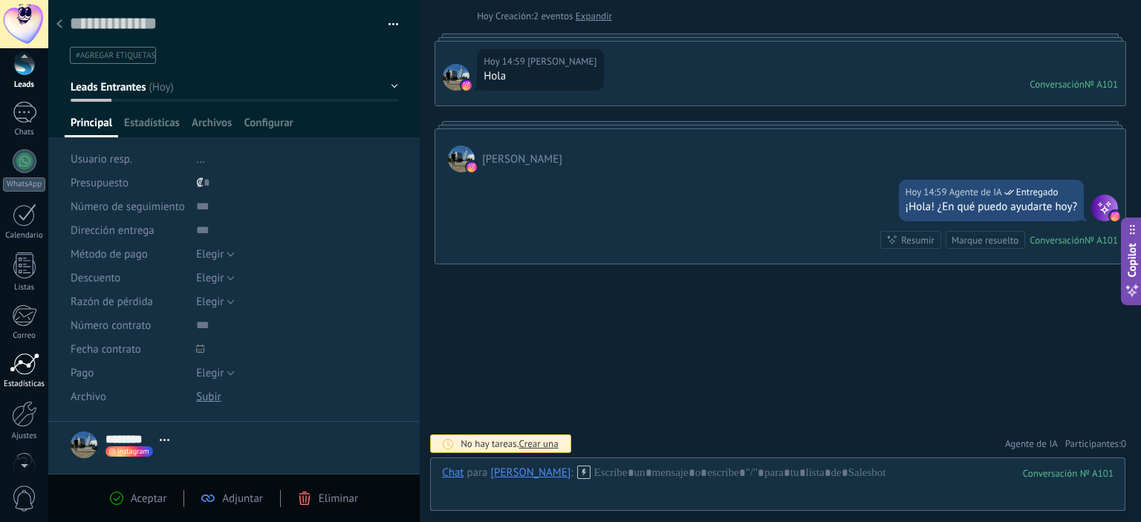
scroll to position [96, 0]
click at [22, 378] on div at bounding box center [24, 380] width 25 height 26
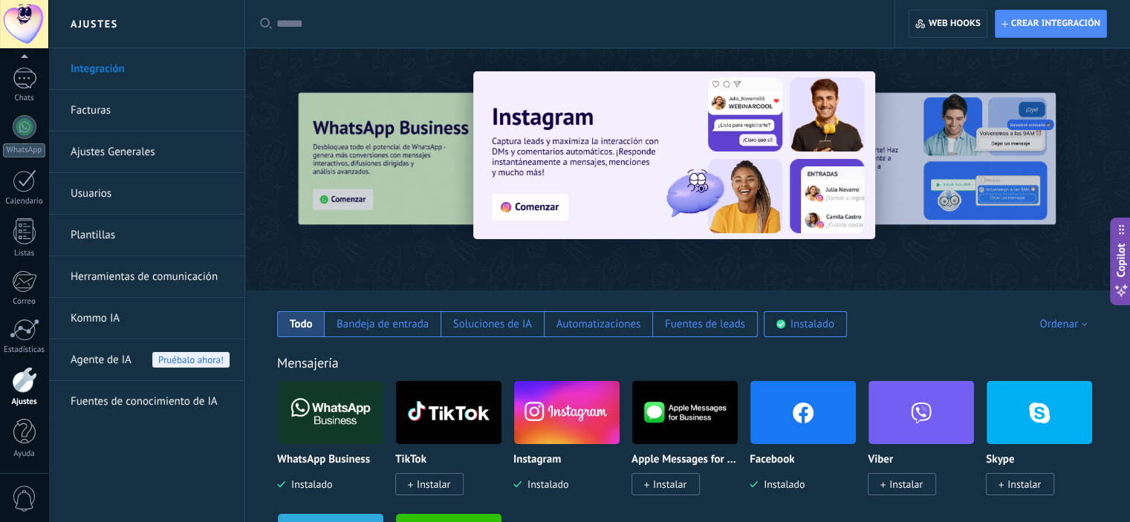
click at [117, 359] on span "Agente de IA" at bounding box center [101, 360] width 61 height 42
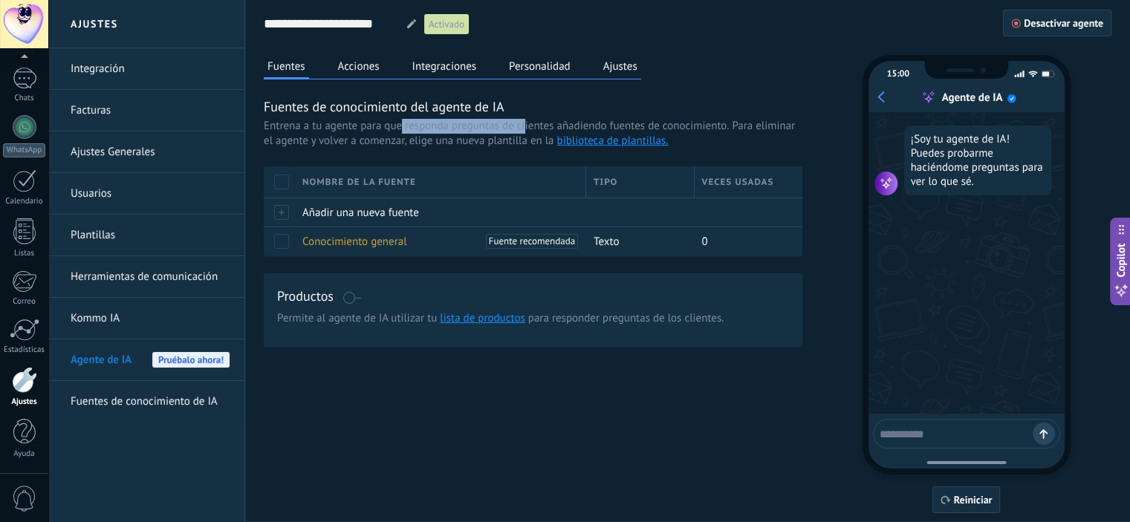
drag, startPoint x: 400, startPoint y: 128, endPoint x: 524, endPoint y: 128, distance: 124.0
click at [524, 128] on span "Entrena a tu agente para que responda preguntas de clientes añadiendo fuentes d…" at bounding box center [496, 126] width 465 height 15
drag, startPoint x: 373, startPoint y: 140, endPoint x: 452, endPoint y: 148, distance: 79.8
click at [452, 148] on span "Para eliminar el agente y volver a comenzar, elige una nueva plantilla en la bi…" at bounding box center [529, 133] width 531 height 29
click at [603, 140] on link "biblioteca de plantillas." at bounding box center [611, 141] width 111 height 14
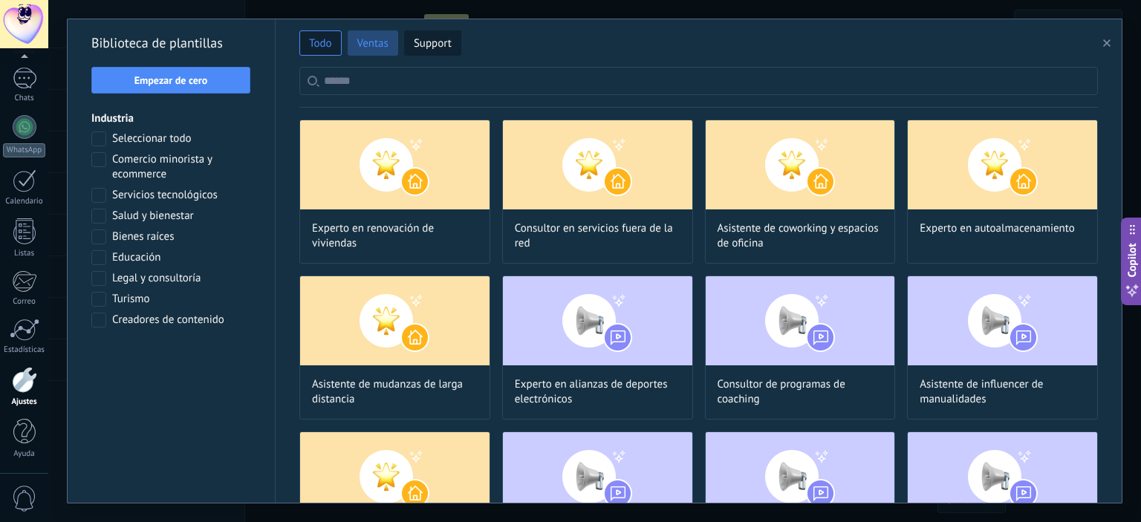
click at [386, 37] on span "Ventas" at bounding box center [372, 43] width 31 height 15
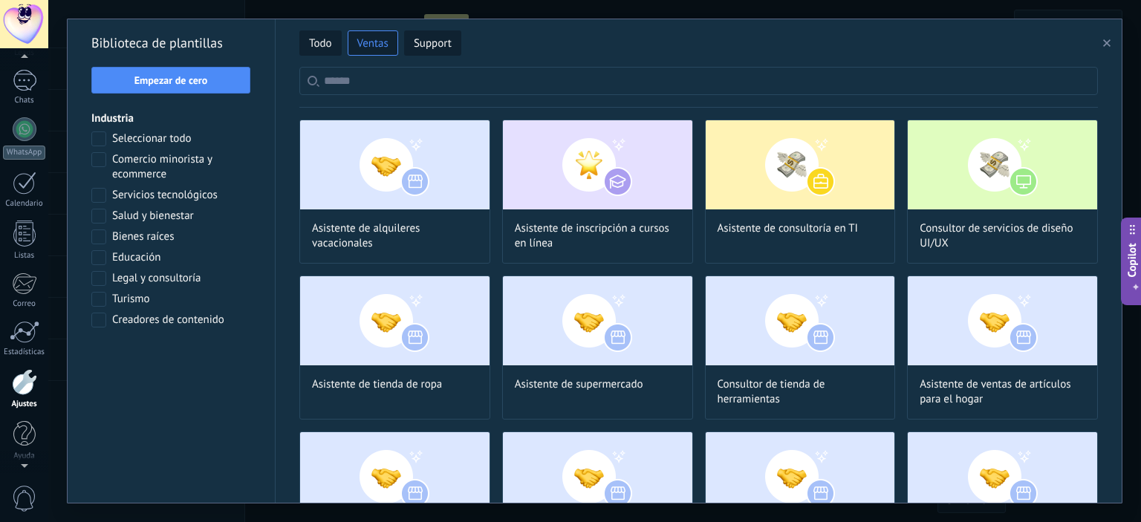
scroll to position [96, 0]
click at [1104, 43] on icon "button" at bounding box center [1106, 42] width 7 height 7
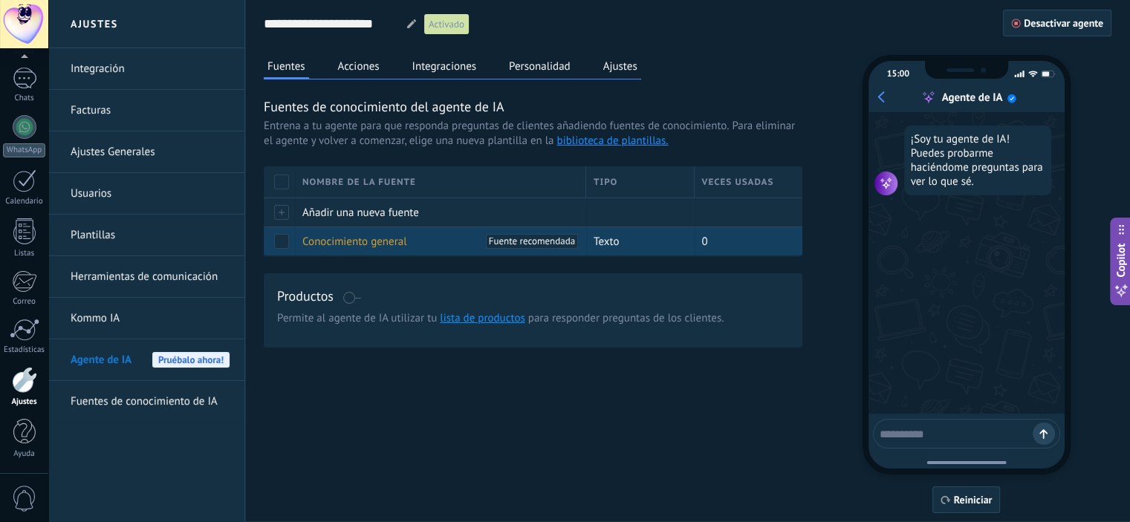
click at [359, 241] on span "Conocimiento general" at bounding box center [354, 242] width 105 height 14
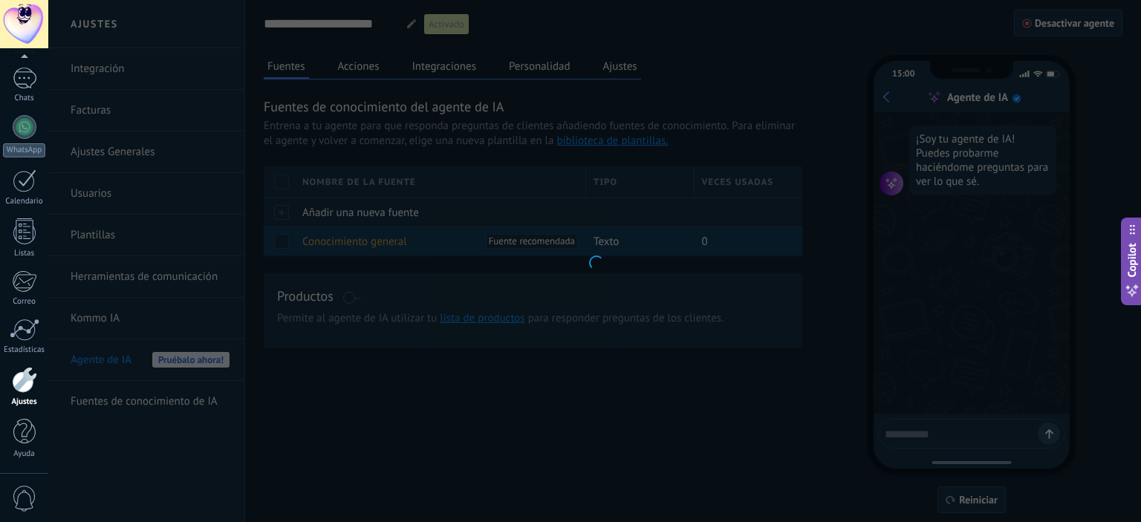
type input "**********"
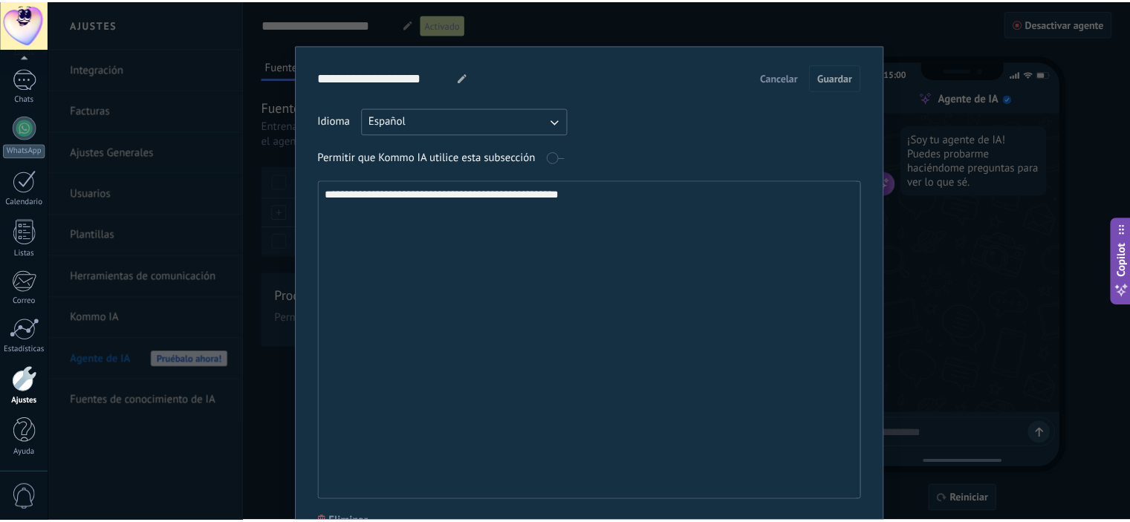
scroll to position [0, 0]
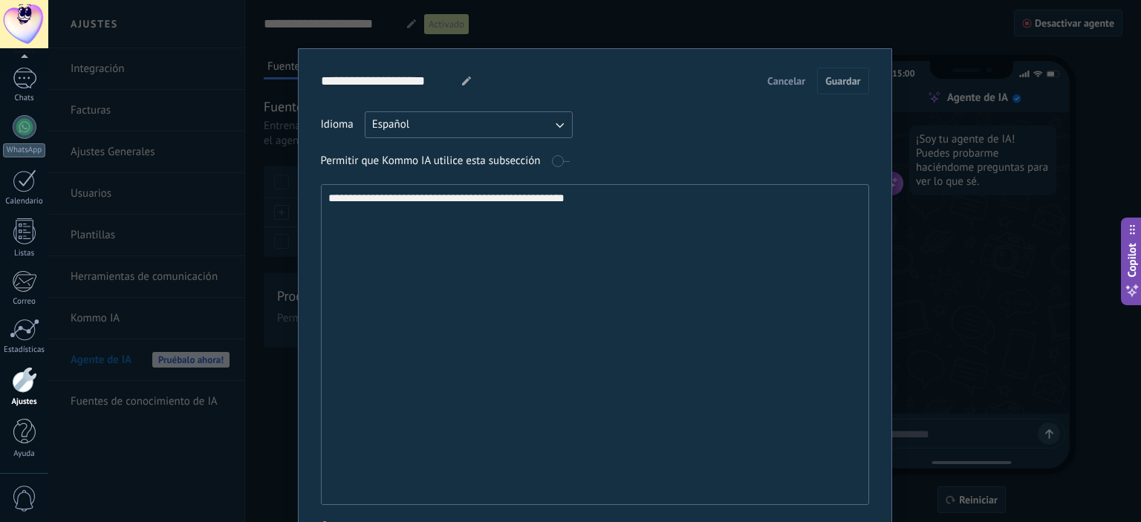
click at [631, 234] on textarea "**********" at bounding box center [594, 344] width 544 height 319
type textarea "**********"
click at [786, 78] on span "Cancelar" at bounding box center [786, 81] width 38 height 10
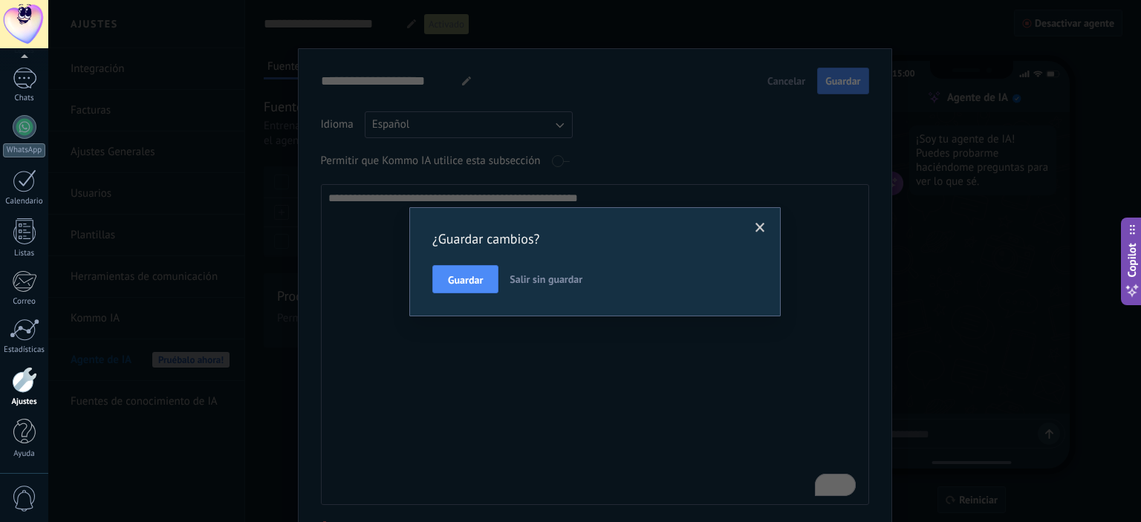
click at [553, 279] on span "Salir sin guardar" at bounding box center [546, 279] width 73 height 13
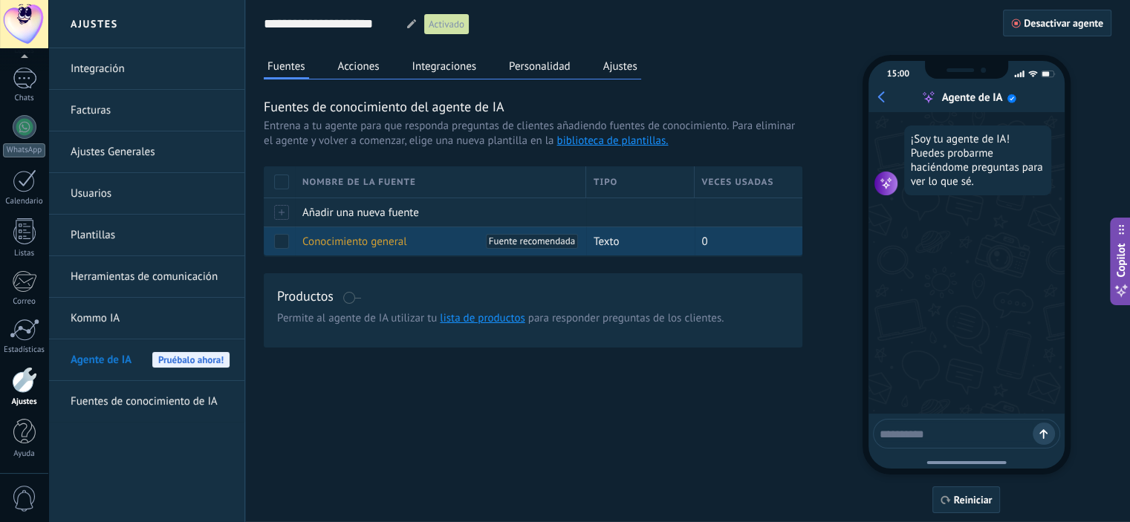
click at [615, 238] on span "Texto" at bounding box center [605, 242] width 25 height 14
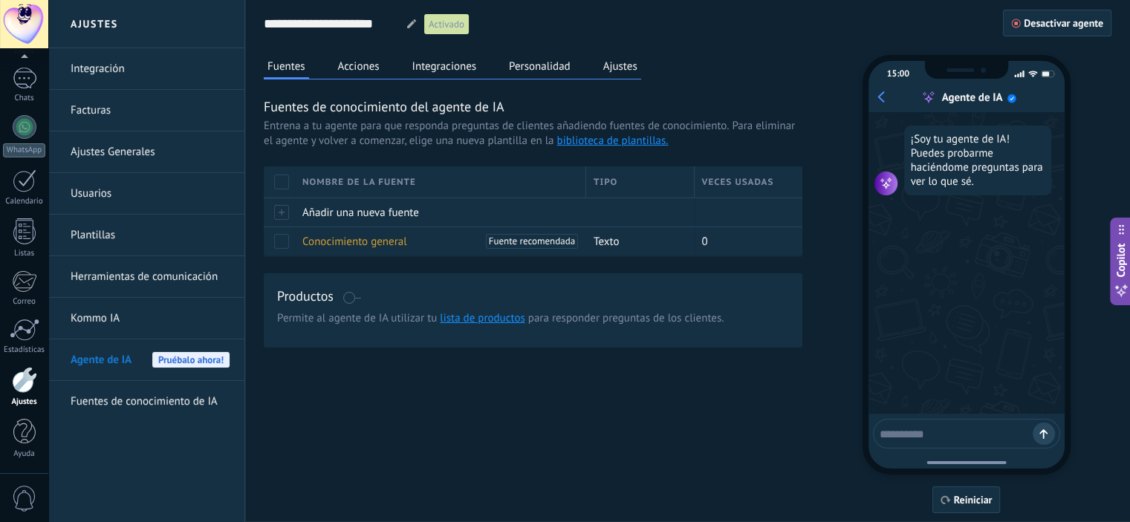
click at [370, 69] on button "Acciones" at bounding box center [358, 66] width 49 height 22
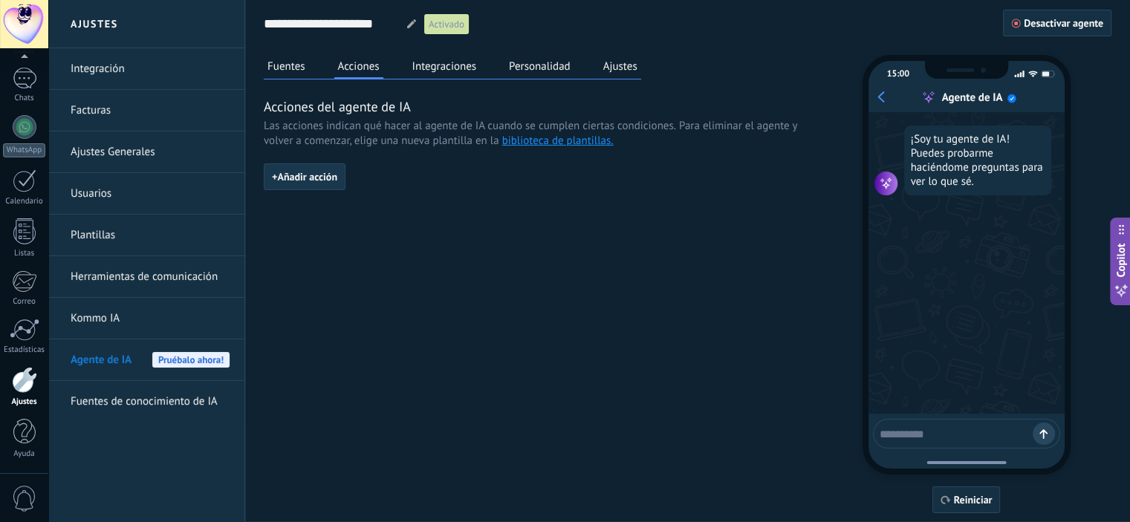
click at [324, 180] on span "+ Añadir acción" at bounding box center [304, 177] width 65 height 10
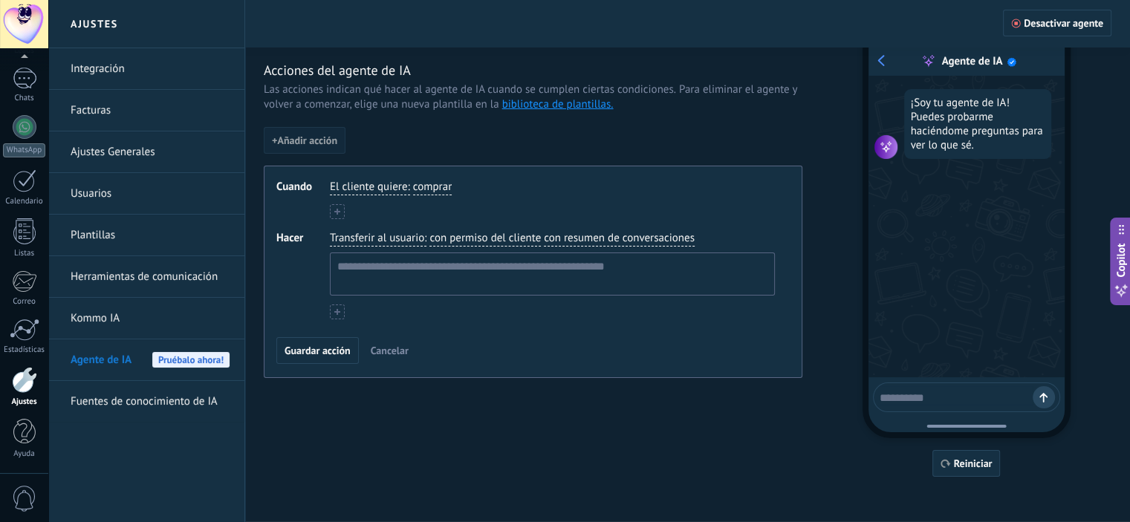
scroll to position [39, 0]
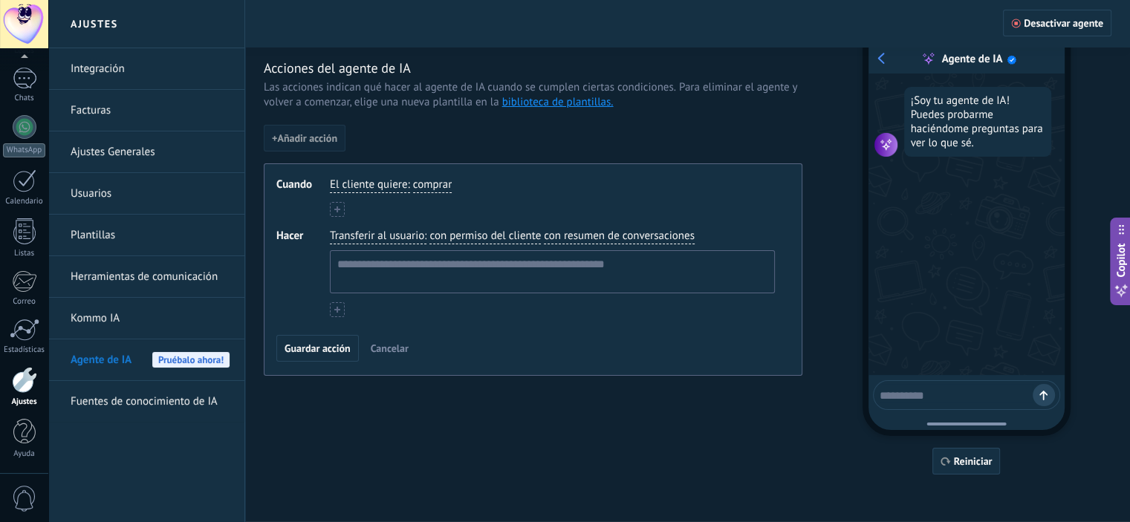
click at [539, 179] on div "El cliente quiere : comprar" at bounding box center [552, 186] width 451 height 22
click at [391, 182] on span "El cliente quiere" at bounding box center [368, 185] width 77 height 15
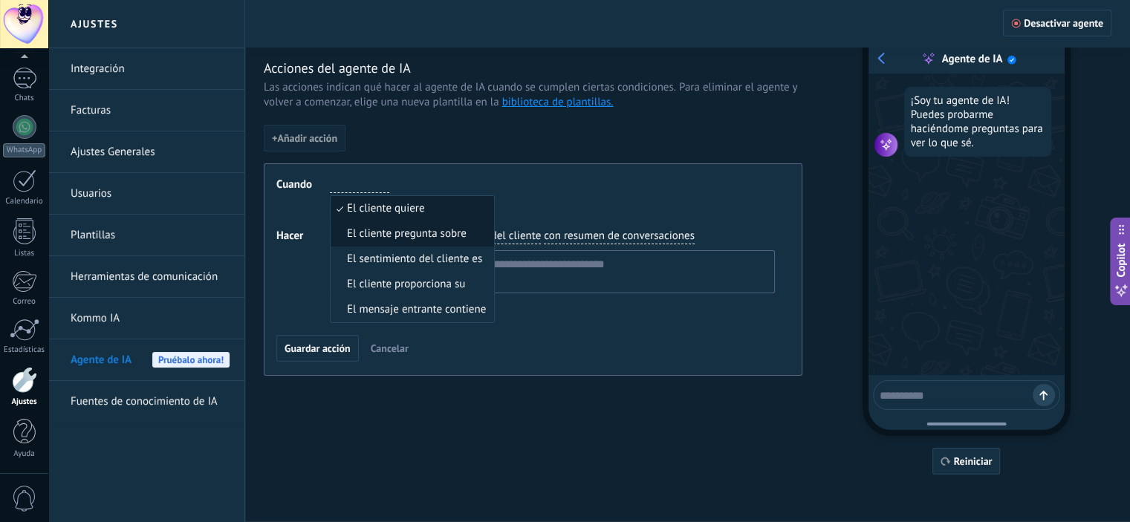
click at [414, 234] on span "El cliente pregunta sobre" at bounding box center [407, 234] width 120 height 15
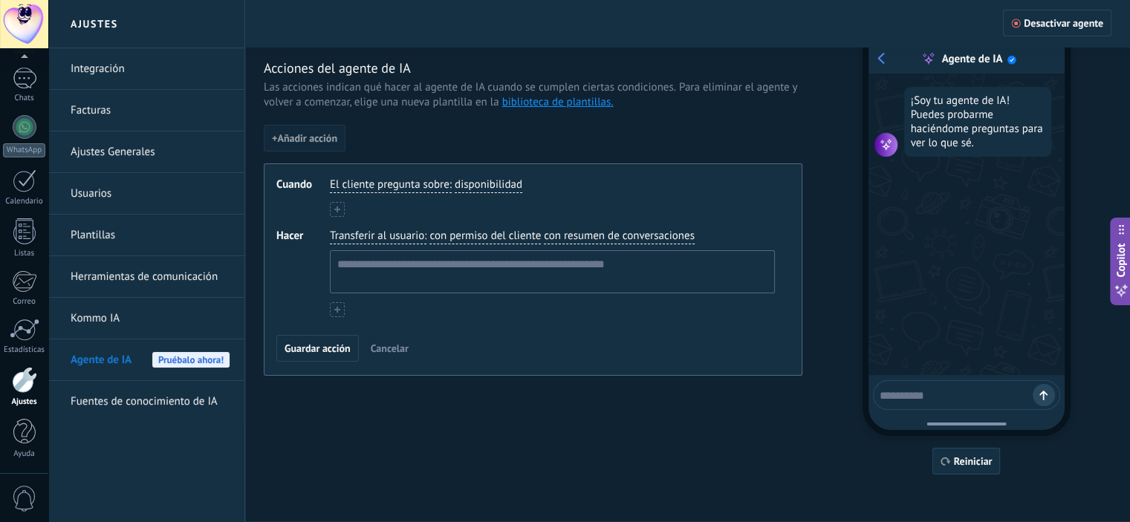
click at [489, 184] on span "disponibilidad" at bounding box center [489, 185] width 68 height 15
type input "*********"
click at [614, 190] on div "El cliente pregunta sobre : ********* ubicación ubicación ubicación ubicación u…" at bounding box center [552, 186] width 451 height 22
click at [371, 238] on span "Transferir al usuario" at bounding box center [377, 236] width 94 height 15
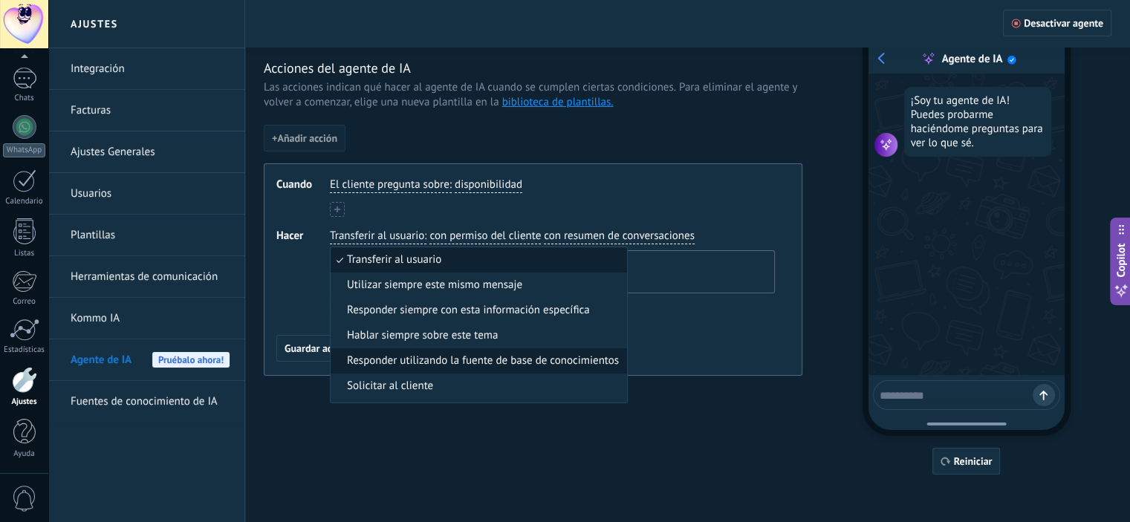
click at [489, 365] on span "Responder utilizando la fuente de base de conocimientos" at bounding box center [483, 361] width 272 height 15
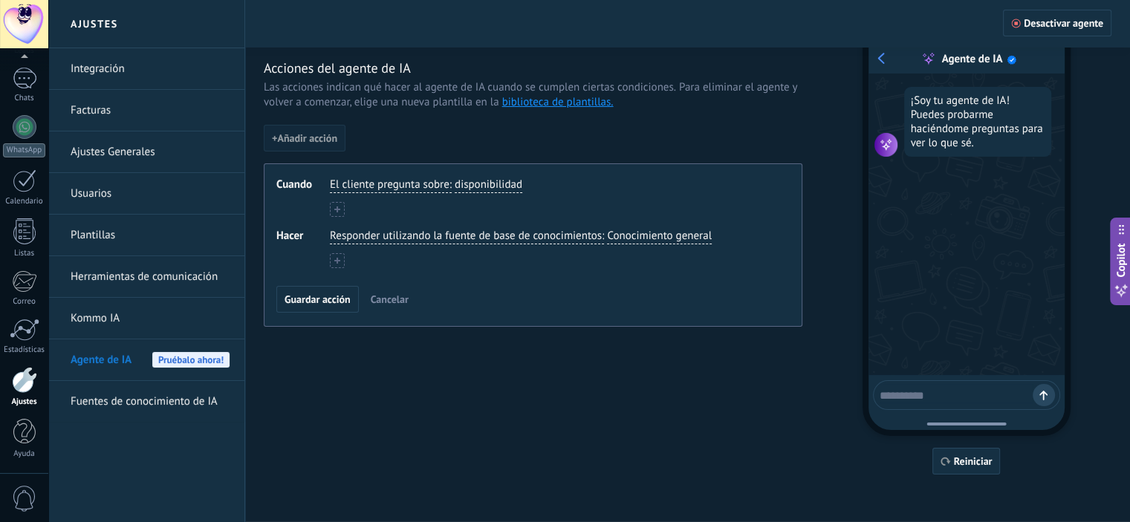
click at [401, 235] on span "Responder utilizando la fuente de base de conocimientos" at bounding box center [466, 236] width 272 height 15
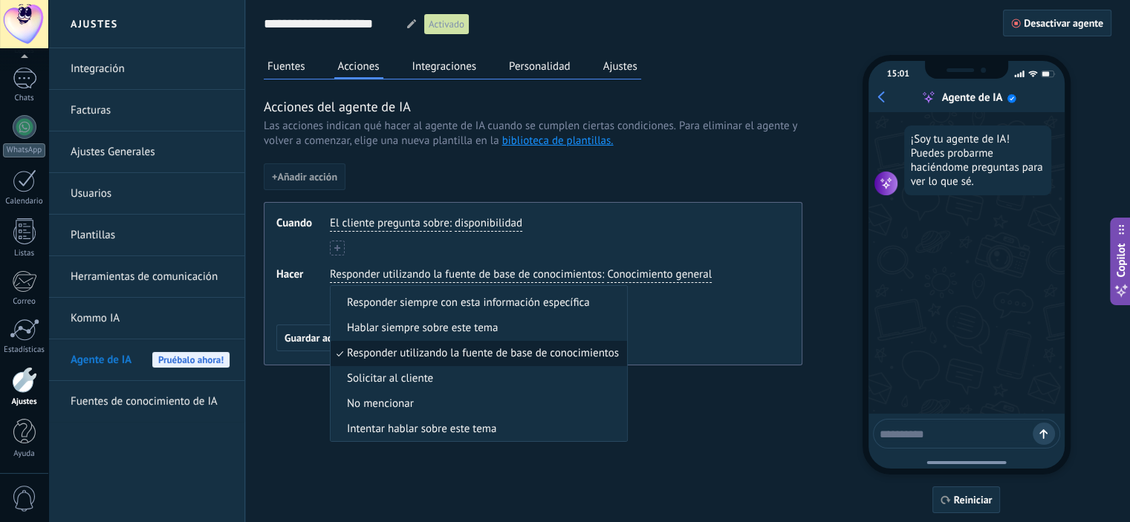
scroll to position [0, 0]
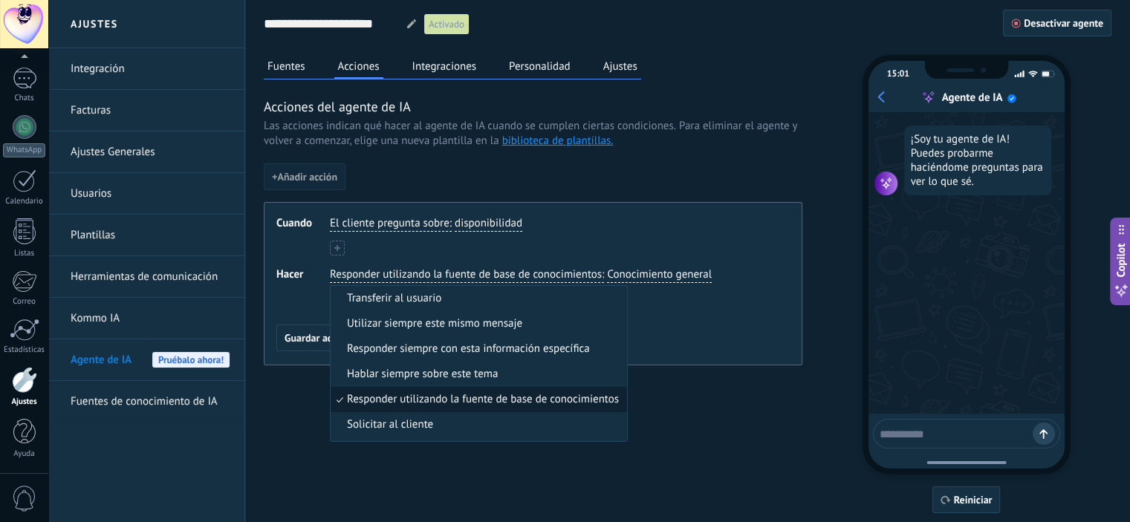
click at [726, 417] on div "Fuentes Acciones Integraciones Personalidad Ajustes Acciones del agente de IA L…" at bounding box center [687, 284] width 847 height 458
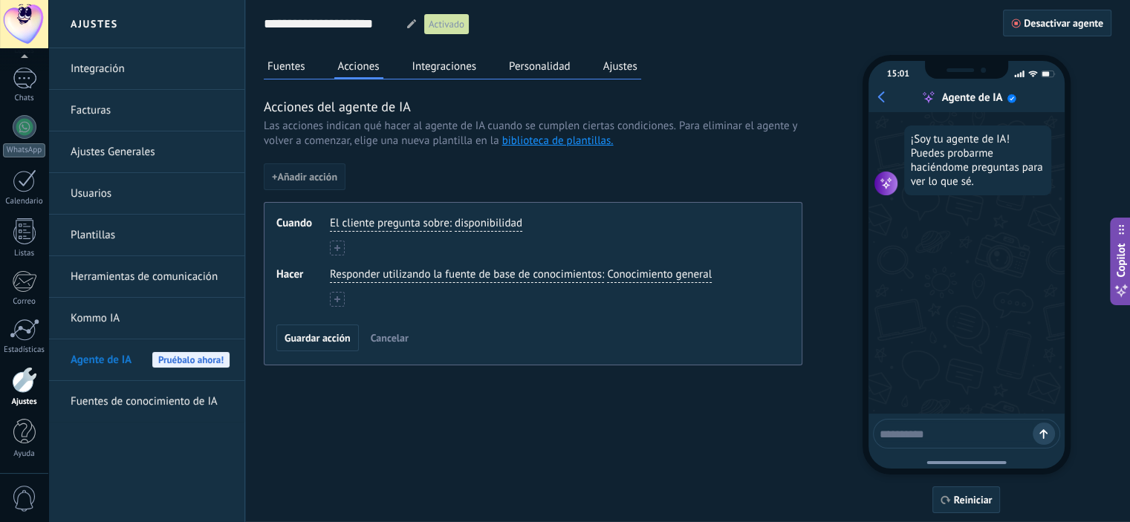
click at [395, 337] on span "Cancelar" at bounding box center [390, 338] width 38 height 10
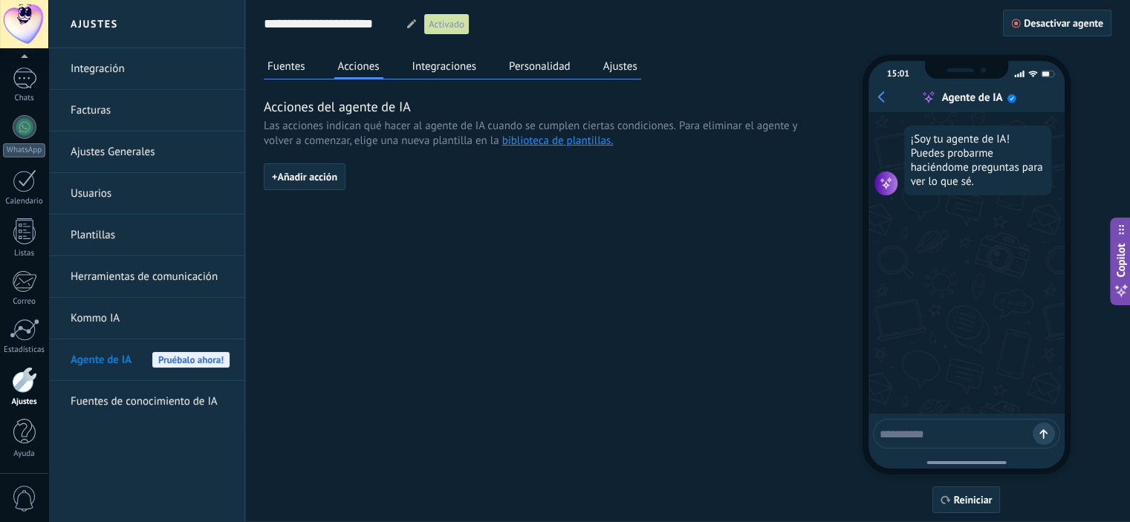
click at [481, 68] on div "Fuentes Acciones Integraciones Personalidad Ajustes" at bounding box center [452, 67] width 377 height 25
click at [449, 61] on button "Integraciones" at bounding box center [444, 66] width 72 height 22
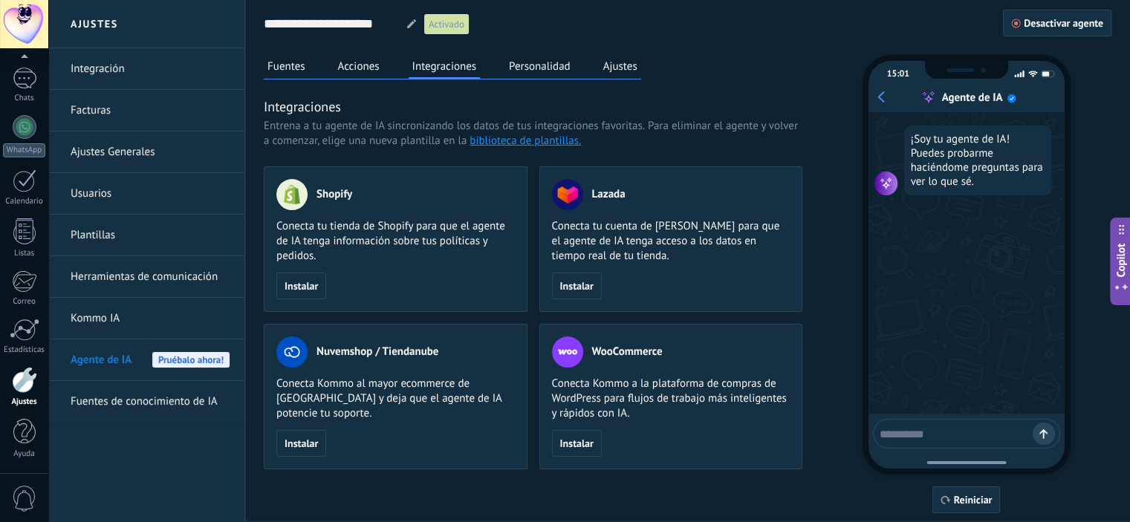
click at [534, 62] on button "Personalidad" at bounding box center [539, 66] width 69 height 22
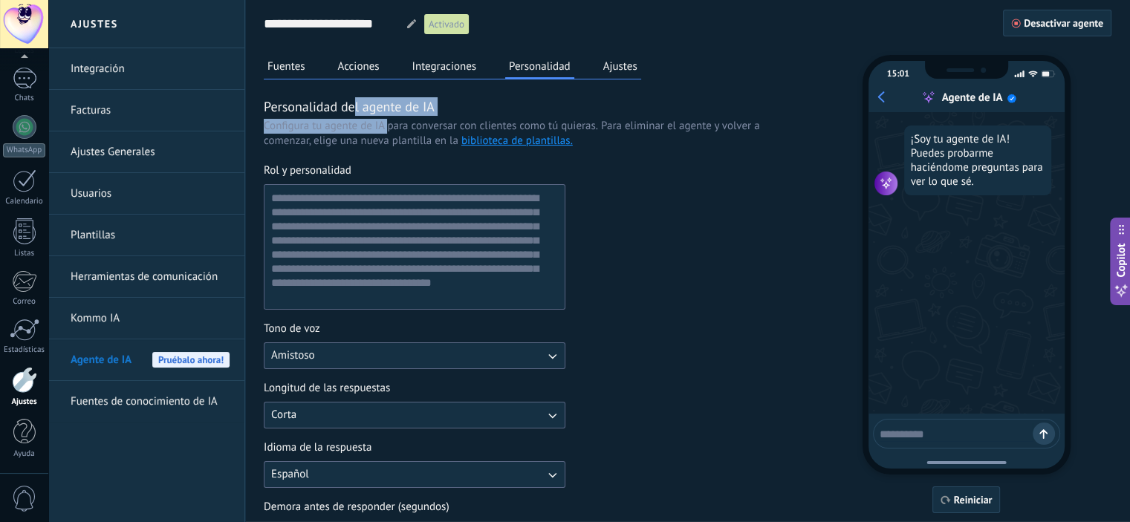
drag, startPoint x: 353, startPoint y: 113, endPoint x: 386, endPoint y: 132, distance: 38.6
click at [386, 132] on div "Personalidad del agente de IA Configura tu agente de IA para conversar con clie…" at bounding box center [533, 381] width 538 height 568
click at [611, 70] on button "Ajustes" at bounding box center [620, 66] width 42 height 22
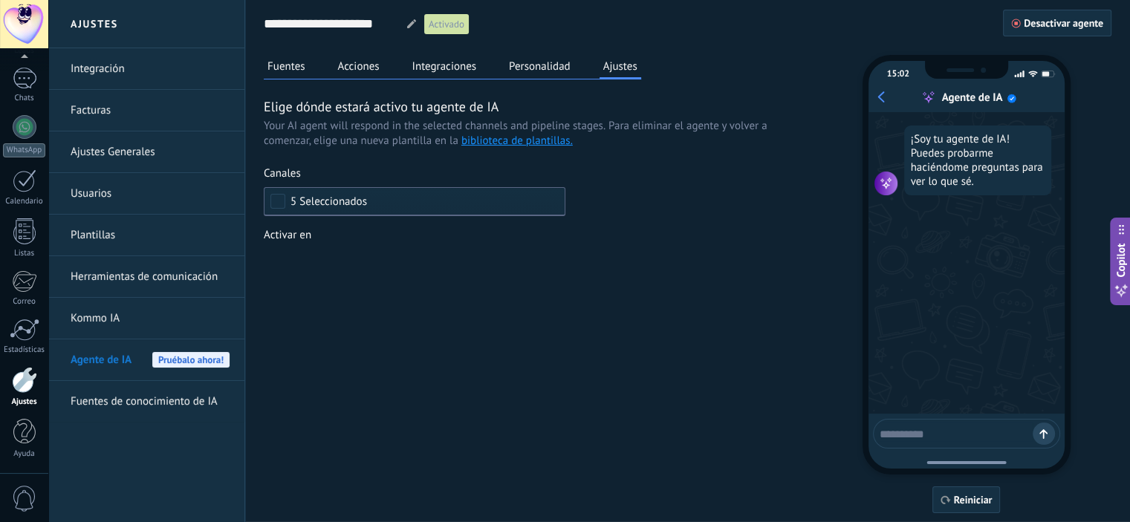
click at [296, 65] on button "Fuentes" at bounding box center [286, 66] width 45 height 22
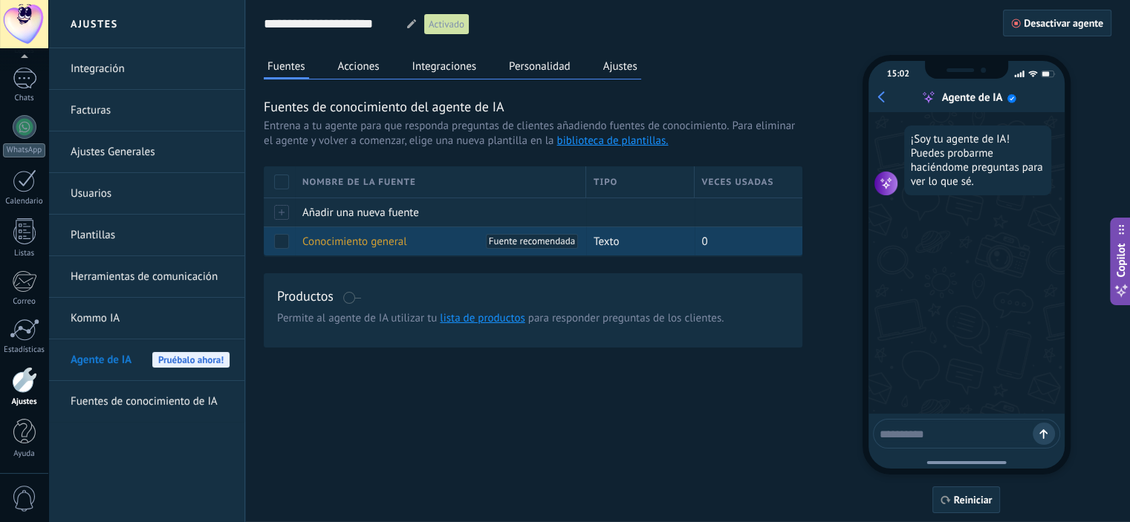
click at [363, 241] on span "Conocimiento general" at bounding box center [354, 242] width 105 height 14
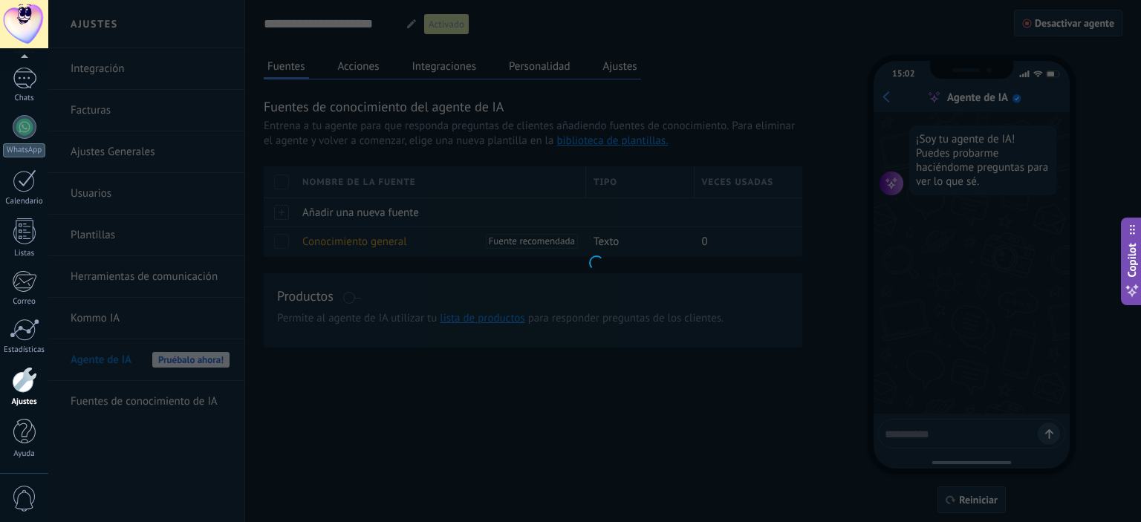
type input "**********"
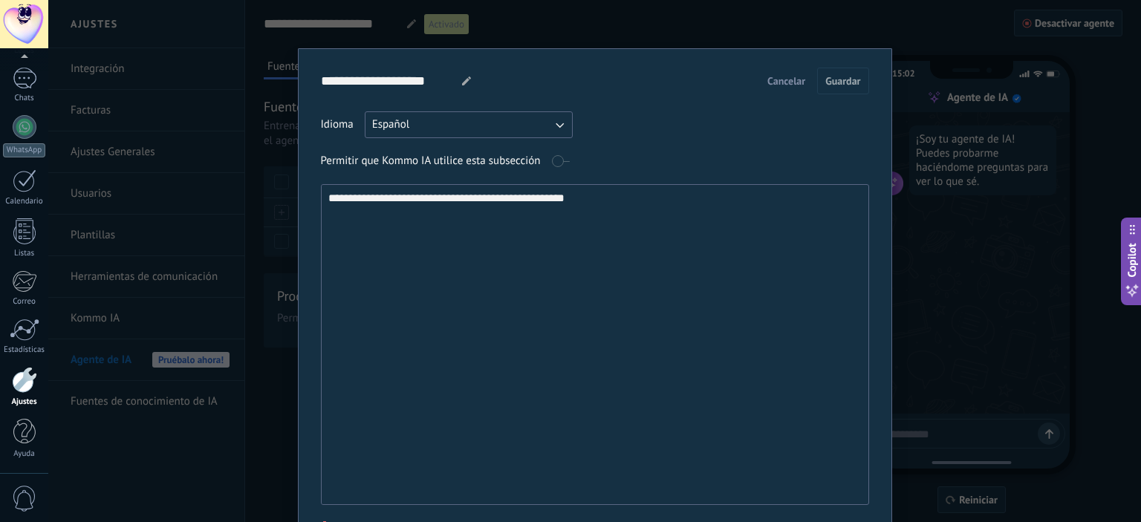
click at [660, 204] on textarea "**********" at bounding box center [594, 344] width 544 height 319
drag, startPoint x: 660, startPoint y: 204, endPoint x: 109, endPoint y: 204, distance: 551.1
click at [109, 204] on div "**********" at bounding box center [594, 261] width 1093 height 522
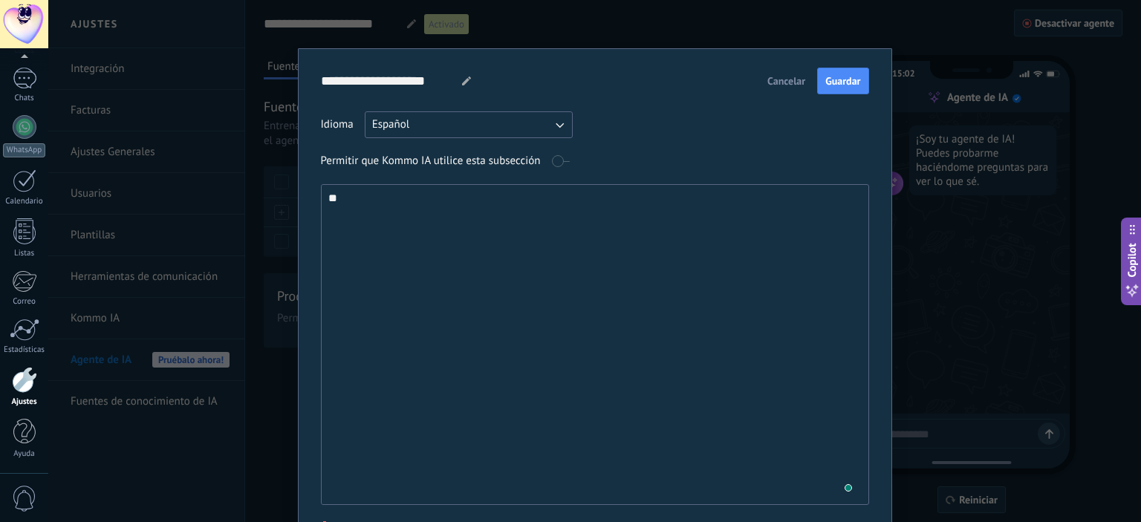
type textarea "*"
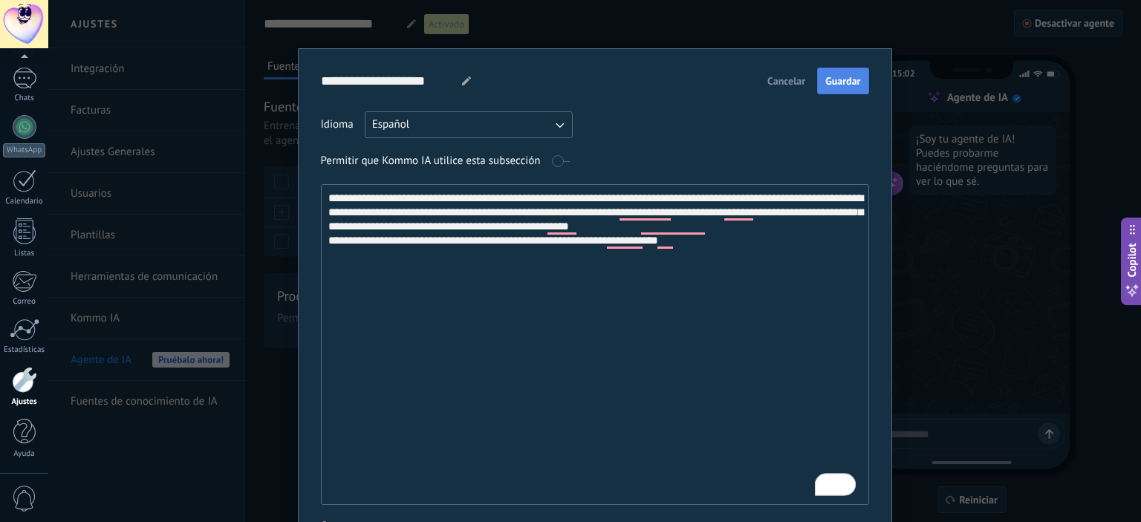
type textarea "**********"
click at [836, 90] on button "Guardar" at bounding box center [842, 81] width 51 height 27
click at [992, 341] on div "**********" at bounding box center [594, 261] width 1093 height 522
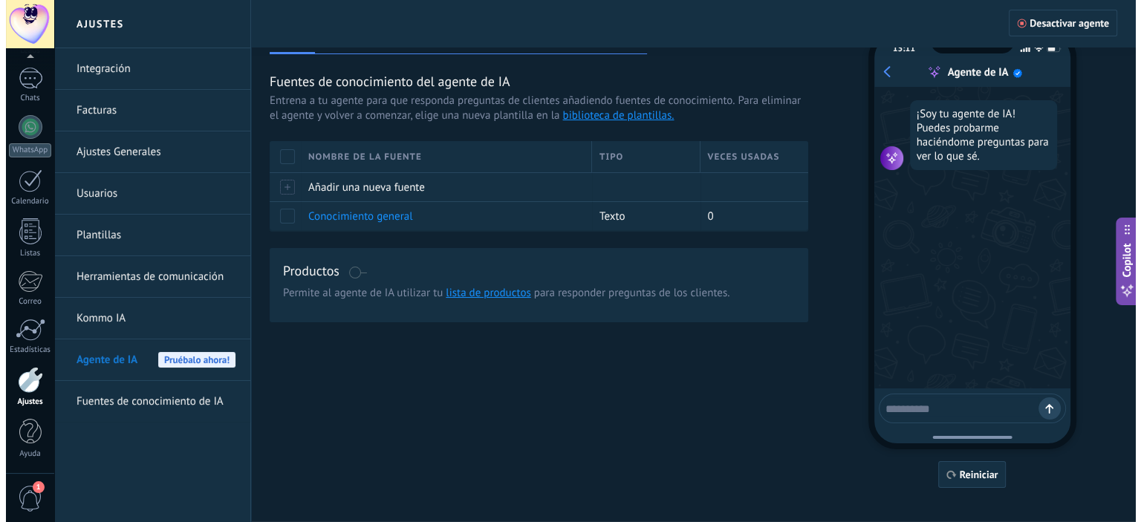
scroll to position [39, 0]
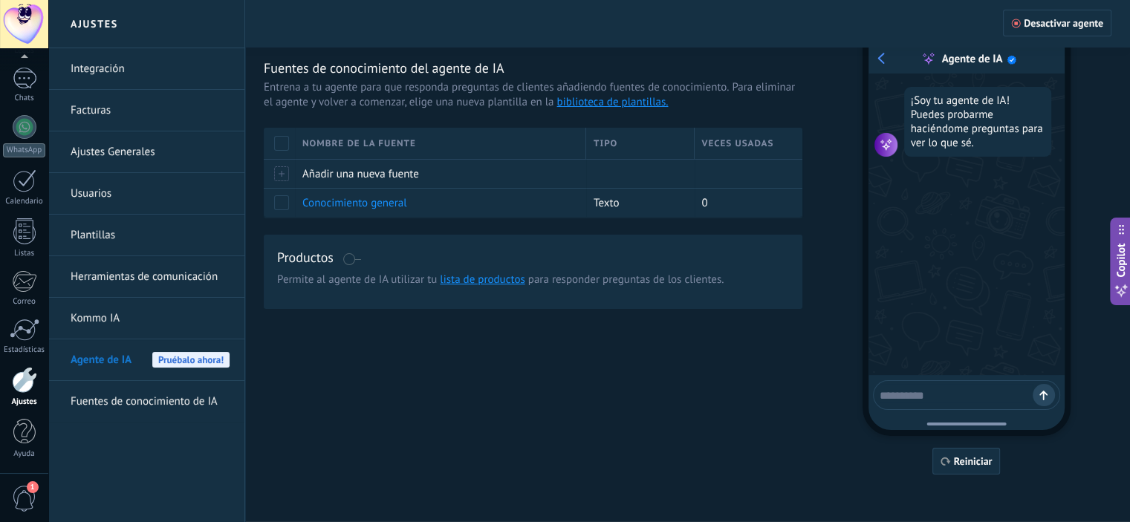
click at [19, 500] on span "1" at bounding box center [24, 499] width 25 height 26
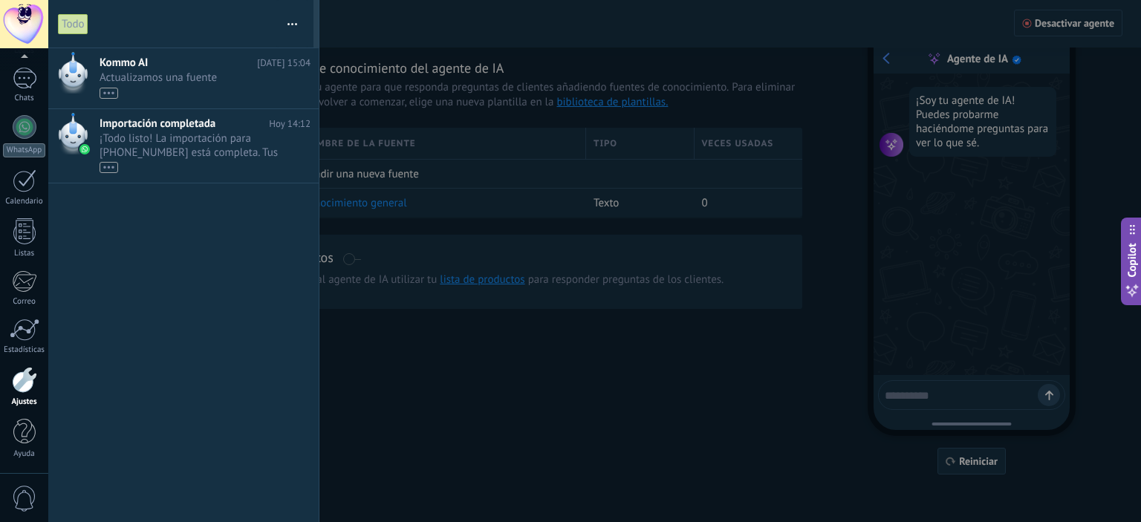
click at [195, 262] on div "Kommo AI [DATE] 15:04 Actualizamos una fuente exitosamente: [Conocimiento gener…" at bounding box center [183, 285] width 270 height 474
click at [222, 157] on span "¡Todo listo! La importación para [PHONE_NUMBER] está completa. Tus datos de Wha…" at bounding box center [191, 152] width 183 height 42
click at [299, 22] on button "button" at bounding box center [292, 24] width 32 height 48
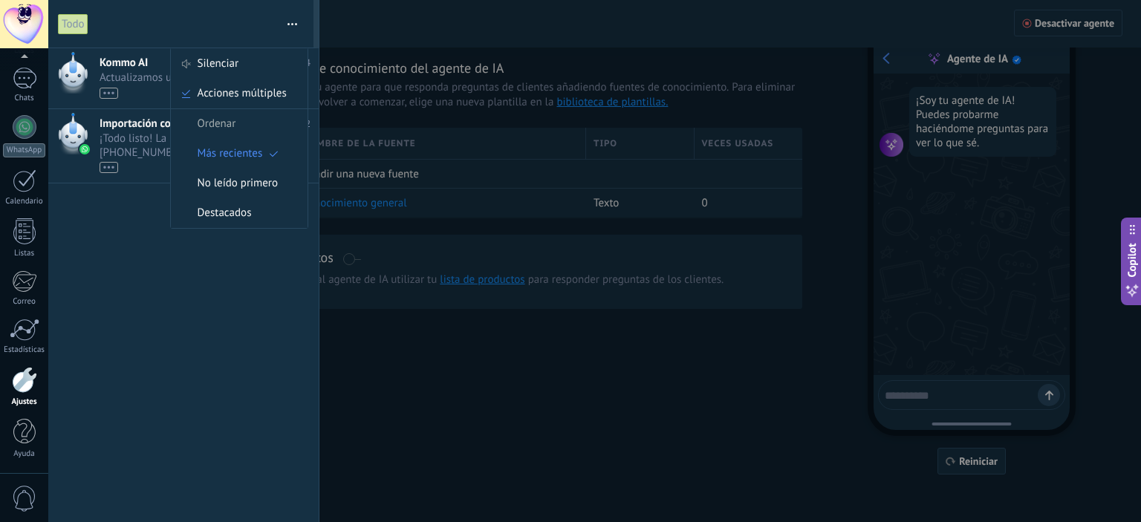
click at [224, 295] on div "Kommo AI [DATE] 15:04 Actualizamos una fuente exitosamente: [Conocimiento gener…" at bounding box center [183, 285] width 270 height 474
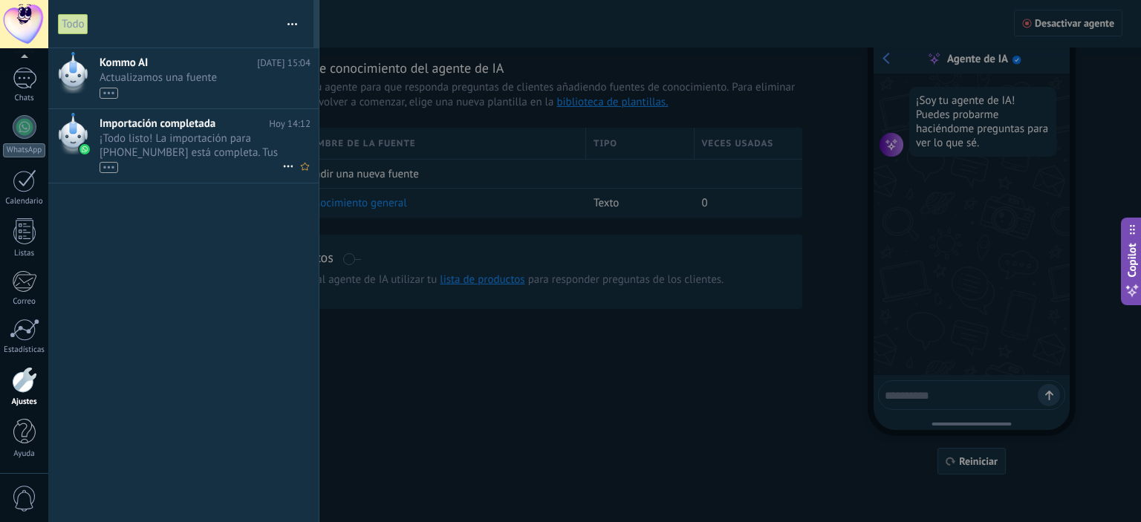
click at [169, 158] on span "¡Todo listo! La importación para [PHONE_NUMBER] está completa. Tus datos de Wha…" at bounding box center [191, 152] width 183 height 42
click at [183, 86] on span "Actualizamos una fuente exitosamente: [Conocimiento general] •••" at bounding box center [191, 85] width 183 height 28
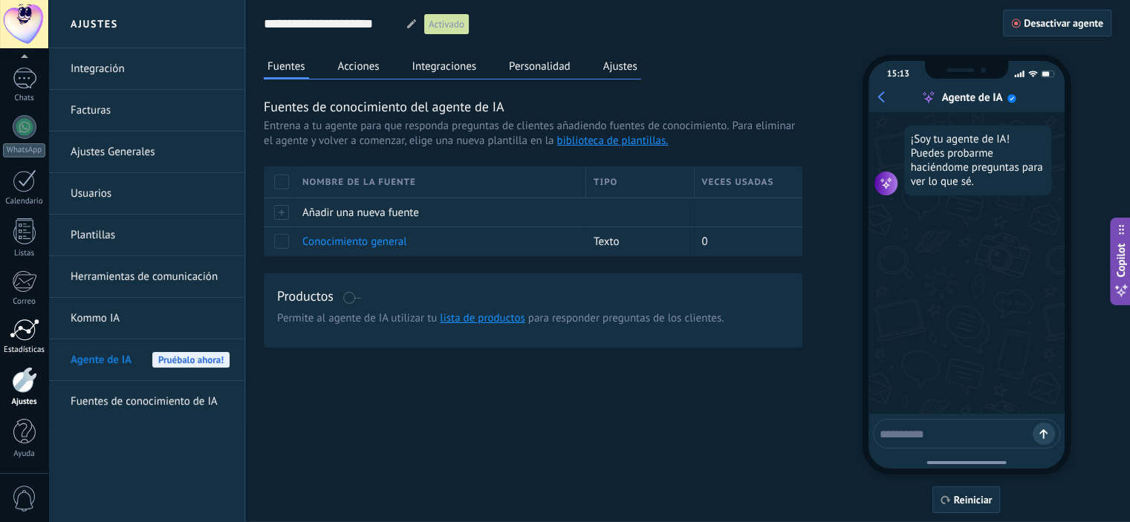
click at [22, 333] on div at bounding box center [25, 330] width 30 height 22
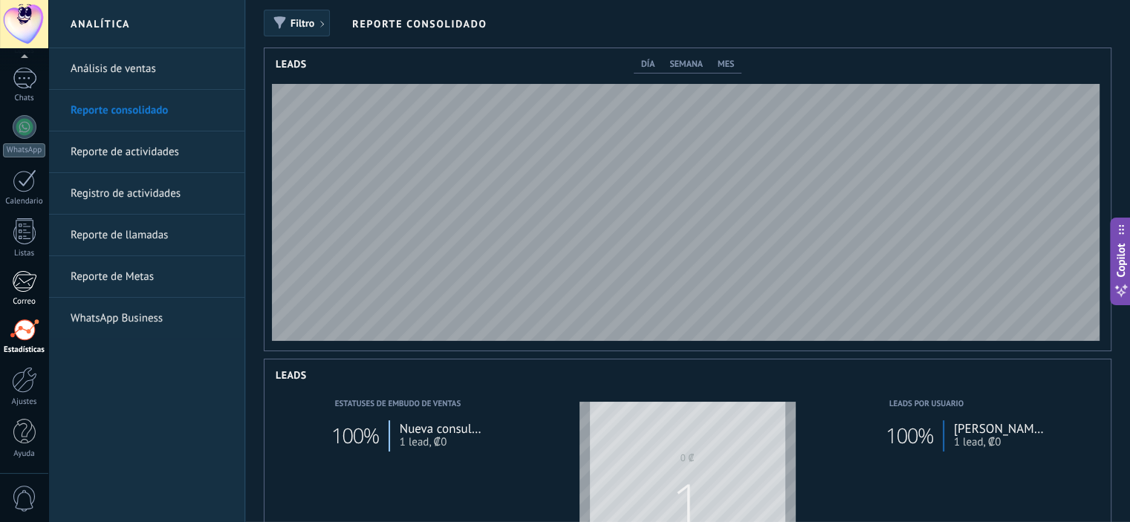
scroll to position [302, 846]
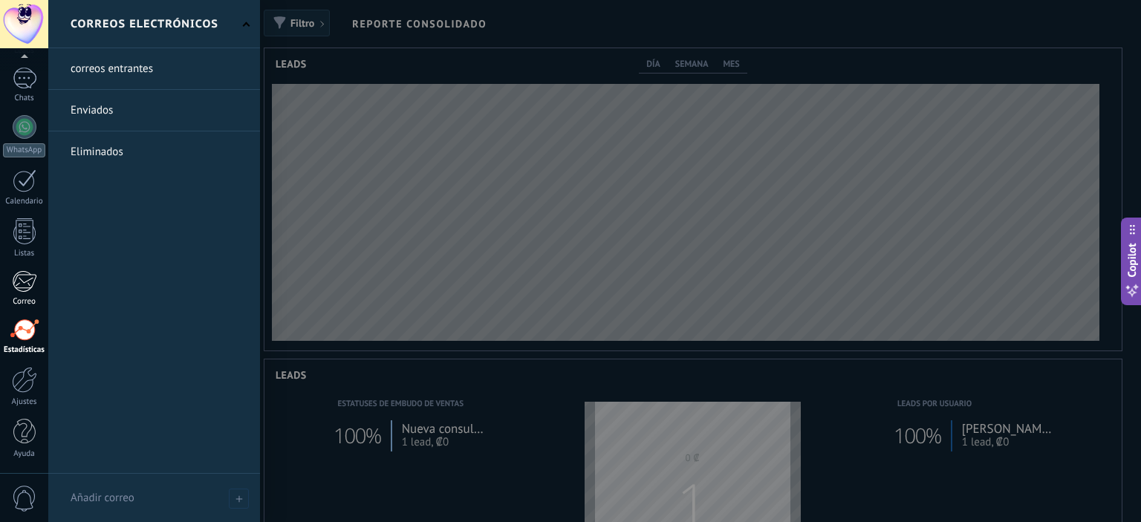
click at [30, 277] on div at bounding box center [24, 281] width 25 height 22
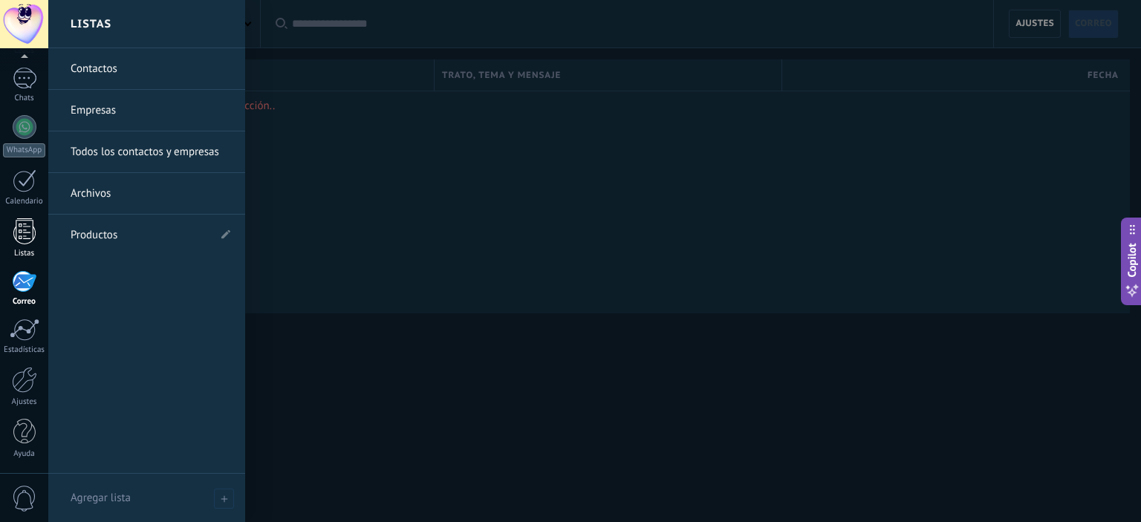
click at [16, 234] on div at bounding box center [24, 231] width 22 height 26
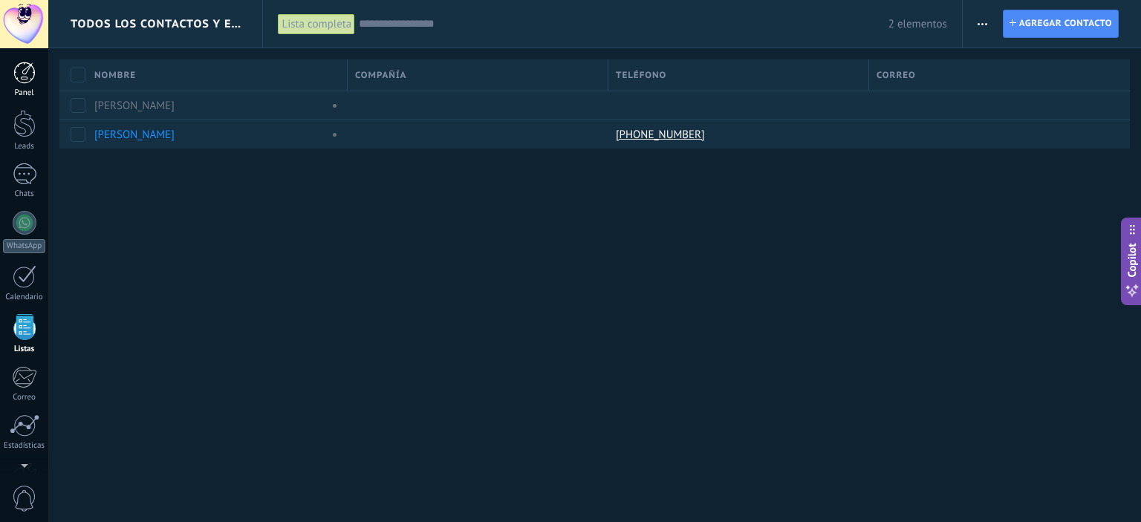
click at [30, 84] on link "Panel" at bounding box center [24, 80] width 48 height 36
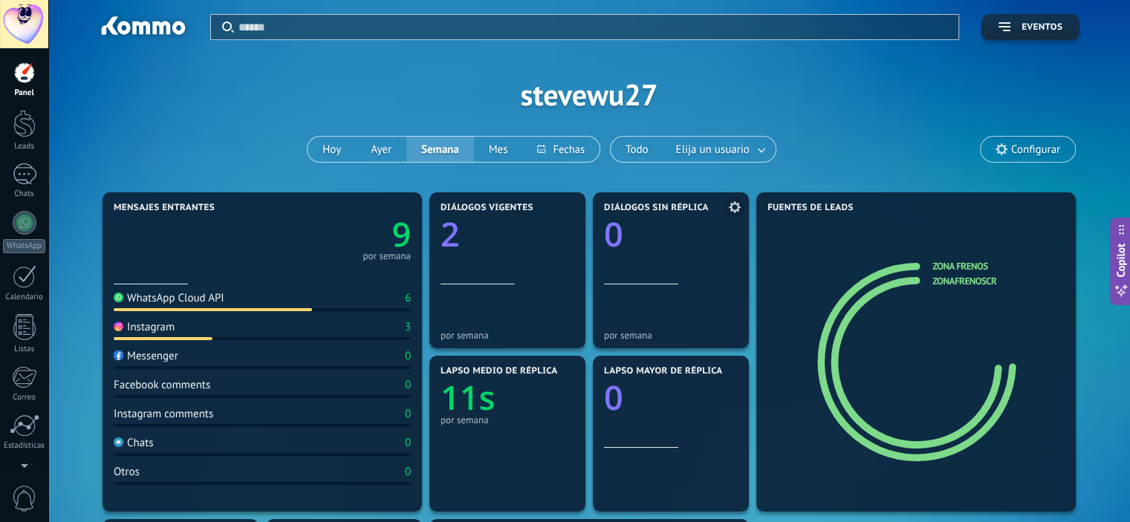
scroll to position [74, 0]
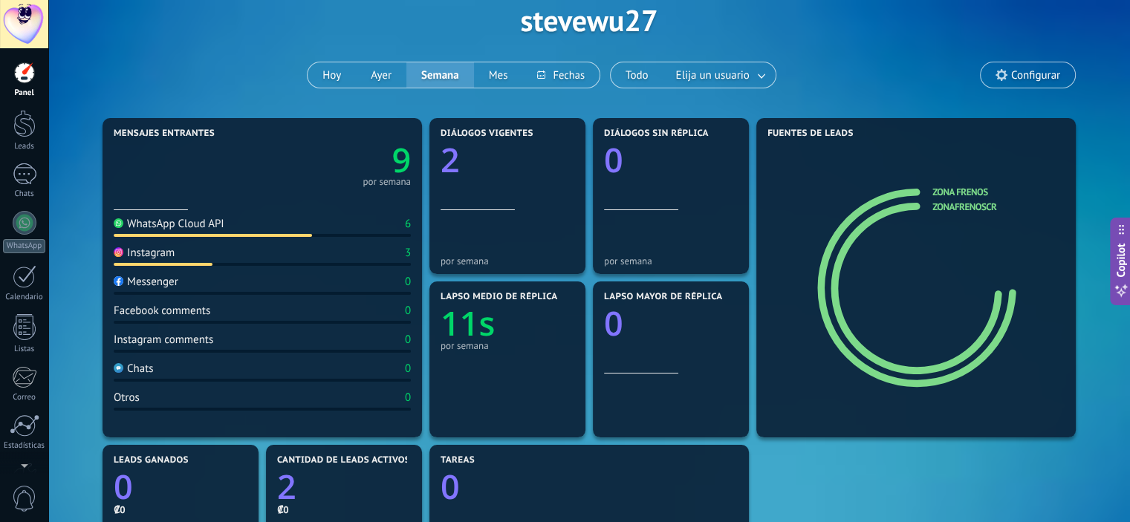
click at [190, 224] on div "WhatsApp Cloud API" at bounding box center [169, 224] width 111 height 14
click at [963, 195] on link "Zona Frenos" at bounding box center [959, 192] width 55 height 13
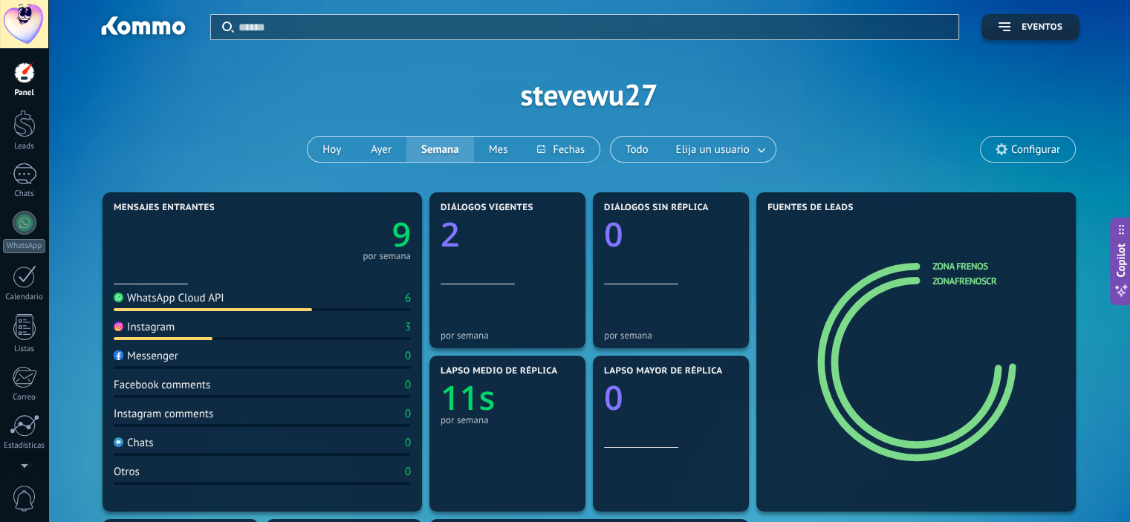
click at [25, 35] on div at bounding box center [24, 24] width 48 height 48
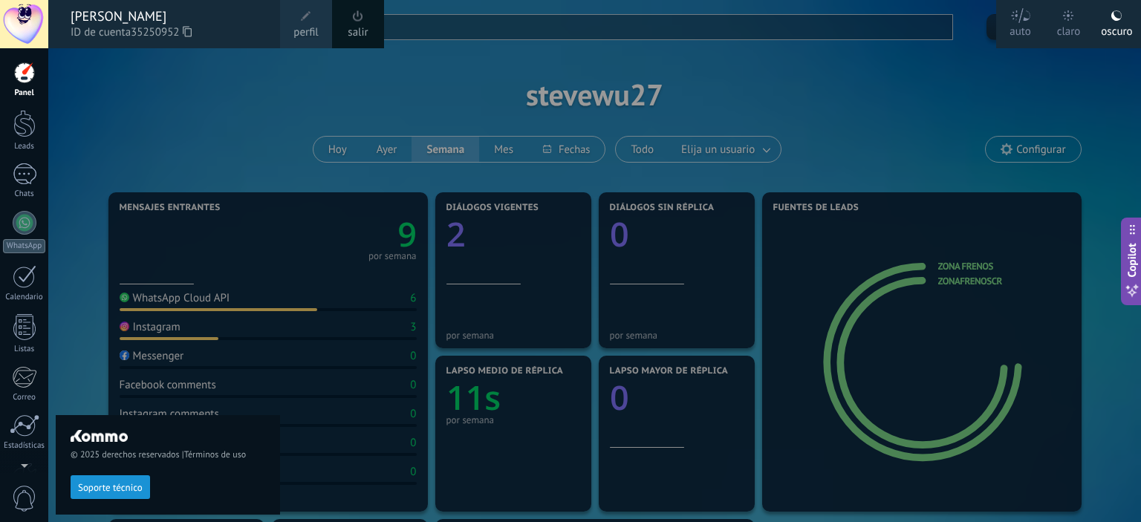
click at [174, 78] on div "© 2025 derechos reservados | Términos de uso Soporte técnico" at bounding box center [168, 285] width 224 height 474
drag, startPoint x: 215, startPoint y: 89, endPoint x: 206, endPoint y: 87, distance: 9.2
click at [216, 89] on div "© 2025 derechos reservados | Términos de uso Soporte técnico" at bounding box center [168, 285] width 224 height 474
click at [26, 23] on div at bounding box center [24, 24] width 48 height 48
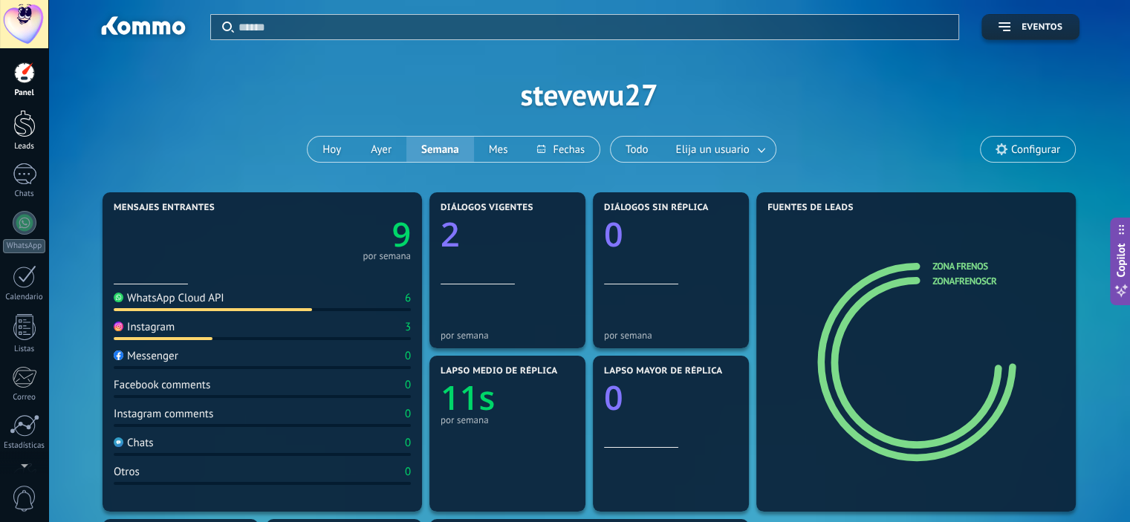
click at [25, 137] on link "Leads" at bounding box center [24, 131] width 48 height 42
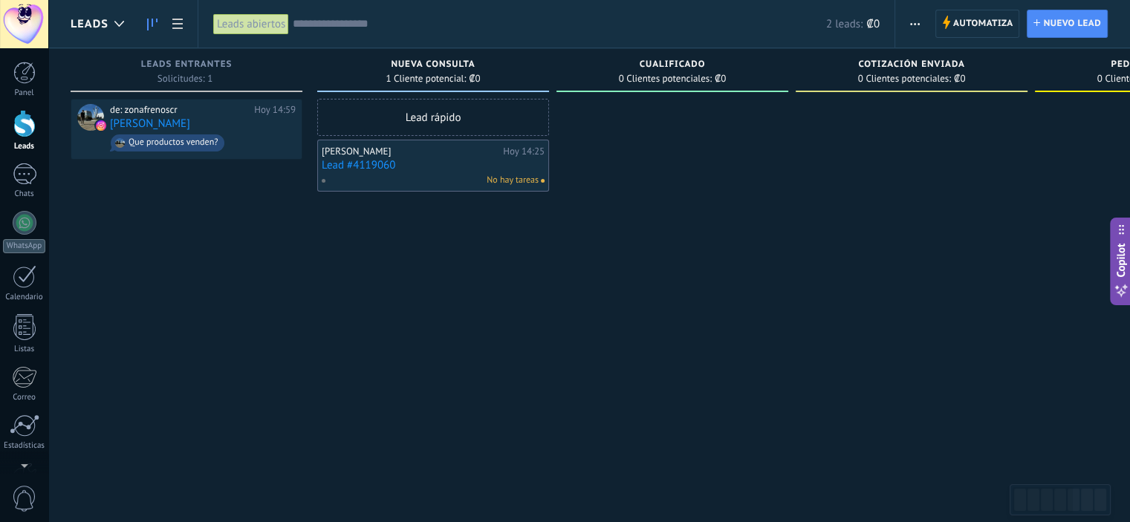
click at [348, 20] on input "text" at bounding box center [559, 24] width 533 height 16
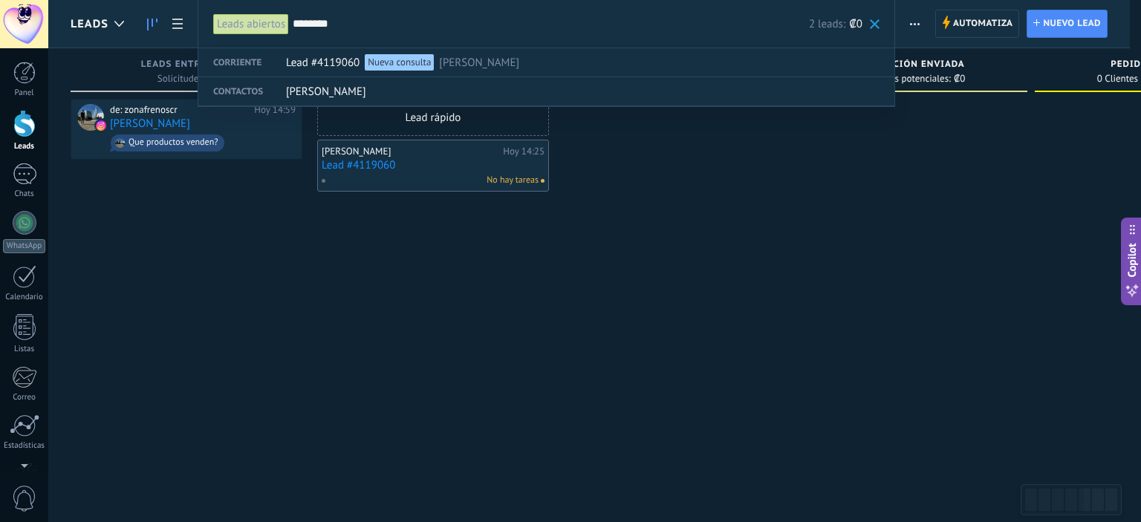
type input "********"
click at [652, 319] on div at bounding box center [570, 261] width 1141 height 522
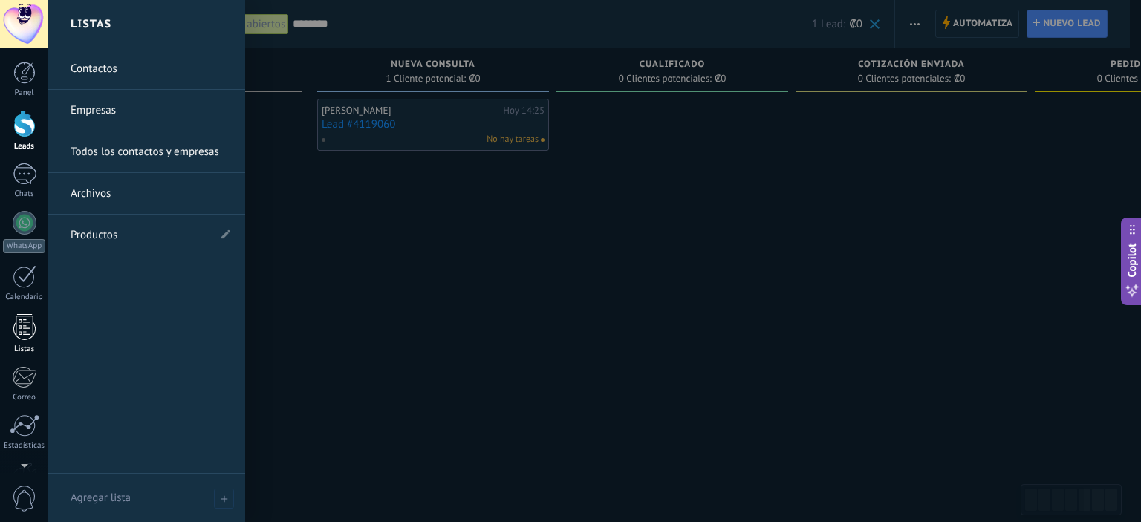
click at [30, 329] on div at bounding box center [24, 327] width 22 height 26
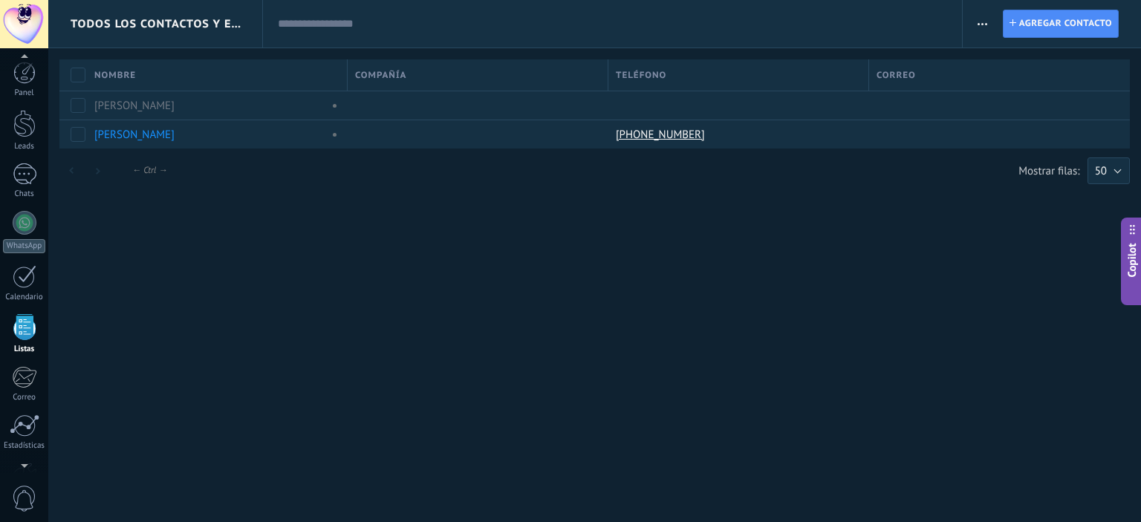
scroll to position [93, 0]
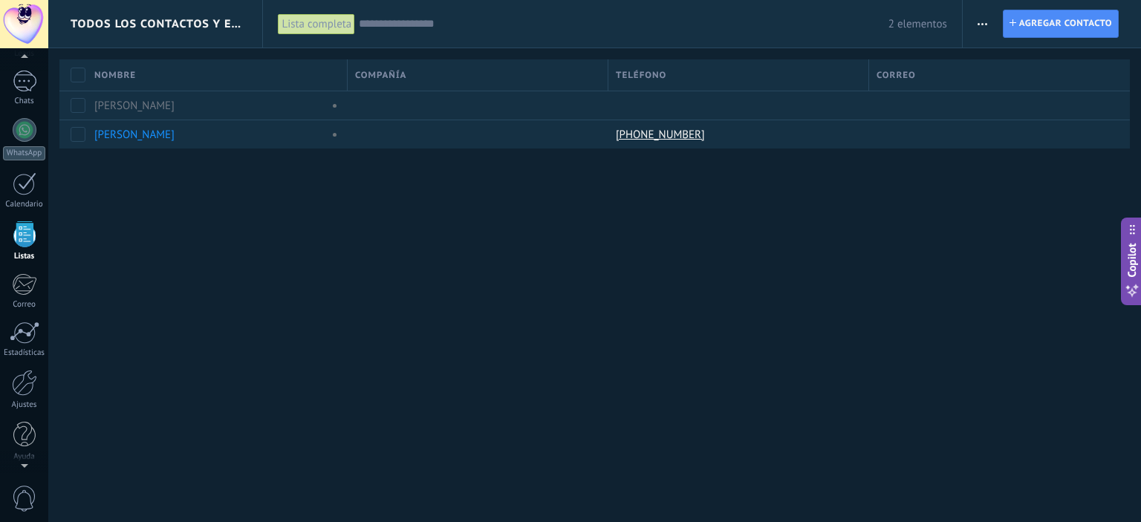
click at [366, 32] on div "2 elementos" at bounding box center [653, 24] width 588 height 48
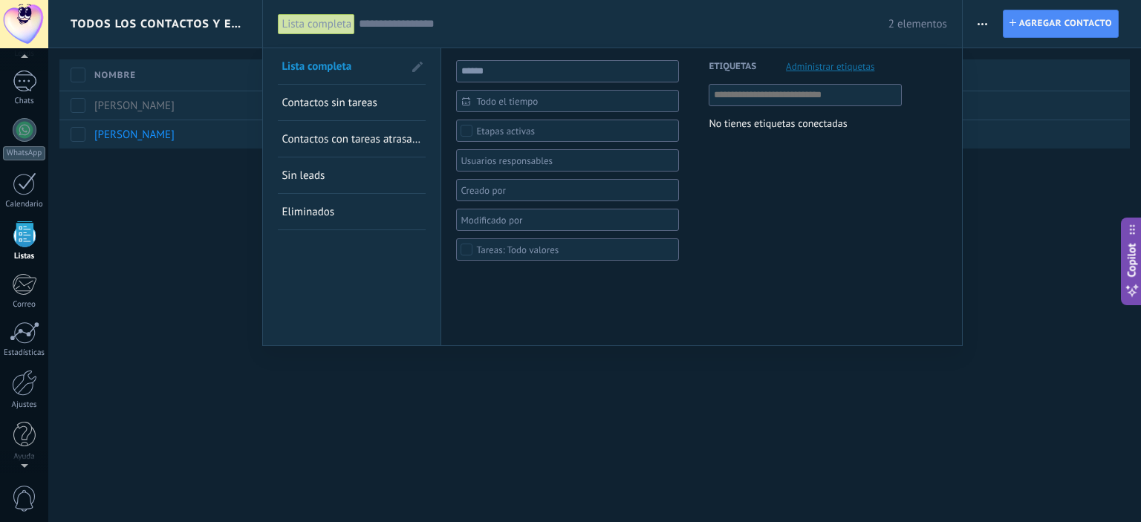
click at [394, 22] on input "text" at bounding box center [623, 24] width 529 height 16
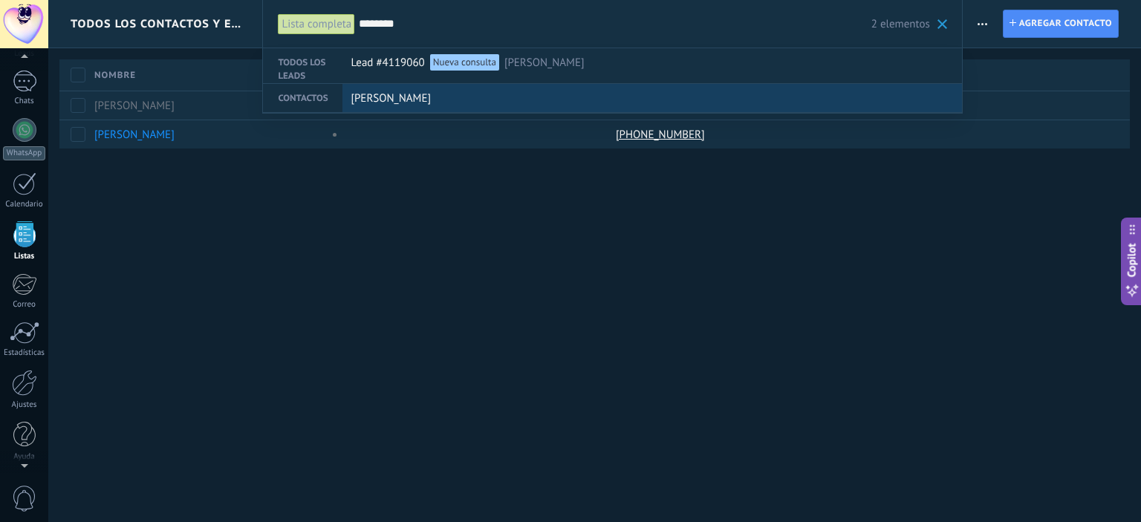
type input "********"
click at [510, 105] on div "[PERSON_NAME]" at bounding box center [649, 99] width 596 height 28
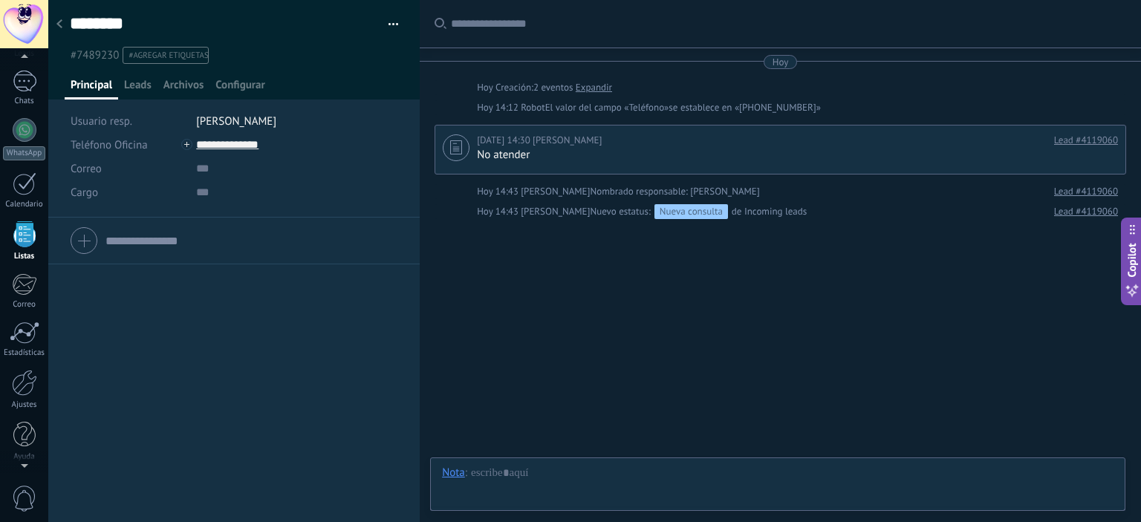
click at [614, 365] on div "Buscar Carga más [DATE] [DATE] Creación: 2 eventos Expandir [DATE] 14:12 Robot …" at bounding box center [780, 261] width 721 height 522
